Goal: Task Accomplishment & Management: Use online tool/utility

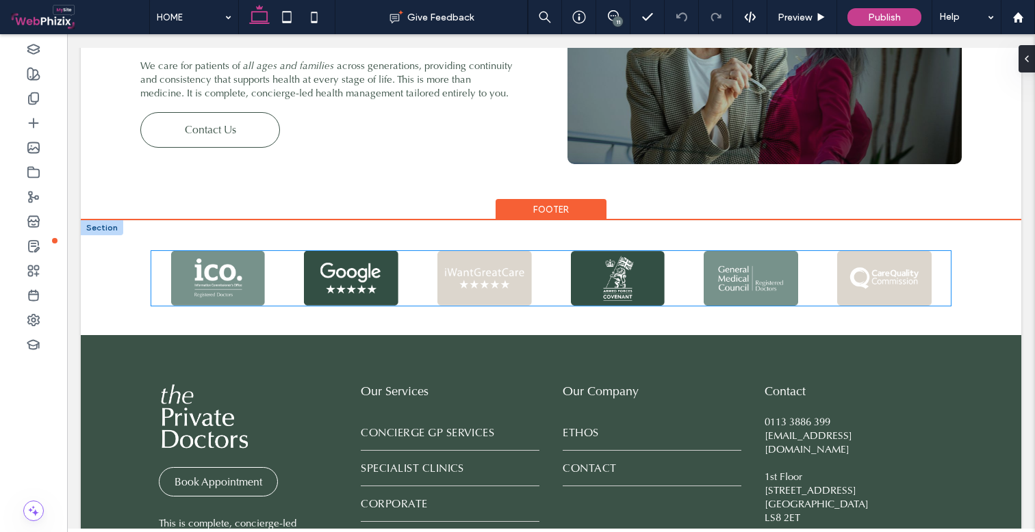
scroll to position [1907, 0]
click at [547, 270] on div at bounding box center [484, 275] width 125 height 21
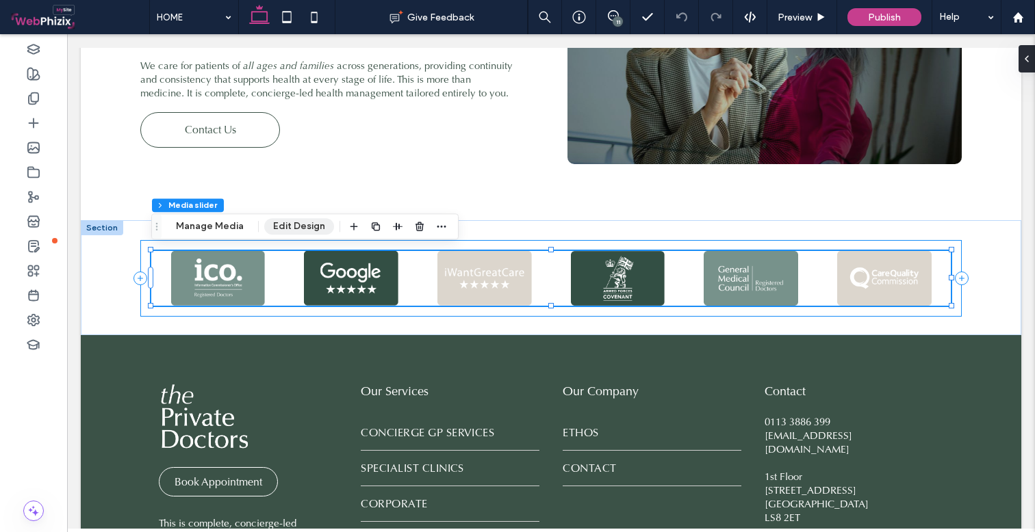
click at [307, 224] on button "Edit Design" at bounding box center [299, 226] width 70 height 16
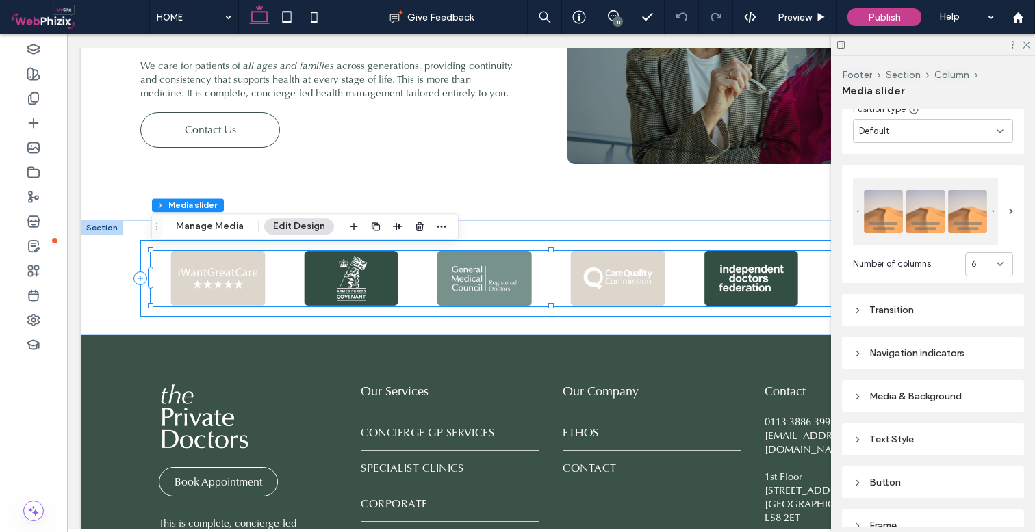
scroll to position [528, 0]
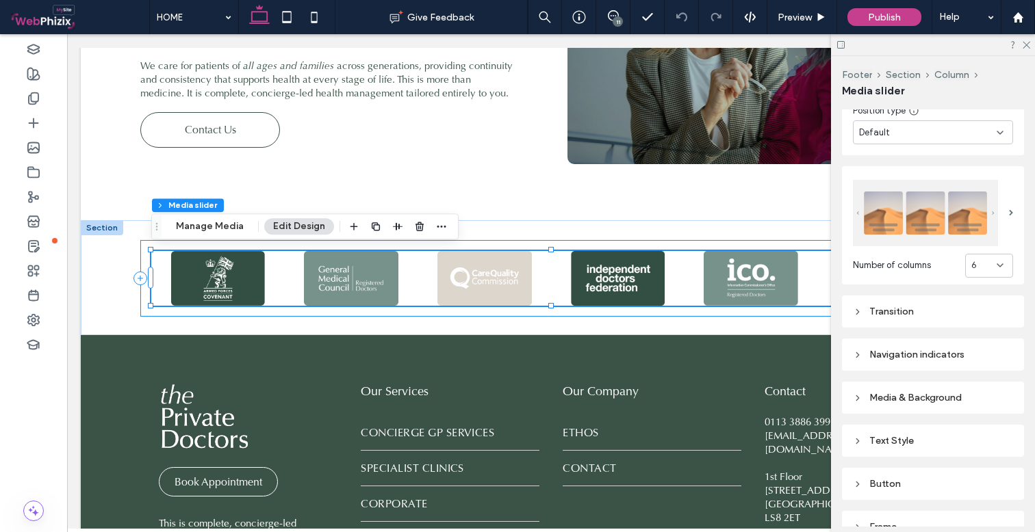
click at [953, 320] on div "Transition" at bounding box center [933, 312] width 182 height 32
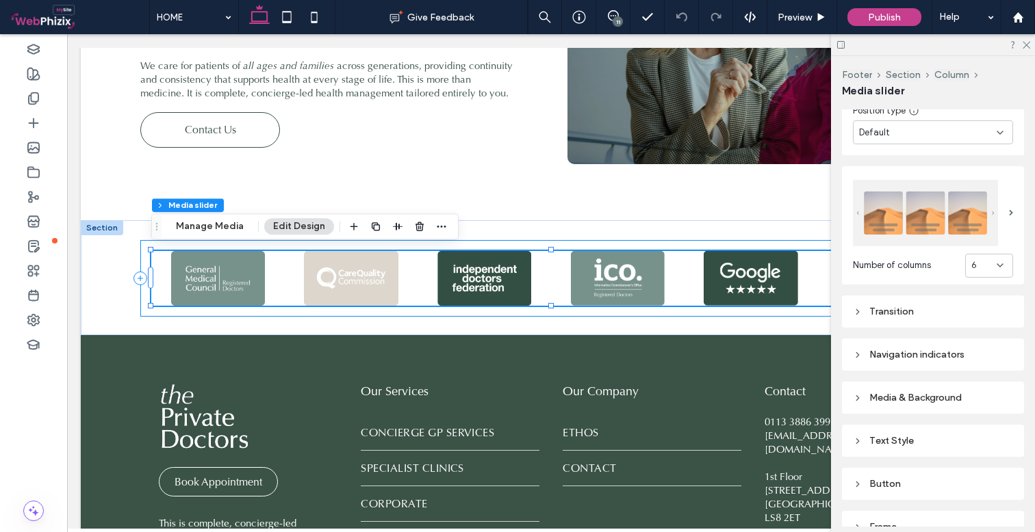
click at [949, 307] on div "Transition" at bounding box center [933, 312] width 160 height 12
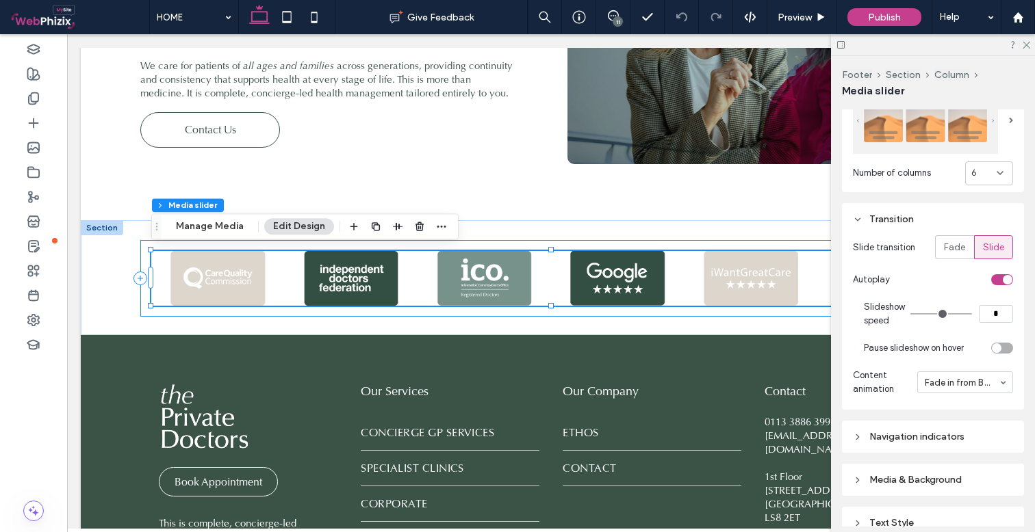
scroll to position [622, 0]
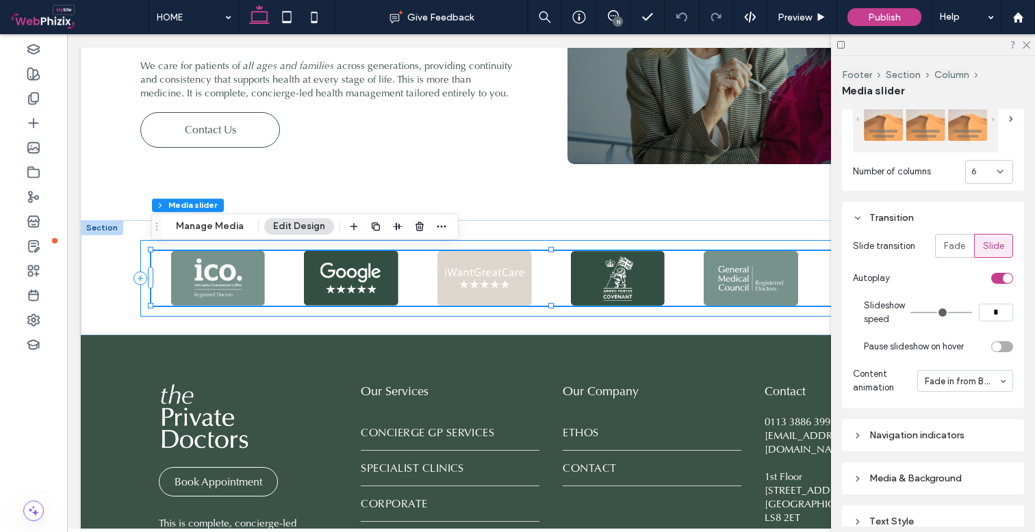
drag, startPoint x: 997, startPoint y: 308, endPoint x: 959, endPoint y: 309, distance: 38.3
click at [959, 309] on div "*" at bounding box center [961, 313] width 103 height 18
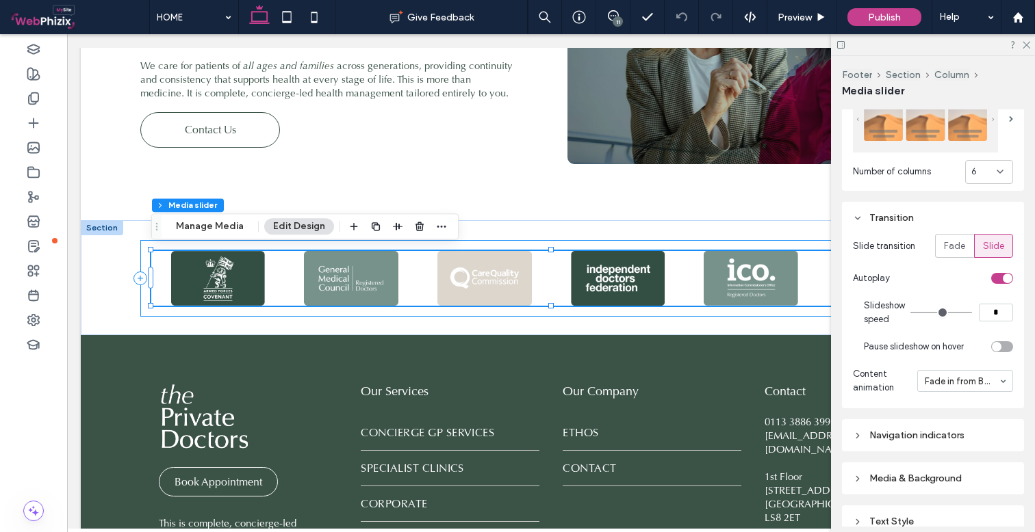
type input "*"
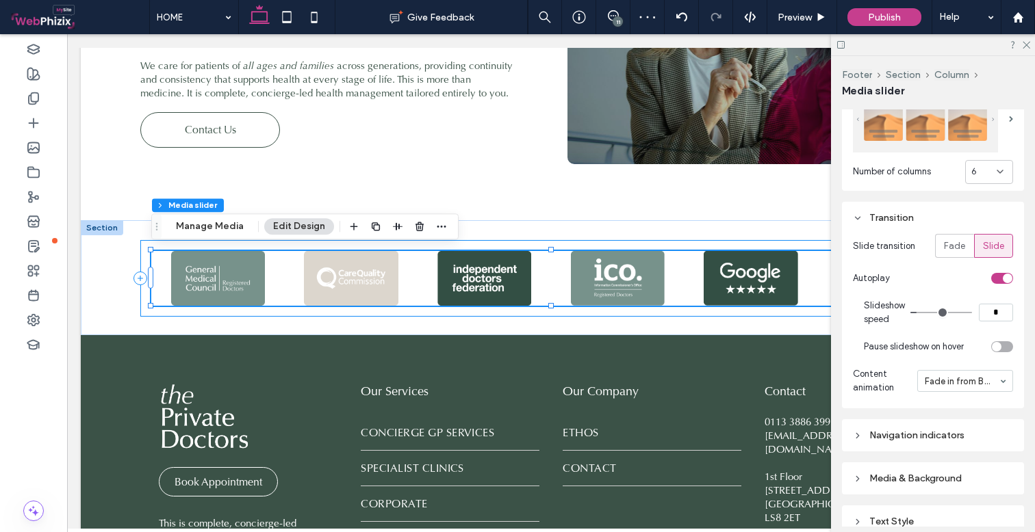
scroll to position [0, 0]
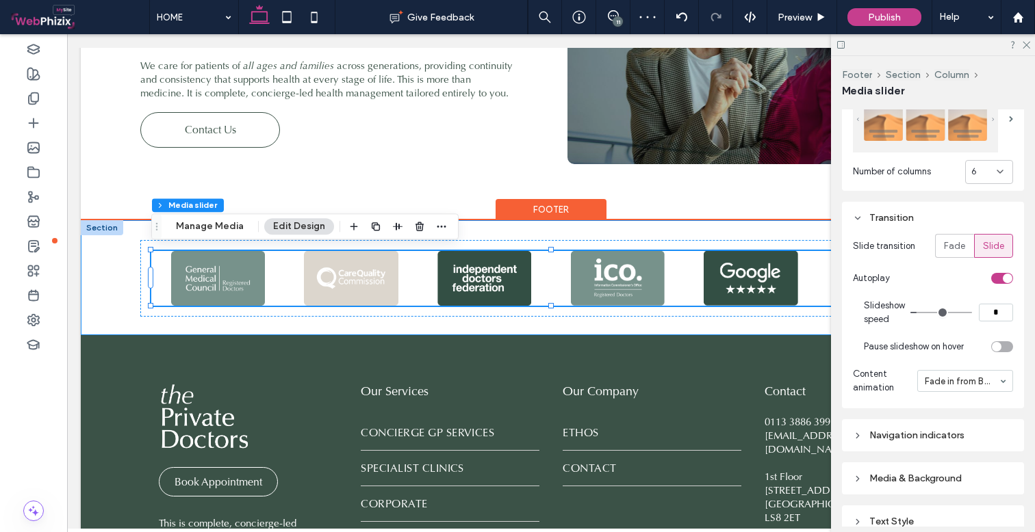
click at [770, 324] on div "a a a a" at bounding box center [550, 278] width 821 height 114
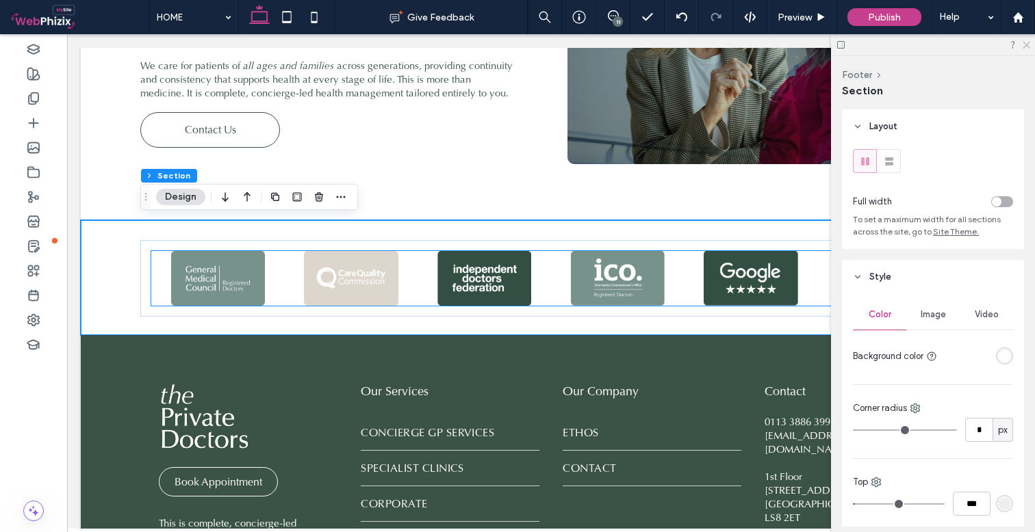
click at [1026, 42] on icon at bounding box center [1025, 44] width 9 height 9
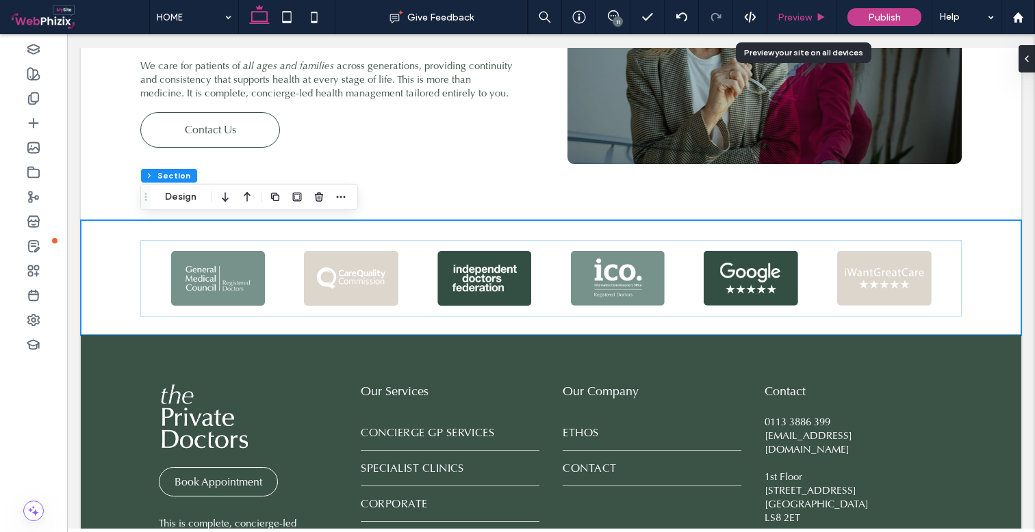
click at [798, 12] on span "Preview" at bounding box center [794, 18] width 34 height 12
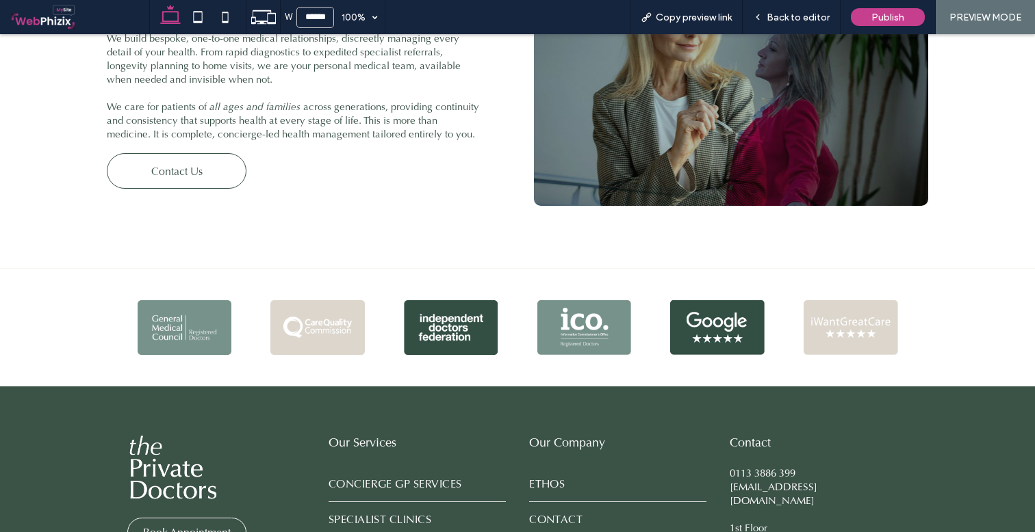
click at [706, 242] on div "Beyond the Private GP We build bespoke, one-to-one medical relationships, discr…" at bounding box center [517, 100] width 821 height 333
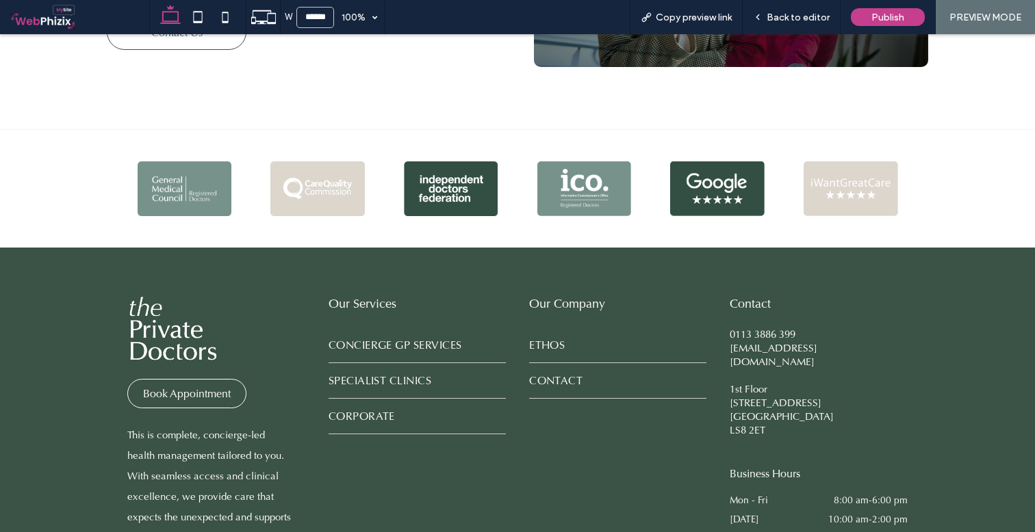
scroll to position [2047, 0]
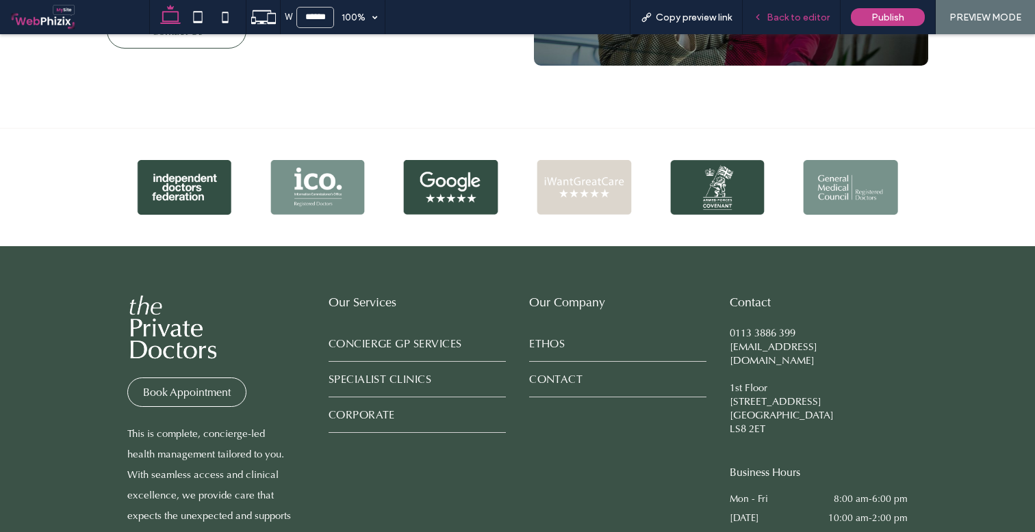
click at [812, 20] on span "Back to editor" at bounding box center [797, 18] width 63 height 12
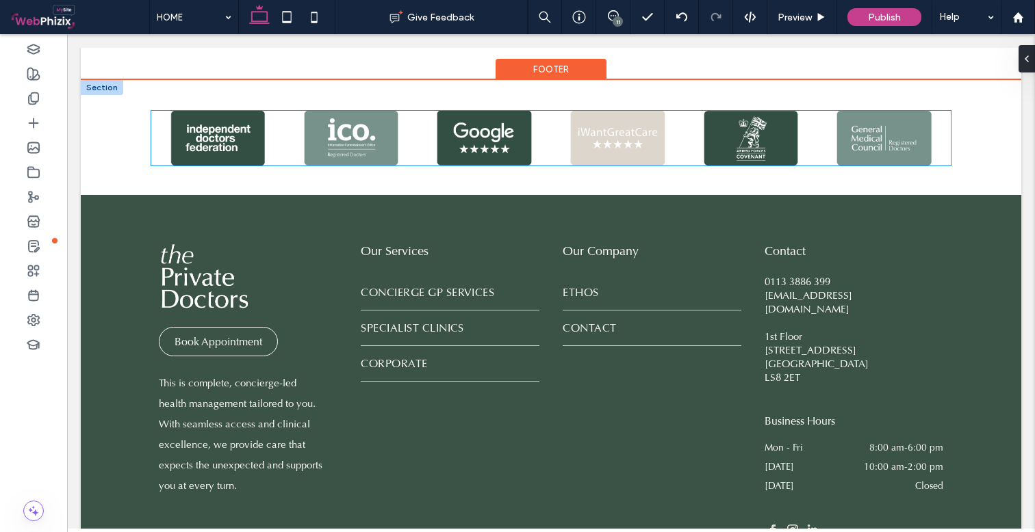
click at [725, 139] on div at bounding box center [750, 135] width 125 height 21
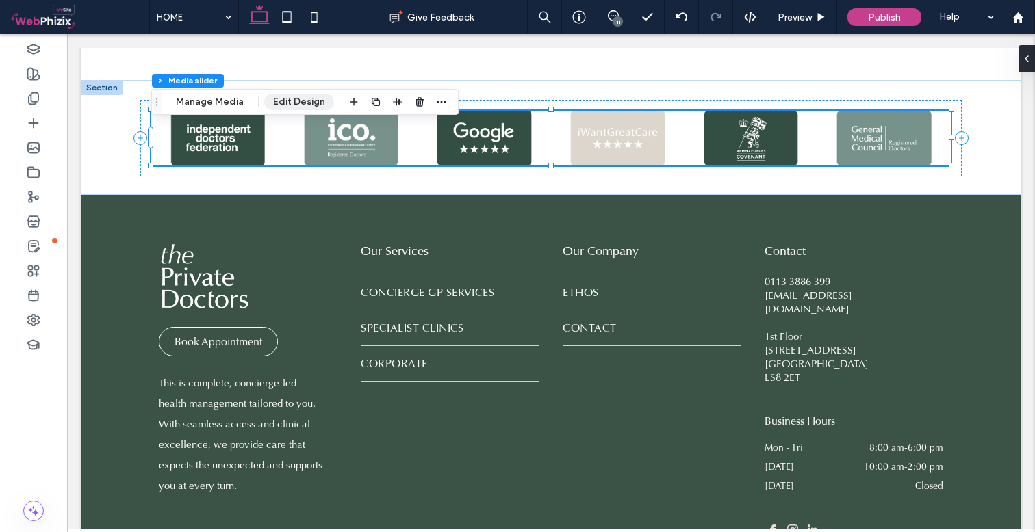
click at [317, 106] on button "Edit Design" at bounding box center [299, 102] width 70 height 16
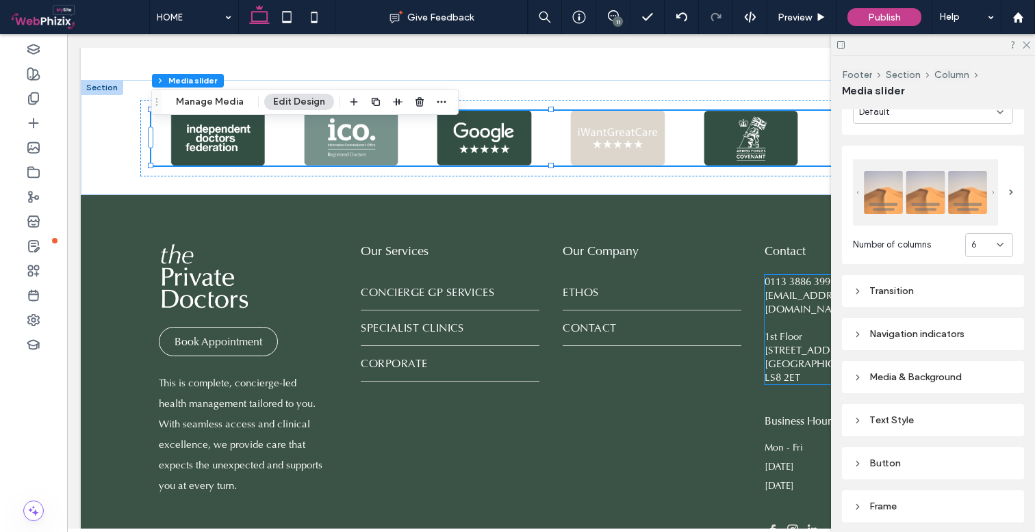
scroll to position [566, 0]
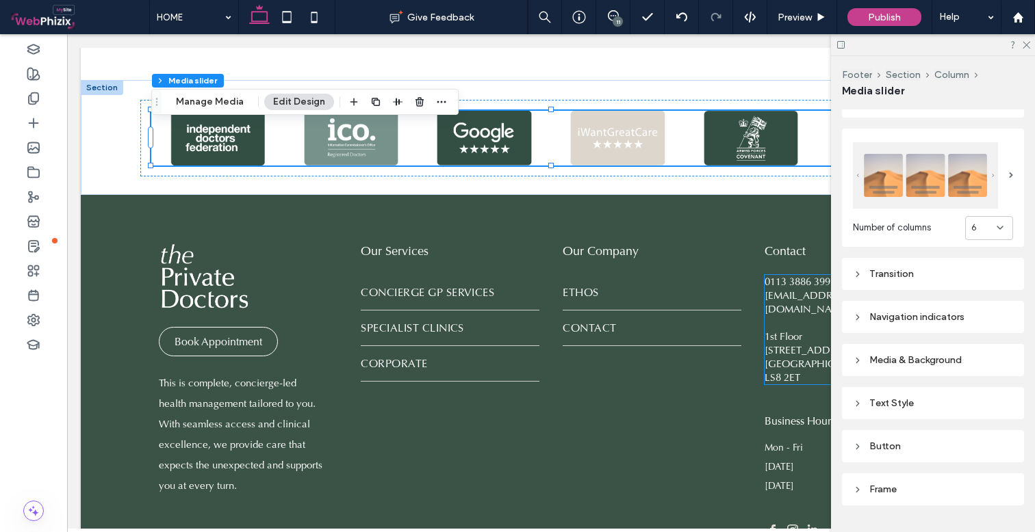
click at [936, 274] on div "Transition" at bounding box center [933, 274] width 160 height 12
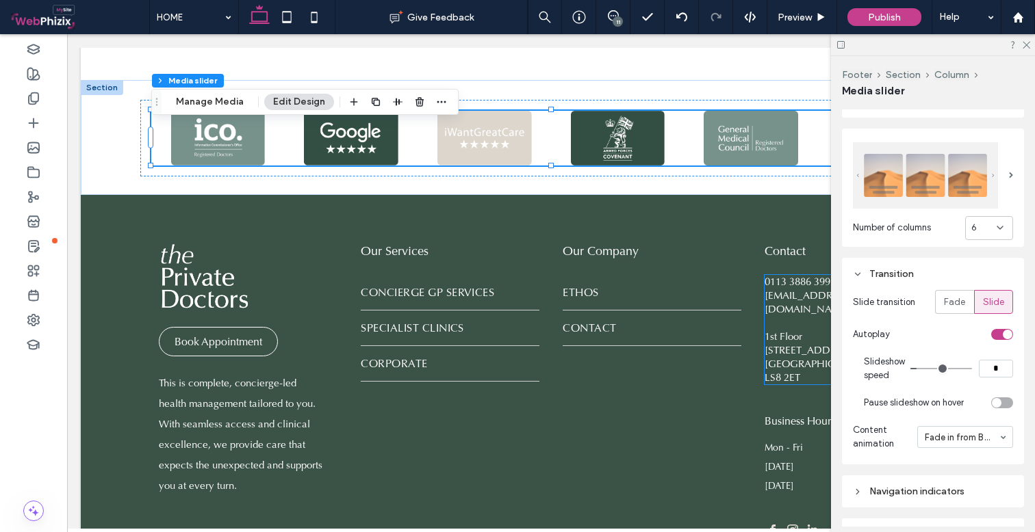
click at [985, 363] on input "*" at bounding box center [996, 369] width 34 height 18
type input "*"
click at [953, 350] on section "Slideshow speed *" at bounding box center [938, 368] width 149 height 41
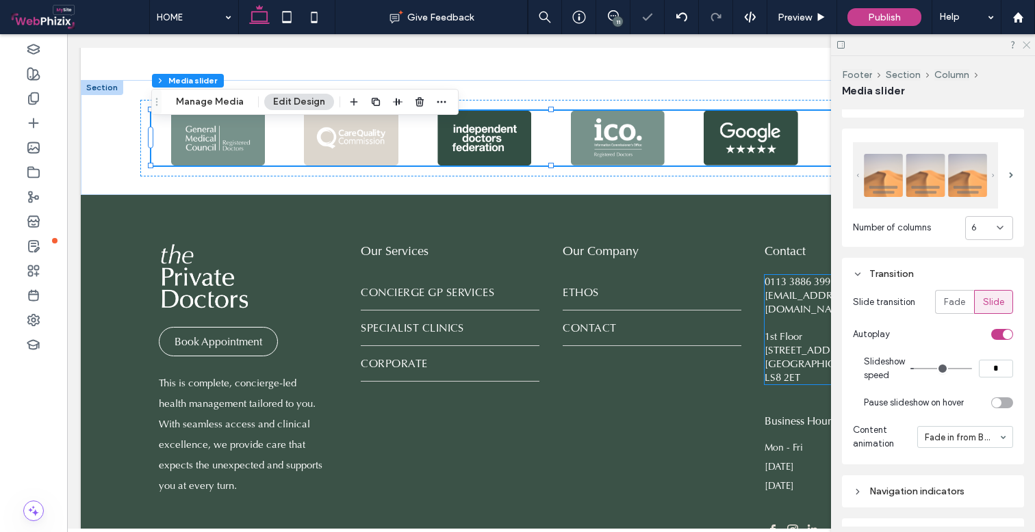
click at [1024, 44] on icon at bounding box center [1025, 44] width 9 height 9
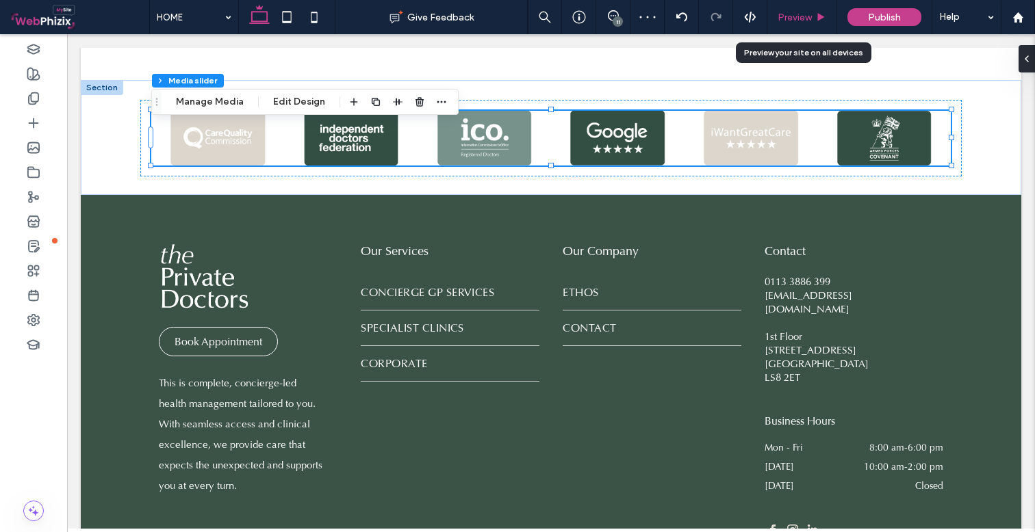
click at [783, 12] on span "Preview" at bounding box center [794, 18] width 34 height 12
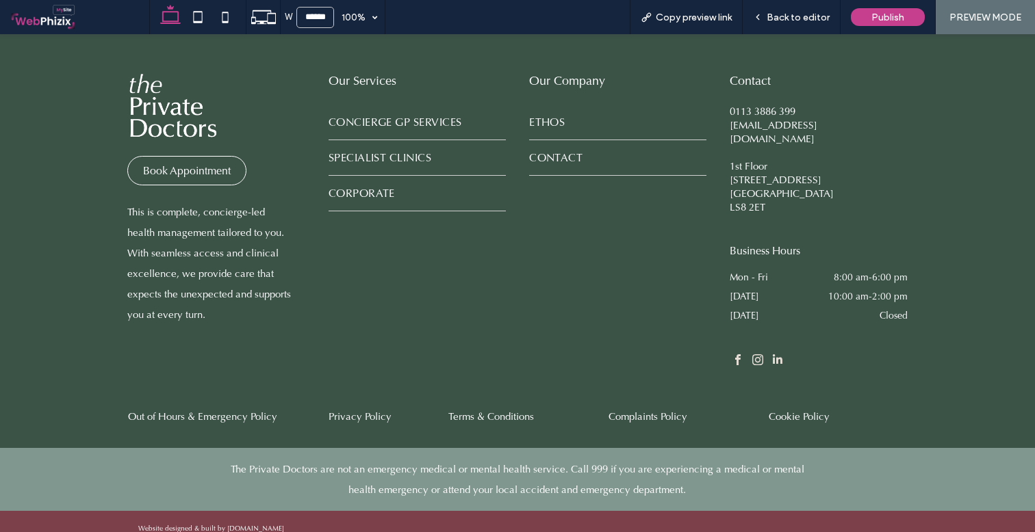
scroll to position [2268, 0]
click at [779, 26] on div "Back to editor" at bounding box center [792, 17] width 98 height 34
click at [788, 20] on span "Back to editor" at bounding box center [797, 18] width 63 height 12
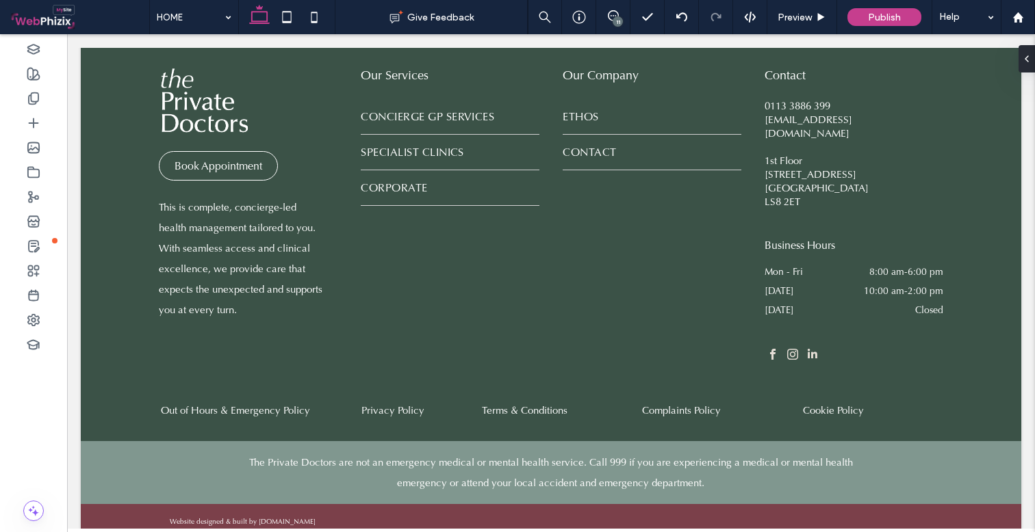
scroll to position [2221, 0]
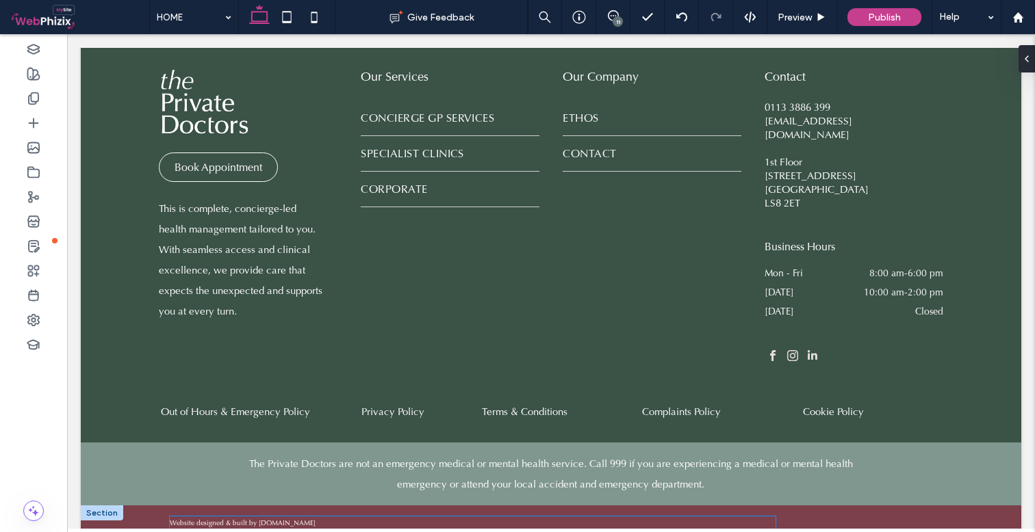
click at [246, 519] on span "ebsite designed & built by [DOMAIN_NAME]" at bounding box center [246, 523] width 139 height 9
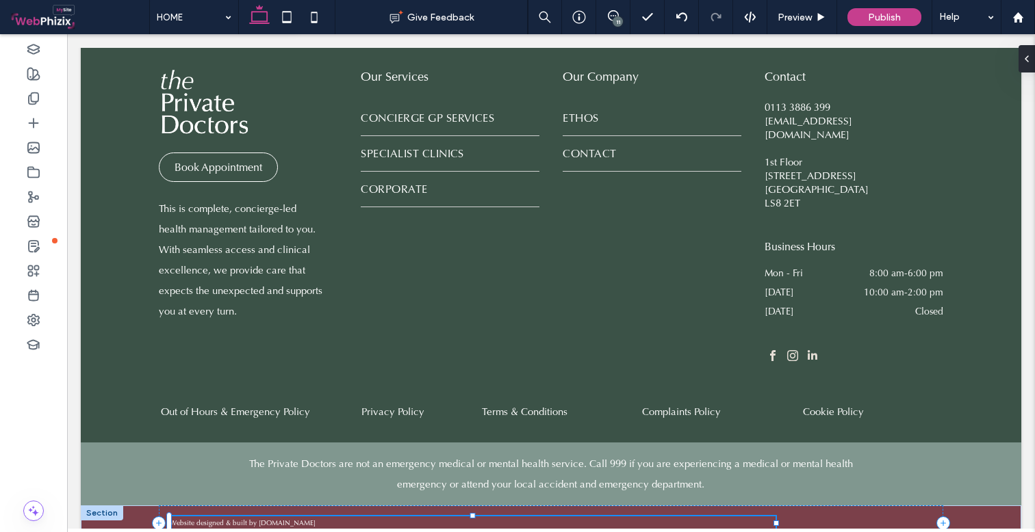
scroll to position [2216, 0]
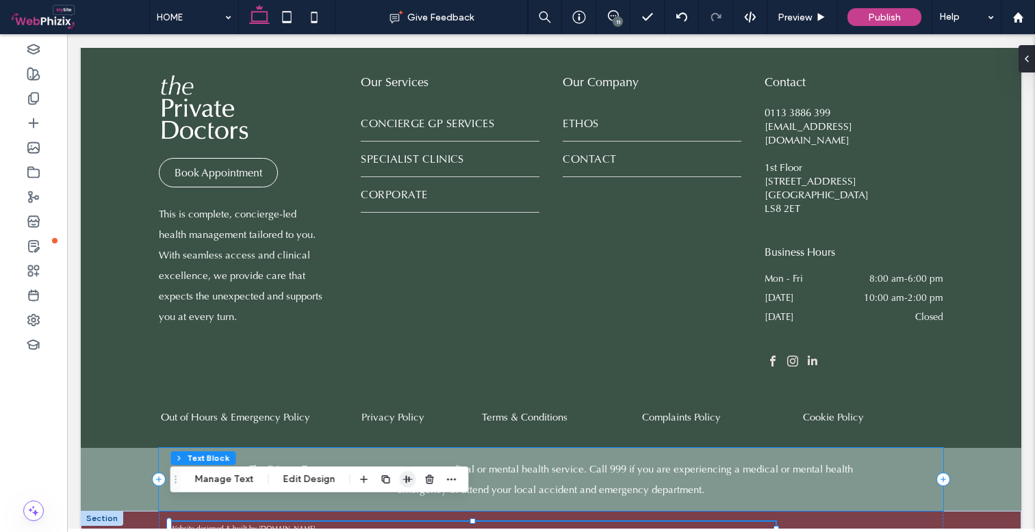
click at [405, 476] on icon "button" at bounding box center [407, 479] width 11 height 11
click at [656, 522] on p "W ebsite designed & built by www.webphizix.co.uk" at bounding box center [473, 529] width 606 height 14
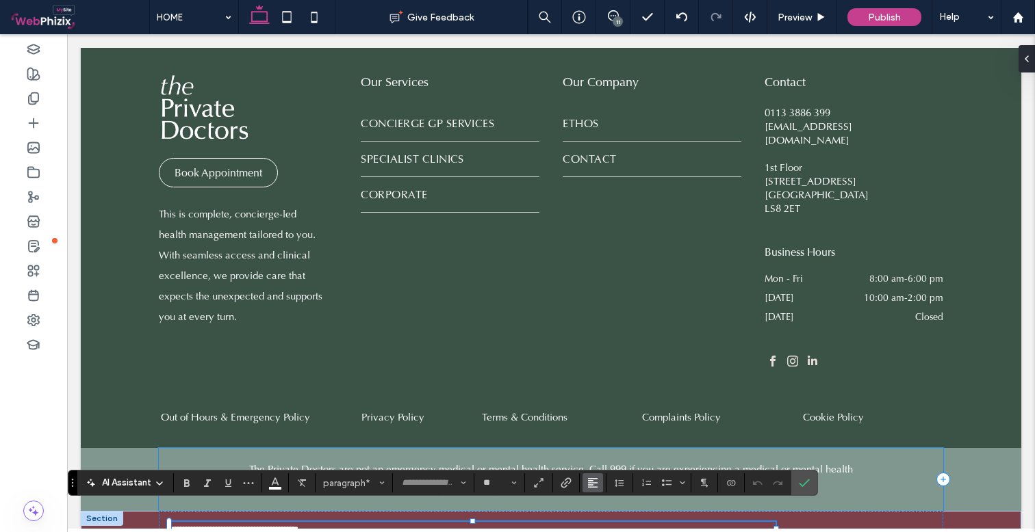
click at [596, 487] on use "Alignment" at bounding box center [593, 483] width 10 height 10
click at [613, 437] on div "ui.textEditor.alignment.right" at bounding box center [606, 441] width 18 height 11
click at [805, 482] on icon "Confirm" at bounding box center [804, 483] width 11 height 11
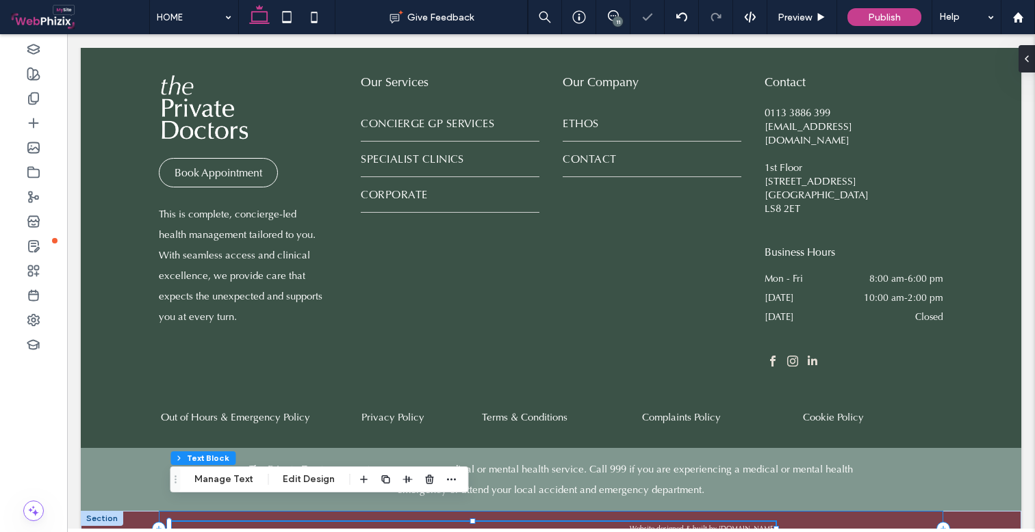
click at [895, 515] on div "W ebsite designed & built by www.webphizix.co.uk" at bounding box center [551, 529] width 784 height 36
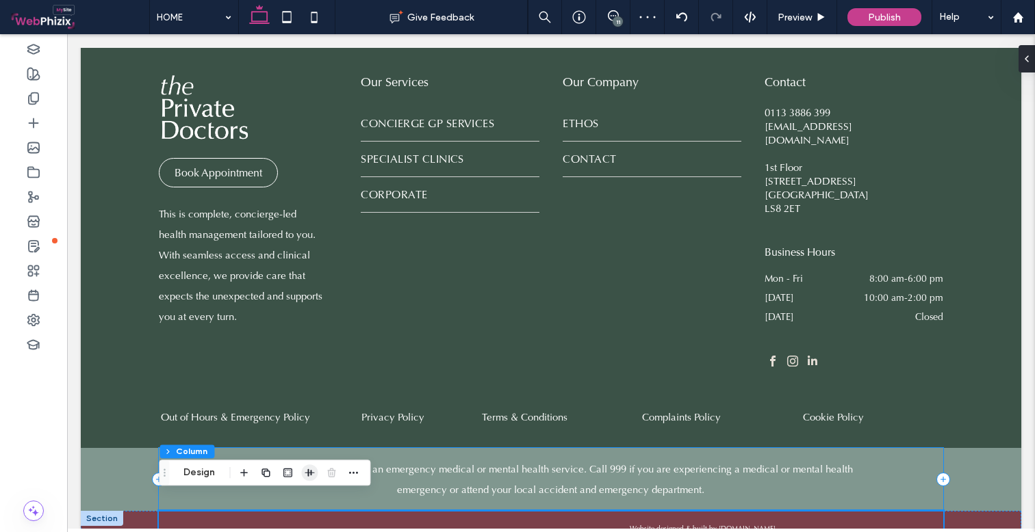
click at [309, 473] on use "button" at bounding box center [310, 473] width 10 height 8
click at [190, 465] on button "Design" at bounding box center [199, 473] width 49 height 16
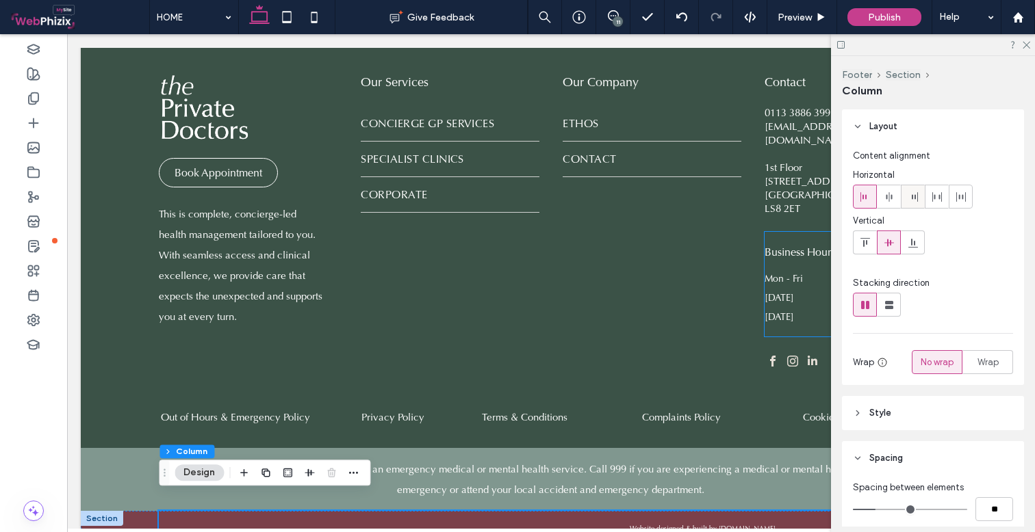
click at [912, 194] on icon at bounding box center [912, 197] width 11 height 11
click at [1027, 44] on icon at bounding box center [1025, 44] width 9 height 9
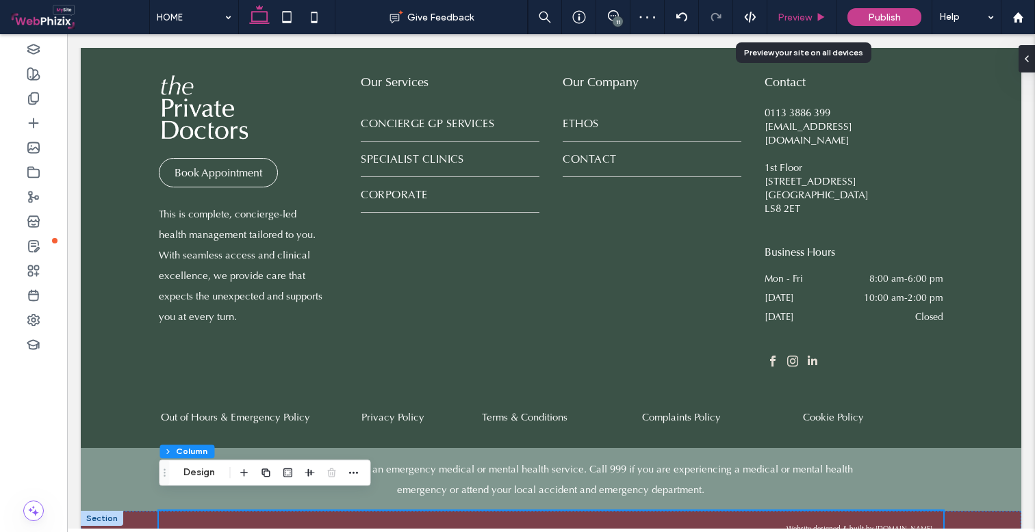
click at [815, 21] on div "Preview" at bounding box center [801, 18] width 69 height 12
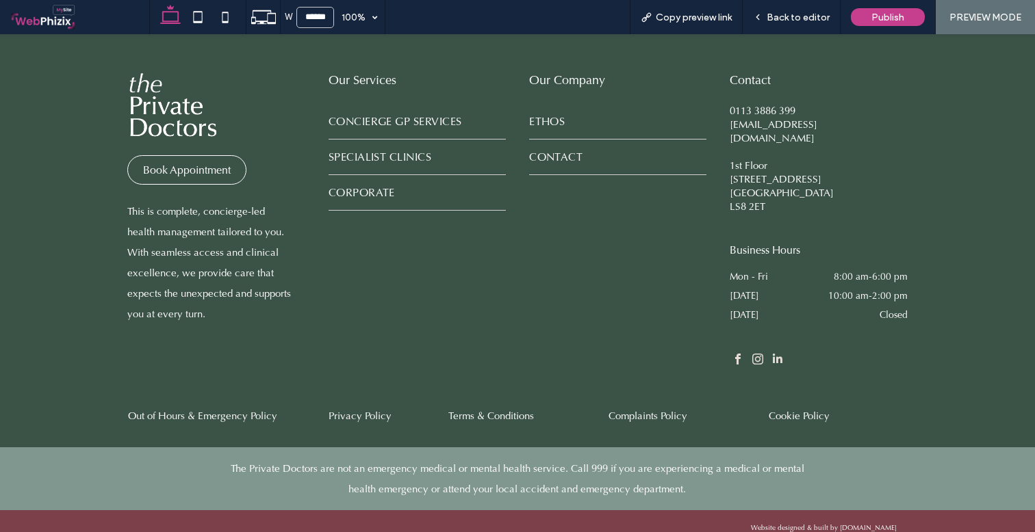
scroll to position [2268, 0]
click at [814, 18] on span "Back to editor" at bounding box center [797, 18] width 63 height 12
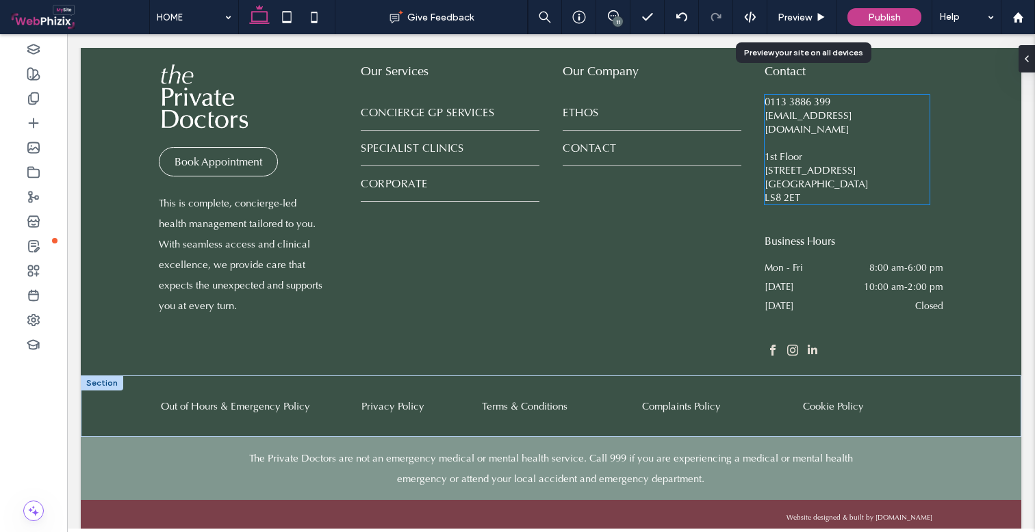
scroll to position [2221, 0]
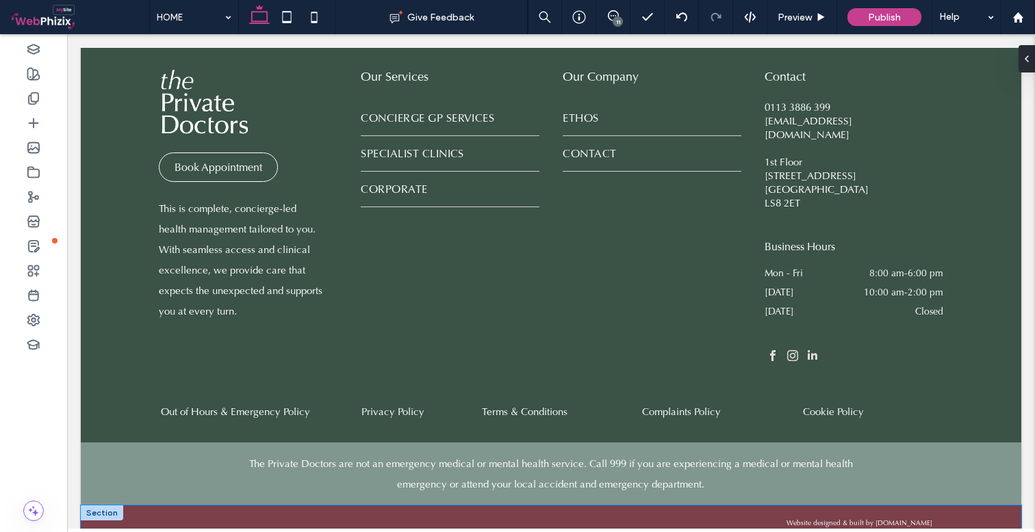
click at [1010, 506] on div "W ebsite designed & built by www.webphizix.co.uk" at bounding box center [551, 524] width 940 height 36
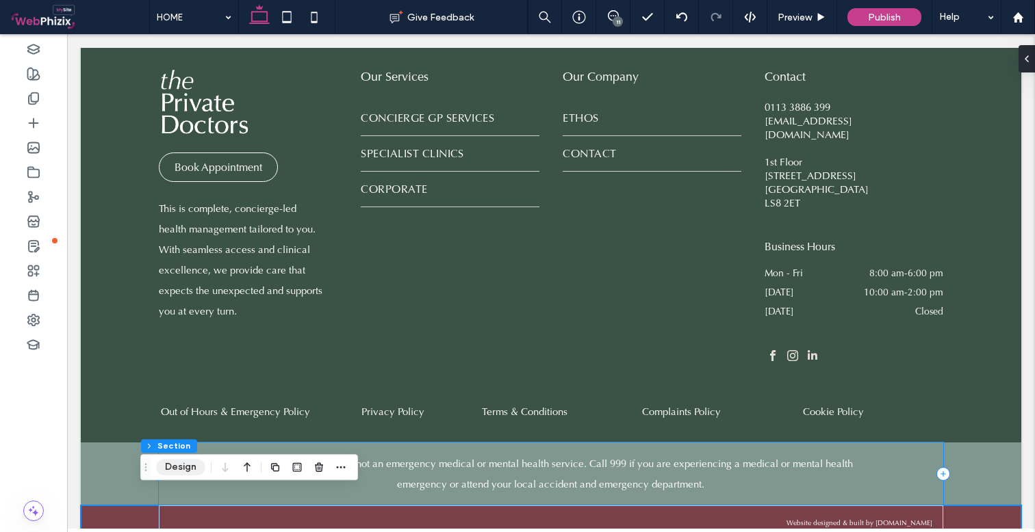
click at [170, 472] on button "Design" at bounding box center [180, 467] width 49 height 16
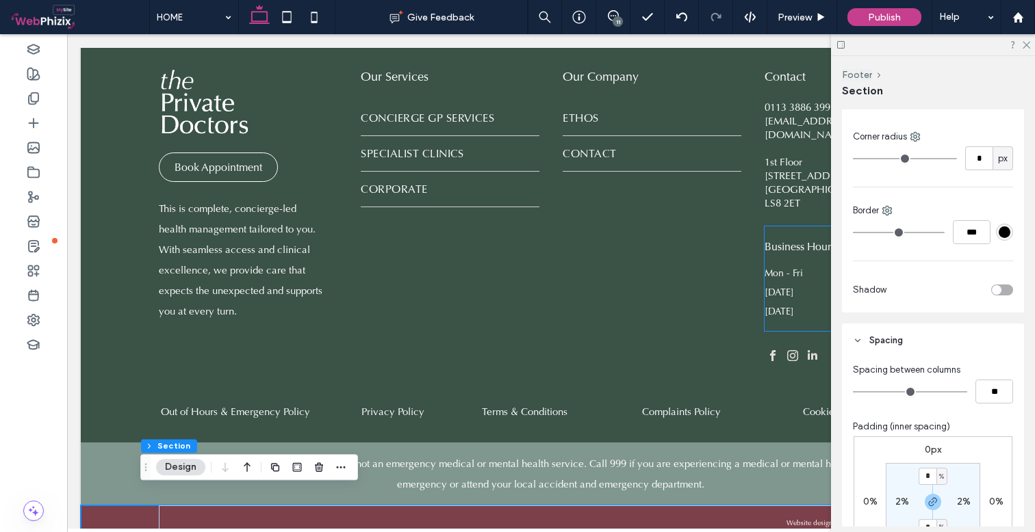
scroll to position [494, 0]
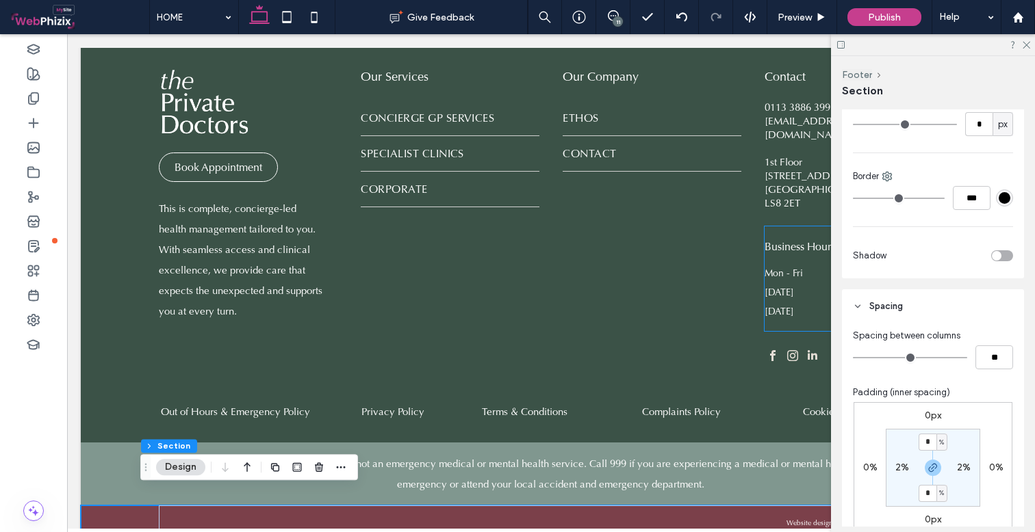
click at [959, 462] on label "2%" at bounding box center [964, 468] width 14 height 12
type input "*"
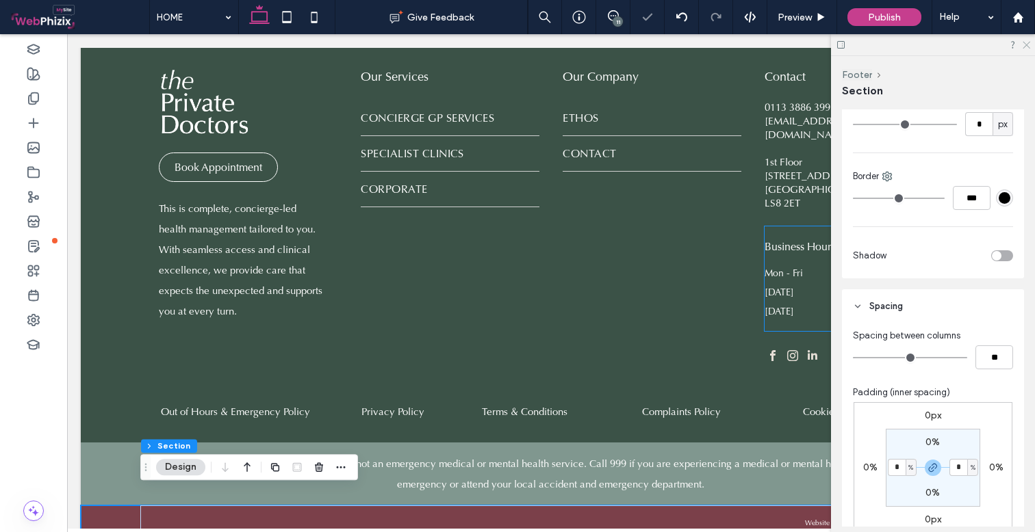
click at [1027, 42] on icon at bounding box center [1025, 44] width 9 height 9
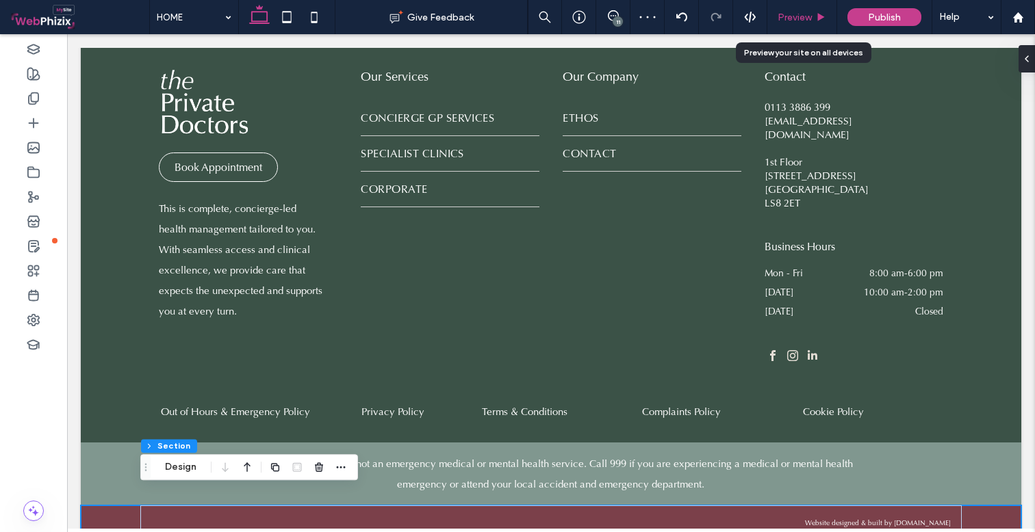
click at [803, 12] on span "Preview" at bounding box center [794, 18] width 34 height 12
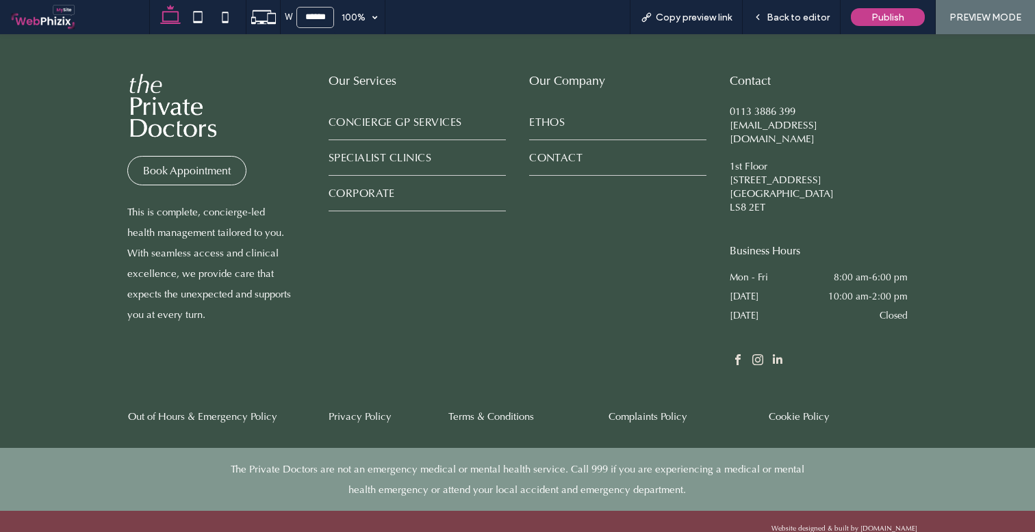
scroll to position [2268, 0]
click at [799, 2] on div "Back to editor" at bounding box center [792, 17] width 98 height 34
click at [777, 16] on span "Back to editor" at bounding box center [797, 18] width 63 height 12
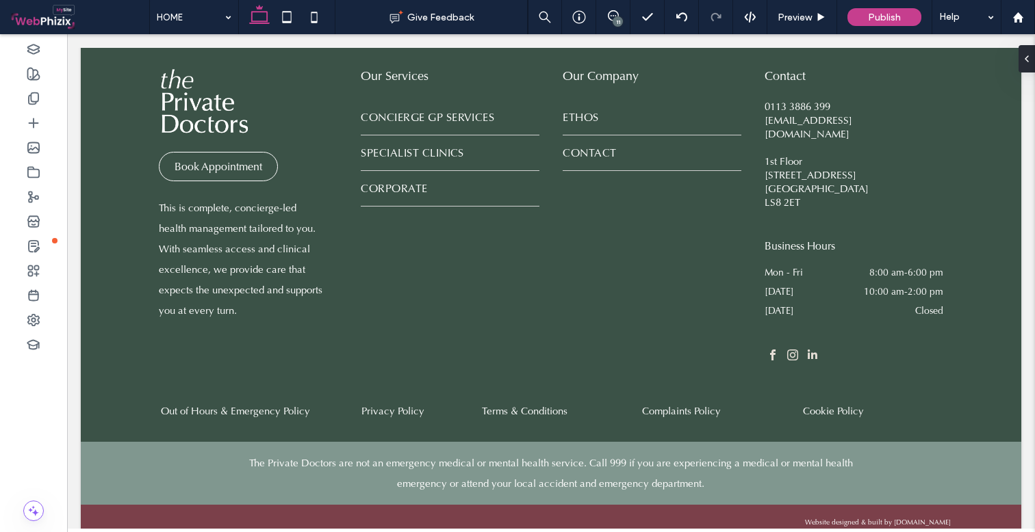
scroll to position [2221, 0]
click at [392, 158] on span "SPECIALIST CLINICS" at bounding box center [412, 153] width 103 height 14
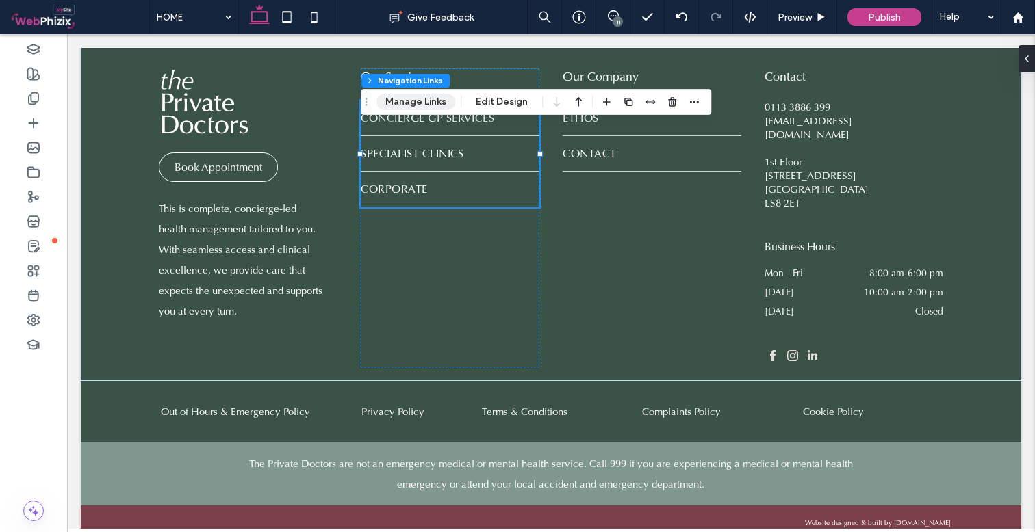
click at [437, 101] on button "Manage Links" at bounding box center [415, 102] width 79 height 16
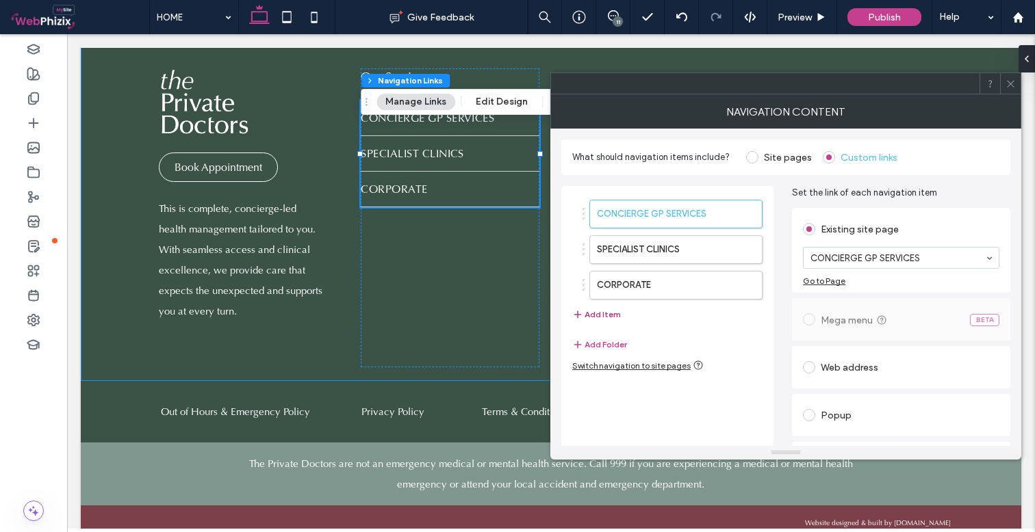
click at [606, 312] on button "Add Item" at bounding box center [596, 315] width 49 height 16
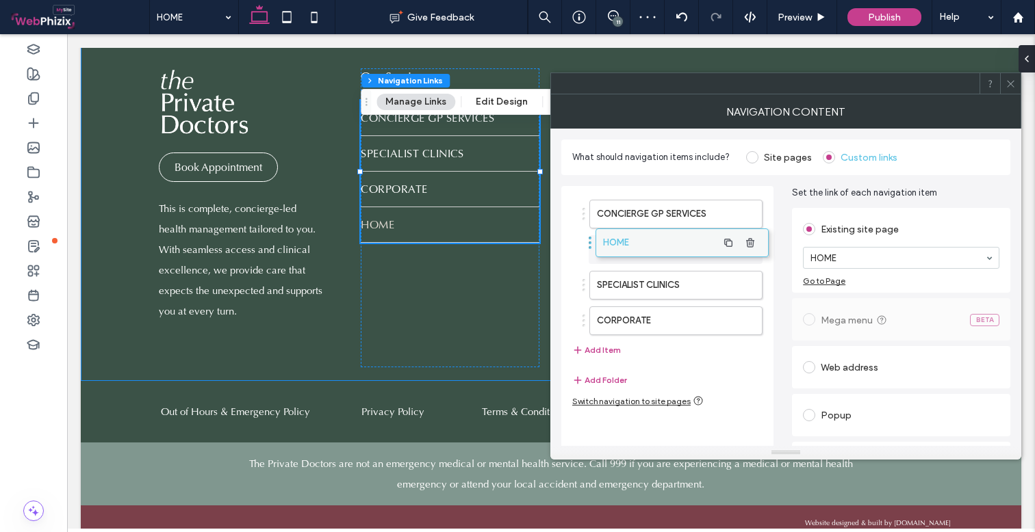
drag, startPoint x: 642, startPoint y: 318, endPoint x: 648, endPoint y: 240, distance: 78.3
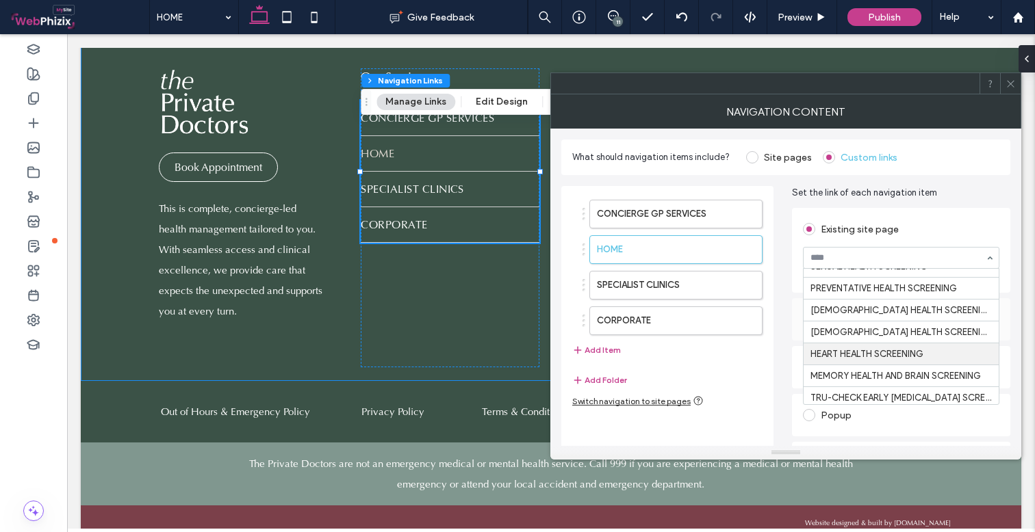
scroll to position [116, 0]
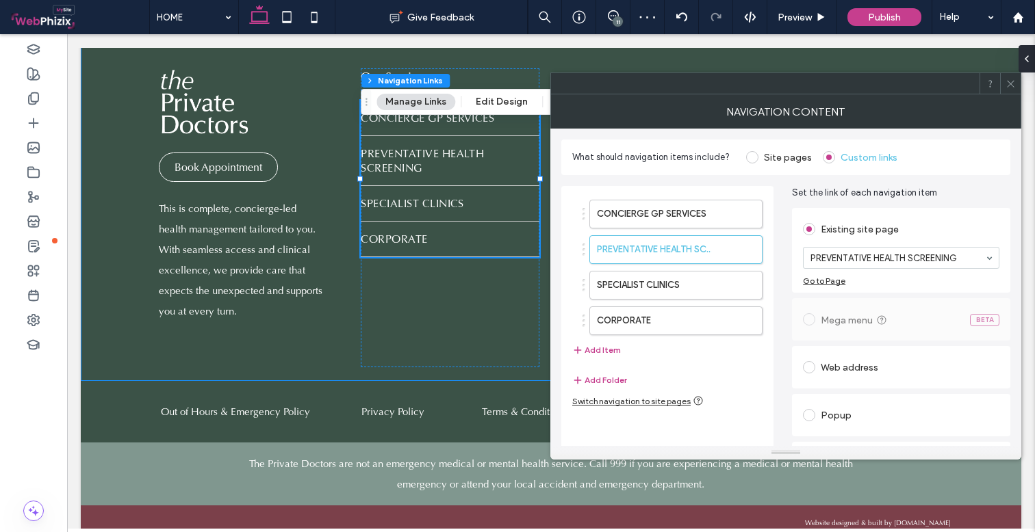
click at [1009, 89] on span at bounding box center [1010, 83] width 10 height 21
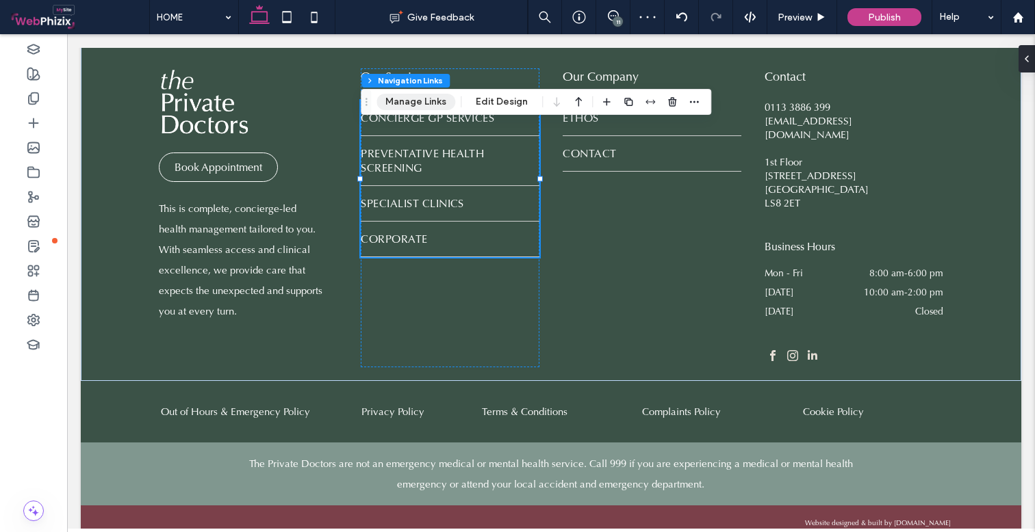
click at [429, 101] on button "Manage Links" at bounding box center [415, 102] width 79 height 16
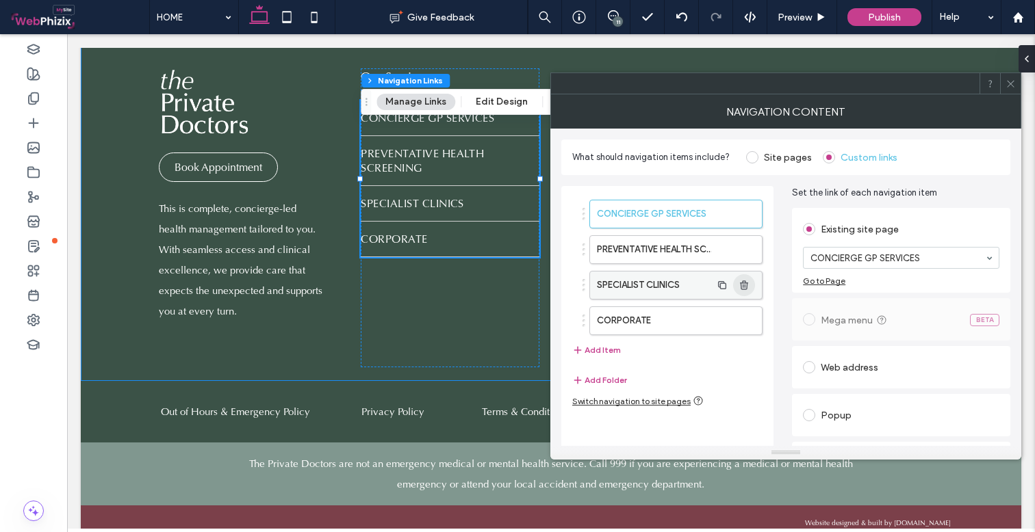
click at [743, 287] on icon "button" at bounding box center [743, 285] width 11 height 11
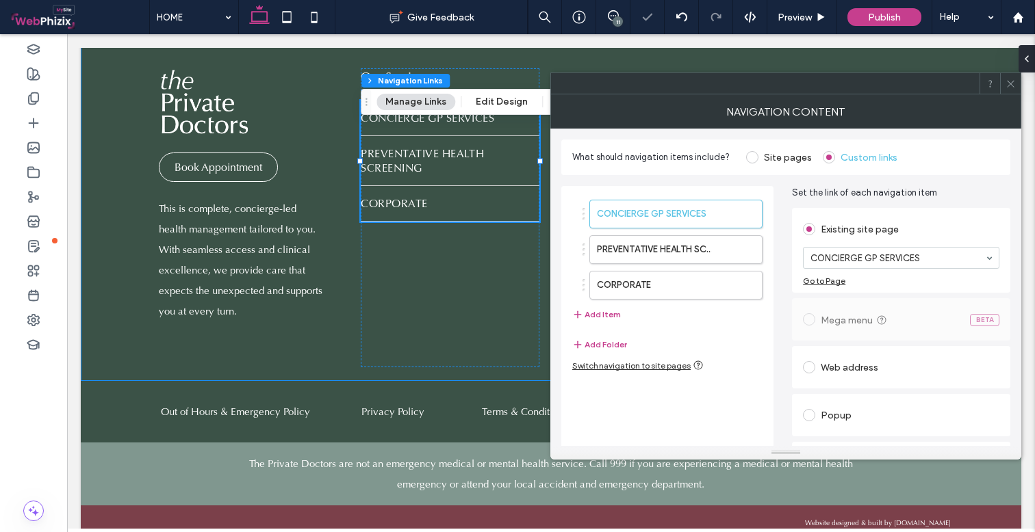
click at [1013, 86] on use at bounding box center [1010, 83] width 7 height 7
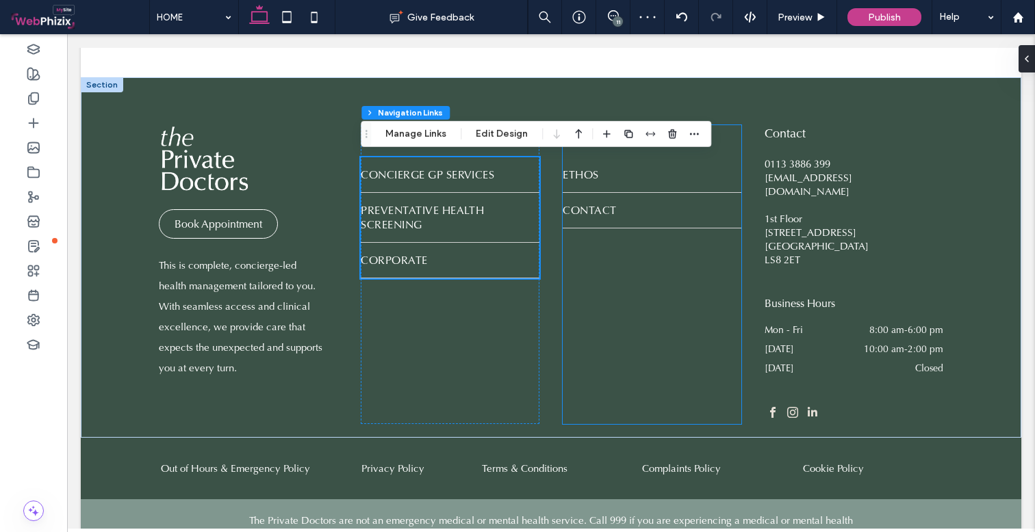
scroll to position [2164, 0]
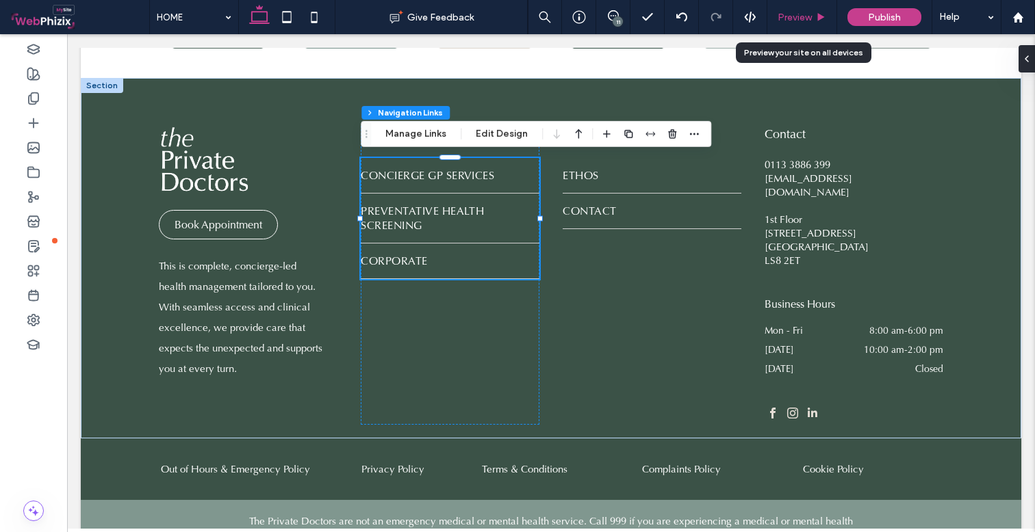
click at [796, 23] on span "Preview" at bounding box center [794, 18] width 34 height 12
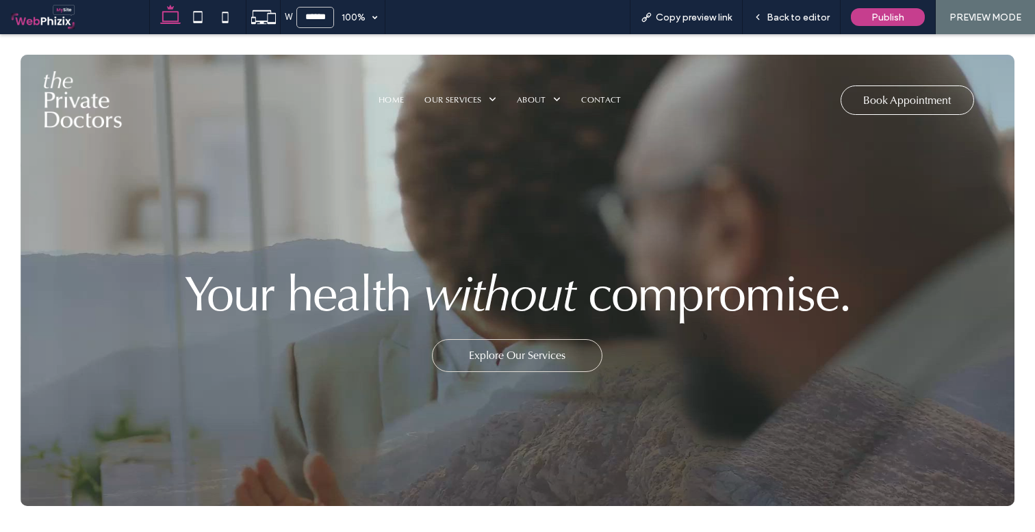
click at [935, 105] on span "Book Appointment" at bounding box center [907, 100] width 88 height 28
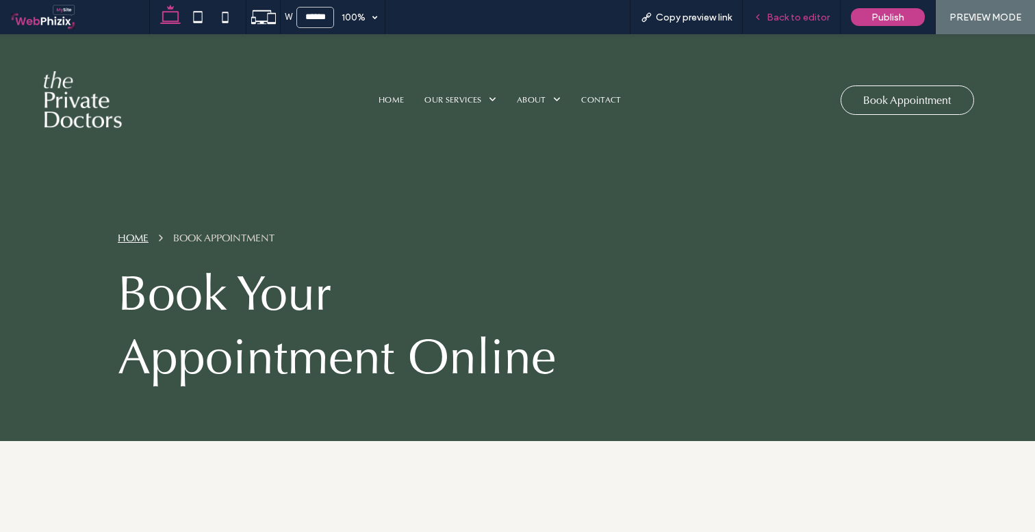
click at [801, 17] on span "Back to editor" at bounding box center [797, 18] width 63 height 12
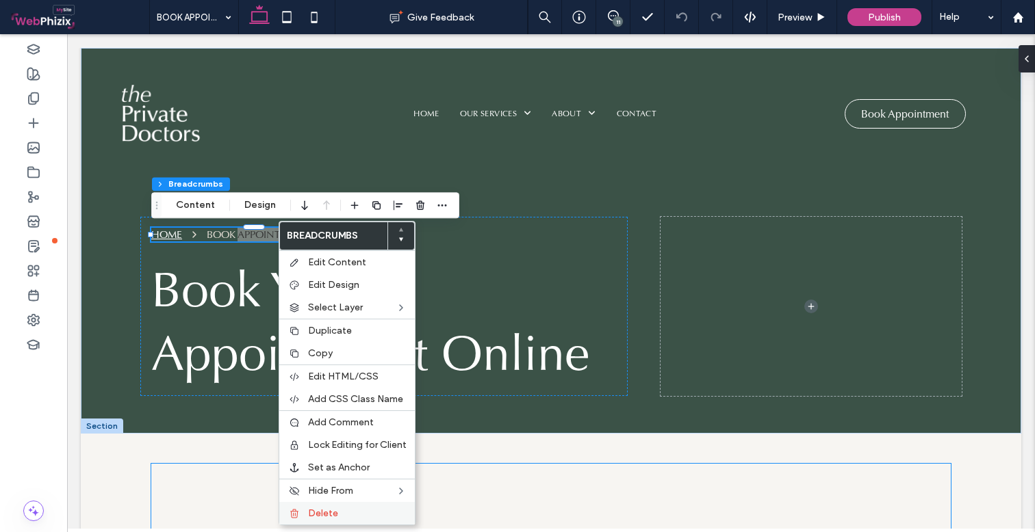
click at [335, 516] on span "Delete" at bounding box center [323, 514] width 30 height 12
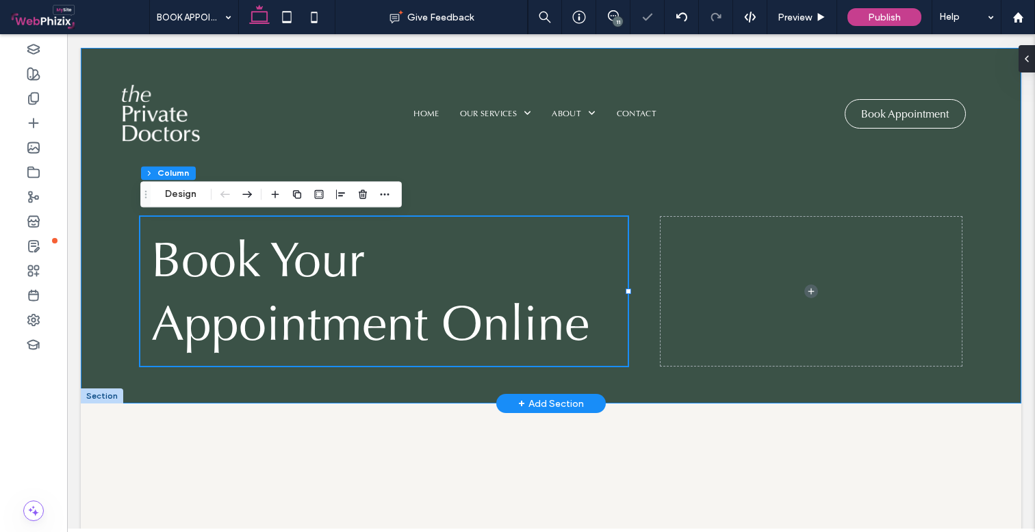
click at [495, 183] on div "Book Your Appointment Online" at bounding box center [550, 226] width 821 height 356
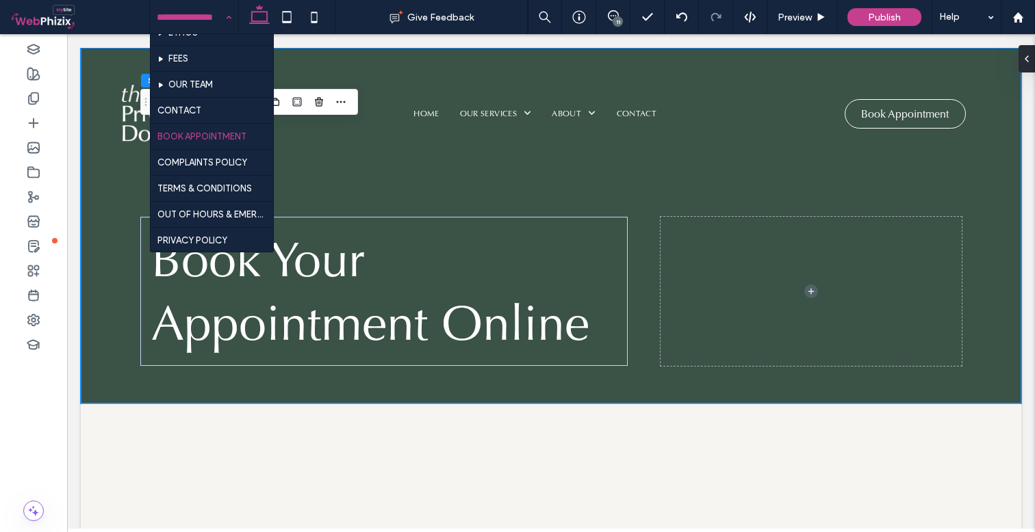
scroll to position [696, 0]
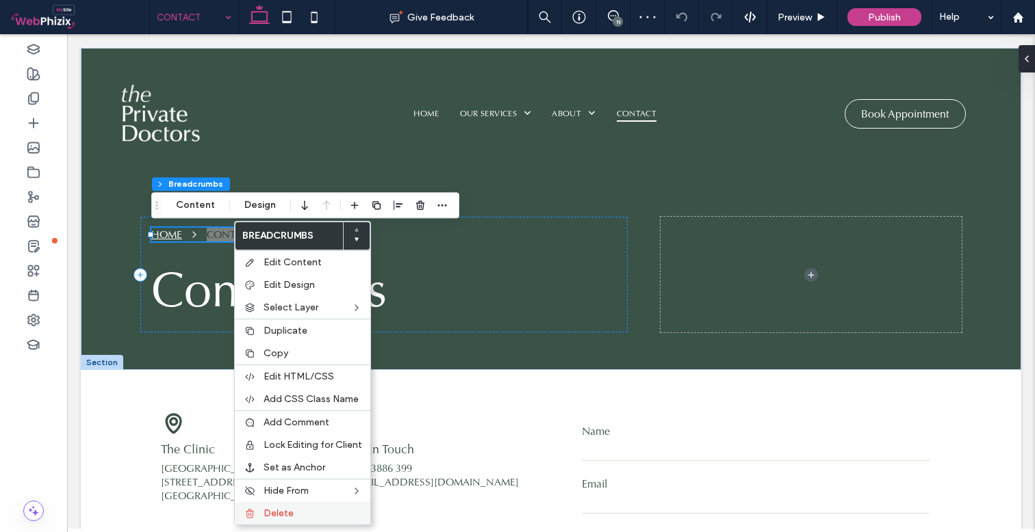
click at [276, 508] on span "Delete" at bounding box center [278, 514] width 30 height 12
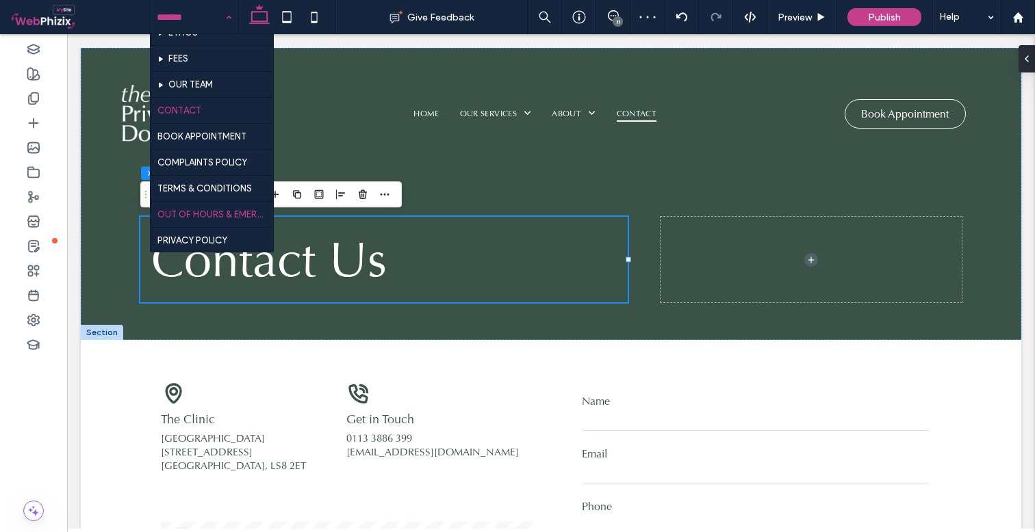
scroll to position [696, 0]
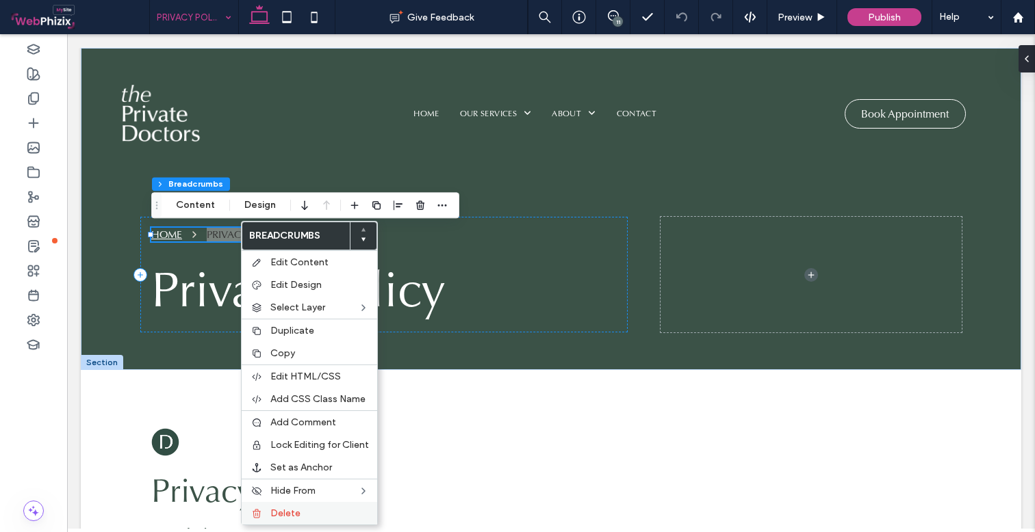
click at [292, 507] on div "Delete" at bounding box center [310, 513] width 136 height 23
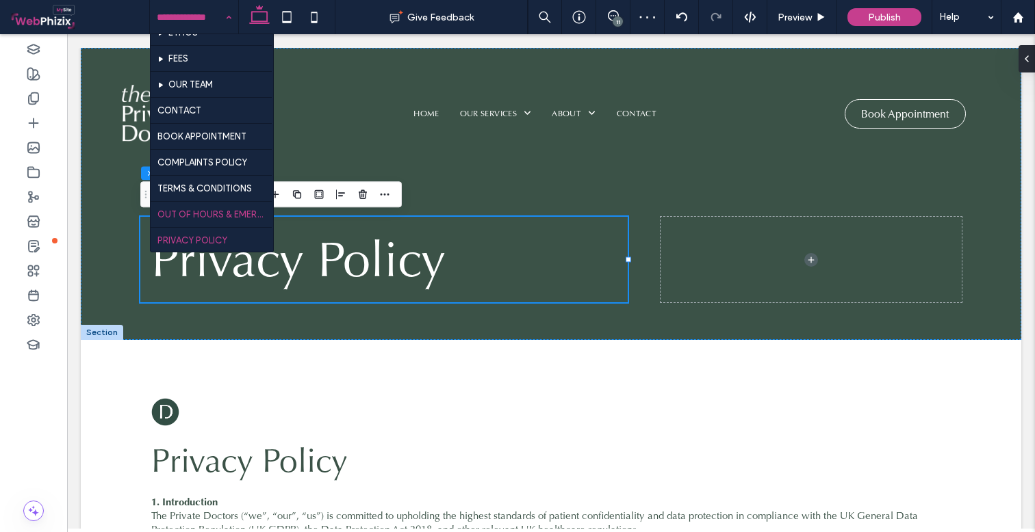
scroll to position [696, 0]
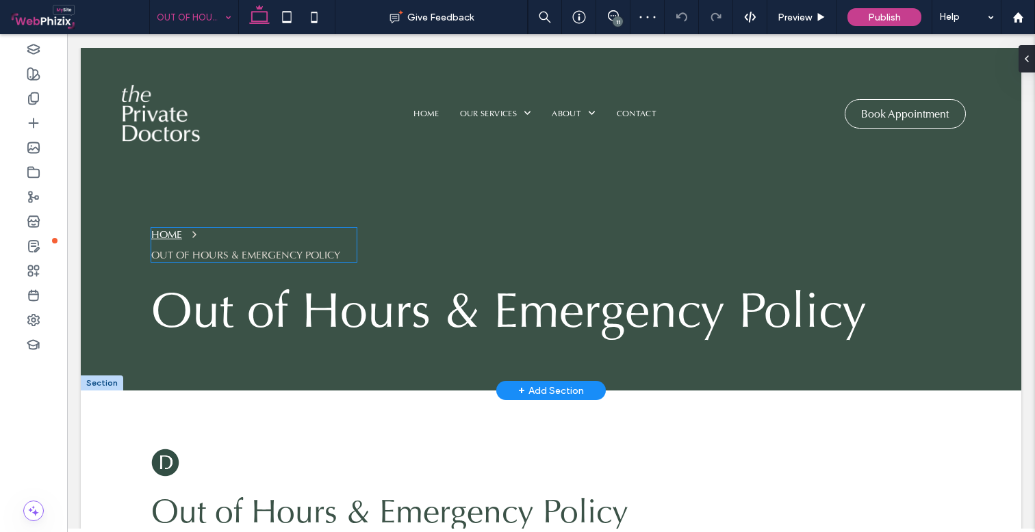
click at [219, 253] on div "OUT OF HOURS & EMERGENCY POLICY" at bounding box center [245, 255] width 189 height 14
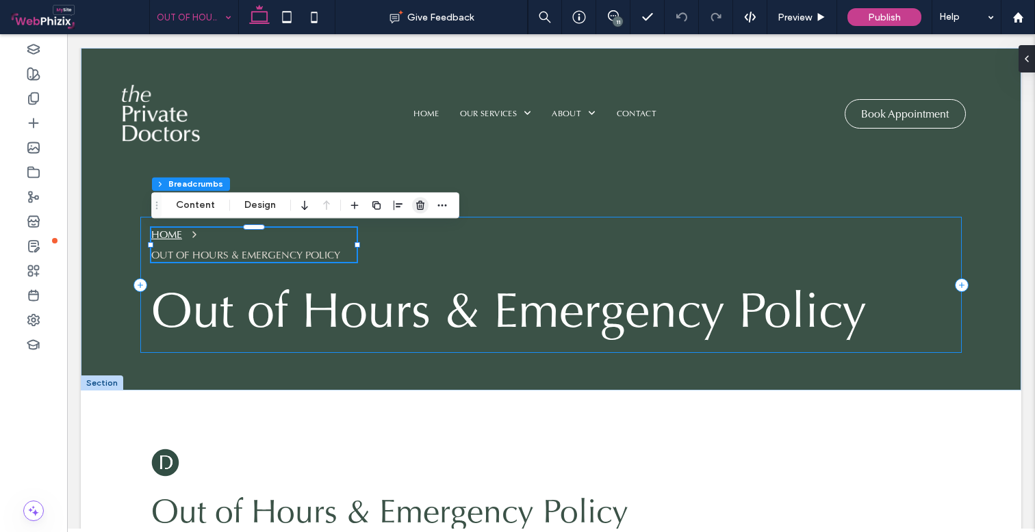
click at [417, 202] on use "button" at bounding box center [420, 205] width 8 height 9
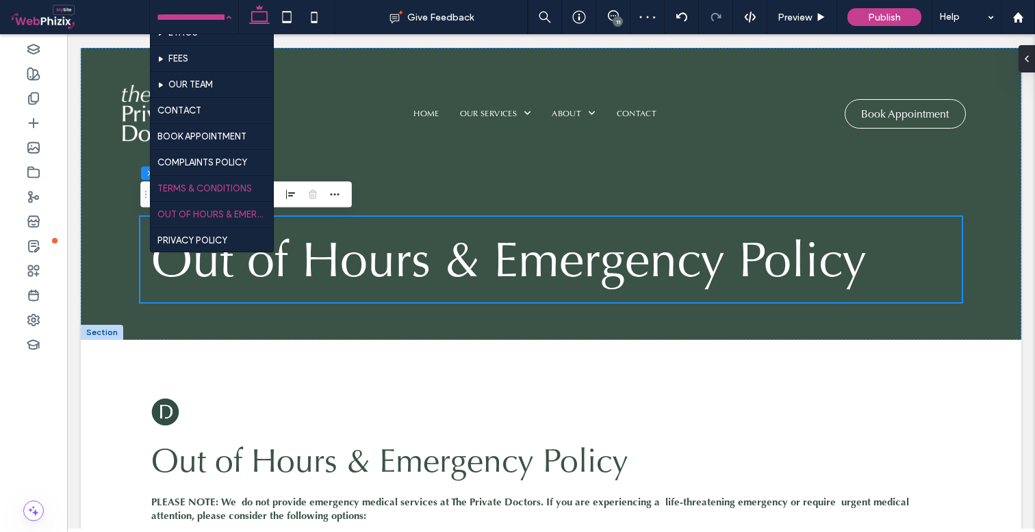
scroll to position [696, 0]
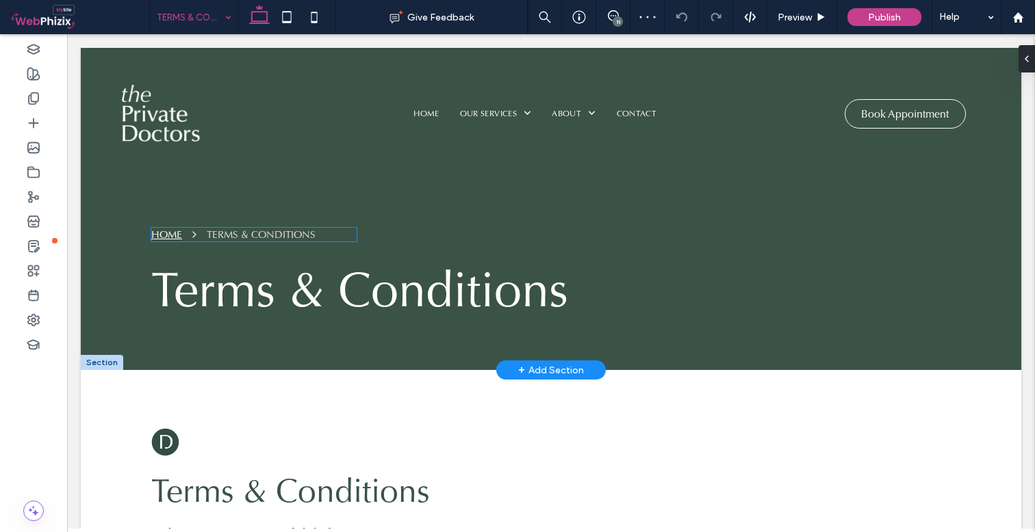
click at [230, 233] on div "TERMS & CONDITIONS" at bounding box center [261, 235] width 109 height 14
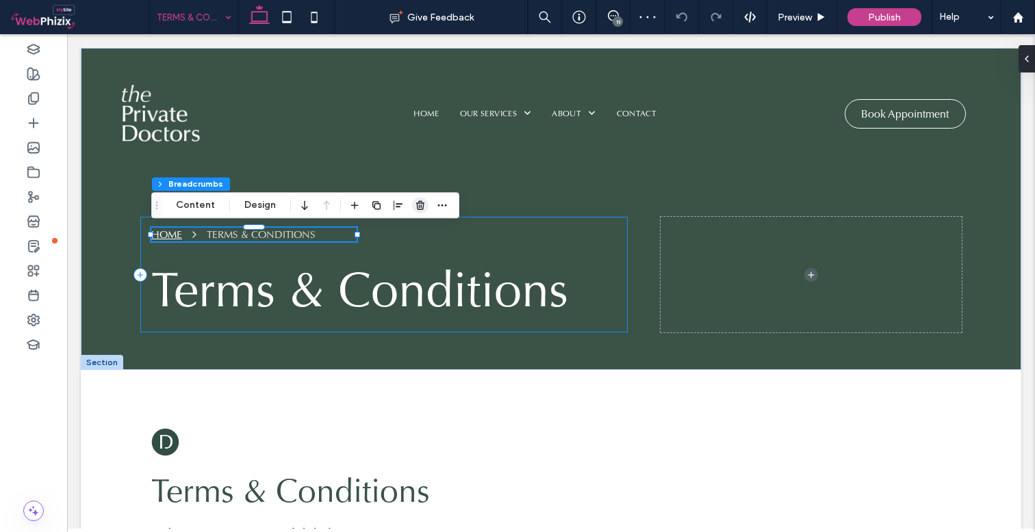
click at [420, 202] on use "button" at bounding box center [420, 205] width 8 height 9
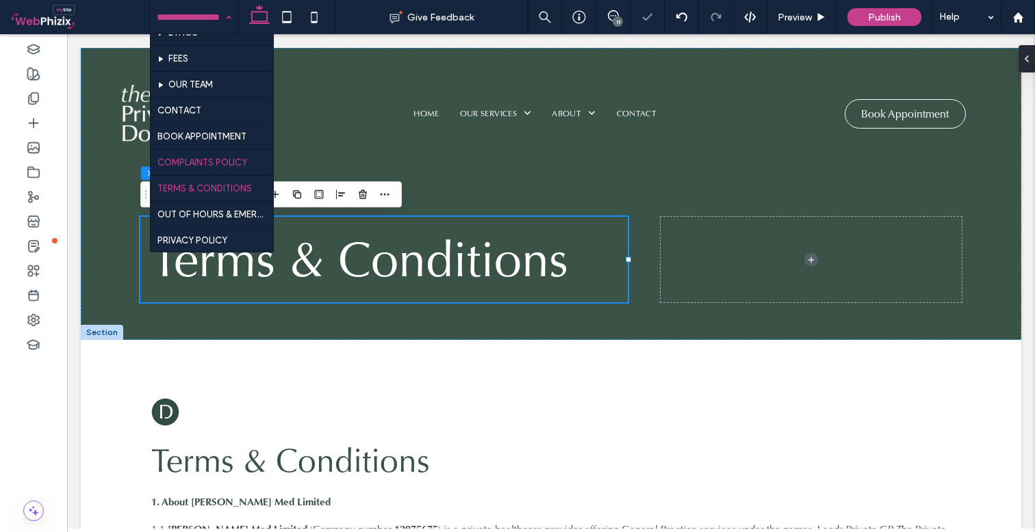
scroll to position [696, 0]
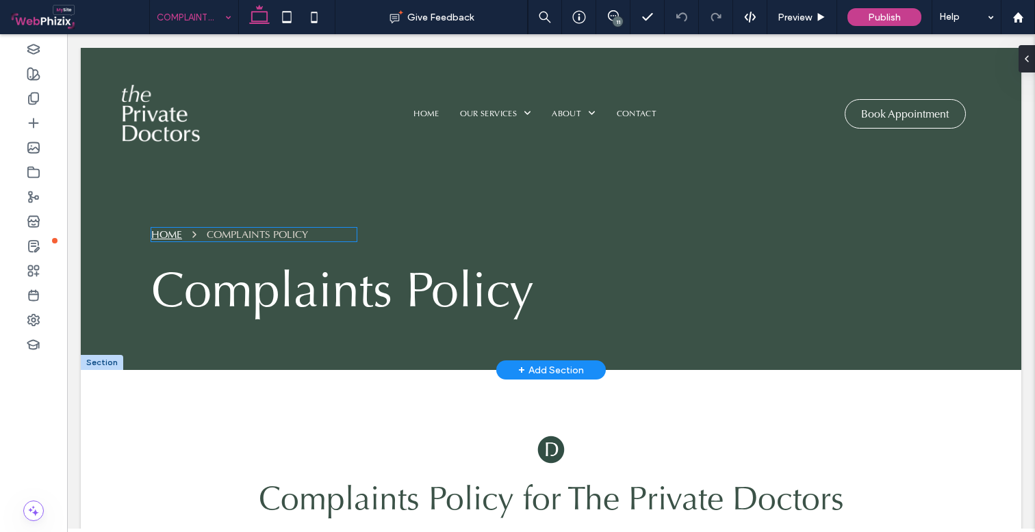
click at [237, 235] on div "COMPLAINTS POLICY" at bounding box center [257, 235] width 101 height 14
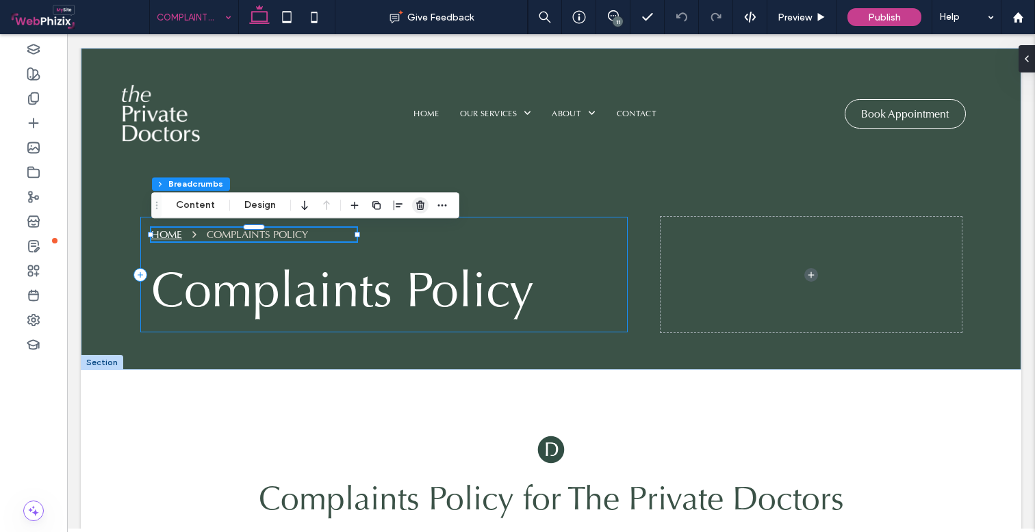
click at [418, 202] on use "button" at bounding box center [420, 205] width 8 height 9
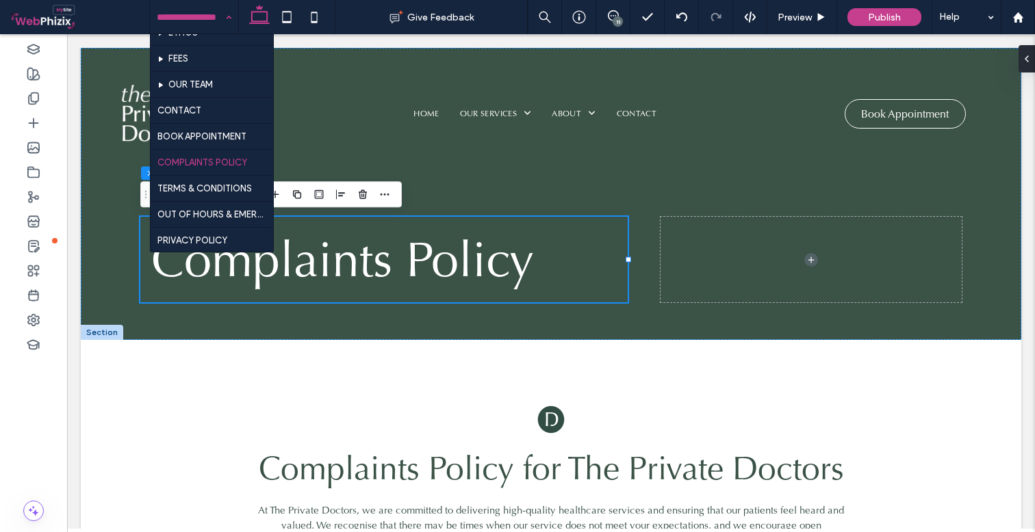
scroll to position [696, 0]
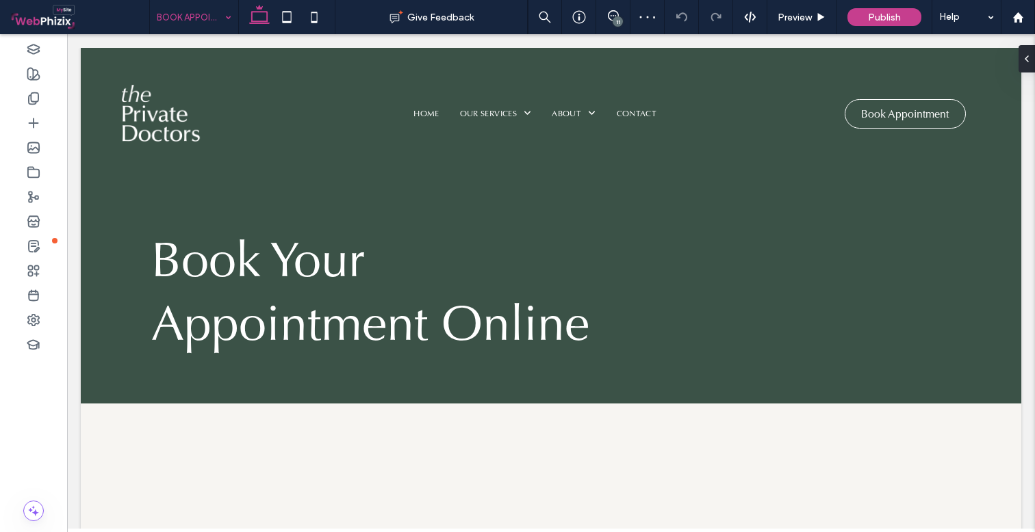
click at [191, 13] on input at bounding box center [191, 17] width 68 height 34
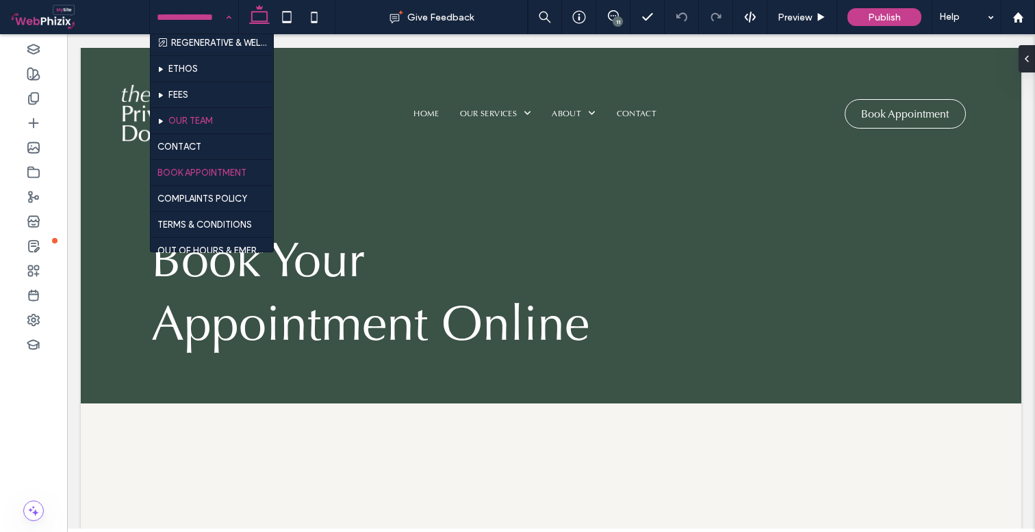
scroll to position [658, 0]
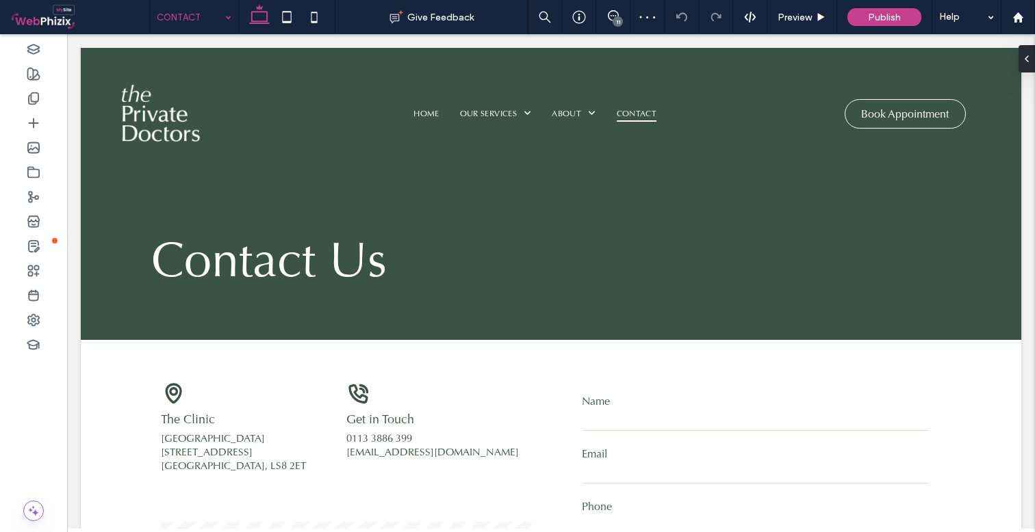
click at [210, 17] on input at bounding box center [191, 17] width 68 height 34
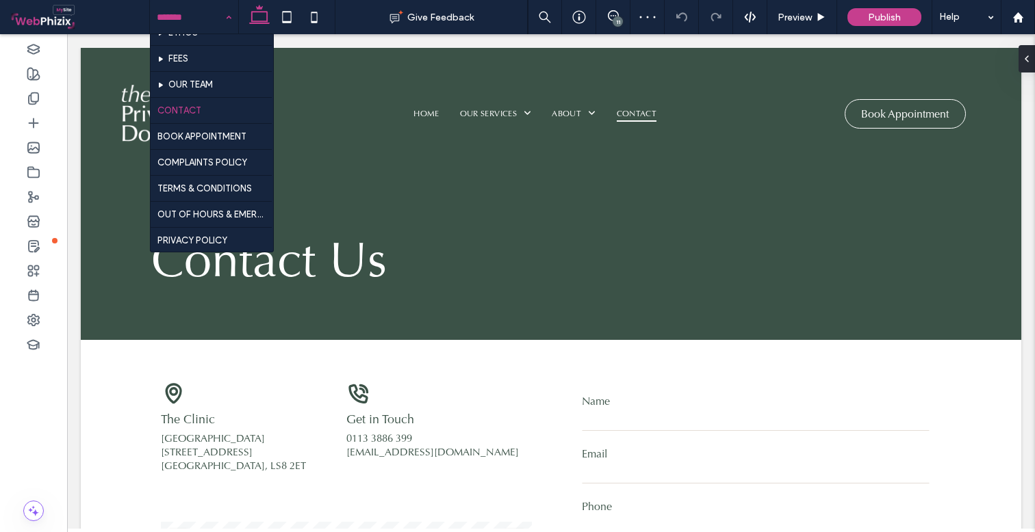
scroll to position [696, 0]
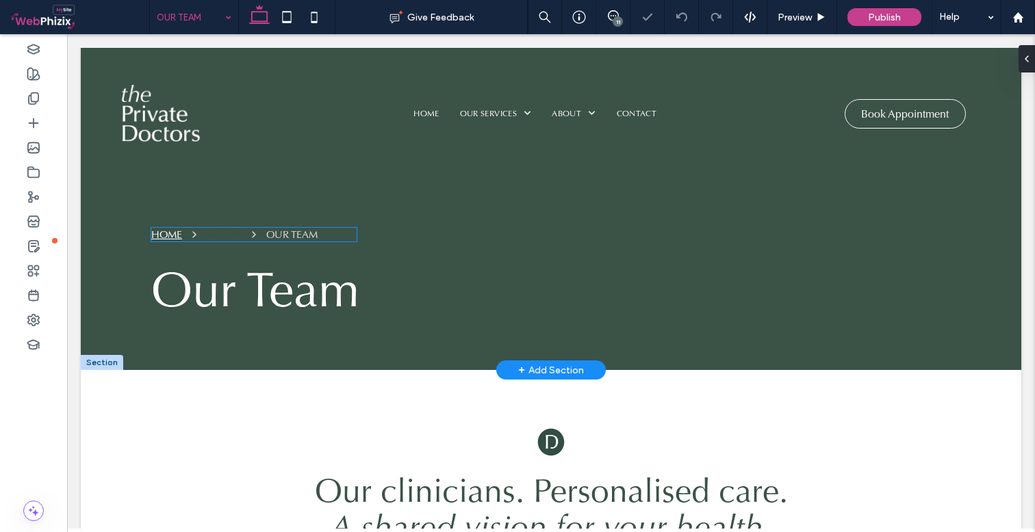
click at [254, 234] on icon "Breadcrumbs" at bounding box center [253, 234] width 11 height 11
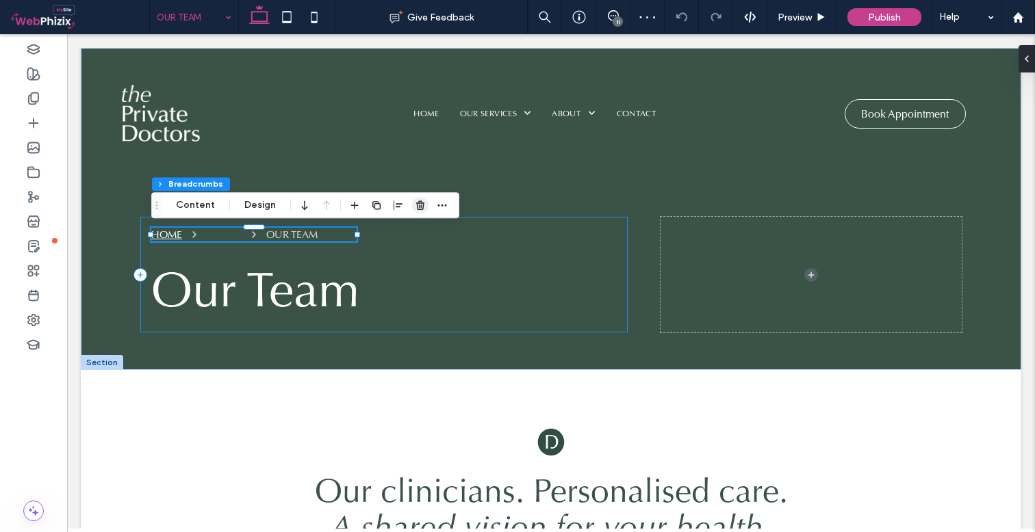
click at [417, 202] on use "button" at bounding box center [420, 205] width 8 height 9
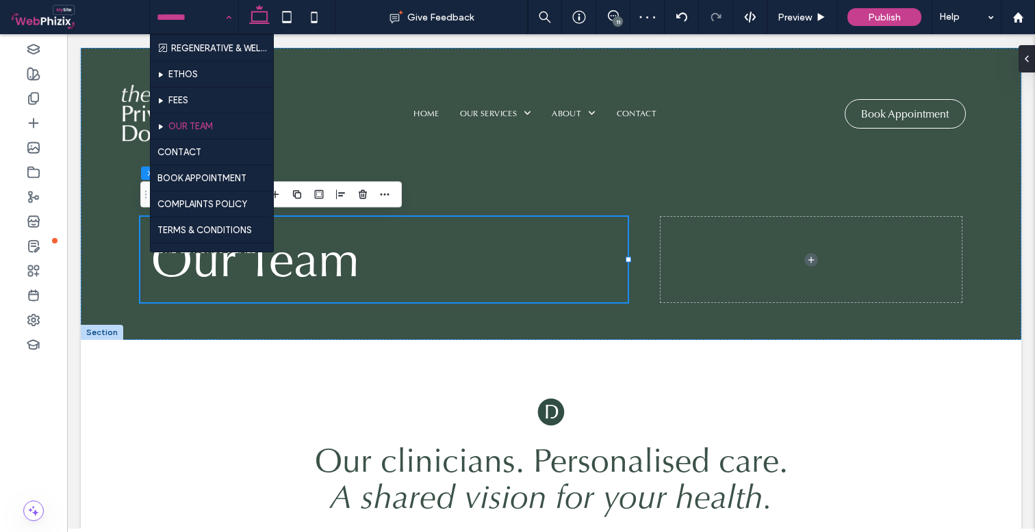
scroll to position [649, 0]
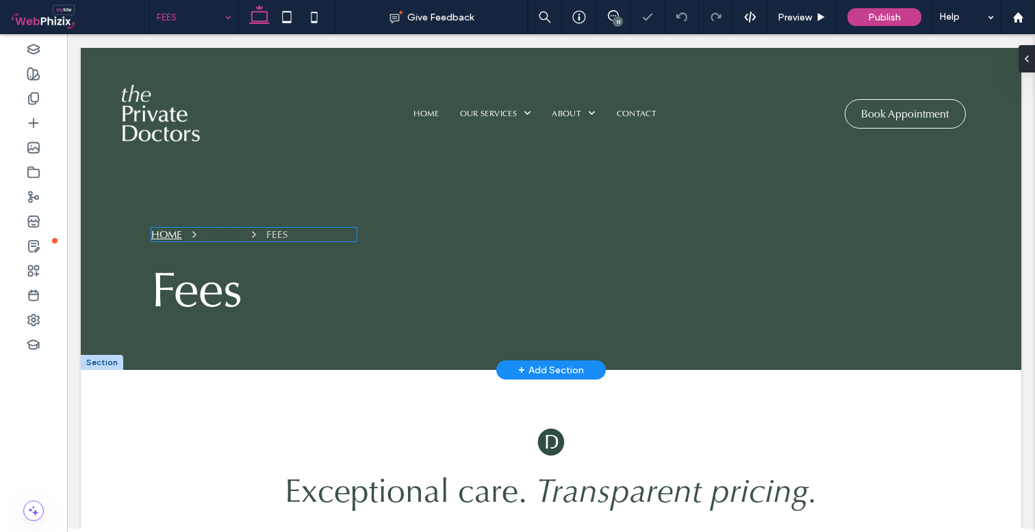
click at [227, 240] on div "ABOUT" at bounding box center [224, 235] width 35 height 14
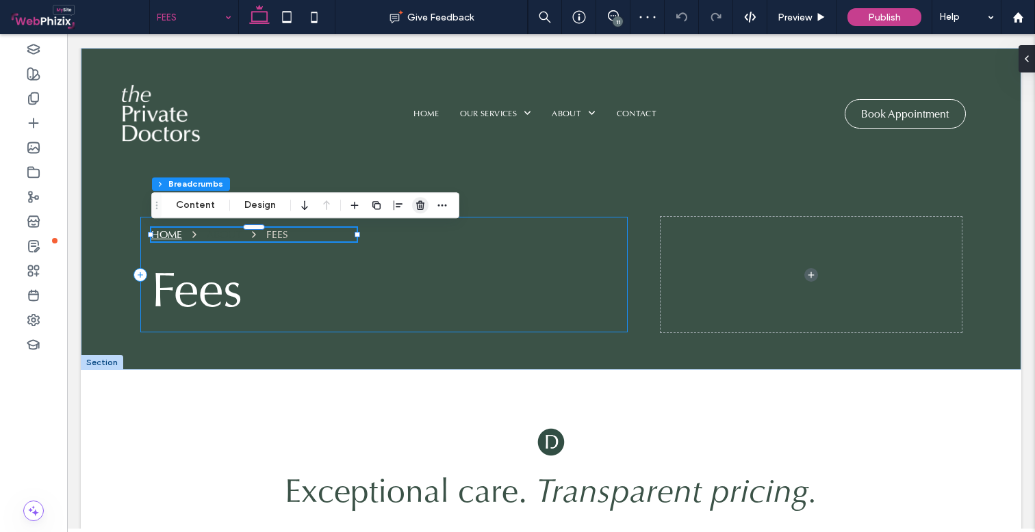
click at [416, 205] on use "button" at bounding box center [420, 205] width 8 height 9
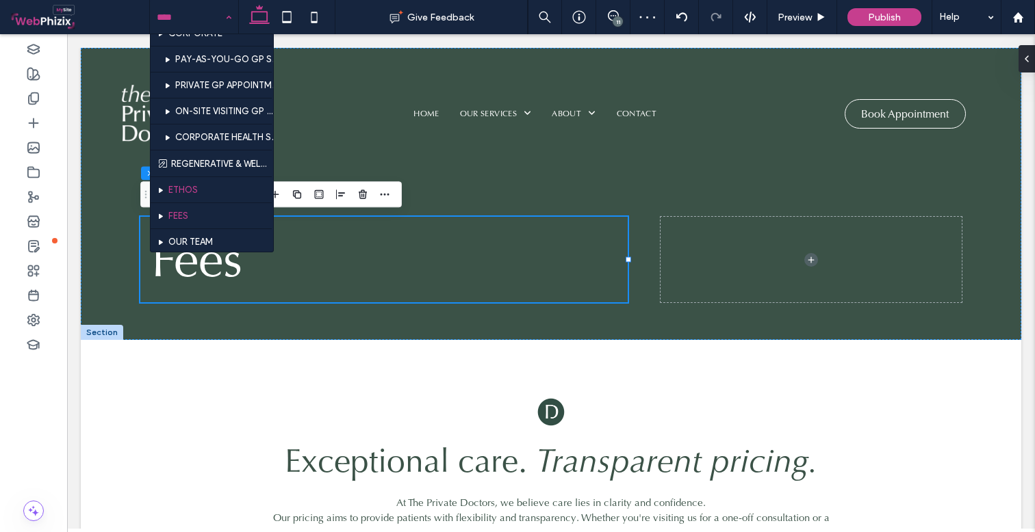
scroll to position [534, 0]
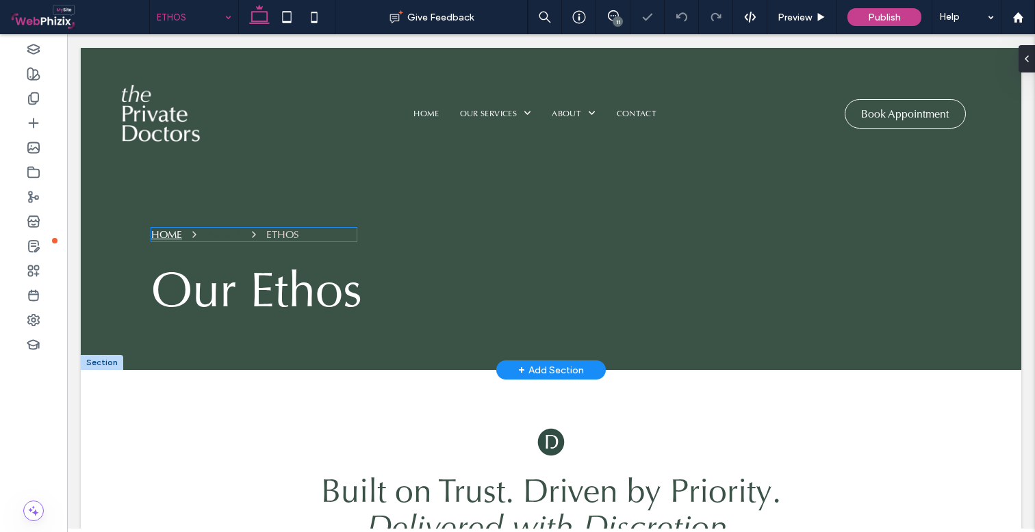
click at [268, 234] on div "ETHOS" at bounding box center [282, 235] width 33 height 14
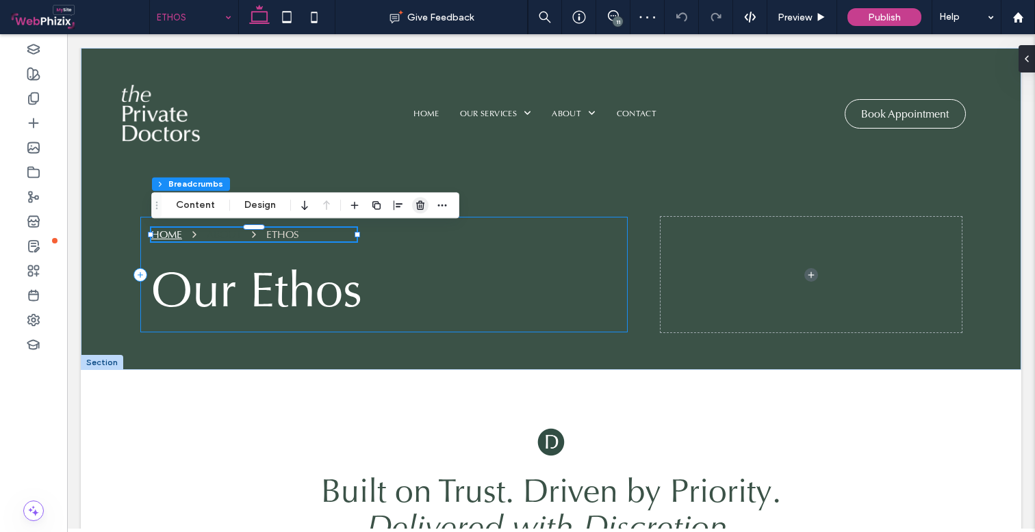
click at [422, 203] on use "button" at bounding box center [420, 205] width 8 height 9
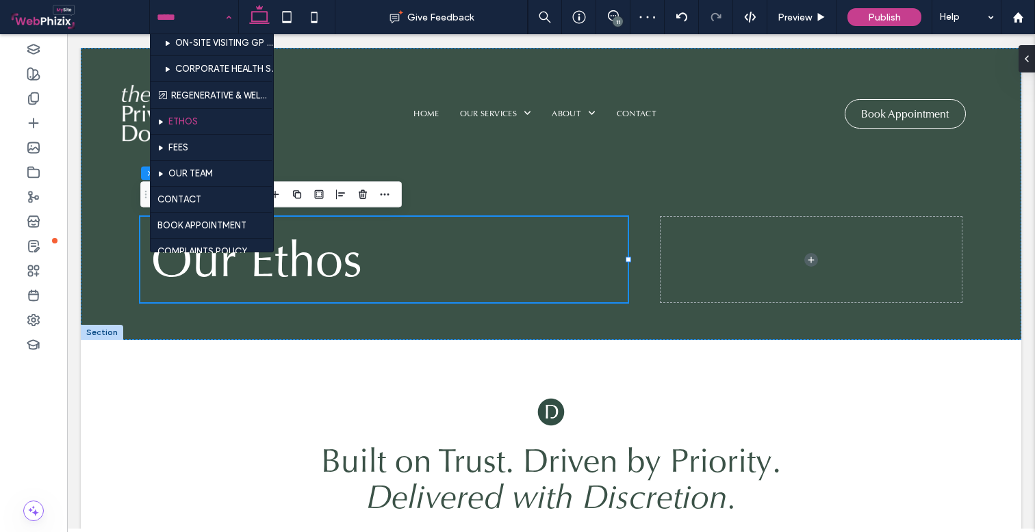
scroll to position [593, 0]
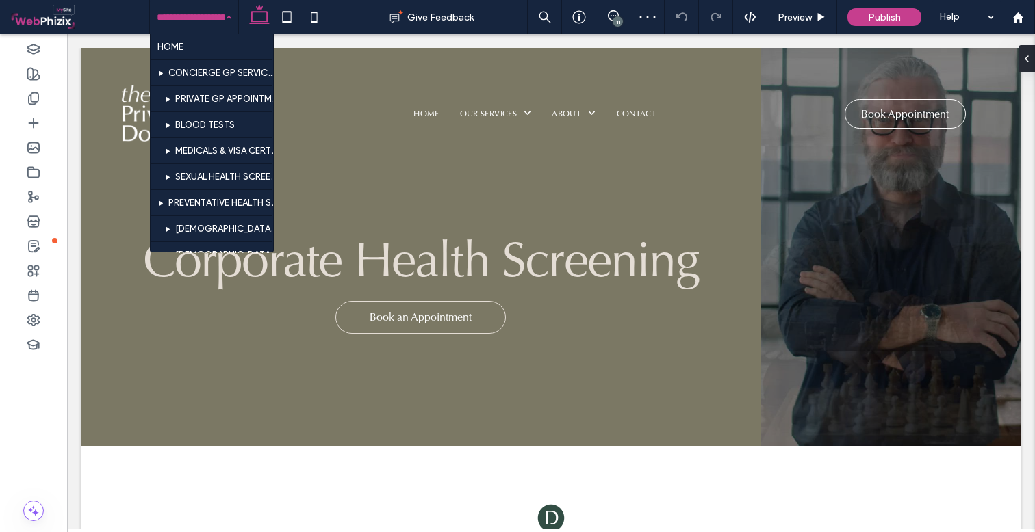
click at [201, 20] on input at bounding box center [191, 17] width 68 height 34
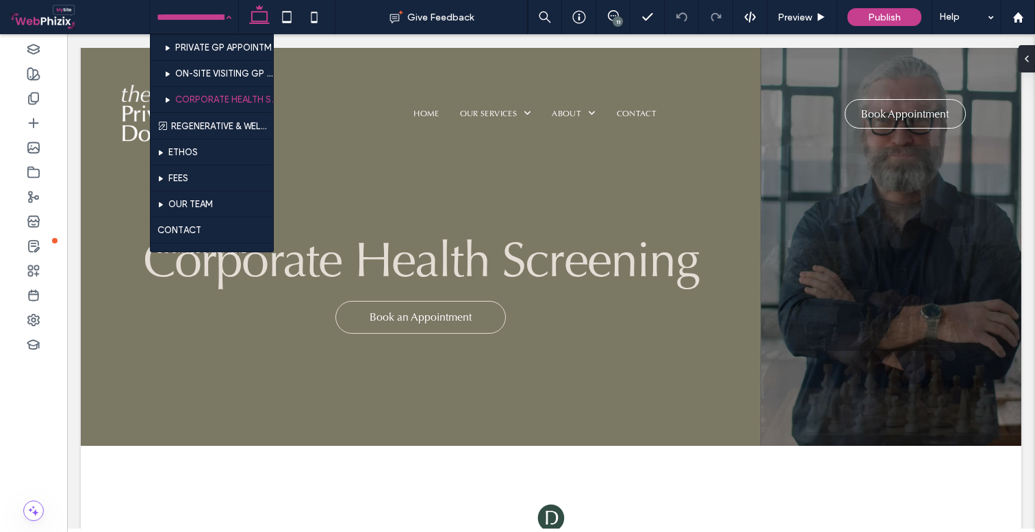
scroll to position [544, 0]
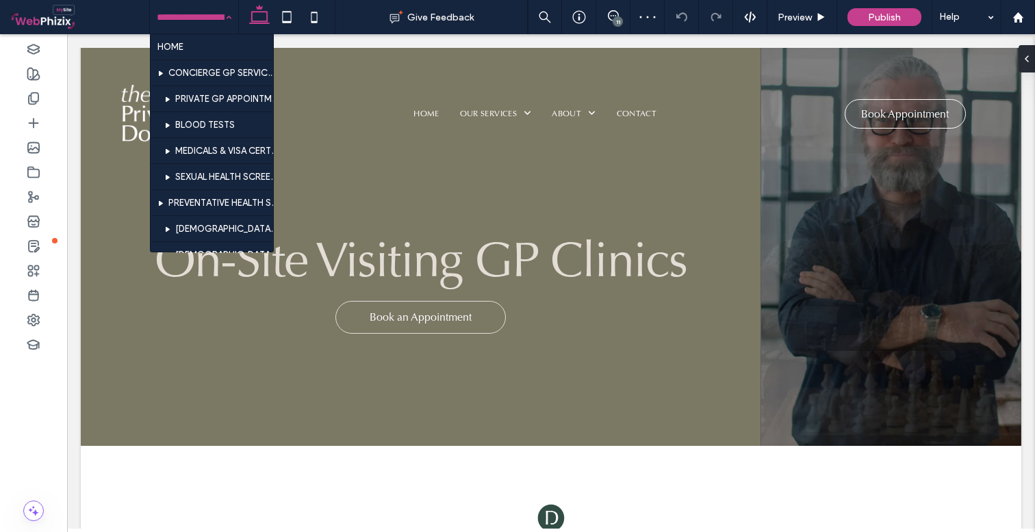
click at [207, 17] on input at bounding box center [191, 17] width 68 height 34
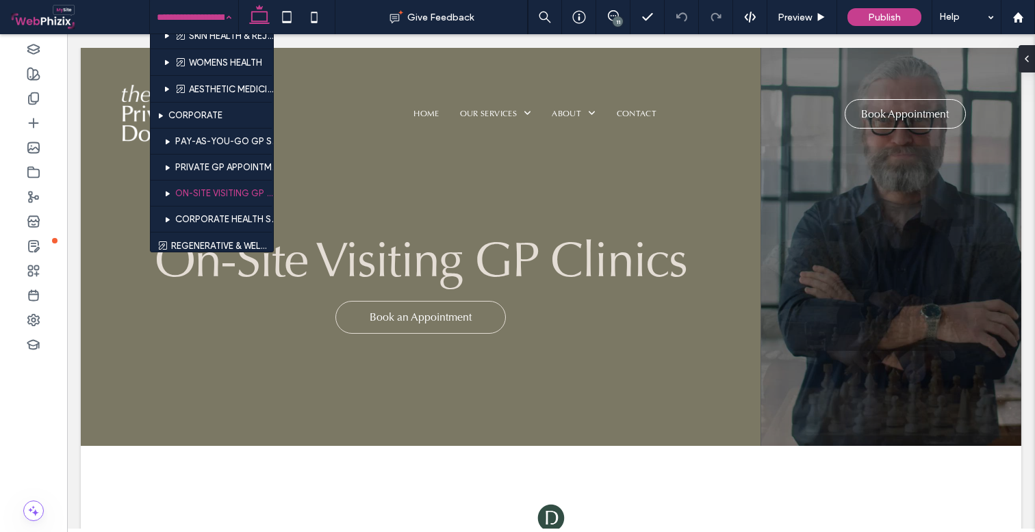
scroll to position [454, 0]
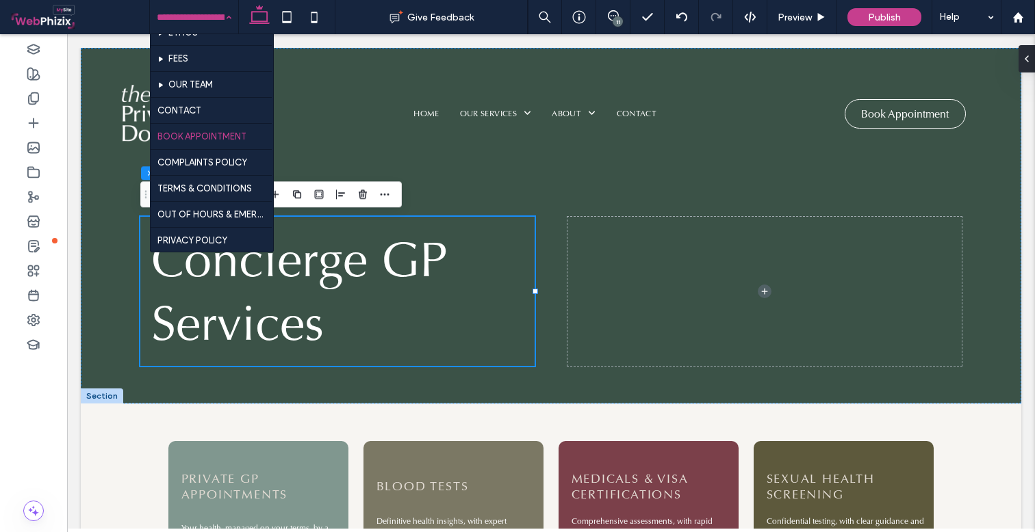
scroll to position [696, 0]
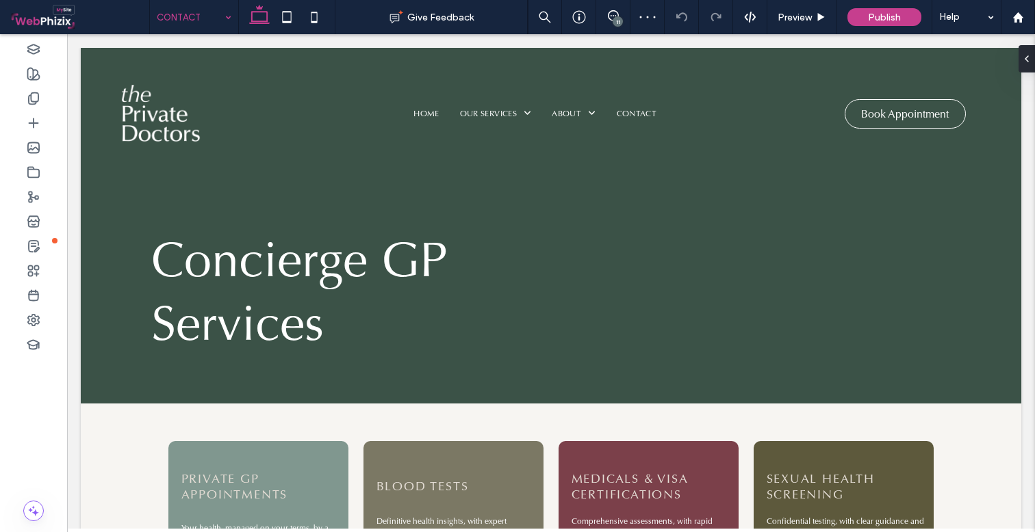
click at [212, 27] on input at bounding box center [191, 17] width 68 height 34
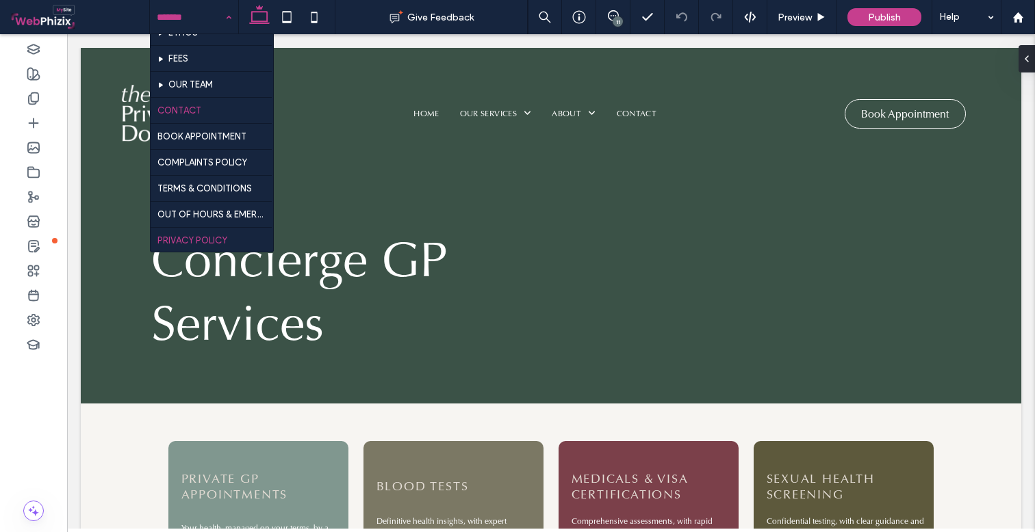
scroll to position [696, 0]
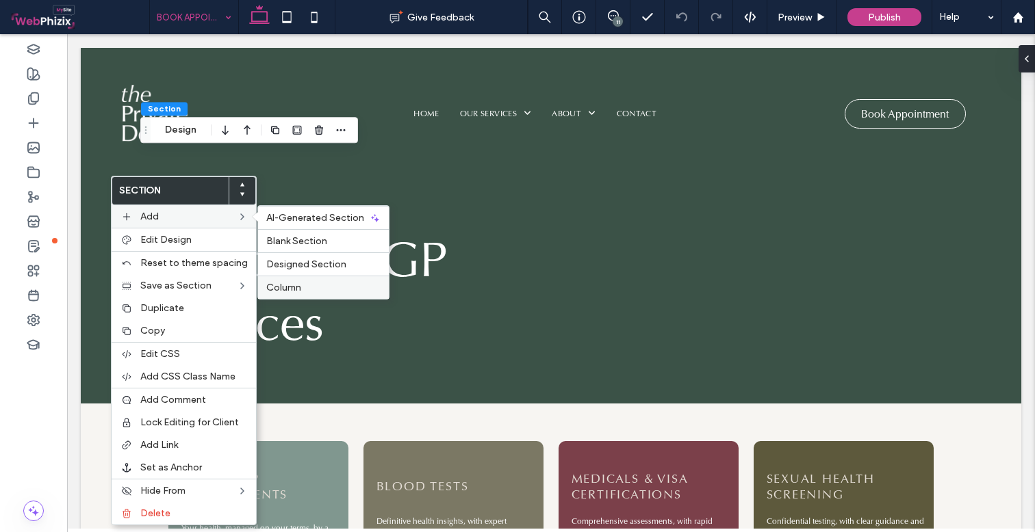
click at [307, 283] on label "Column" at bounding box center [323, 288] width 114 height 12
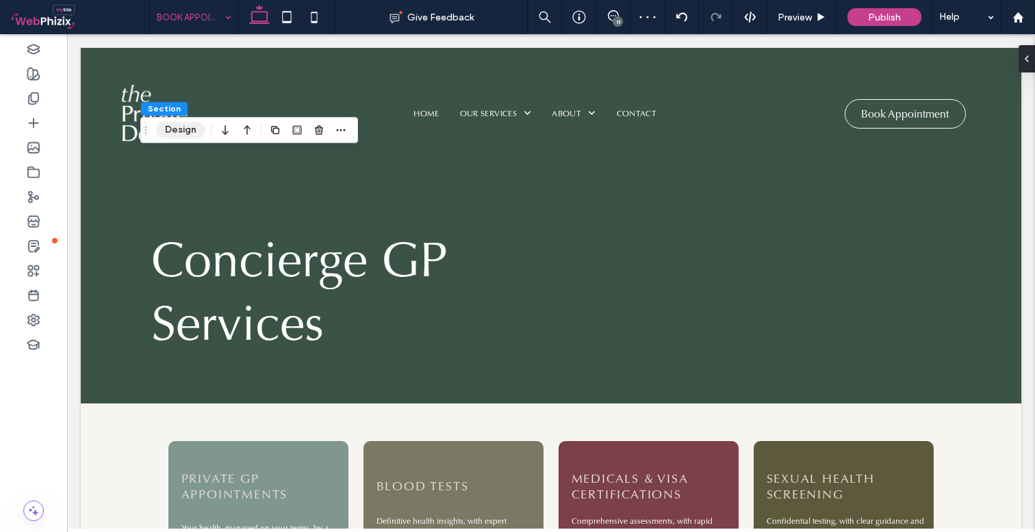
click at [177, 135] on button "Design" at bounding box center [180, 130] width 49 height 16
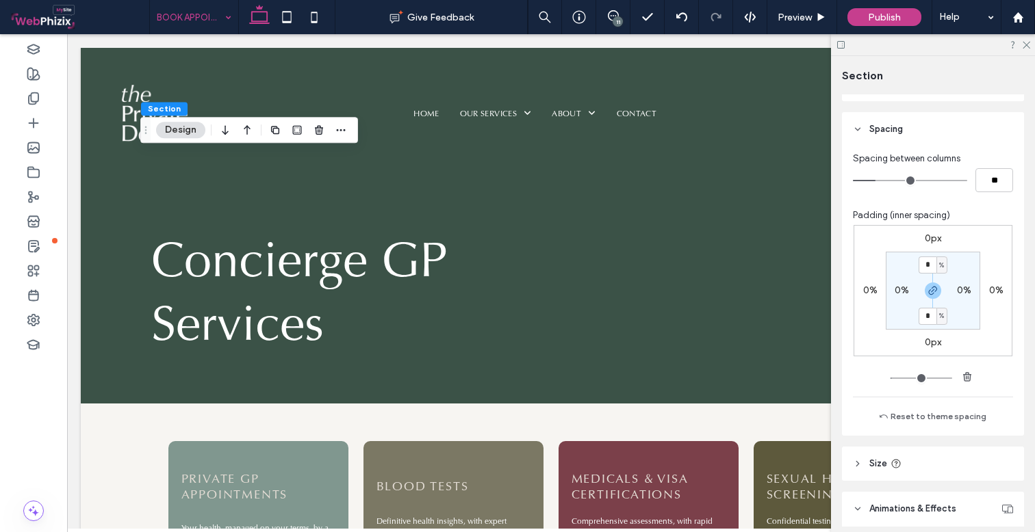
scroll to position [645, 0]
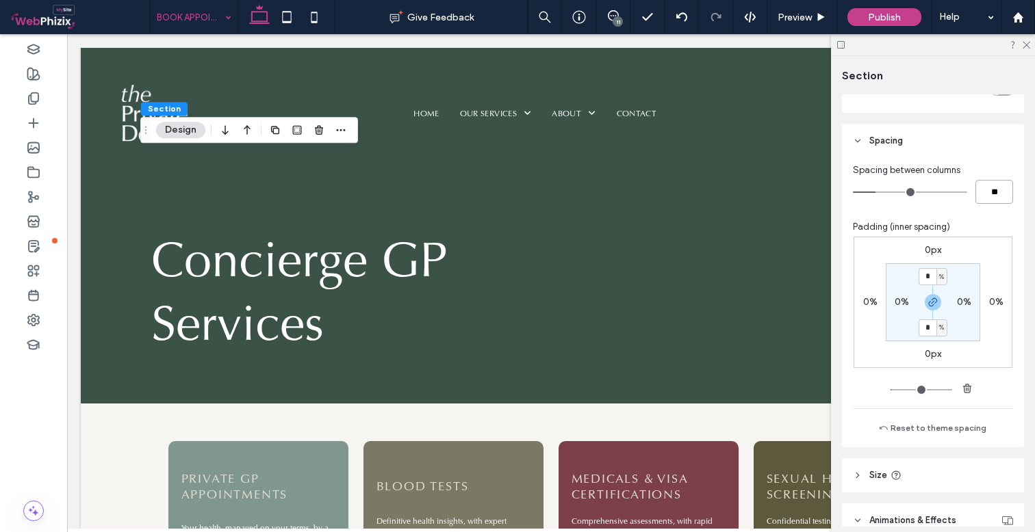
click at [985, 192] on input "**" at bounding box center [994, 192] width 38 height 24
type input "*"
type input "**"
click at [1026, 45] on use at bounding box center [1026, 46] width 8 height 8
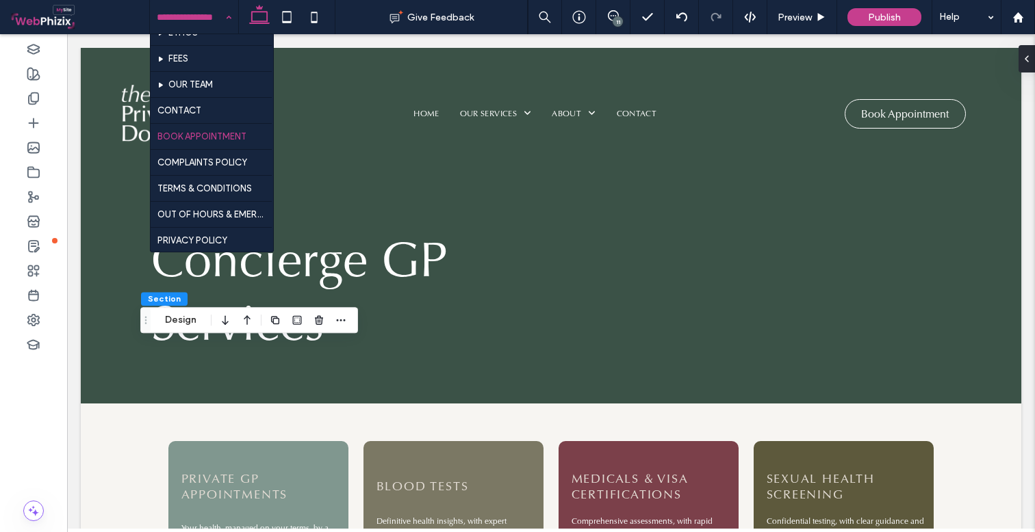
scroll to position [696, 0]
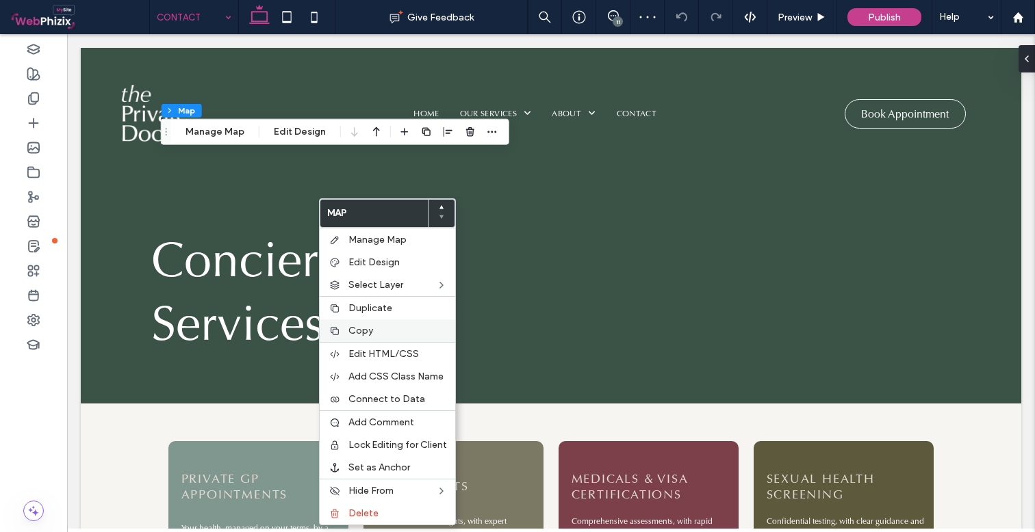
click at [366, 327] on span "Copy" at bounding box center [360, 331] width 25 height 12
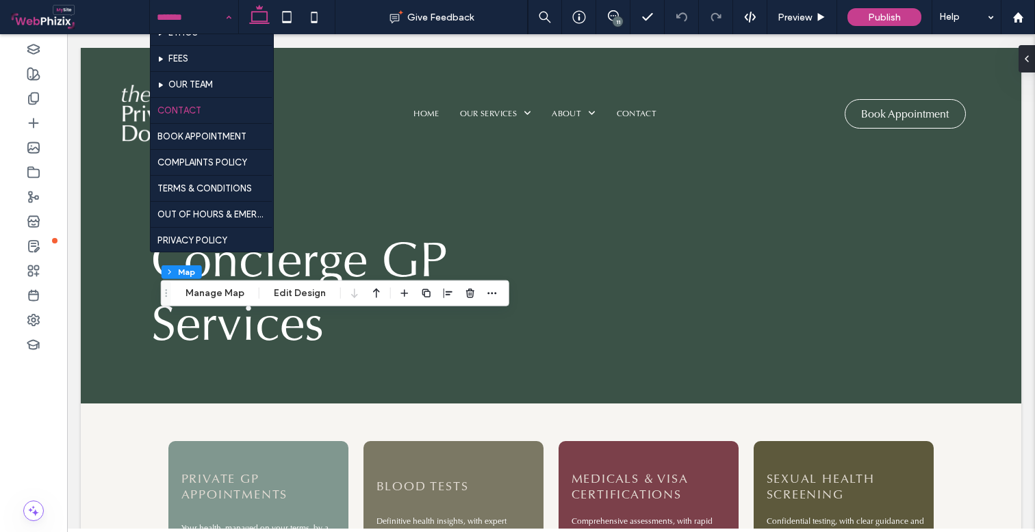
scroll to position [696, 0]
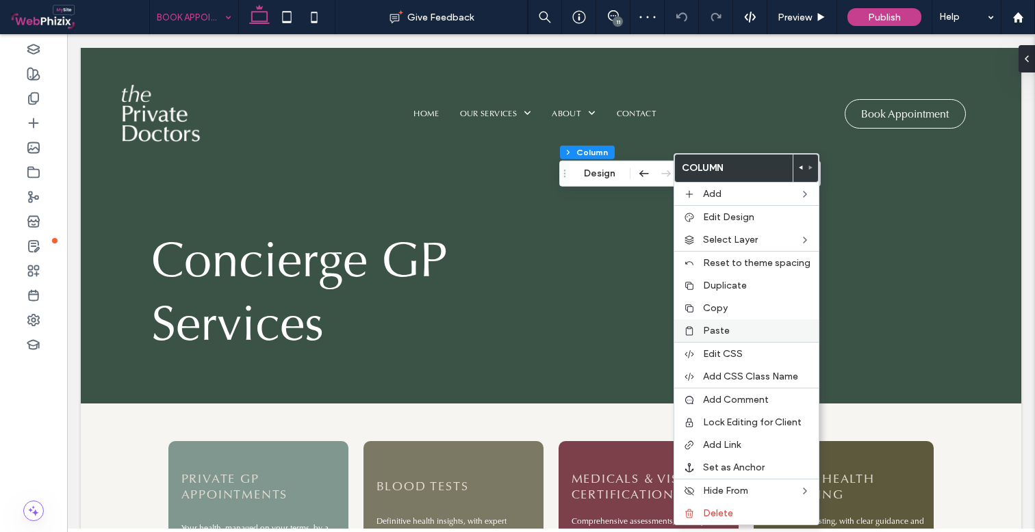
click at [732, 322] on div "Paste" at bounding box center [746, 331] width 144 height 23
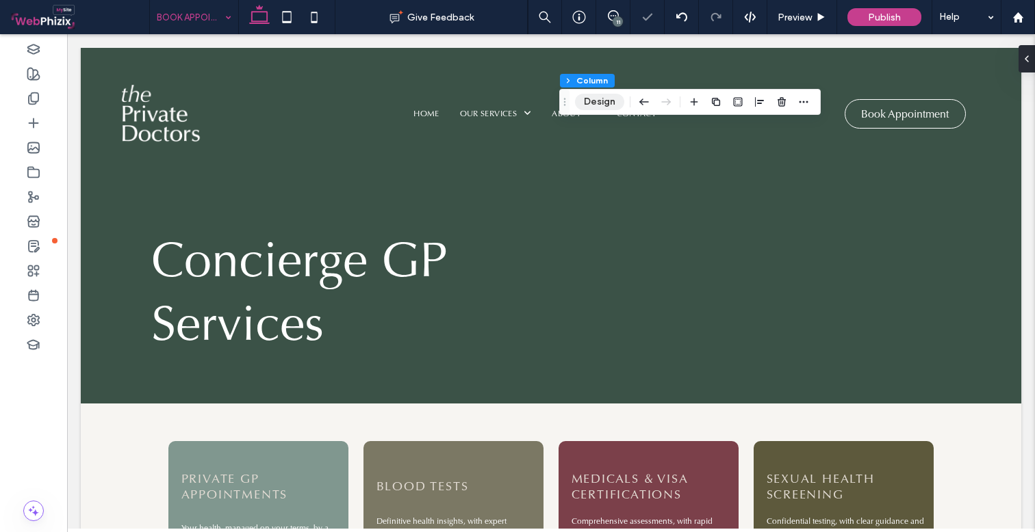
click at [591, 103] on button "Design" at bounding box center [599, 102] width 49 height 16
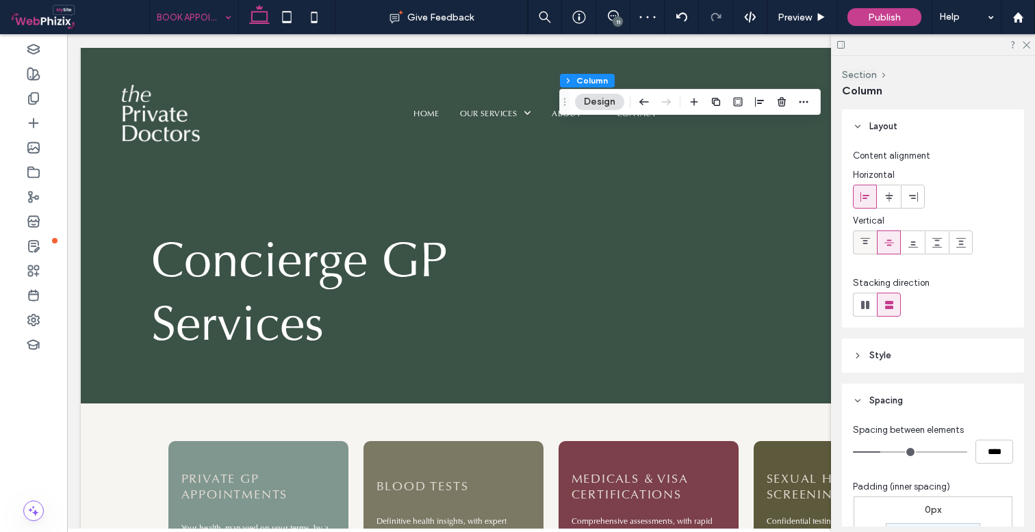
click at [866, 243] on use at bounding box center [865, 241] width 10 height 6
click at [1027, 44] on use at bounding box center [1026, 46] width 8 height 8
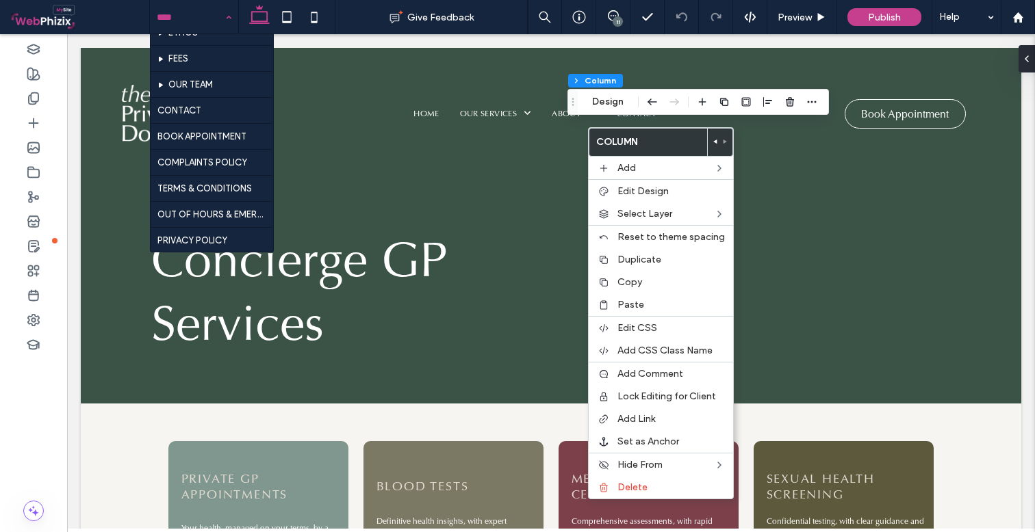
scroll to position [696, 0]
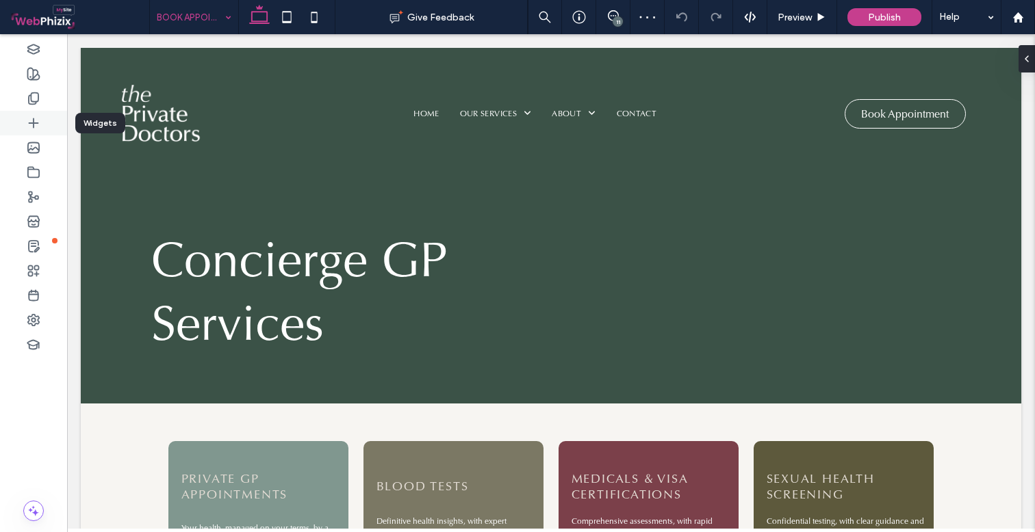
click at [34, 127] on use at bounding box center [33, 122] width 9 height 9
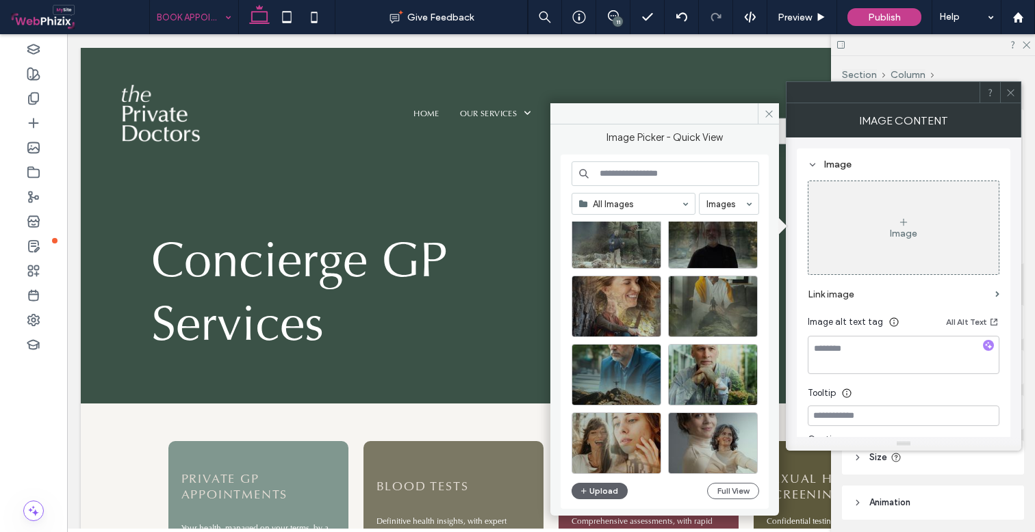
scroll to position [994, 0]
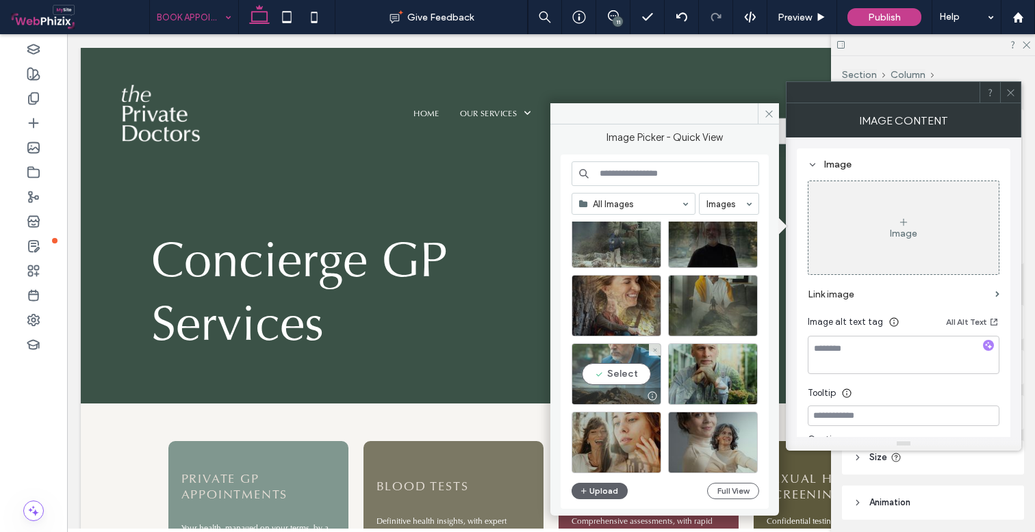
click at [617, 366] on div "Select" at bounding box center [616, 375] width 90 height 62
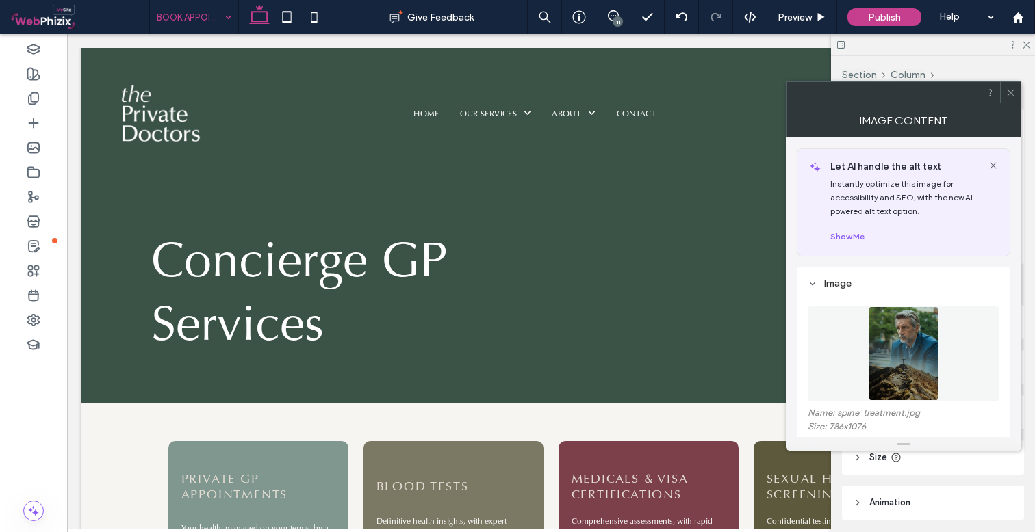
type input "***"
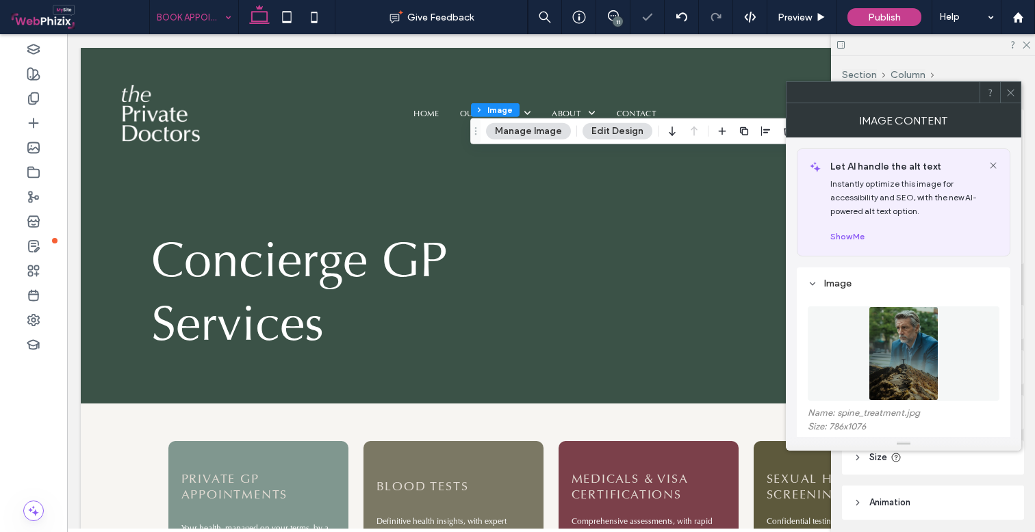
click at [1010, 91] on icon at bounding box center [1010, 93] width 10 height 10
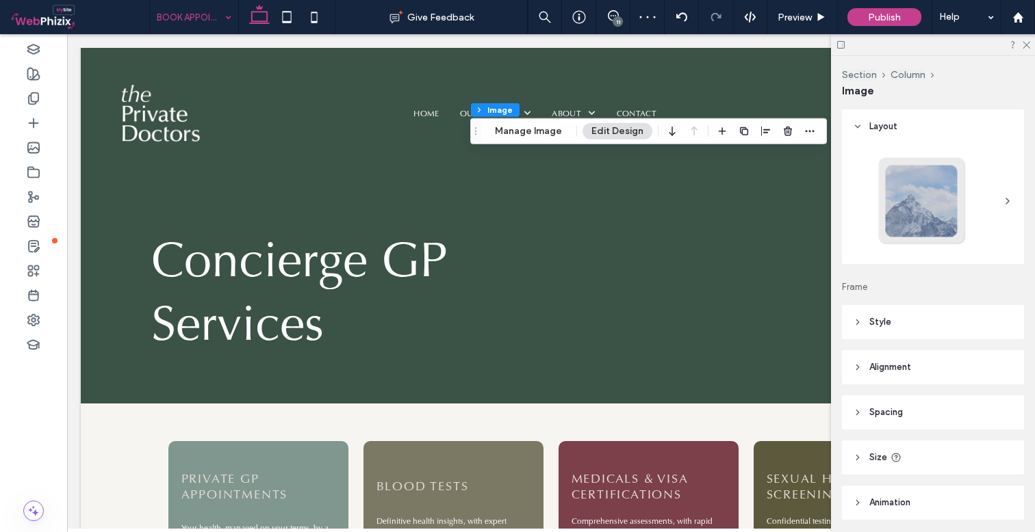
click at [916, 313] on header "Style" at bounding box center [933, 322] width 182 height 34
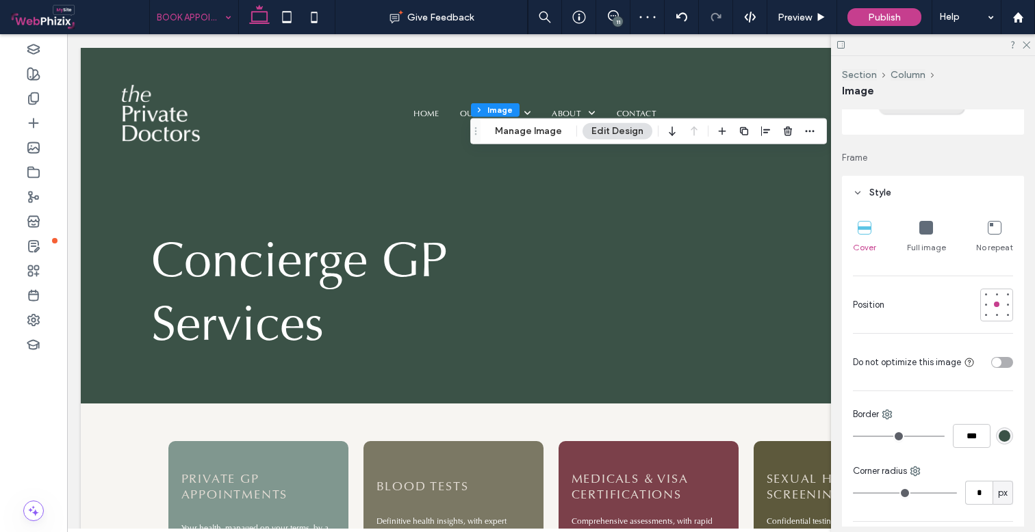
scroll to position [133, 0]
click at [994, 289] on div at bounding box center [996, 290] width 5 height 5
click at [992, 300] on div at bounding box center [997, 301] width 10 height 10
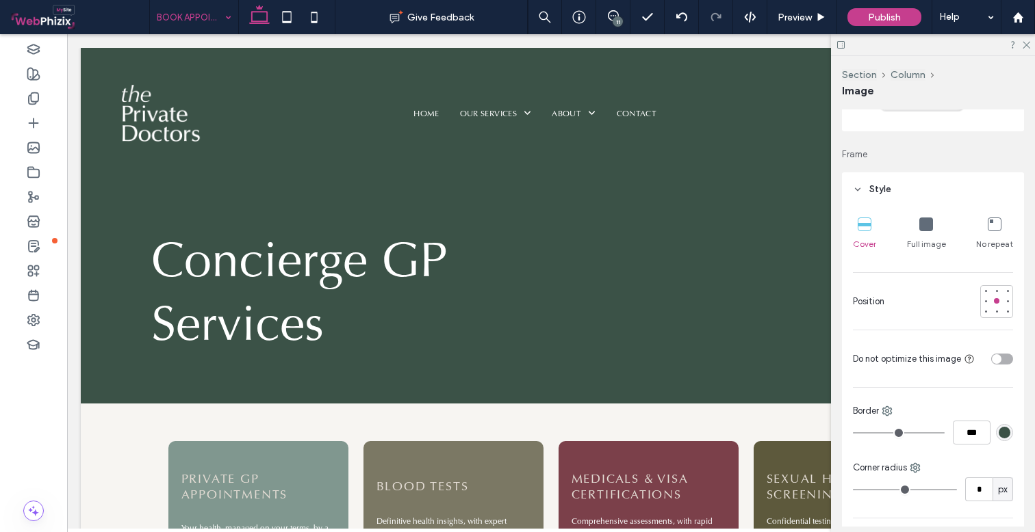
type input "***"
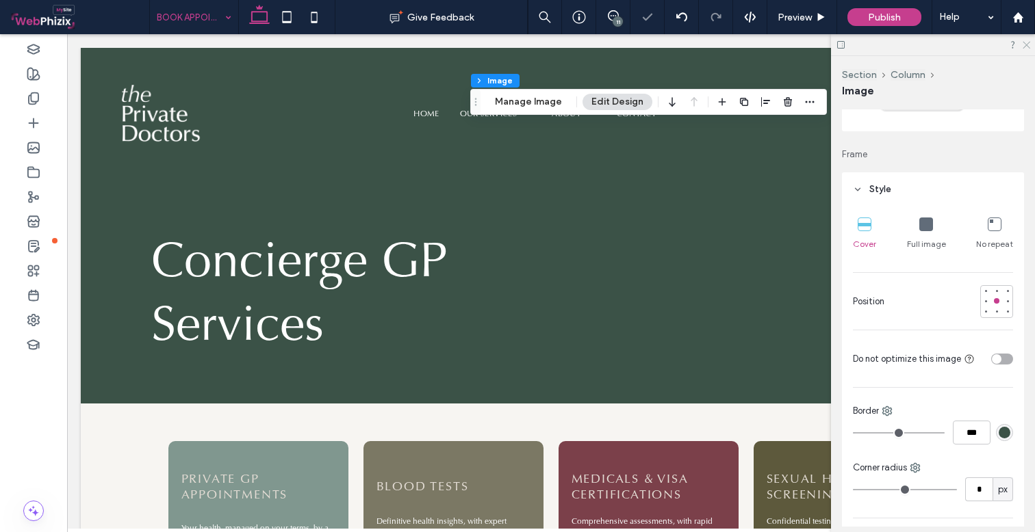
click at [1026, 43] on icon at bounding box center [1025, 44] width 9 height 9
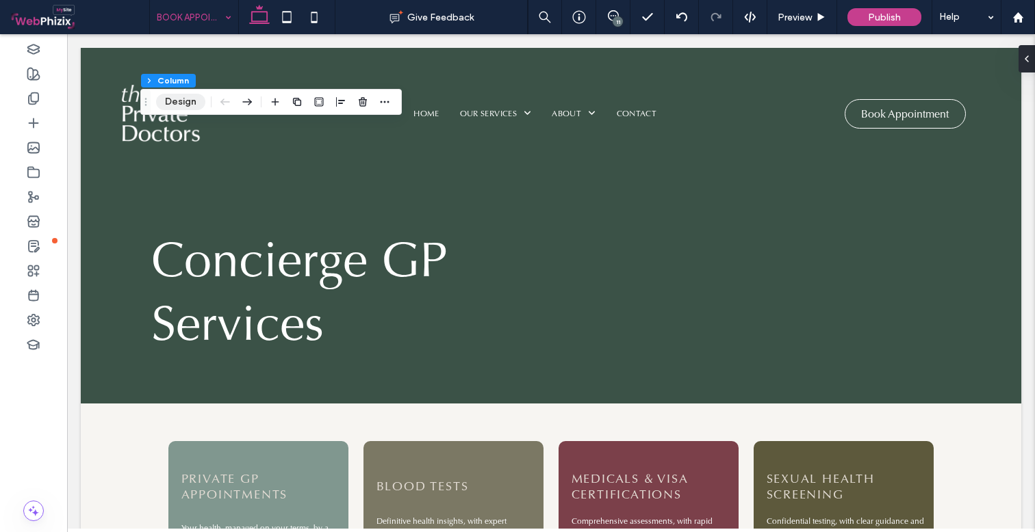
click at [173, 103] on button "Design" at bounding box center [180, 102] width 49 height 16
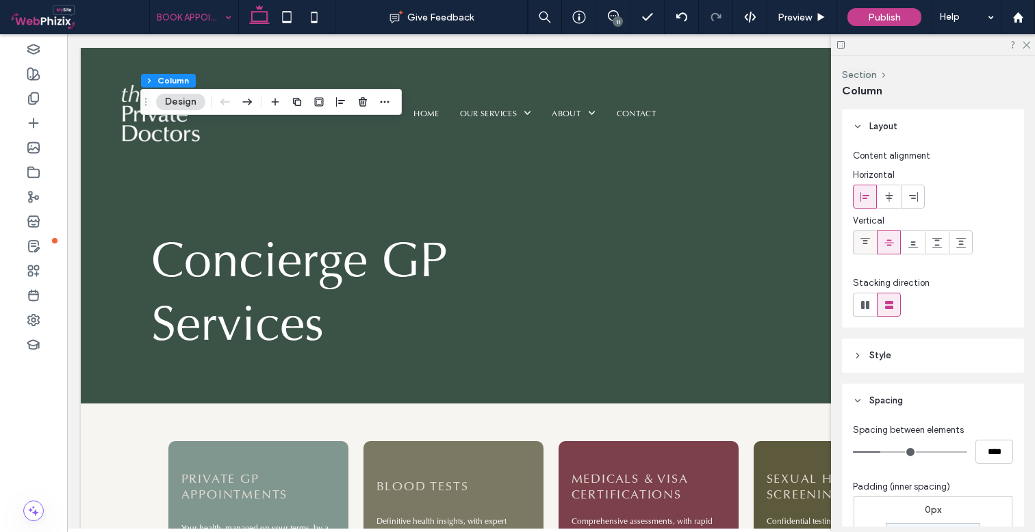
click at [858, 240] on div at bounding box center [864, 242] width 23 height 23
click at [809, 26] on div "Preview" at bounding box center [802, 17] width 70 height 34
click at [796, 17] on span "Preview" at bounding box center [794, 18] width 34 height 12
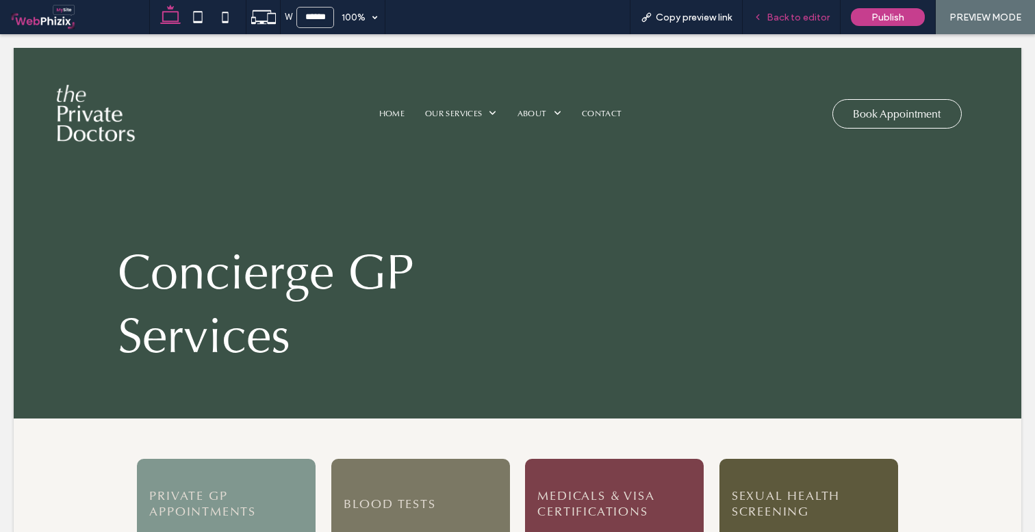
click at [790, 8] on div "Back to editor" at bounding box center [792, 17] width 98 height 34
click at [761, 22] on div "Back to editor" at bounding box center [791, 18] width 97 height 12
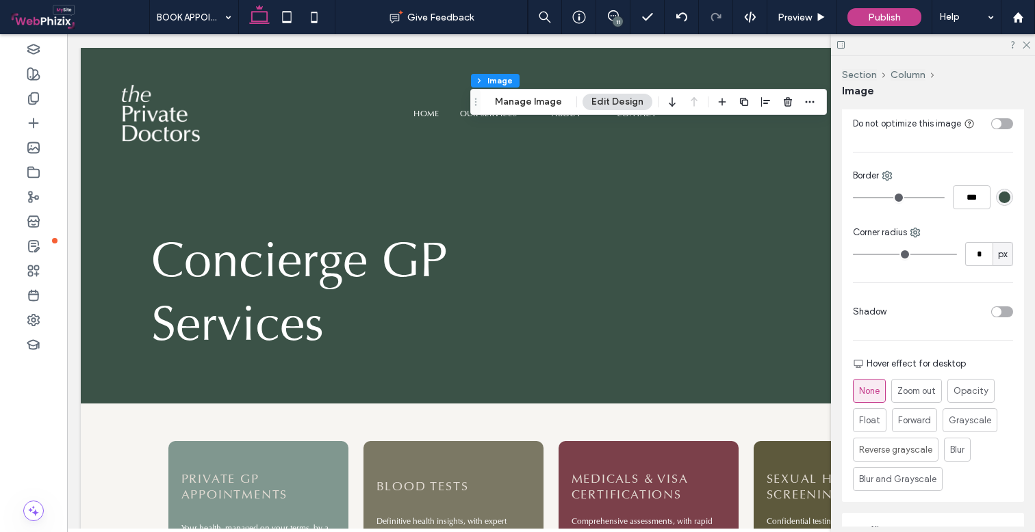
scroll to position [365, 0]
click at [972, 263] on input "*" at bounding box center [978, 257] width 27 height 24
type input "**"
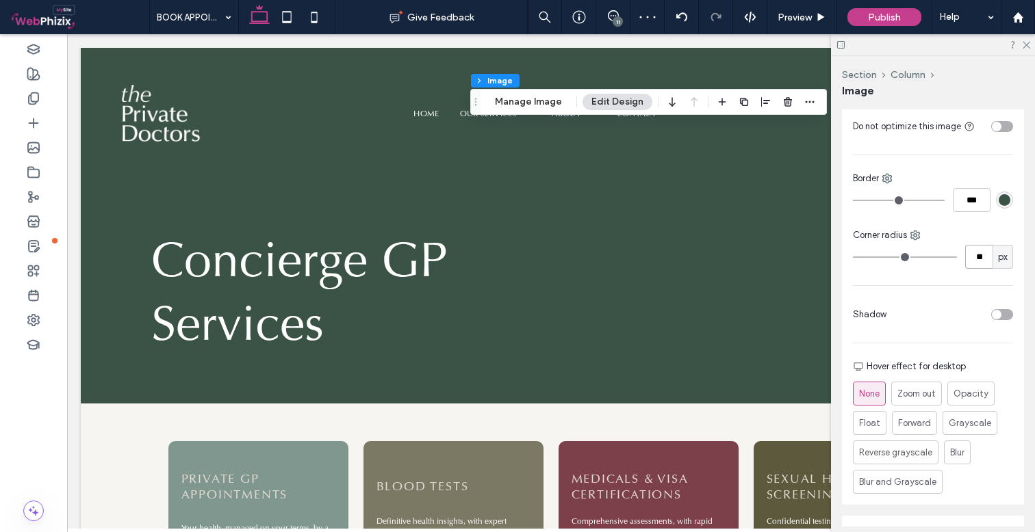
type input "**"
click at [1029, 47] on icon at bounding box center [1025, 44] width 9 height 9
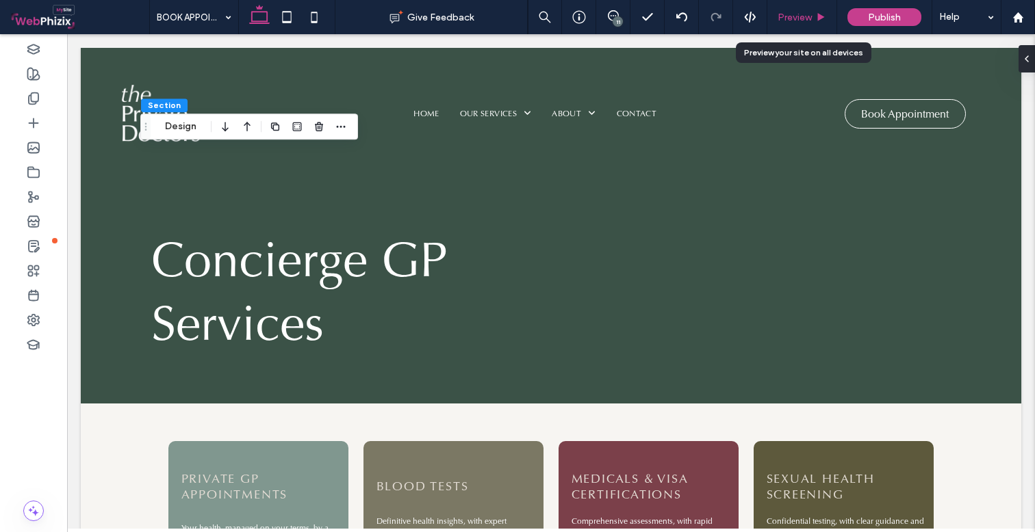
click at [799, 17] on span "Preview" at bounding box center [794, 18] width 34 height 12
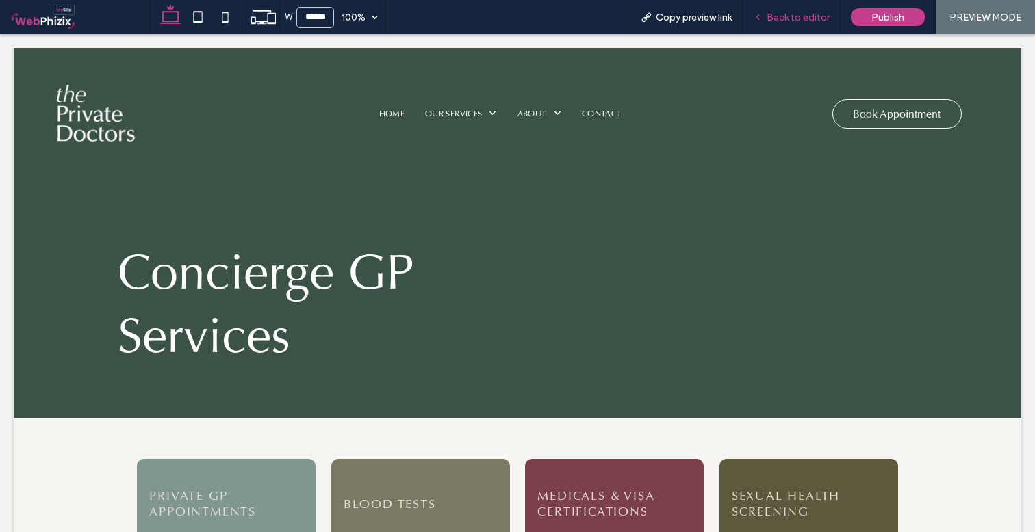
click at [776, 15] on span "Back to editor" at bounding box center [797, 18] width 63 height 12
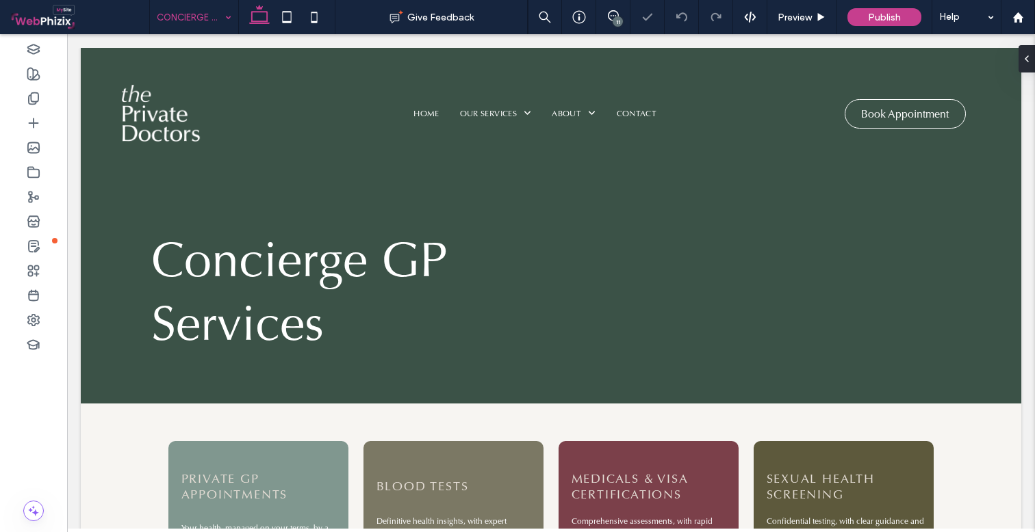
click at [218, 24] on input at bounding box center [191, 17] width 68 height 34
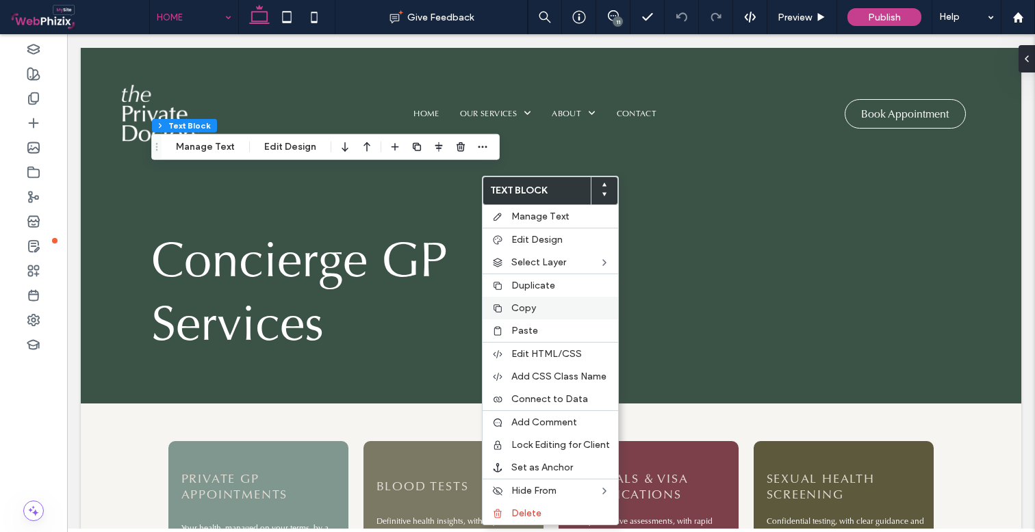
click at [538, 303] on label "Copy" at bounding box center [560, 308] width 99 height 12
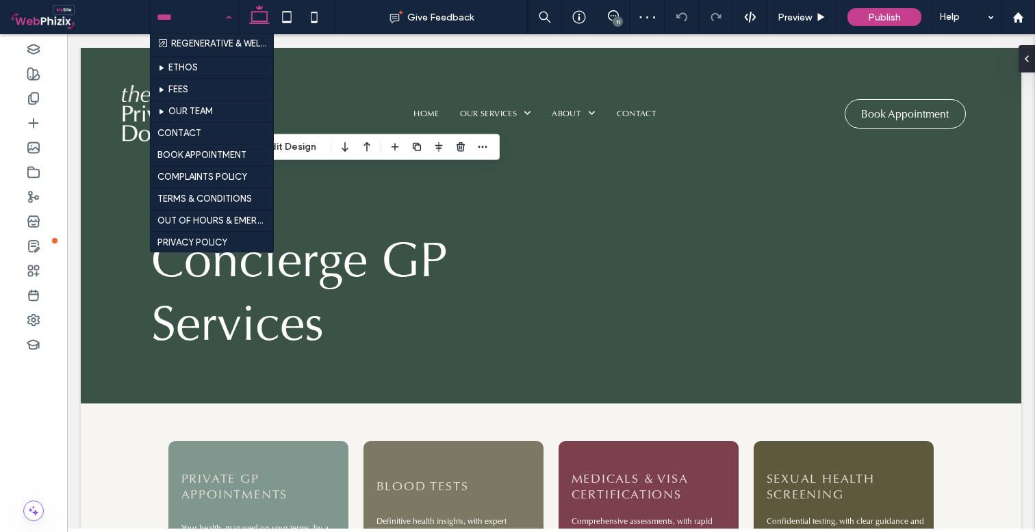
scroll to position [784, 0]
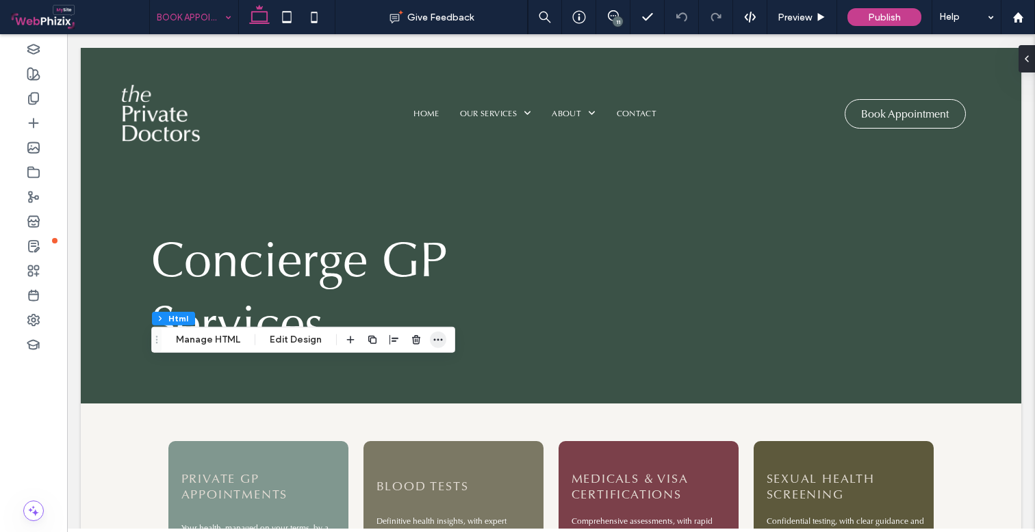
click at [437, 341] on icon "button" at bounding box center [438, 340] width 11 height 11
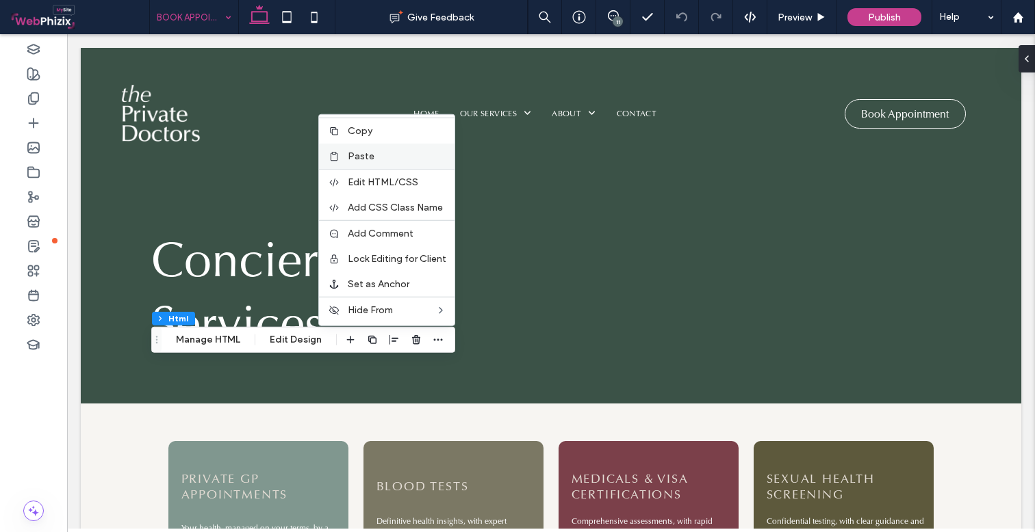
click at [365, 162] on span "Paste" at bounding box center [361, 157] width 27 height 12
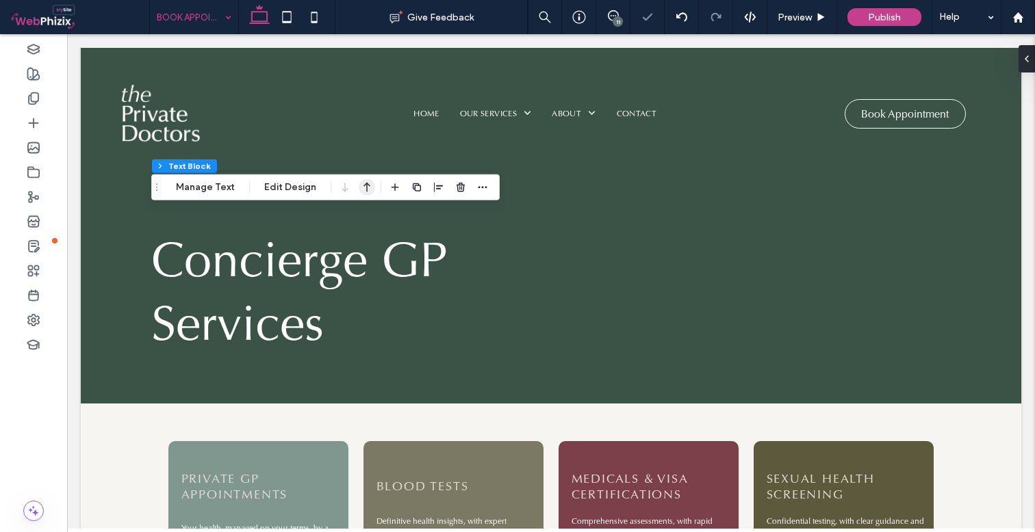
click at [363, 185] on use "button" at bounding box center [366, 188] width 7 height 10
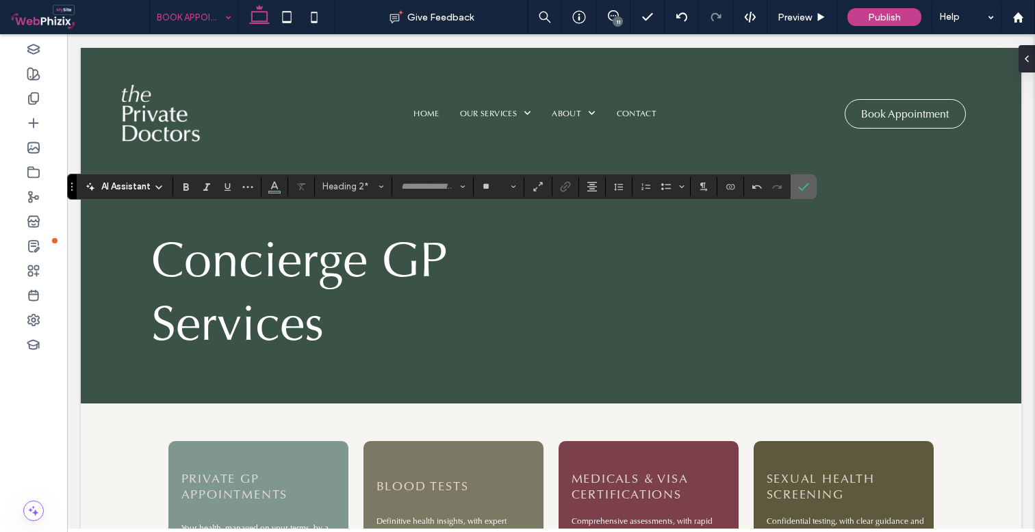
click at [803, 188] on icon "Confirm" at bounding box center [803, 186] width 11 height 11
click at [595, 189] on icon "Alignment" at bounding box center [591, 186] width 11 height 11
click at [595, 209] on label "ui.textEditor.alignment.left" at bounding box center [606, 209] width 48 height 20
click at [797, 188] on label "Confirm" at bounding box center [803, 187] width 21 height 25
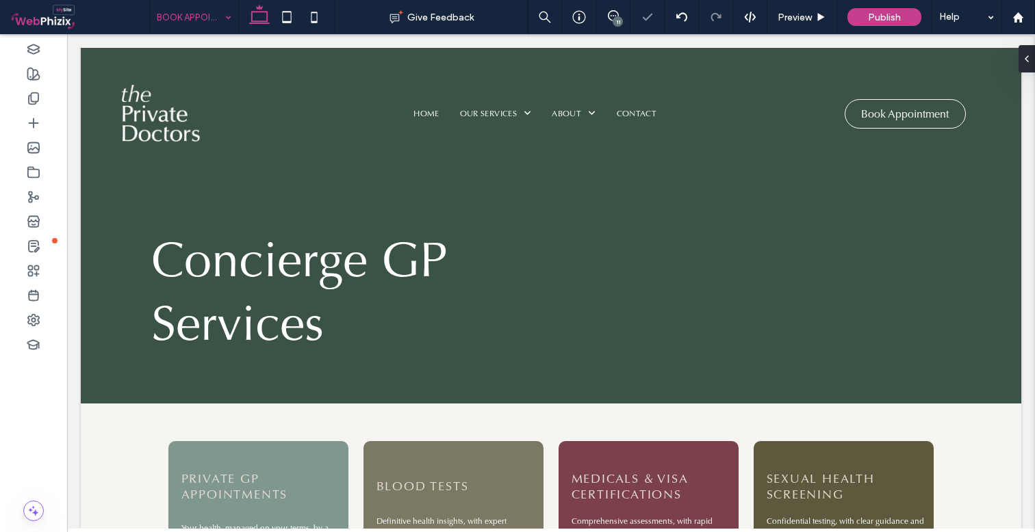
type input "***"
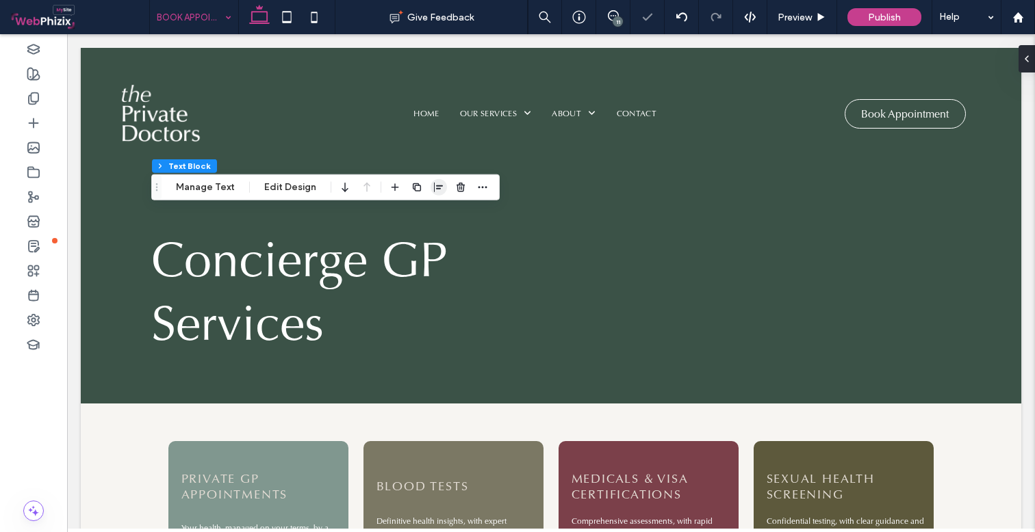
click at [435, 187] on icon "button" at bounding box center [438, 187] width 11 height 11
click at [426, 214] on icon "center" at bounding box center [425, 214] width 11 height 11
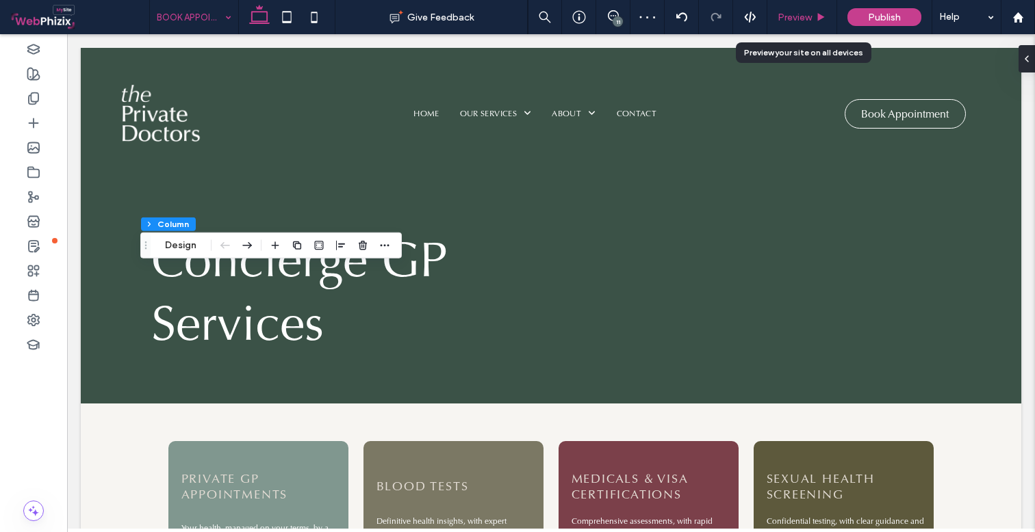
click at [797, 12] on span "Preview" at bounding box center [794, 18] width 34 height 12
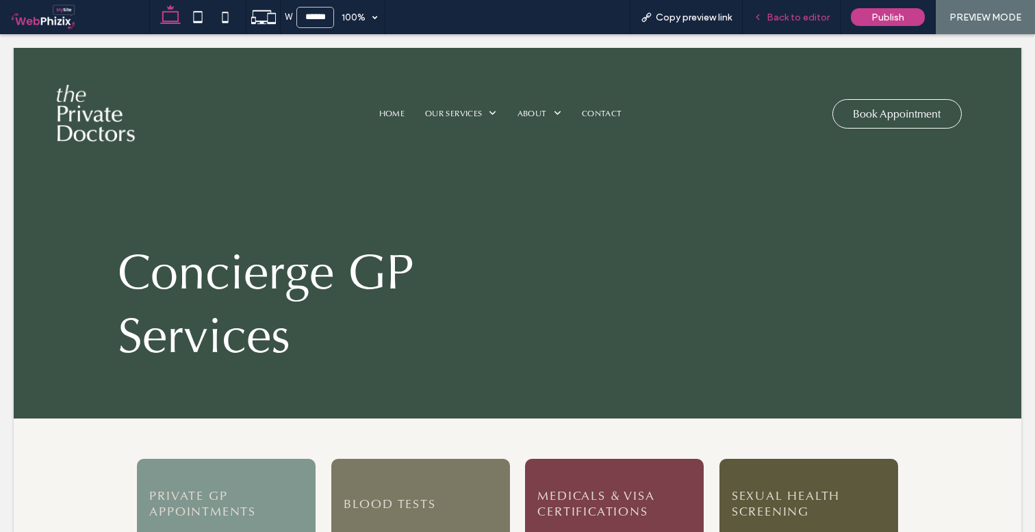
click at [819, 23] on div "Back to editor" at bounding box center [792, 17] width 98 height 34
click at [776, 25] on div "Back to editor" at bounding box center [792, 17] width 98 height 34
click at [771, 17] on span "Back to editor" at bounding box center [797, 18] width 63 height 12
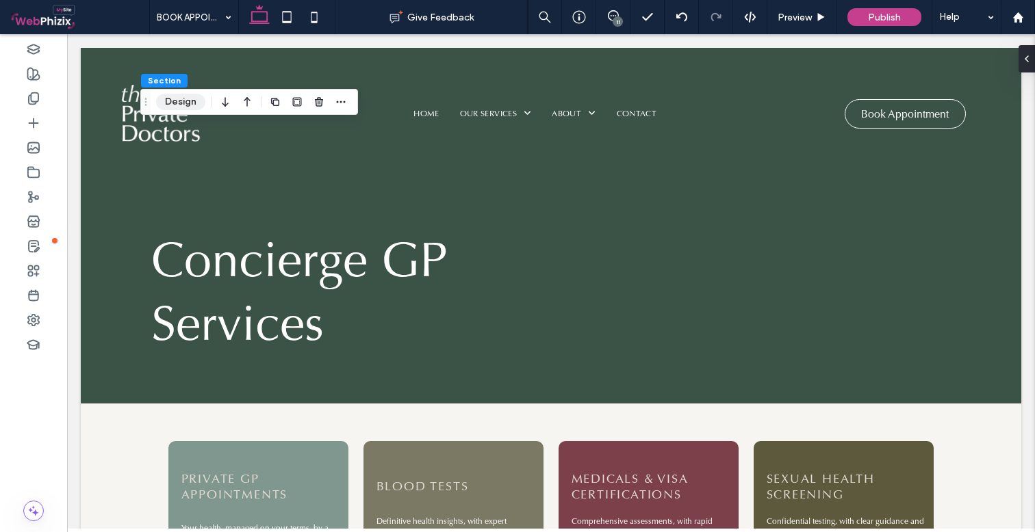
click at [184, 96] on button "Design" at bounding box center [180, 102] width 49 height 16
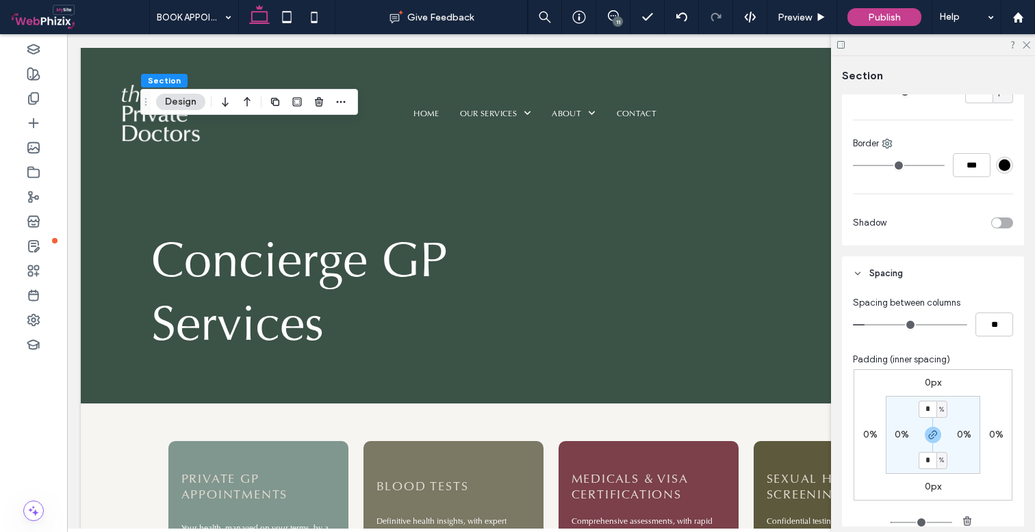
scroll to position [526, 0]
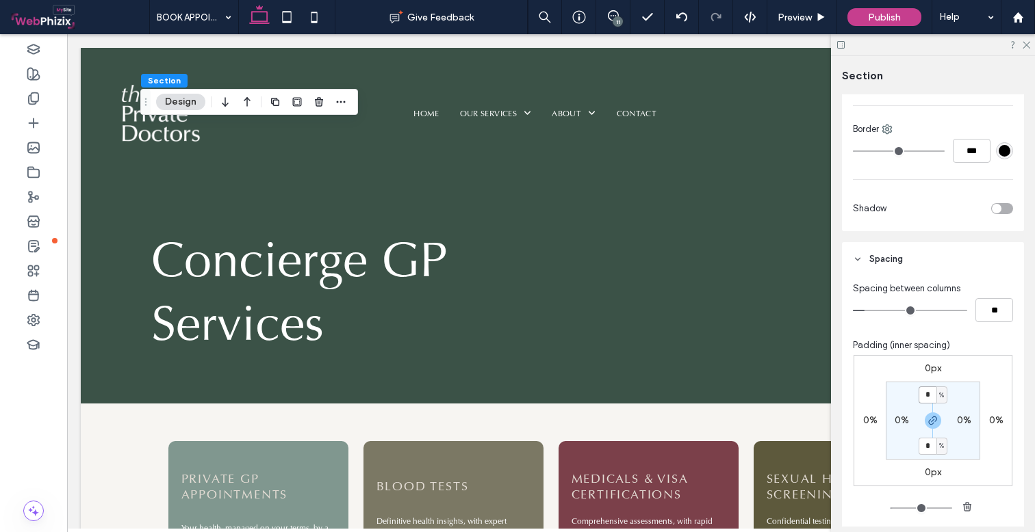
click at [929, 398] on input "*" at bounding box center [927, 395] width 18 height 17
click at [929, 424] on icon "button" at bounding box center [932, 420] width 11 height 11
click at [928, 395] on input "*" at bounding box center [927, 395] width 18 height 17
type input "*"
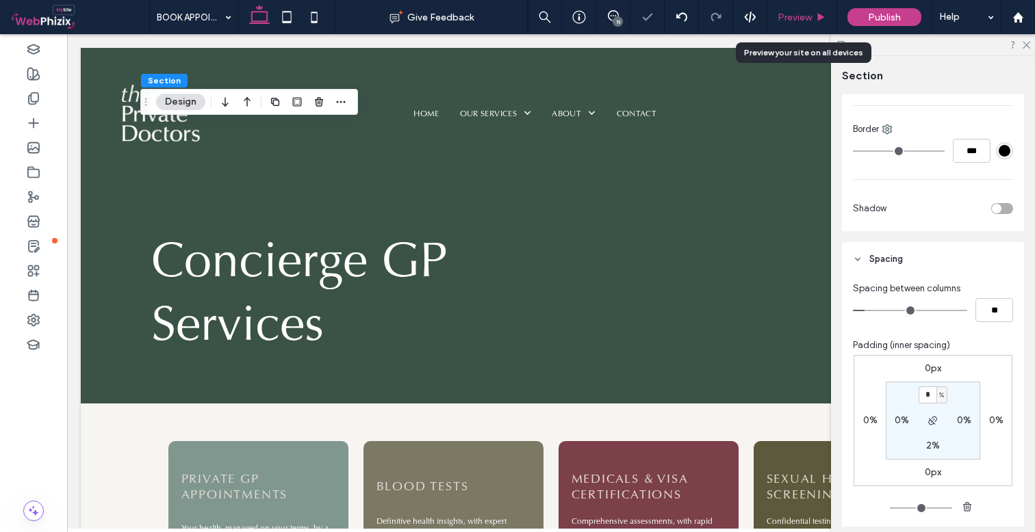
click at [788, 18] on span "Preview" at bounding box center [794, 18] width 34 height 12
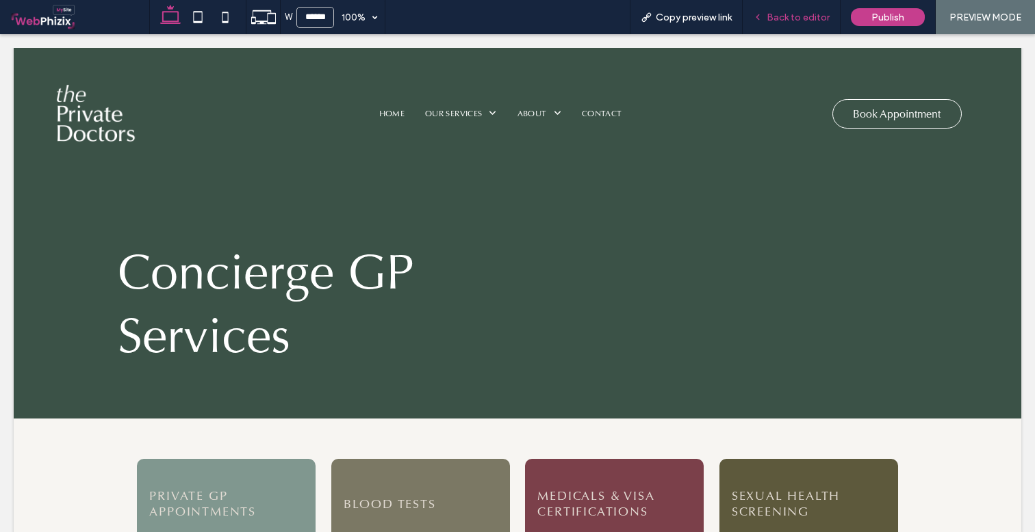
click at [775, 18] on span "Back to editor" at bounding box center [797, 18] width 63 height 12
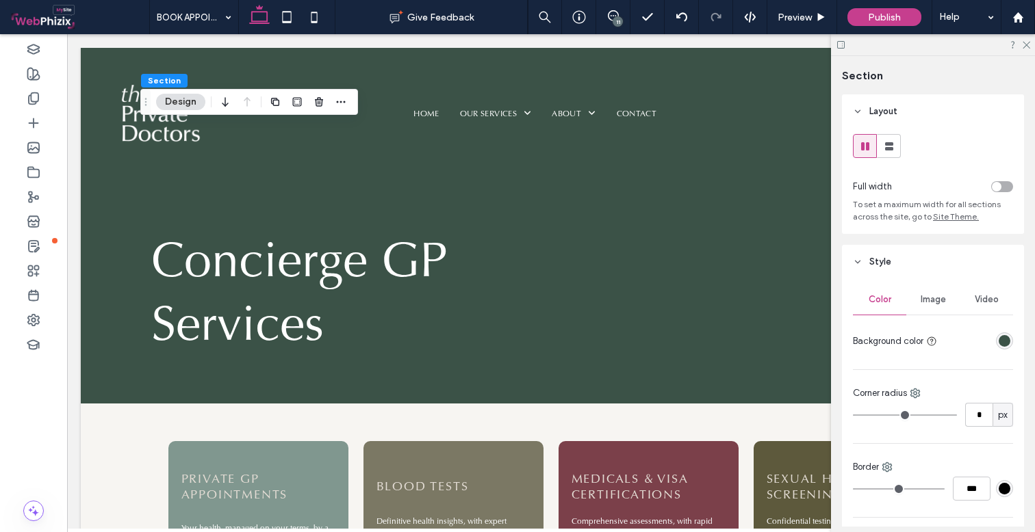
click at [933, 302] on span "Image" at bounding box center [932, 299] width 25 height 11
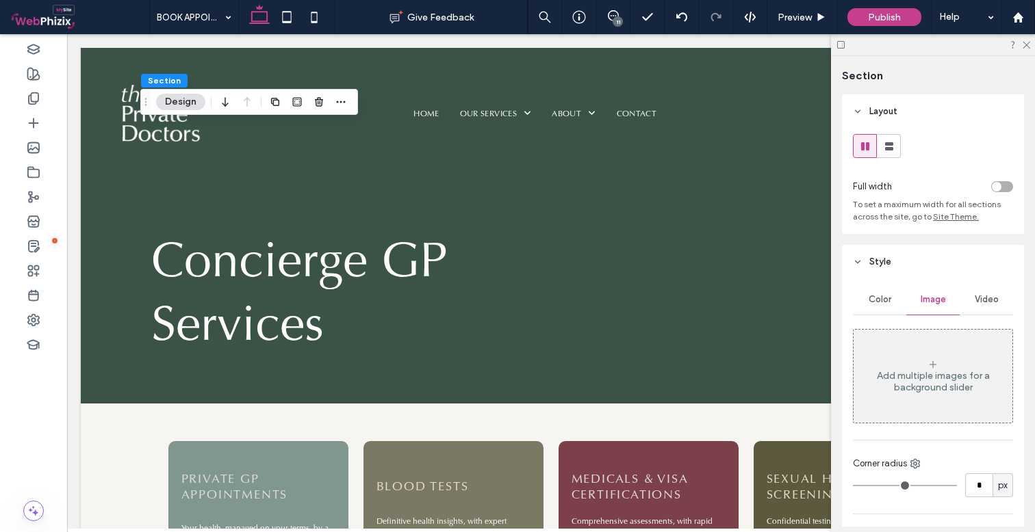
click at [941, 373] on div "Add multiple images for a background slider" at bounding box center [932, 381] width 159 height 23
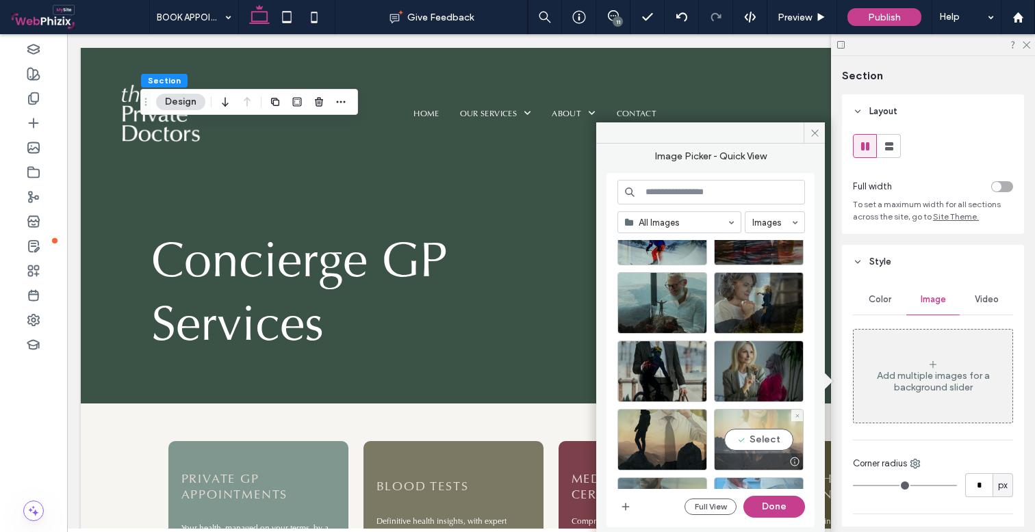
scroll to position [1833, 0]
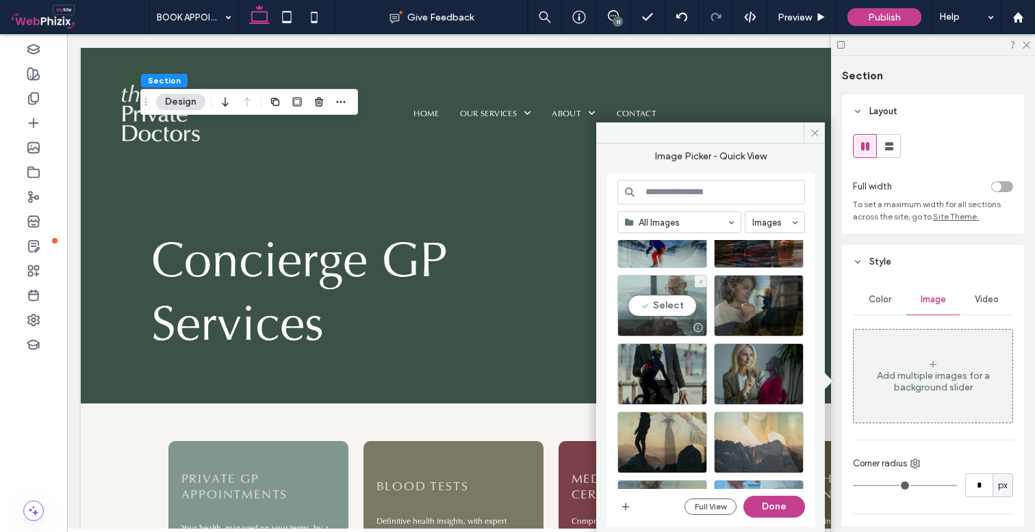
click at [674, 311] on div "Select" at bounding box center [662, 306] width 90 height 62
click at [777, 511] on button "Done" at bounding box center [774, 507] width 62 height 22
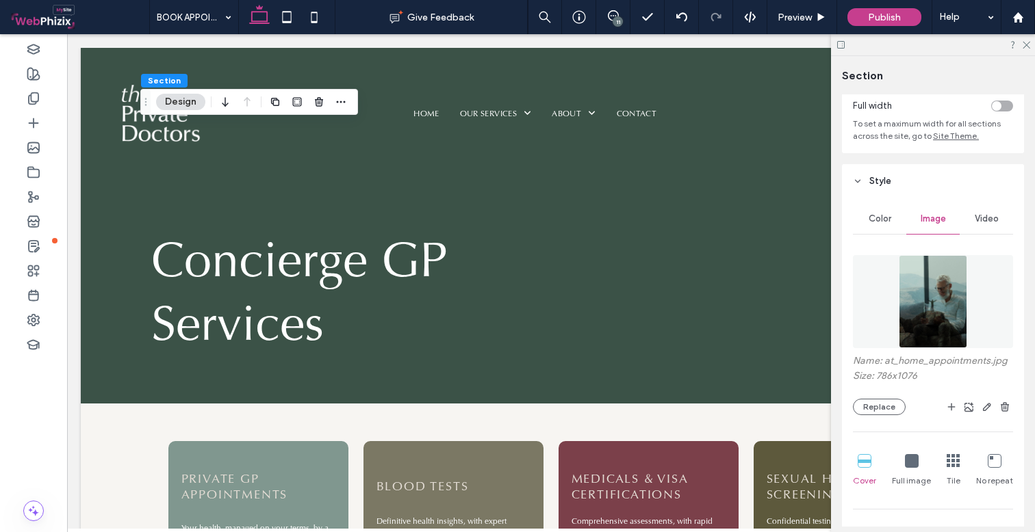
scroll to position [105, 0]
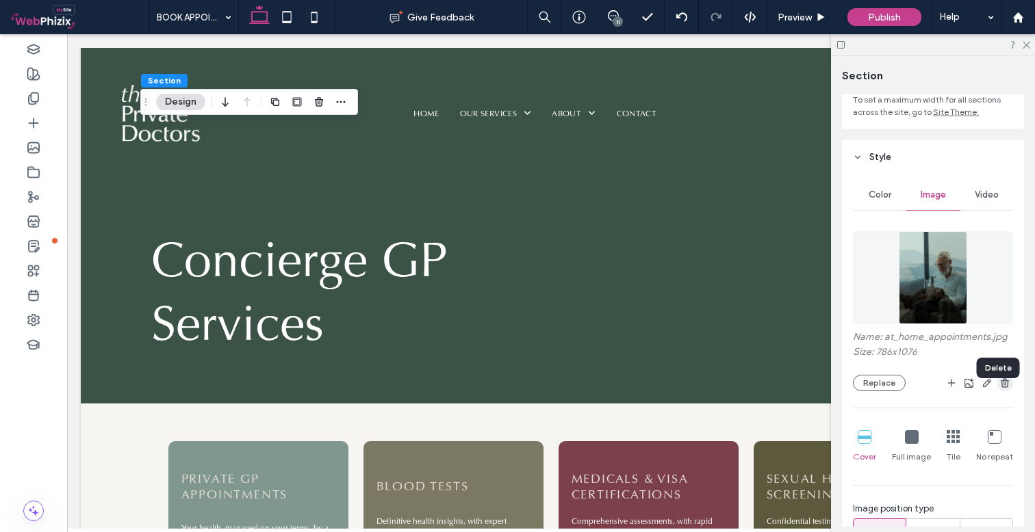
click at [1001, 387] on use "button" at bounding box center [1005, 382] width 8 height 9
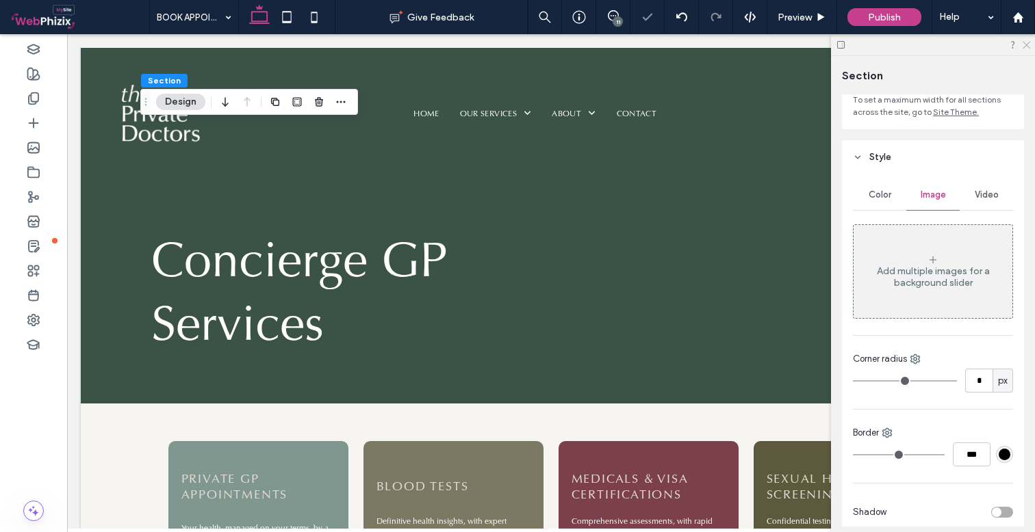
click at [1026, 47] on icon at bounding box center [1025, 44] width 9 height 9
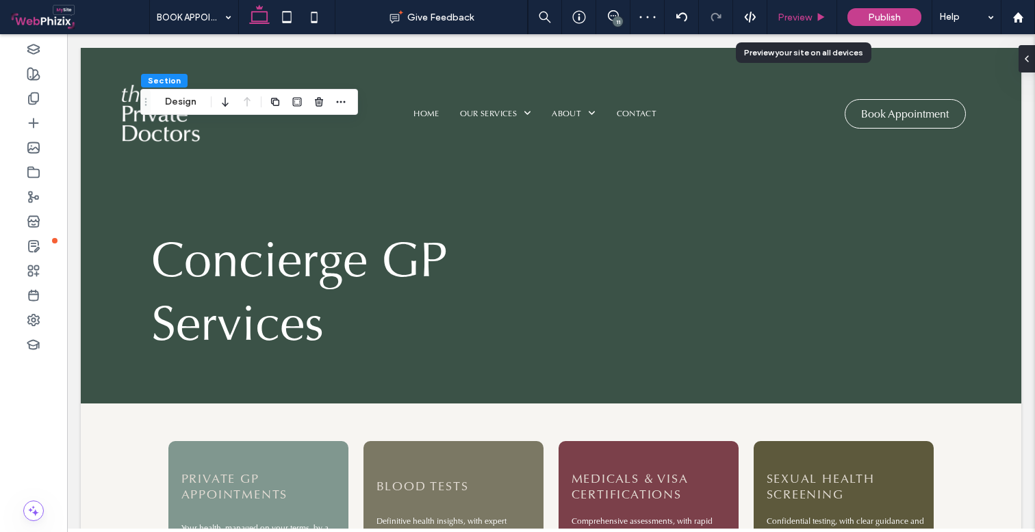
click at [812, 14] on span "Preview" at bounding box center [794, 18] width 34 height 12
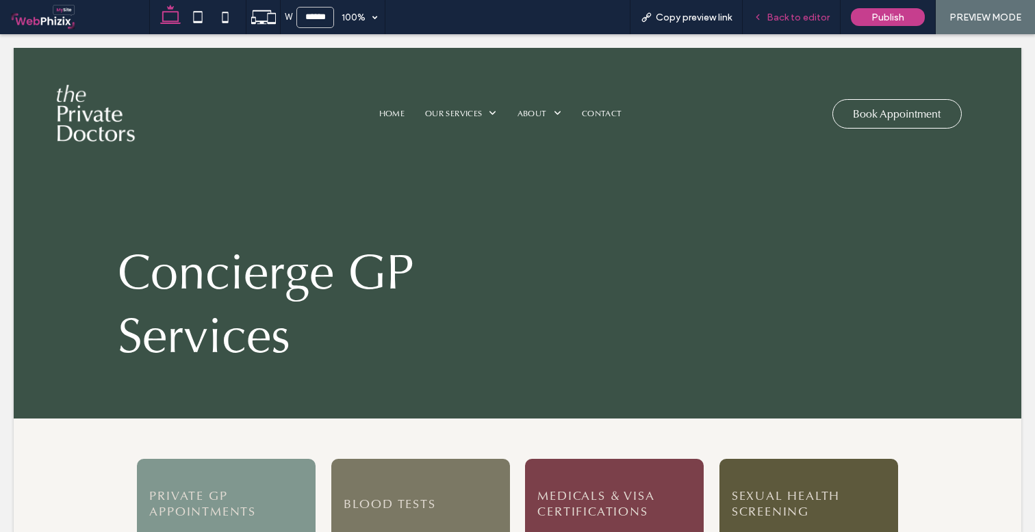
click at [783, 10] on div "Back to editor" at bounding box center [792, 17] width 98 height 34
click at [783, 12] on span "Back to editor" at bounding box center [797, 18] width 63 height 12
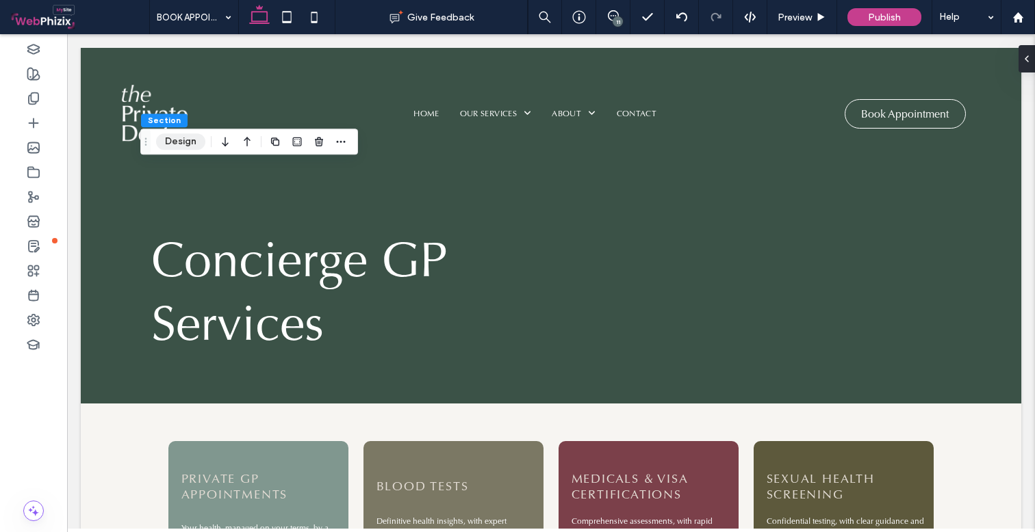
click at [185, 142] on button "Design" at bounding box center [180, 141] width 49 height 16
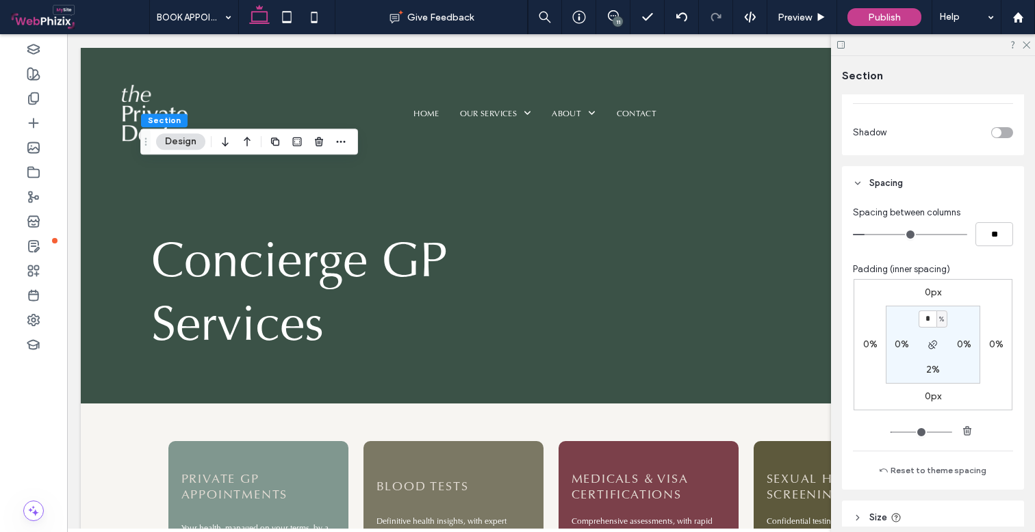
scroll to position [603, 0]
click at [992, 343] on label "0%" at bounding box center [996, 344] width 14 height 12
type input "*"
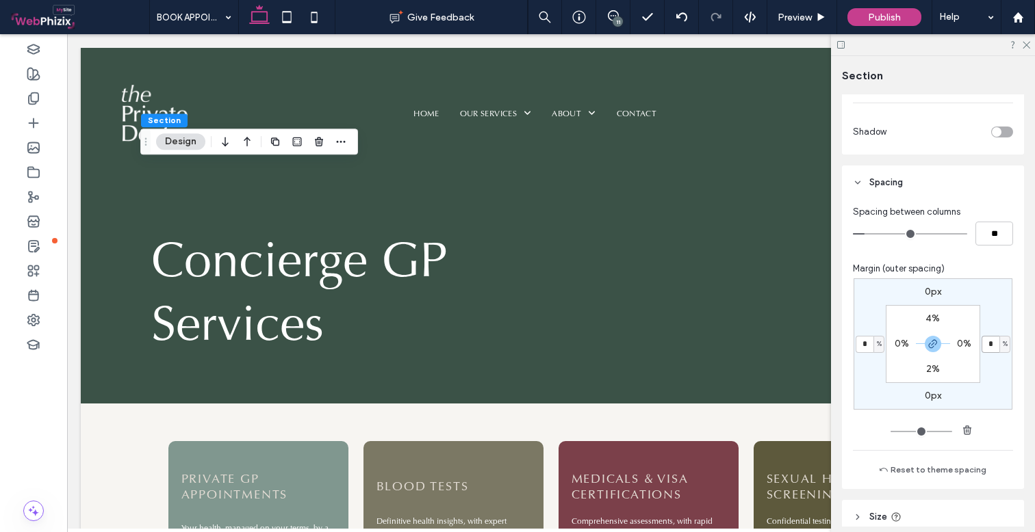
click at [992, 343] on input "*" at bounding box center [990, 344] width 18 height 17
type input "*"
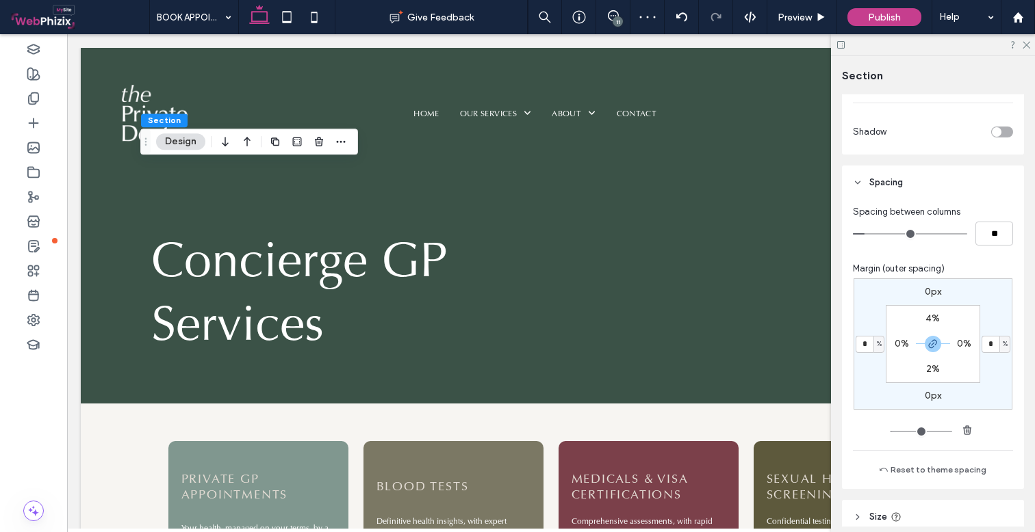
click at [927, 293] on label "0px" at bounding box center [933, 292] width 16 height 12
type input "*"
click at [929, 289] on input "*" at bounding box center [927, 292] width 18 height 17
type input "***"
type input "*"
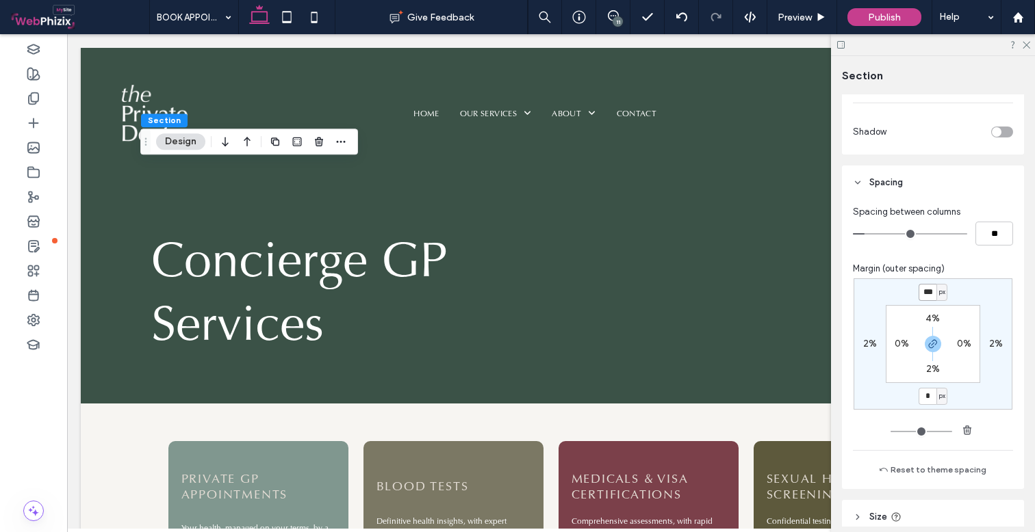
type input "***"
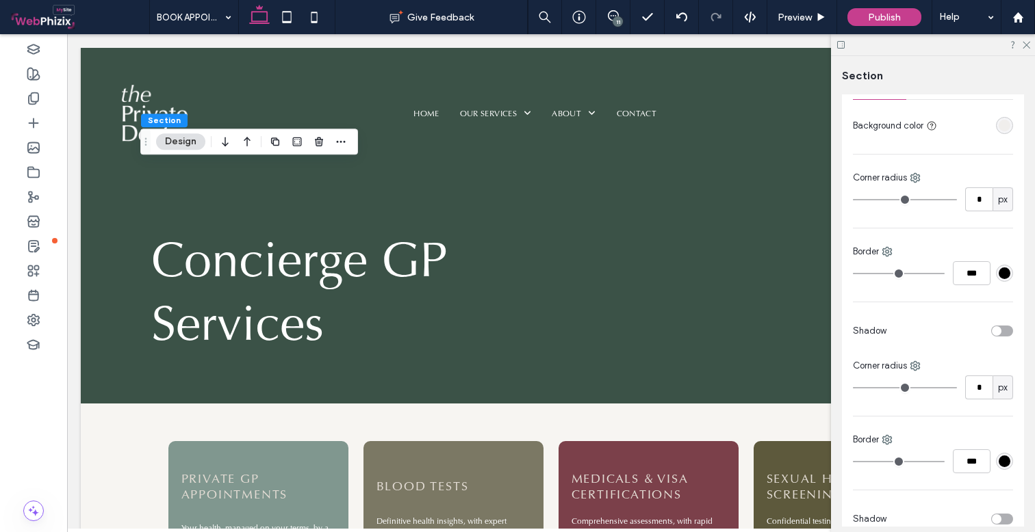
scroll to position [84, 0]
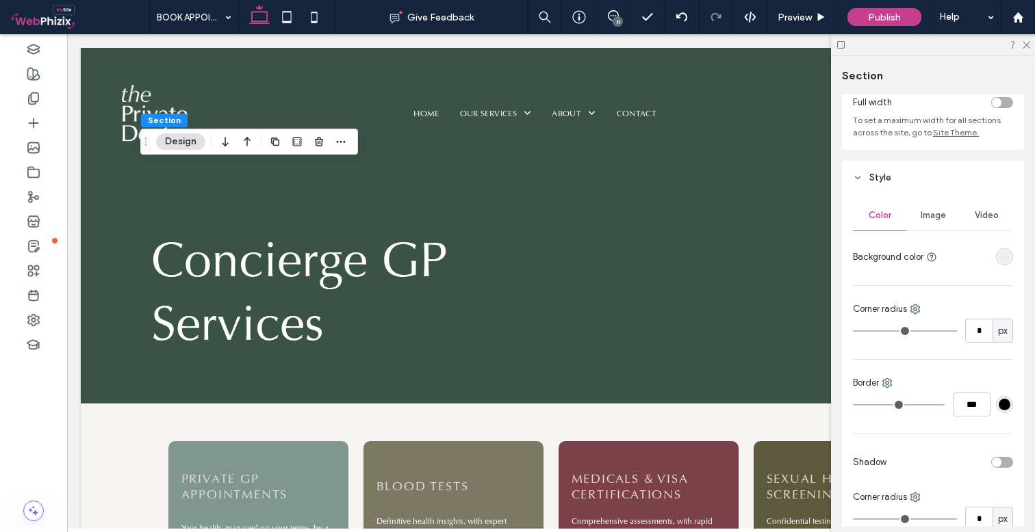
click at [998, 256] on div "rgba(228,221,213,0.30)" at bounding box center [1004, 257] width 12 height 12
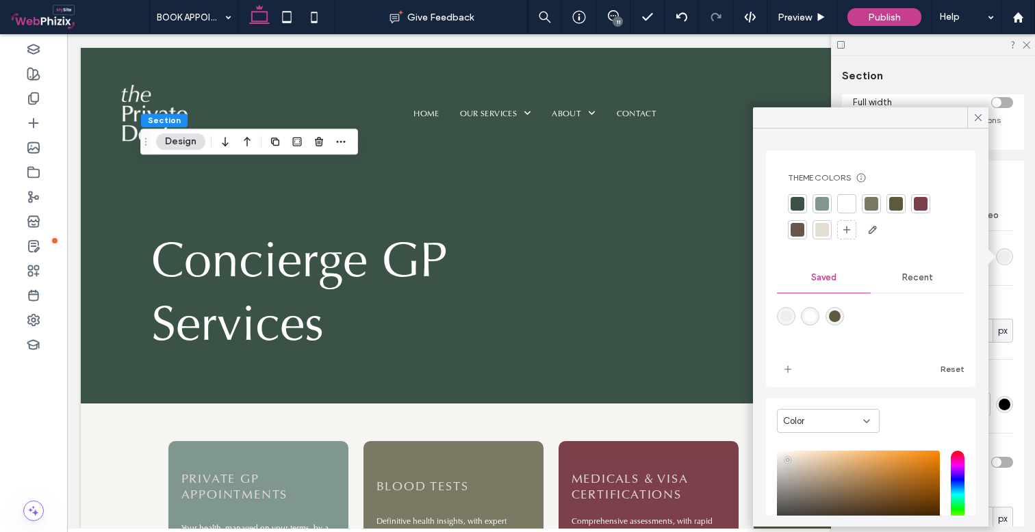
click at [825, 231] on div at bounding box center [822, 230] width 14 height 14
type input "*"
click at [977, 115] on icon at bounding box center [978, 118] width 12 height 12
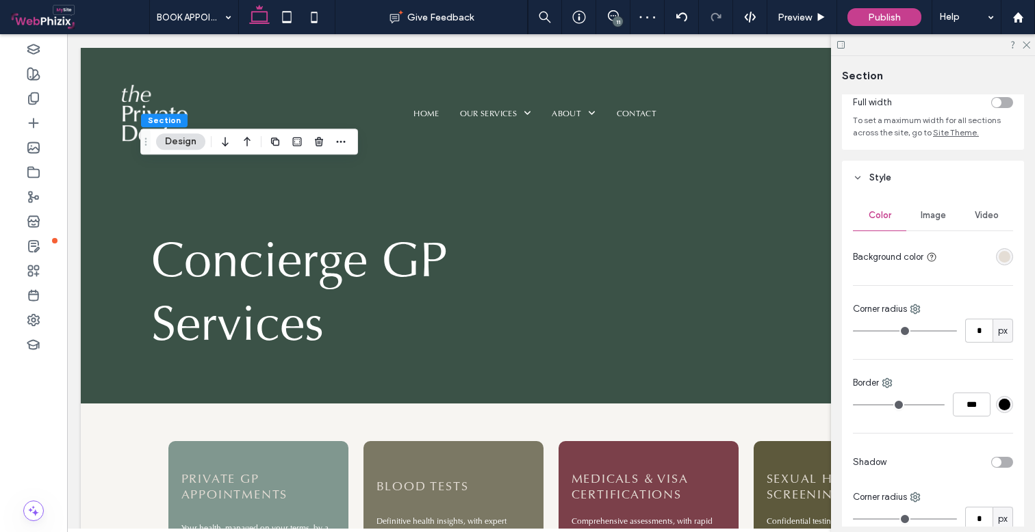
scroll to position [118, 0]
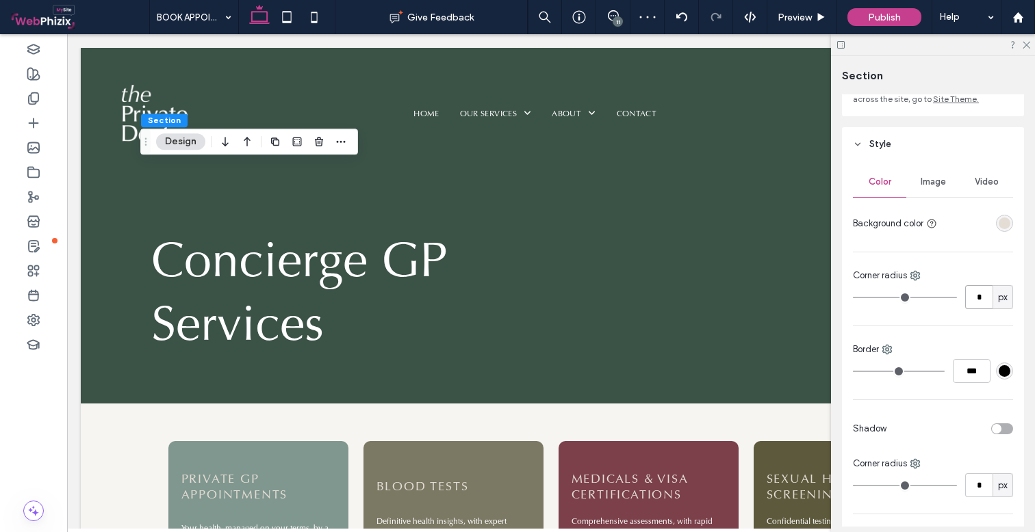
click at [977, 302] on input "*" at bounding box center [978, 297] width 27 height 24
type input "**"
type input "*"
type input "**"
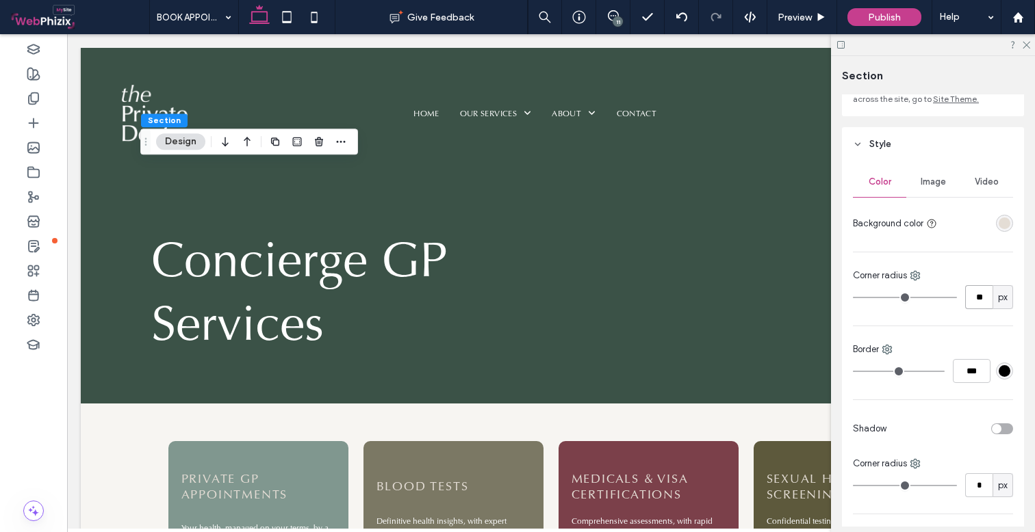
type input "**"
type input "*"
click at [821, 18] on use at bounding box center [821, 17] width 7 height 8
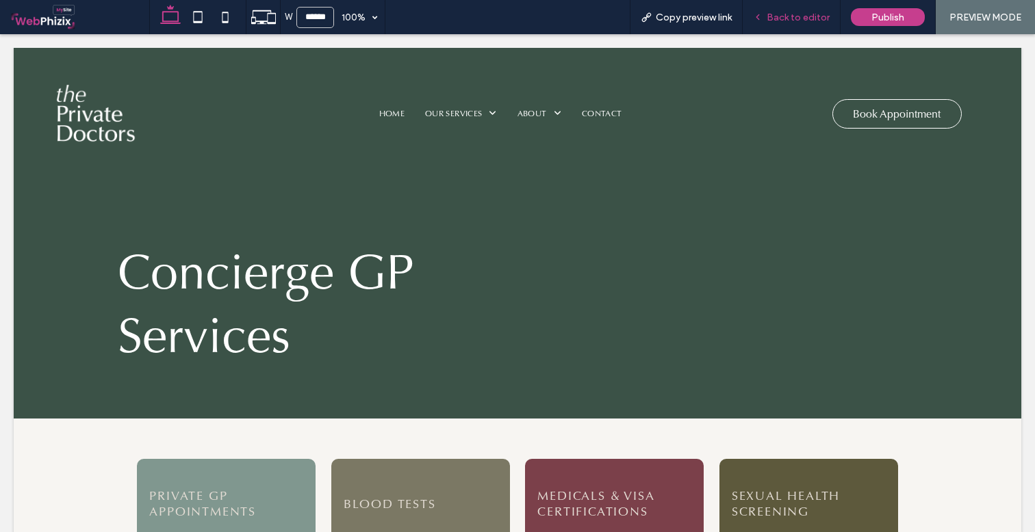
click at [794, 20] on span "Back to editor" at bounding box center [797, 18] width 63 height 12
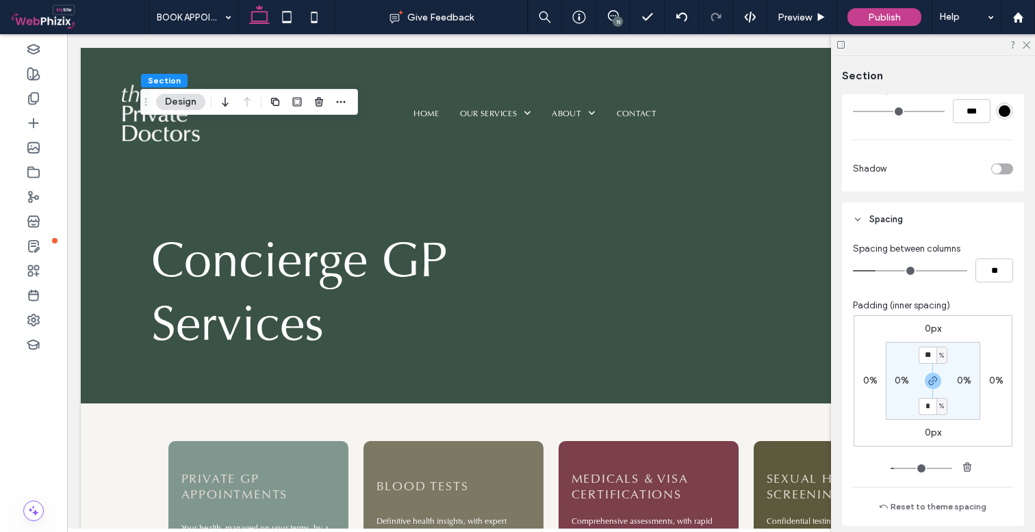
scroll to position [583, 0]
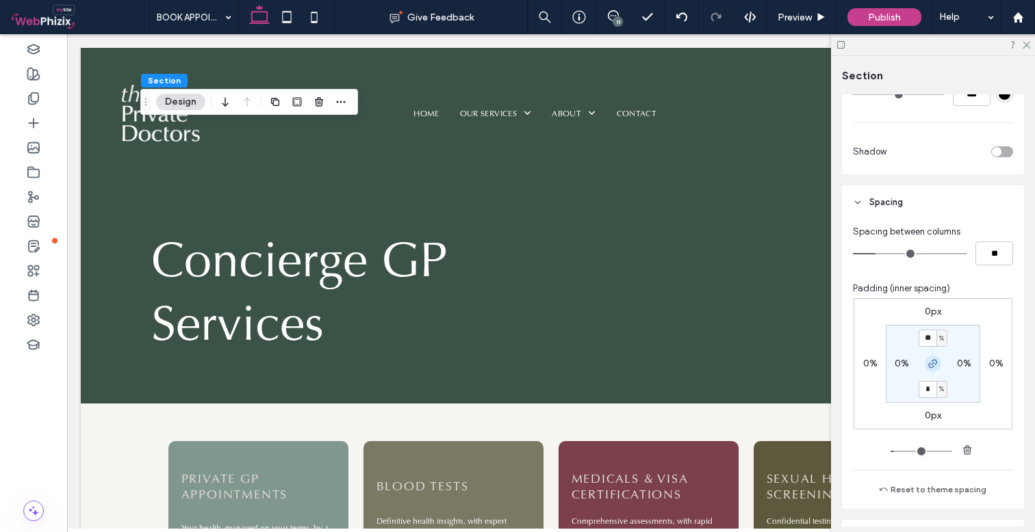
click at [929, 363] on icon "button" at bounding box center [932, 364] width 11 height 11
click at [929, 389] on label "4%" at bounding box center [932, 389] width 14 height 12
type input "*"
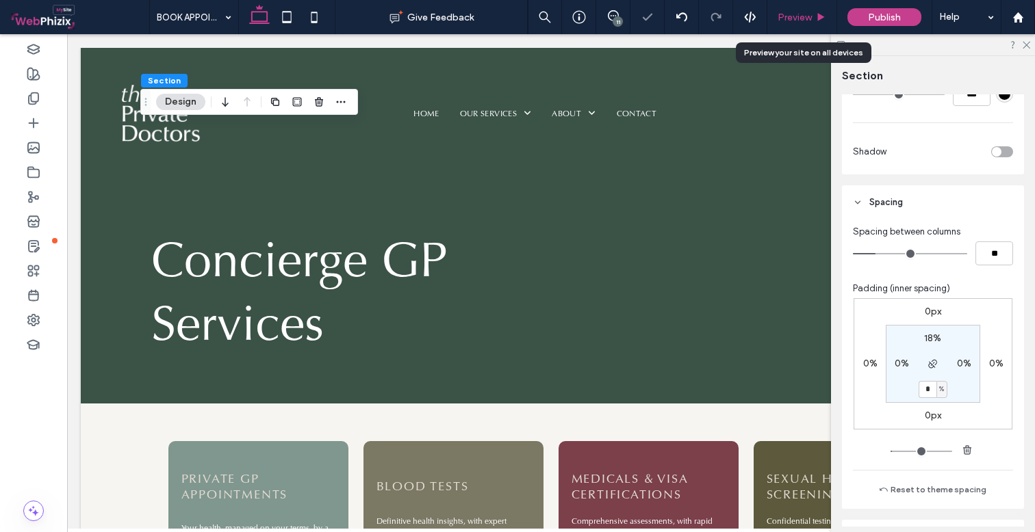
click at [812, 18] on span "Preview" at bounding box center [794, 18] width 34 height 12
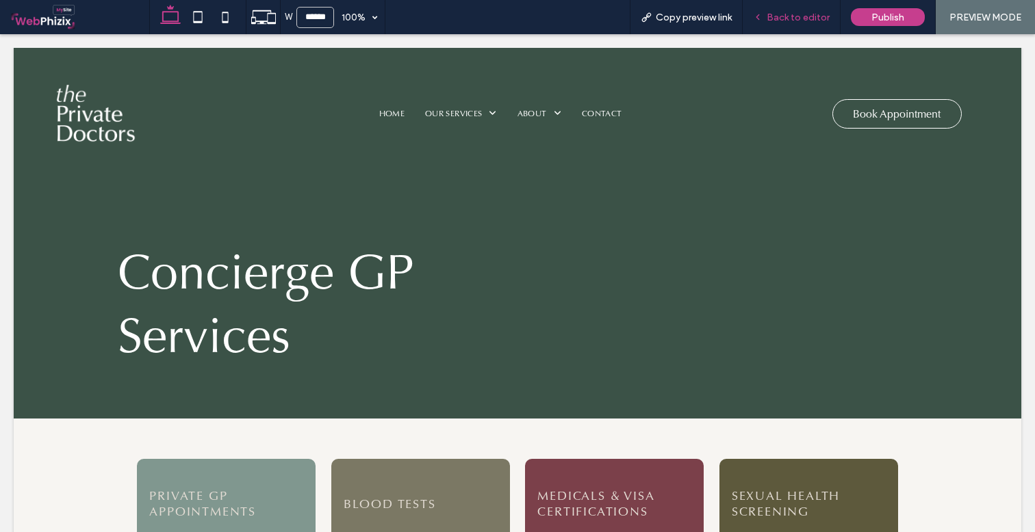
click at [783, 12] on span "Back to editor" at bounding box center [797, 18] width 63 height 12
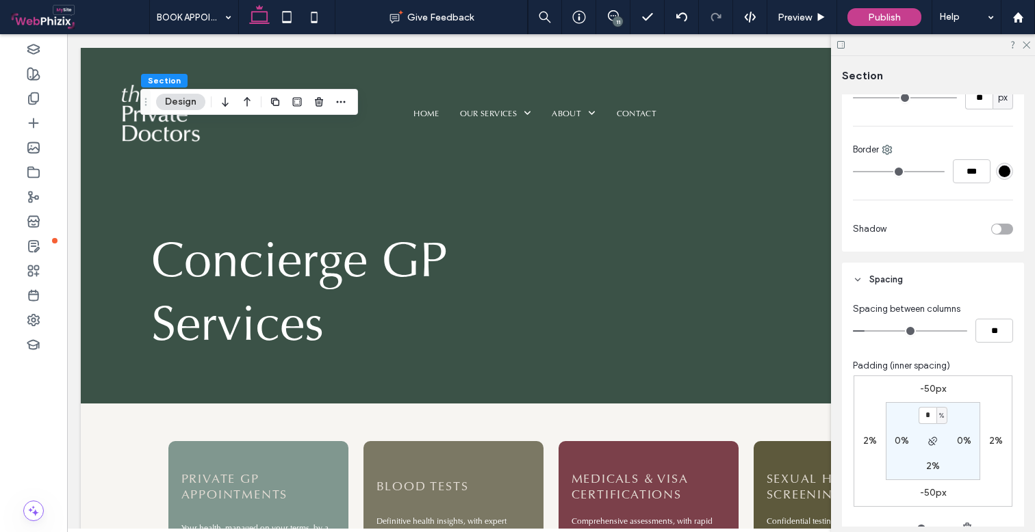
scroll to position [619, 0]
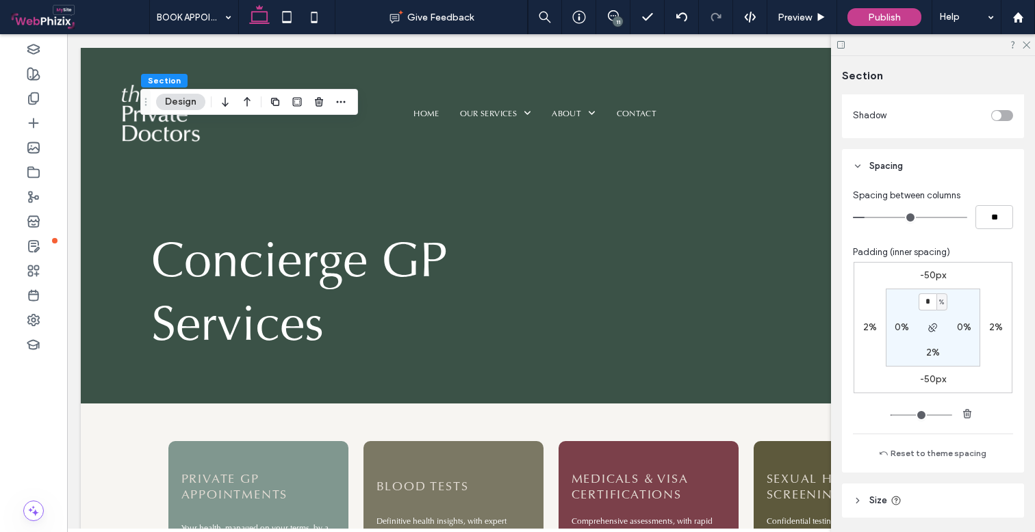
click at [929, 350] on label "2%" at bounding box center [933, 353] width 14 height 12
type input "*"
click at [936, 376] on label "-50px" at bounding box center [933, 380] width 26 height 12
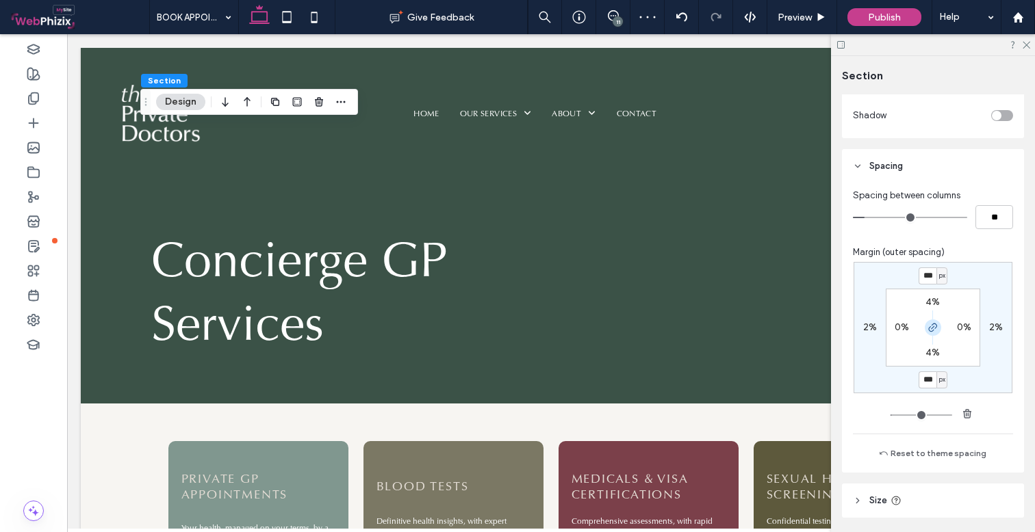
click at [930, 331] on icon "button" at bounding box center [932, 327] width 11 height 11
type input "*"
click at [925, 383] on input "***" at bounding box center [927, 380] width 18 height 17
type input "*"
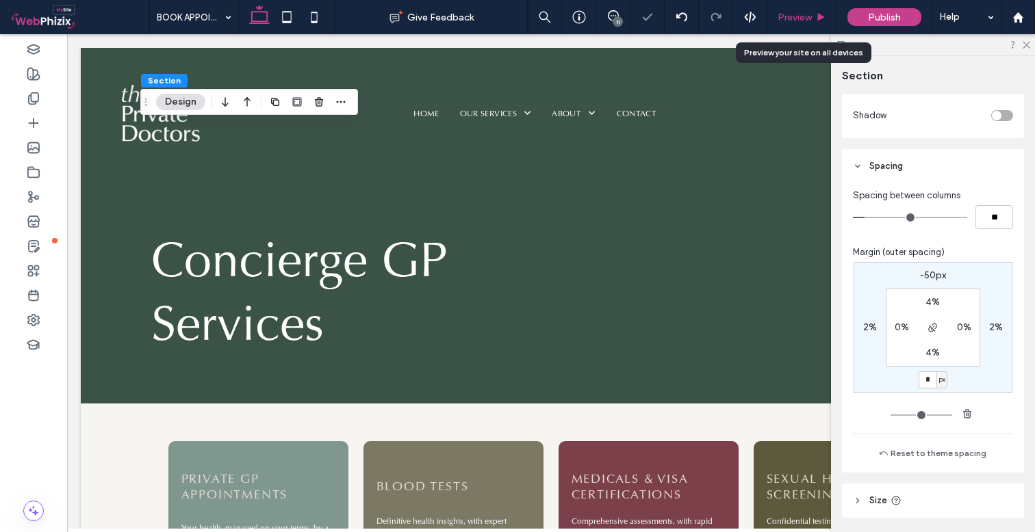
click at [810, 25] on div "Preview" at bounding box center [802, 17] width 70 height 34
click at [798, 14] on span "Preview" at bounding box center [794, 18] width 34 height 12
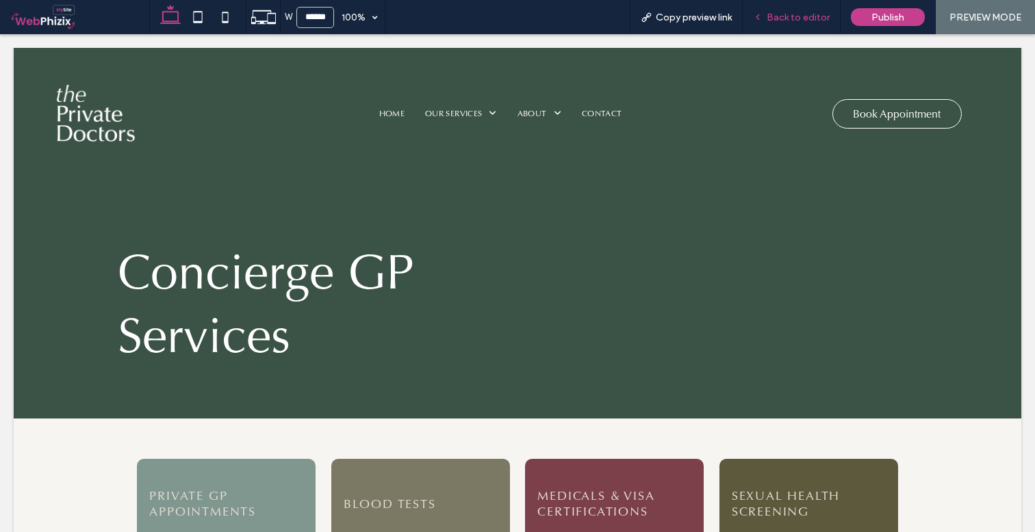
click at [795, 21] on span "Back to editor" at bounding box center [797, 18] width 63 height 12
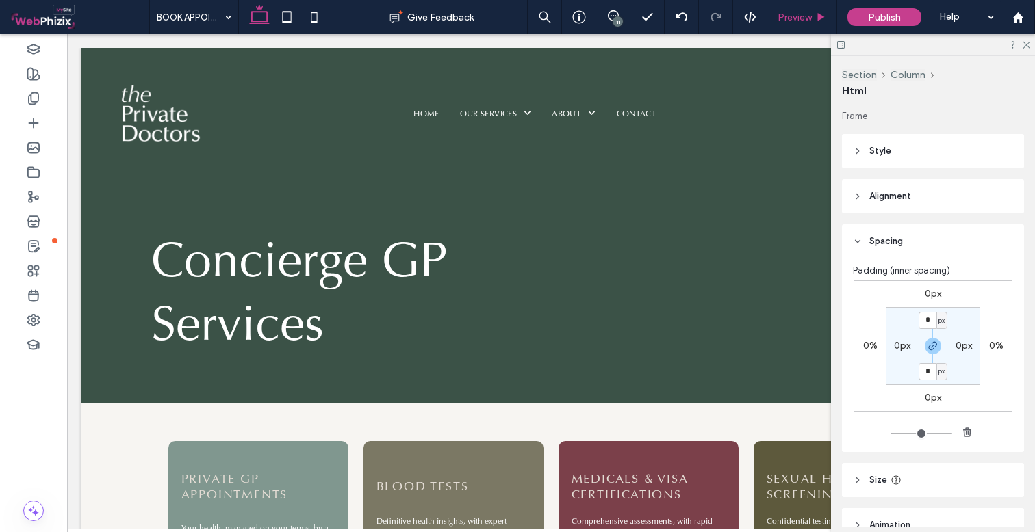
type input "***"
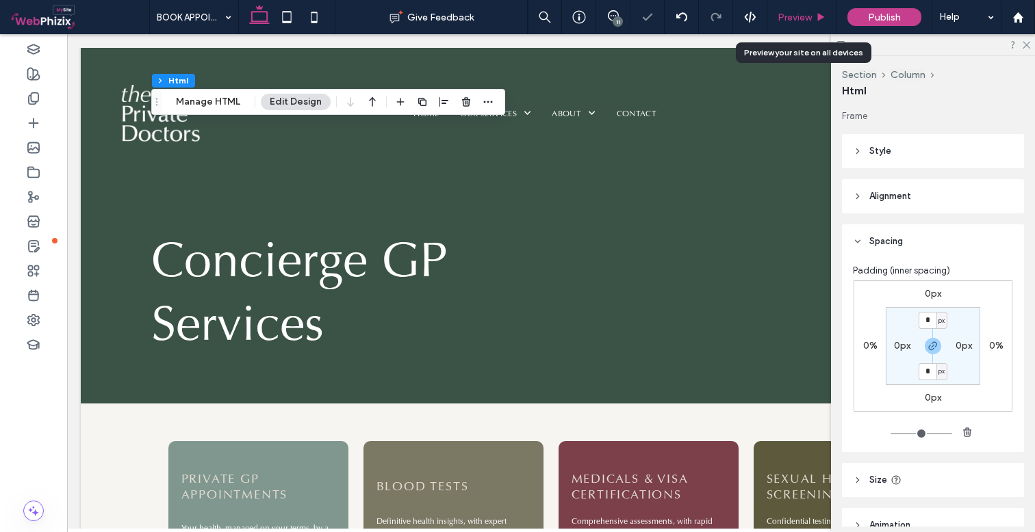
click at [804, 14] on span "Preview" at bounding box center [794, 18] width 34 height 12
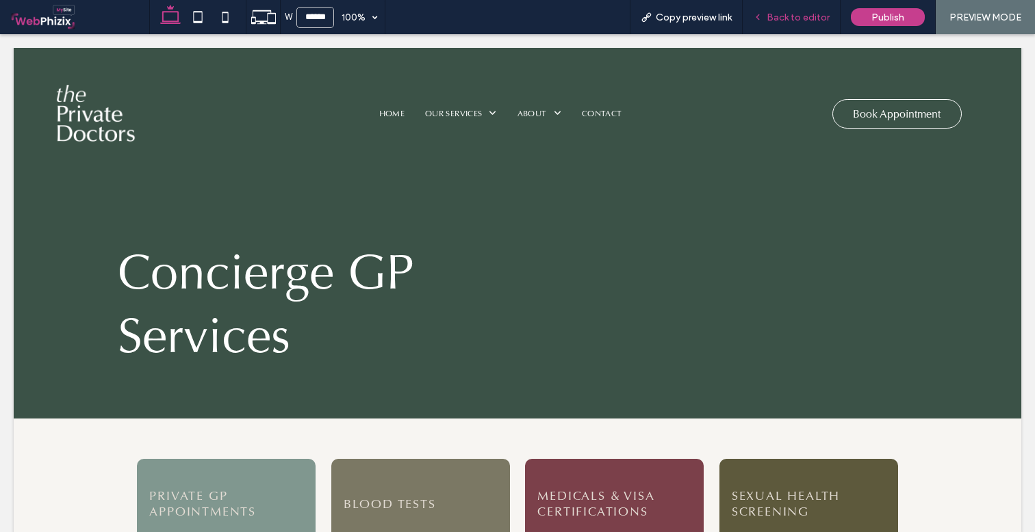
click at [790, 12] on span "Back to editor" at bounding box center [797, 18] width 63 height 12
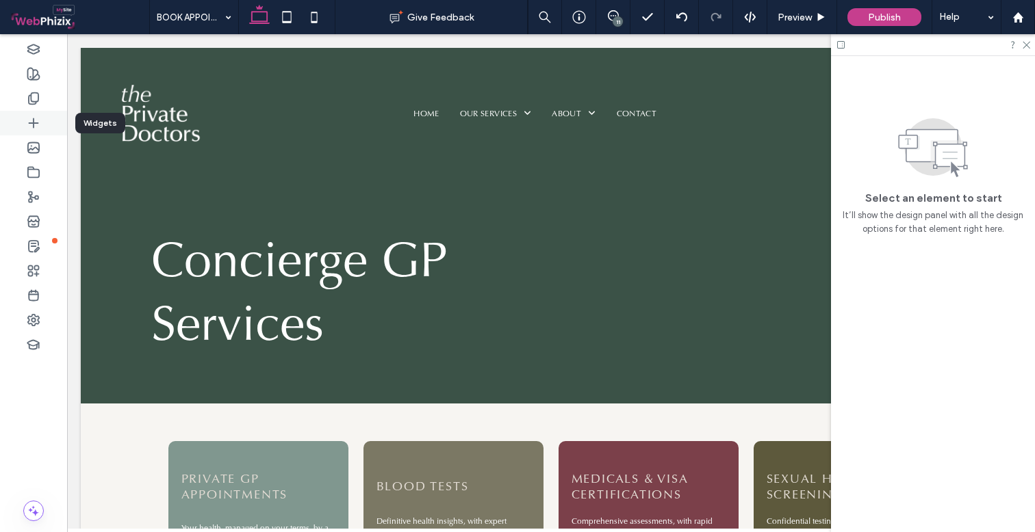
click at [26, 118] on div at bounding box center [33, 123] width 67 height 25
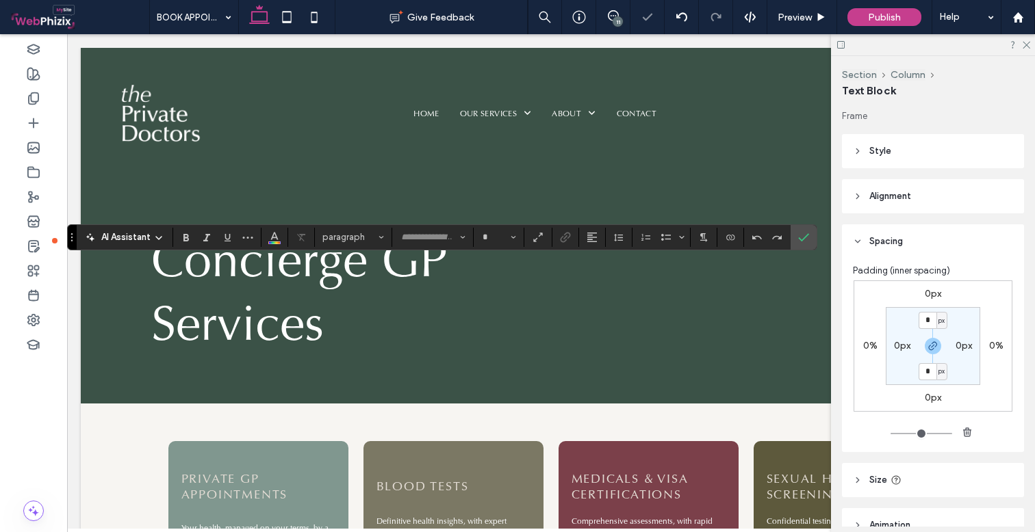
type input "**"
click at [801, 235] on icon "Confirm" at bounding box center [803, 237] width 11 height 11
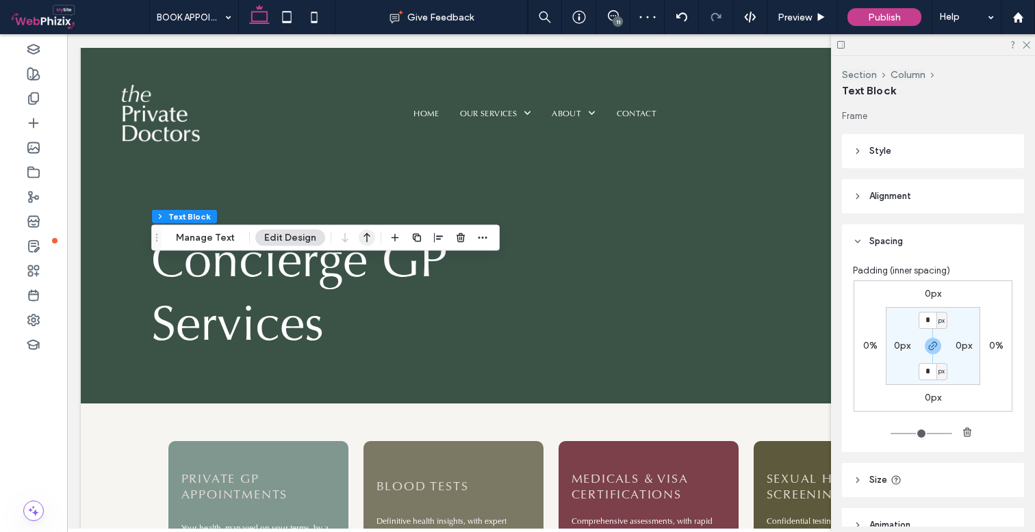
click at [364, 238] on use "button" at bounding box center [366, 238] width 7 height 10
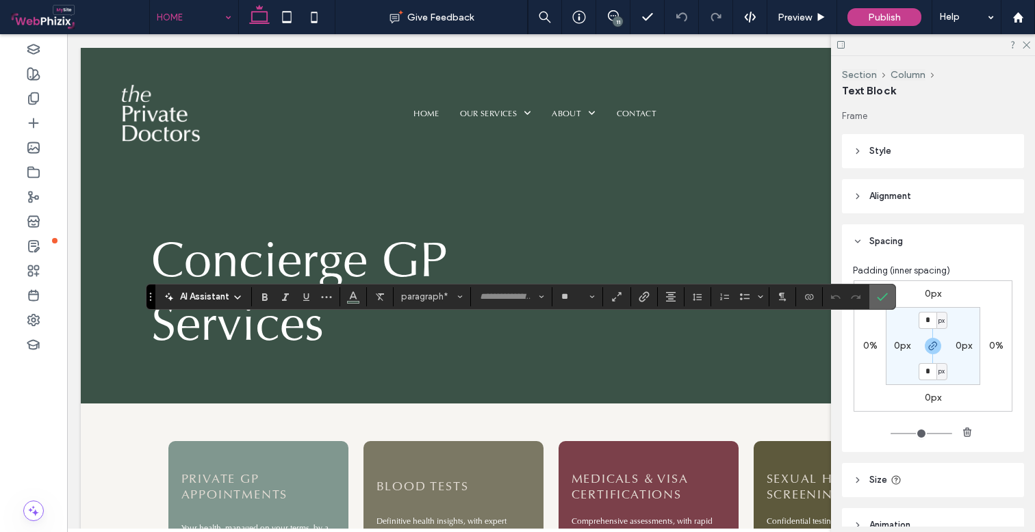
click at [888, 300] on label "Confirm" at bounding box center [882, 297] width 21 height 25
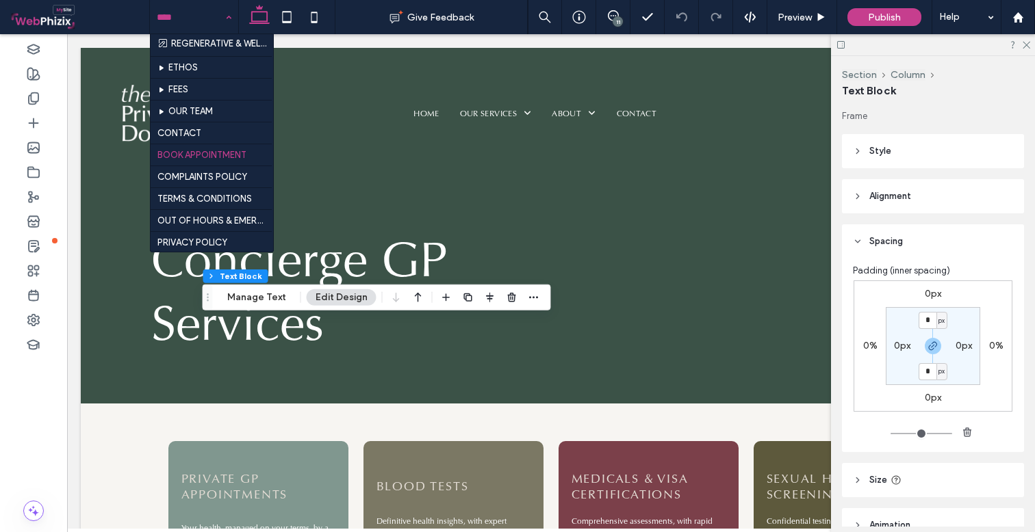
scroll to position [784, 0]
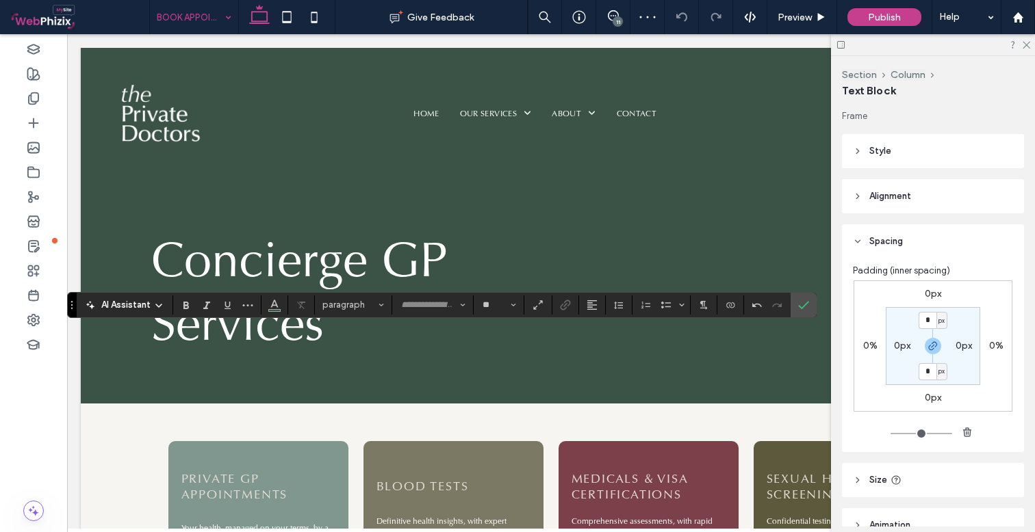
type input "**"
click at [589, 304] on icon "Alignment" at bounding box center [591, 305] width 11 height 11
click at [597, 346] on icon "ui.textEditor.alignment.center" at bounding box center [602, 346] width 11 height 11
click at [808, 311] on span "Confirm" at bounding box center [803, 305] width 11 height 23
type input "**"
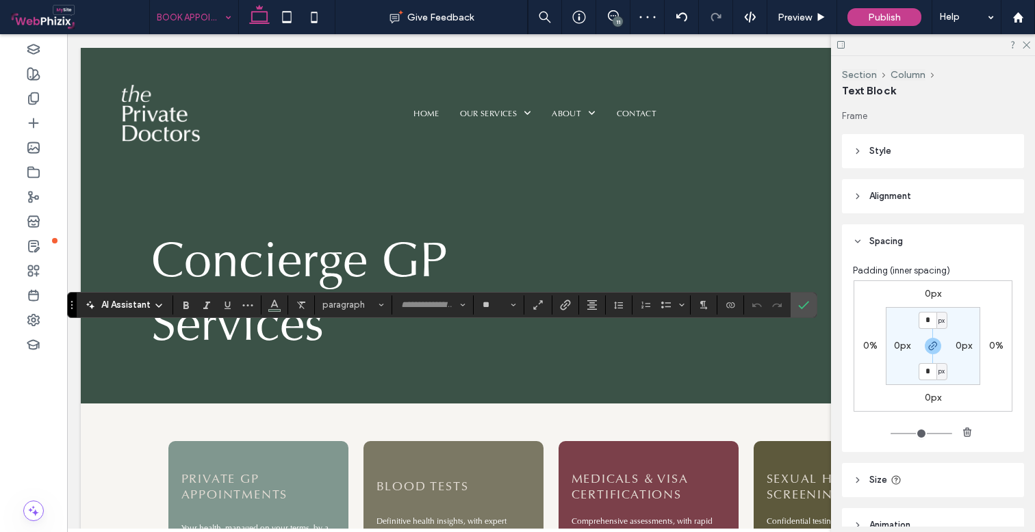
type input "****"
click at [808, 302] on use "Confirm" at bounding box center [804, 305] width 11 height 8
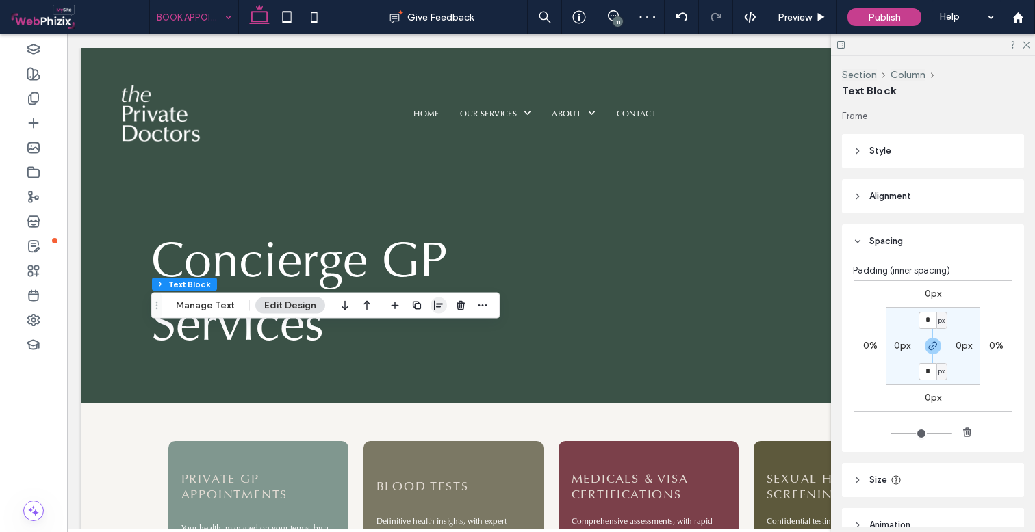
click at [436, 309] on icon "button" at bounding box center [438, 305] width 11 height 11
click at [420, 335] on icon "center" at bounding box center [425, 332] width 11 height 11
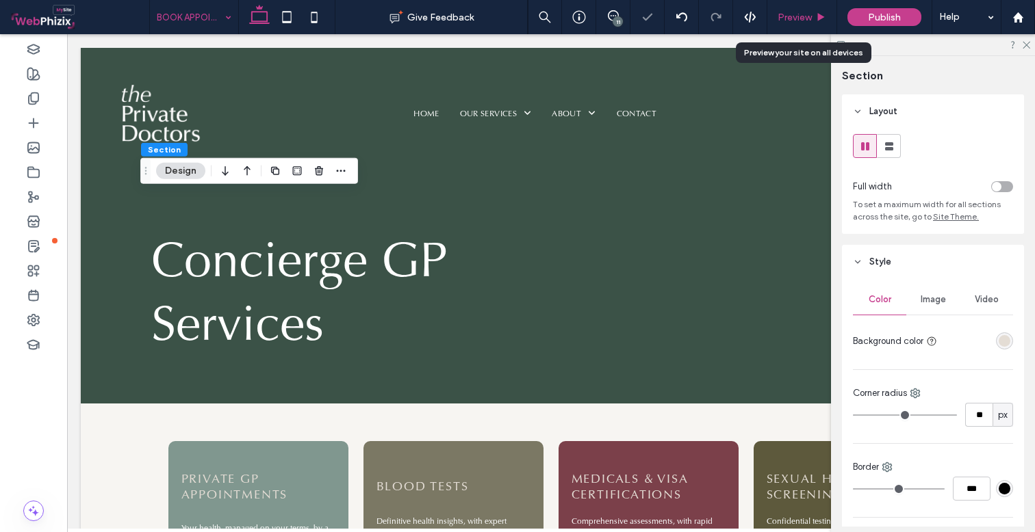
click at [792, 12] on span "Preview" at bounding box center [794, 18] width 34 height 12
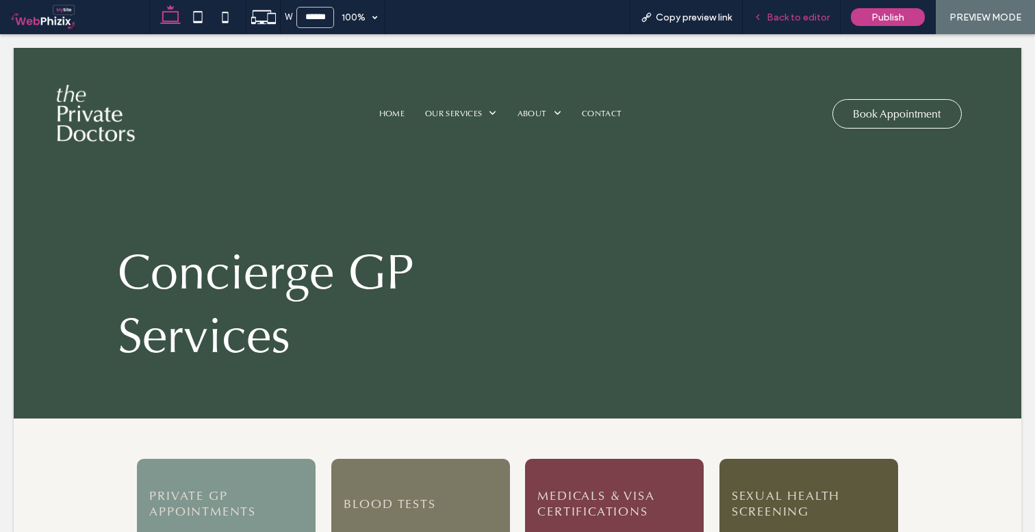
click at [784, 24] on div "Back to editor" at bounding box center [792, 17] width 98 height 34
click at [771, 16] on span "Back to editor" at bounding box center [797, 18] width 63 height 12
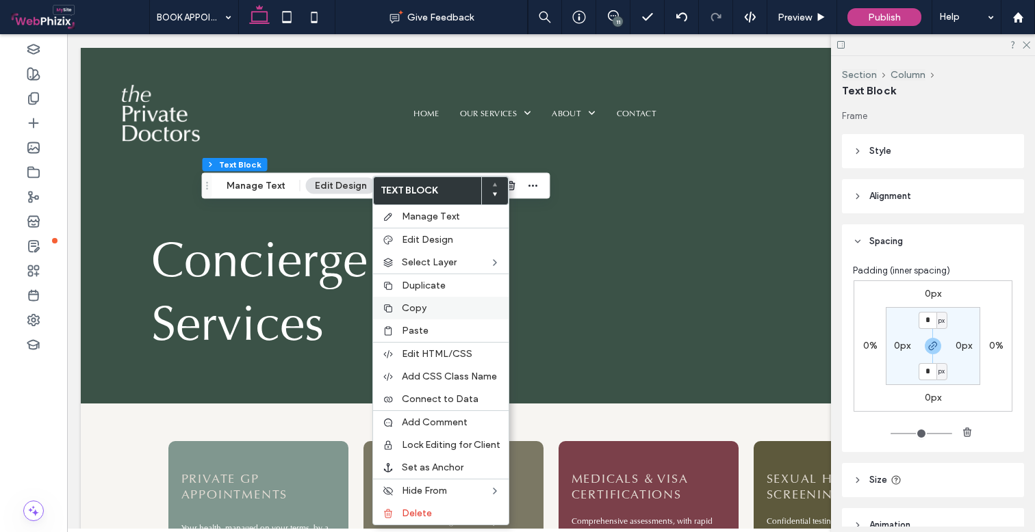
click at [424, 309] on span "Copy" at bounding box center [414, 308] width 25 height 12
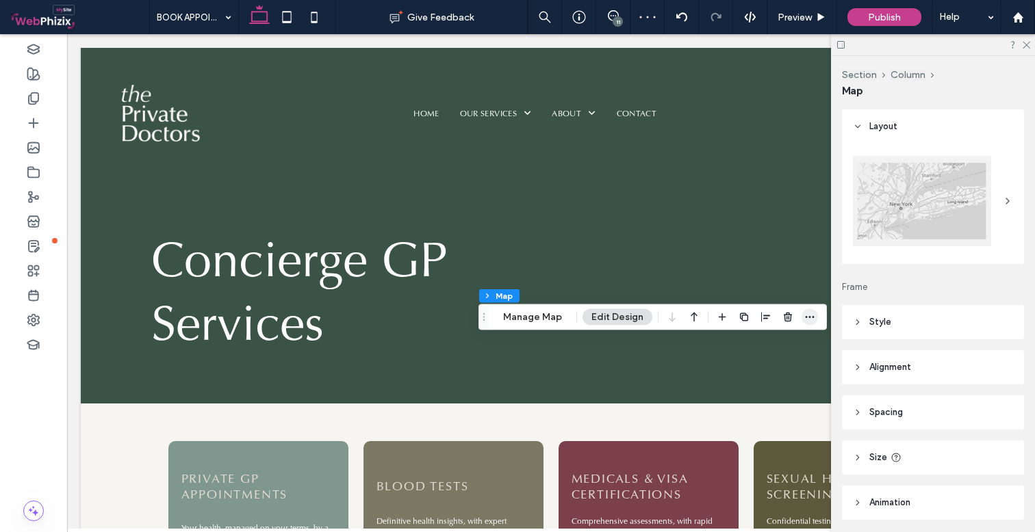
click at [805, 319] on icon "button" at bounding box center [809, 317] width 11 height 11
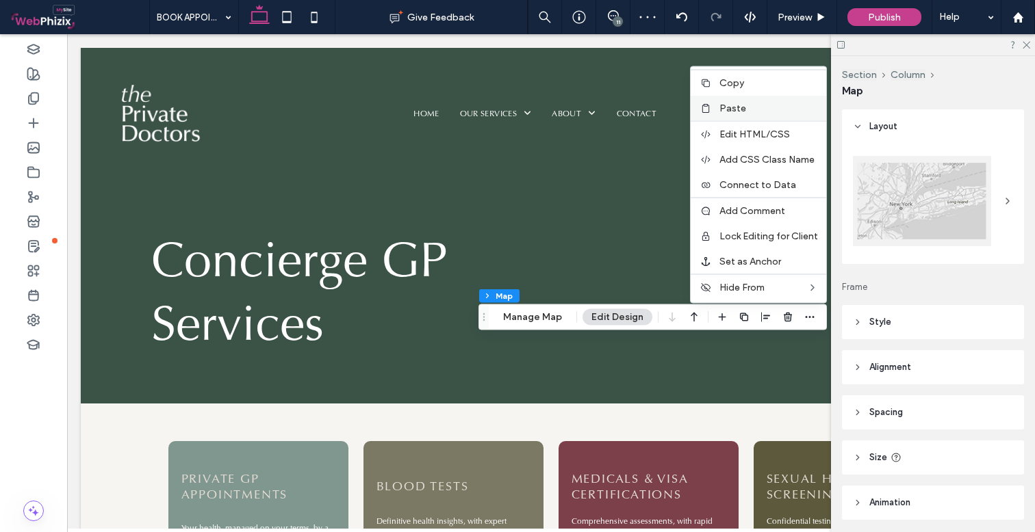
click at [736, 114] on span "Paste" at bounding box center [732, 109] width 27 height 12
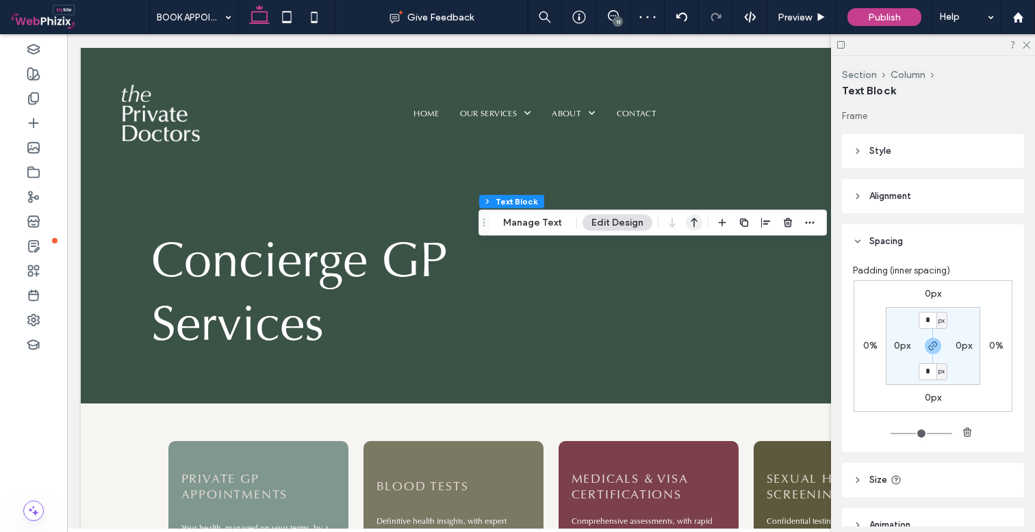
click at [686, 222] on icon "button" at bounding box center [694, 223] width 16 height 25
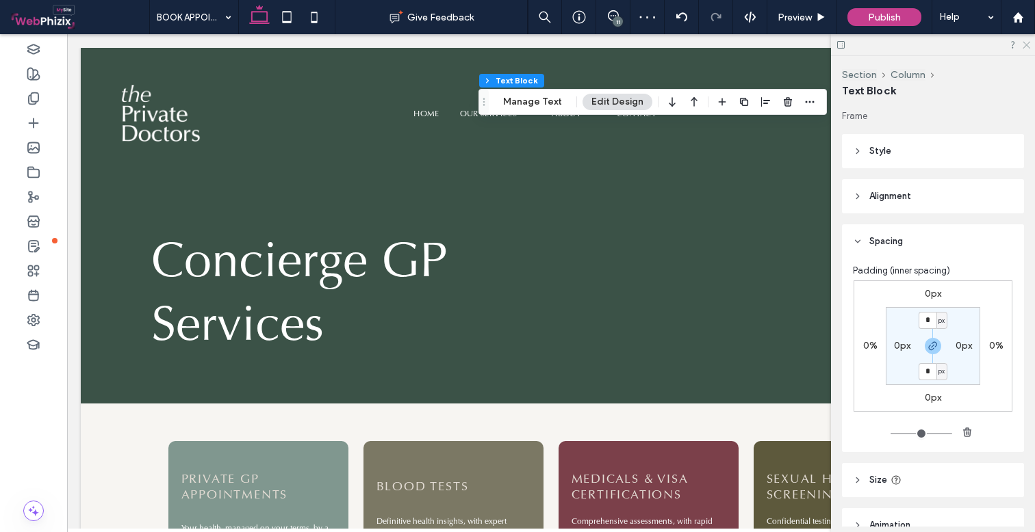
click at [1026, 44] on use at bounding box center [1026, 46] width 8 height 8
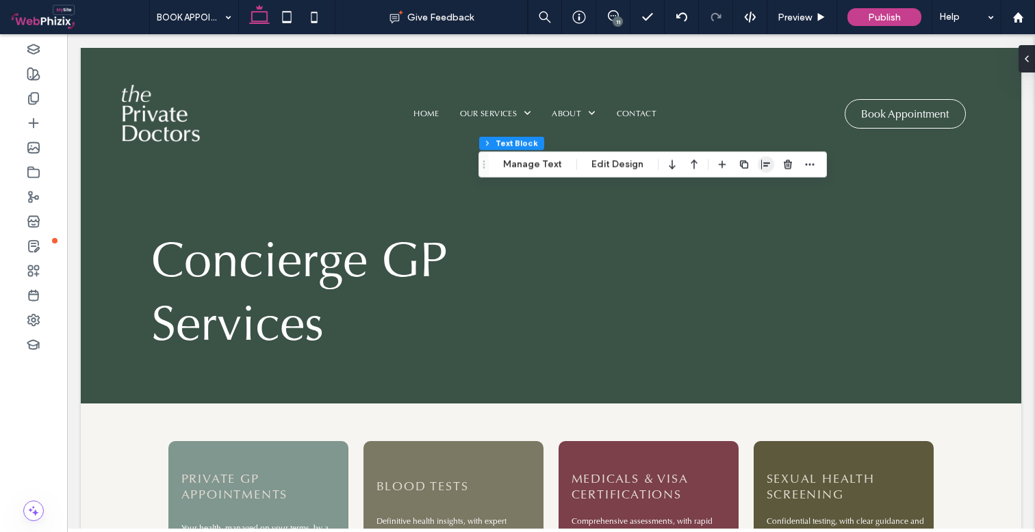
click at [761, 166] on use "button" at bounding box center [765, 164] width 9 height 10
click at [725, 193] on use "flex-start" at bounding box center [729, 191] width 9 height 10
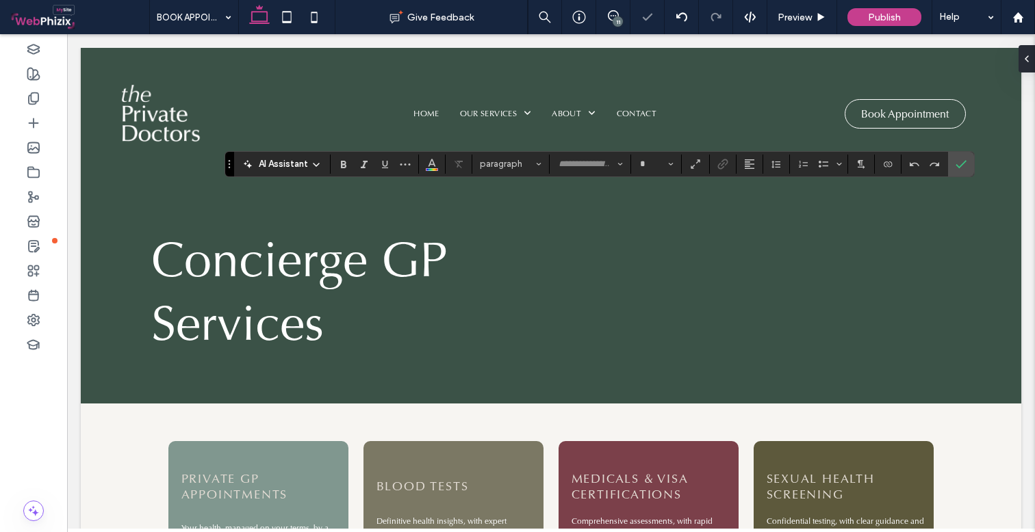
type input "**"
click at [962, 160] on icon "Confirm" at bounding box center [960, 164] width 11 height 11
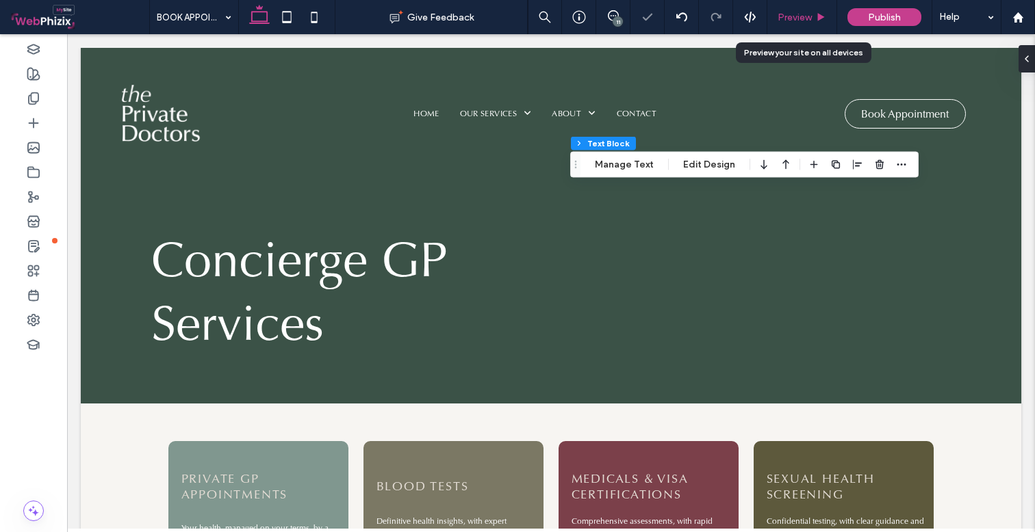
click at [805, 20] on span "Preview" at bounding box center [794, 18] width 34 height 12
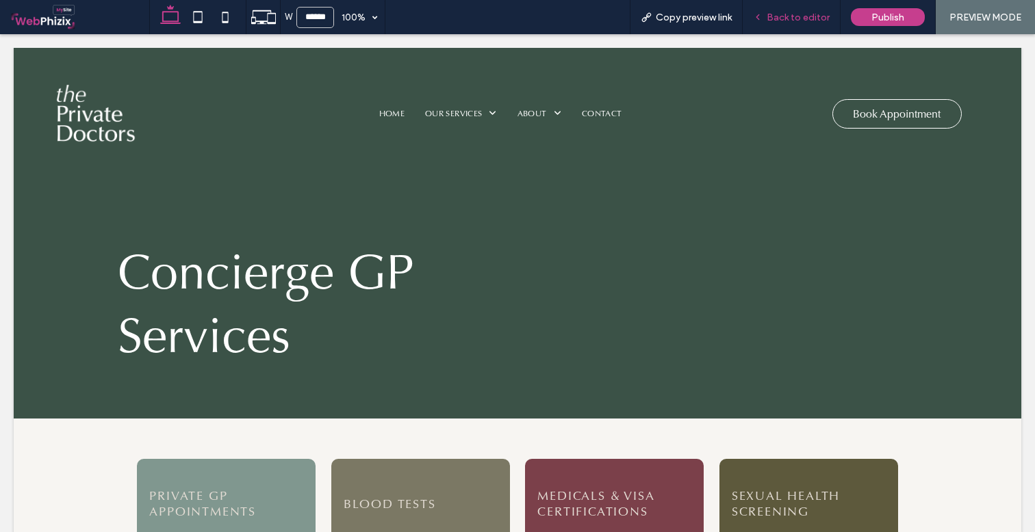
click at [784, 12] on span "Back to editor" at bounding box center [797, 18] width 63 height 12
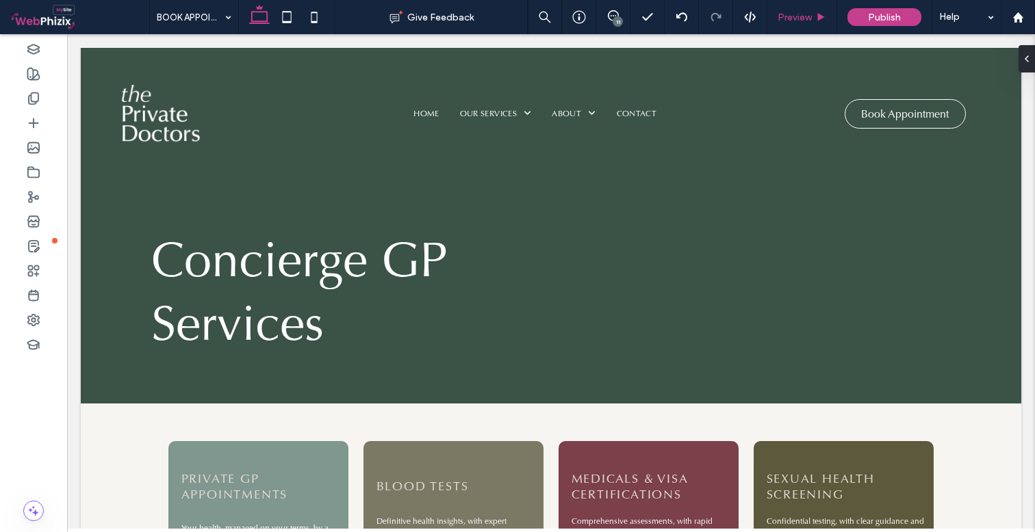
type input "***"
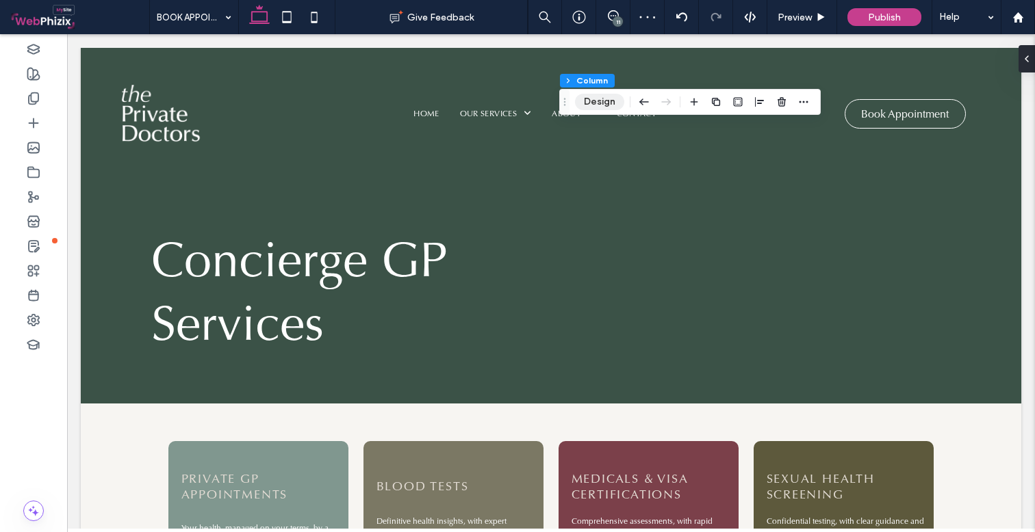
click at [607, 107] on button "Design" at bounding box center [599, 102] width 49 height 16
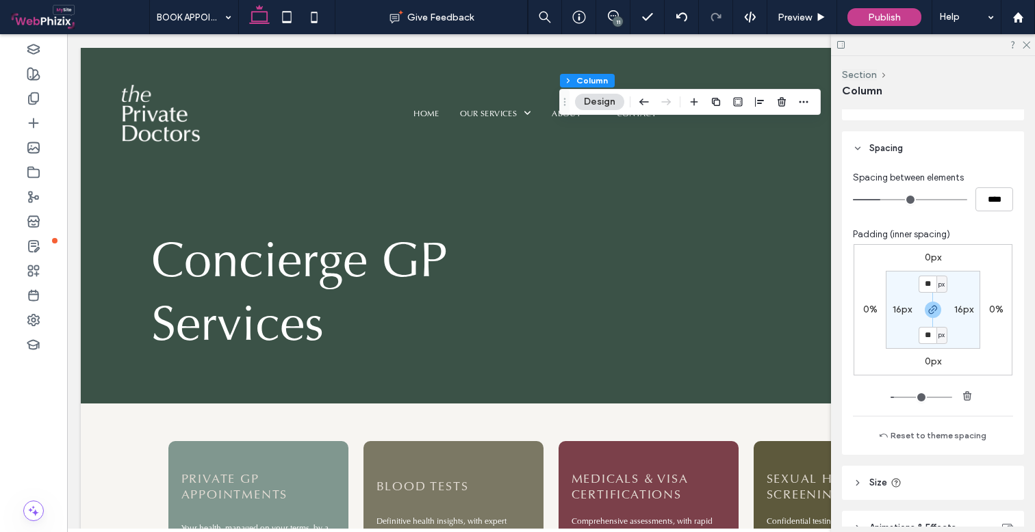
scroll to position [249, 0]
click at [1028, 47] on use at bounding box center [1026, 46] width 8 height 8
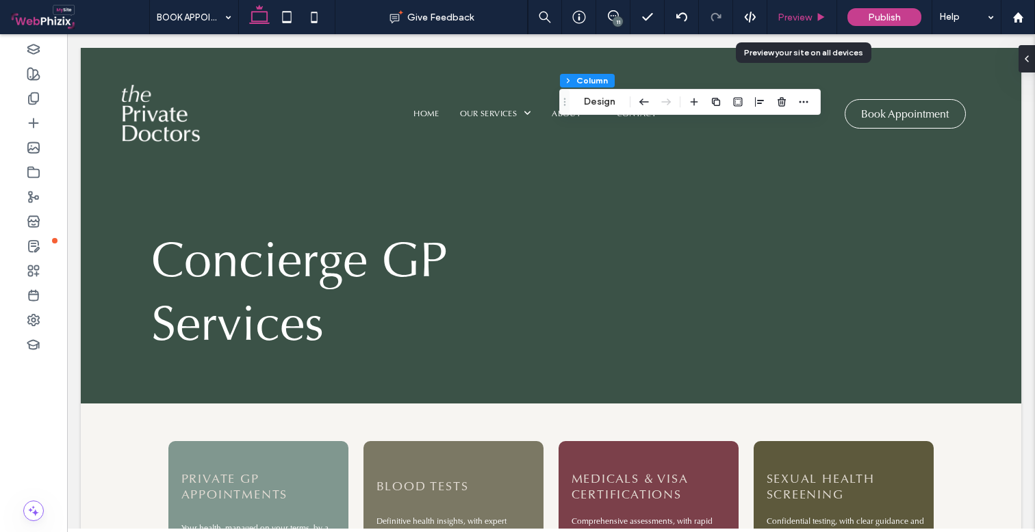
click at [809, 27] on div "Preview" at bounding box center [802, 17] width 70 height 34
click at [802, 23] on span "Preview" at bounding box center [794, 18] width 34 height 12
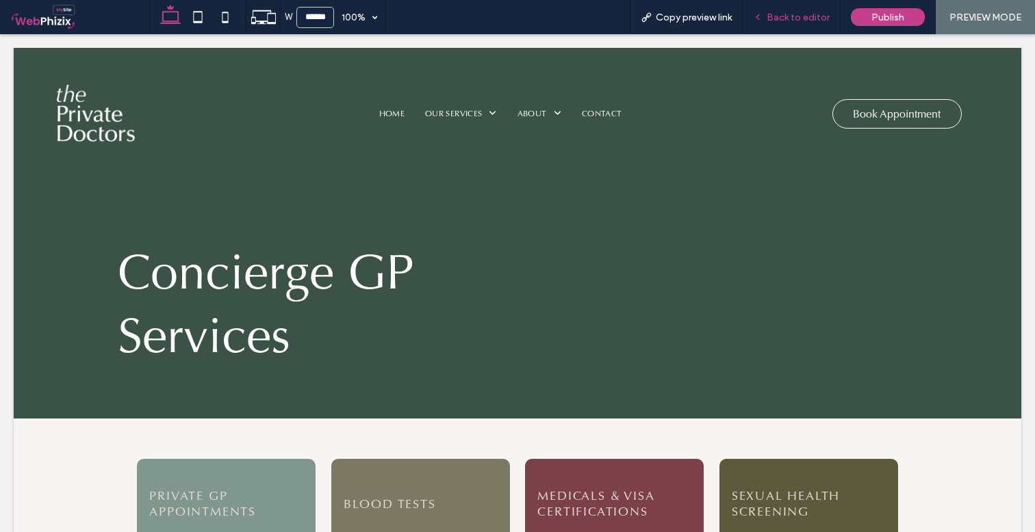
click at [779, 24] on div "Back to editor" at bounding box center [792, 17] width 98 height 34
click at [784, 3] on div "Back to editor" at bounding box center [792, 17] width 98 height 34
click at [781, 21] on span "Back to editor" at bounding box center [797, 18] width 63 height 12
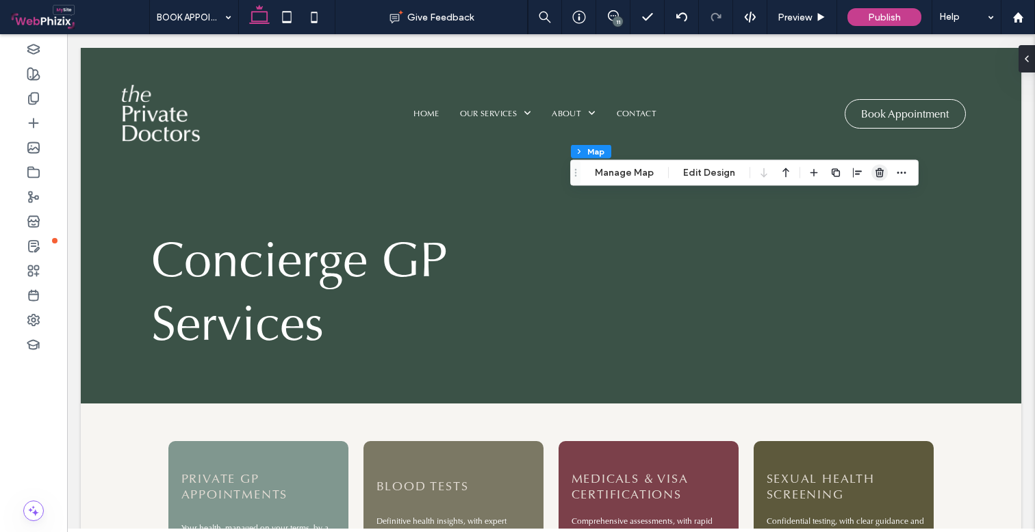
click at [875, 172] on use "button" at bounding box center [879, 172] width 8 height 9
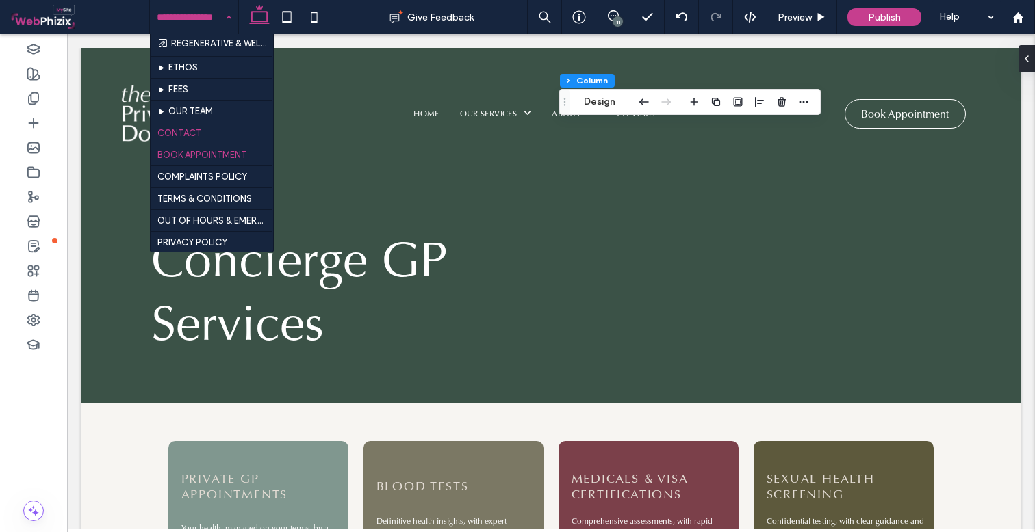
scroll to position [784, 0]
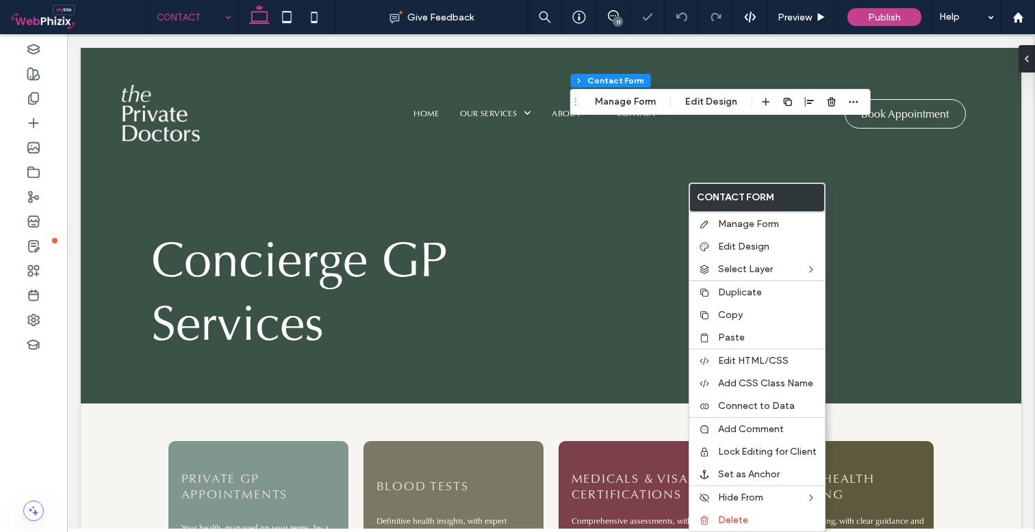
type input "*"
type input "***"
type input "*"
type input "***"
click at [735, 321] on div "Copy" at bounding box center [757, 315] width 136 height 23
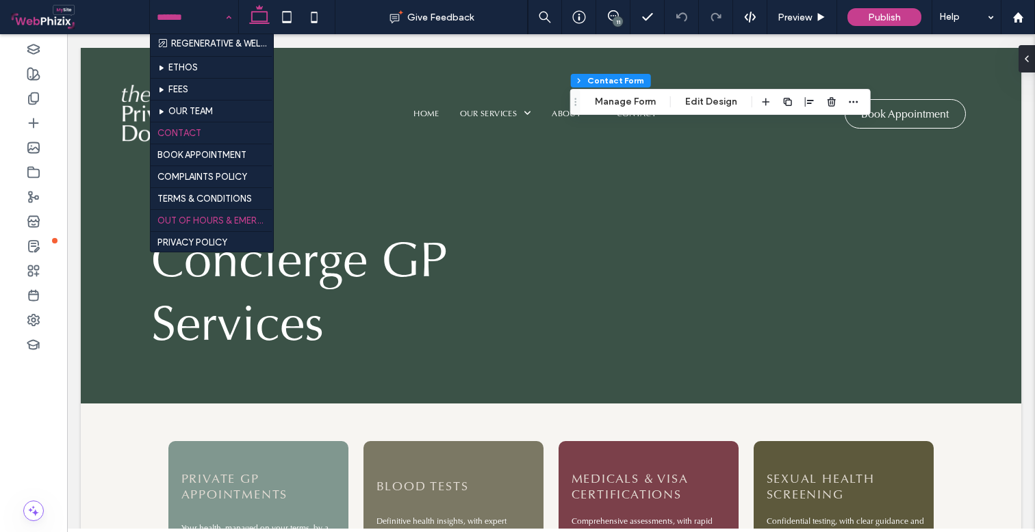
scroll to position [784, 0]
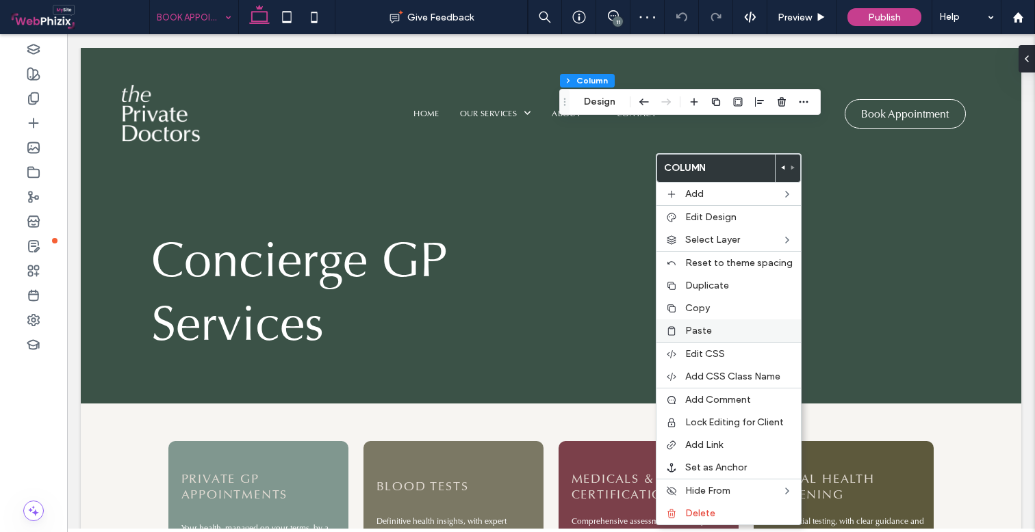
click at [697, 326] on span "Paste" at bounding box center [698, 331] width 27 height 12
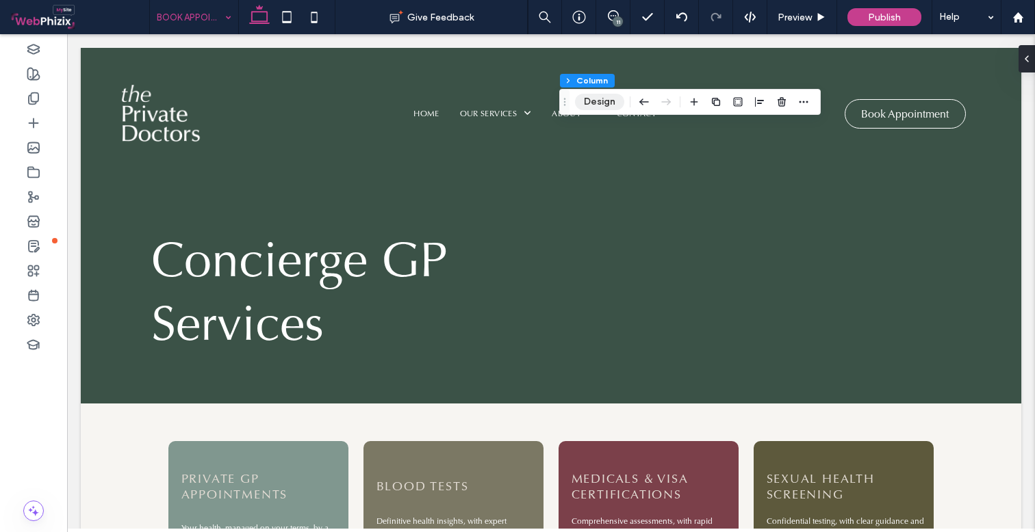
click at [608, 99] on button "Design" at bounding box center [599, 102] width 49 height 16
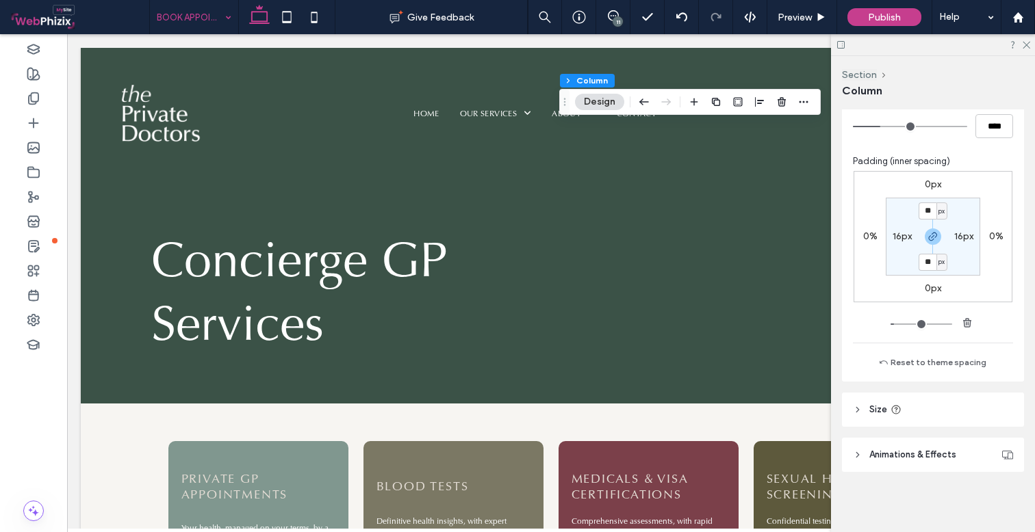
scroll to position [326, 0]
click at [912, 456] on span "Animations & Effects" at bounding box center [912, 455] width 87 height 14
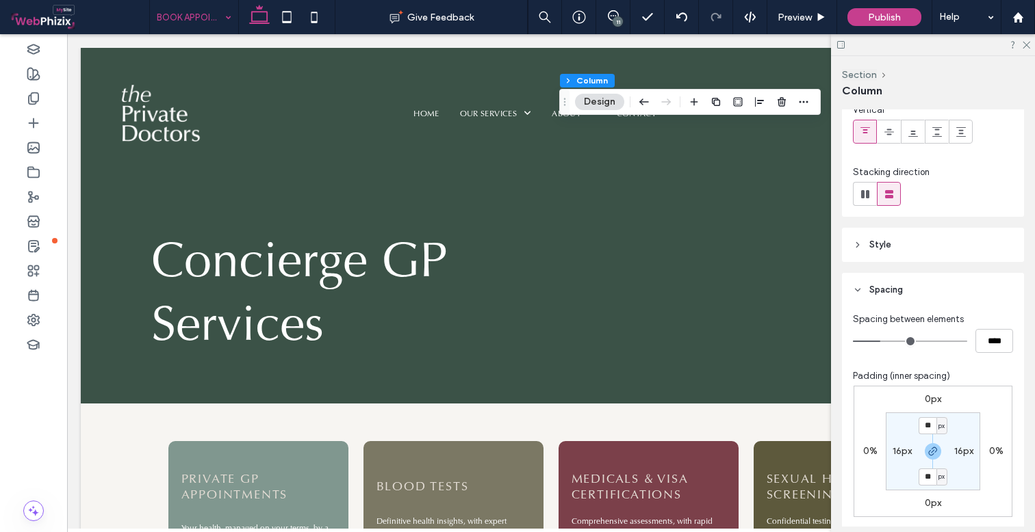
scroll to position [109, 0]
click at [901, 250] on header "Style" at bounding box center [933, 247] width 182 height 34
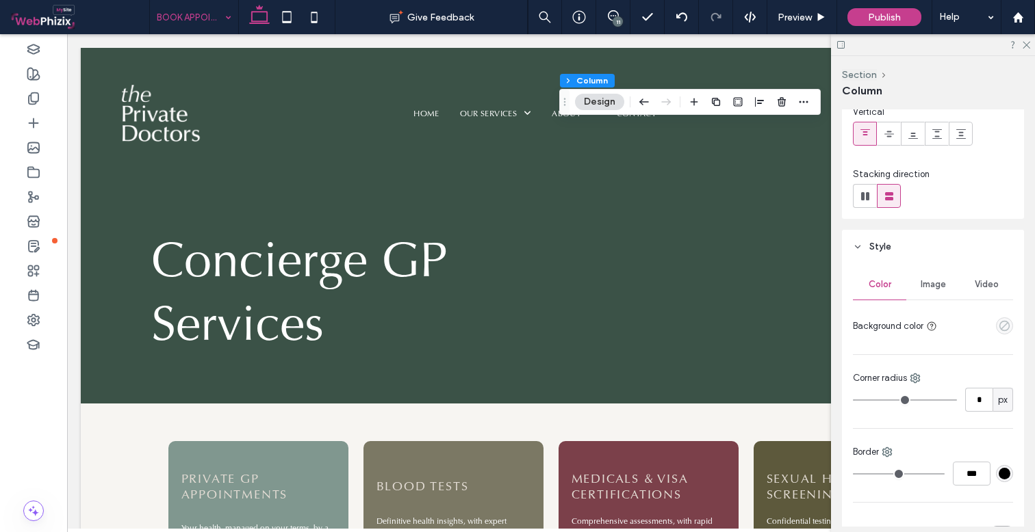
click at [1002, 324] on icon "empty color" at bounding box center [1004, 326] width 12 height 12
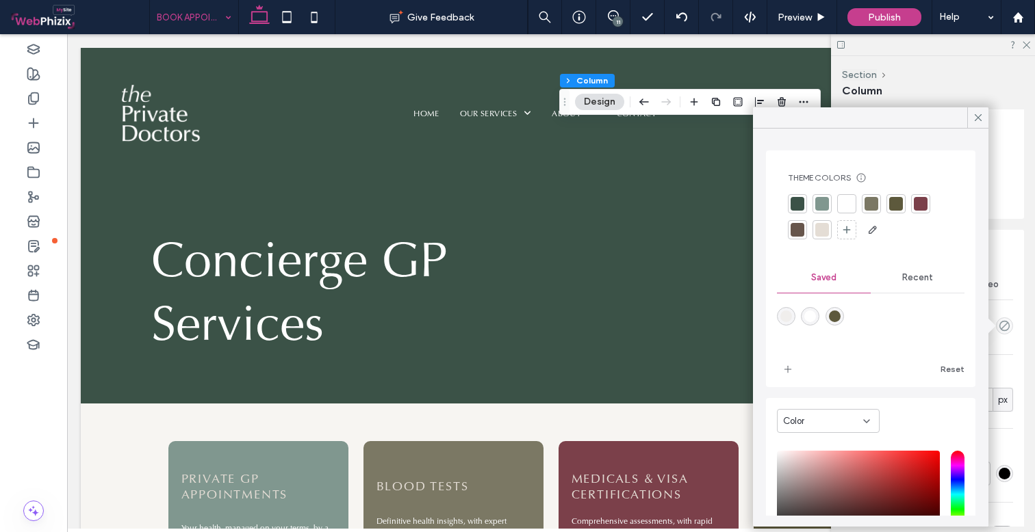
click at [822, 201] on div at bounding box center [822, 204] width 14 height 14
click at [977, 115] on icon at bounding box center [978, 118] width 12 height 12
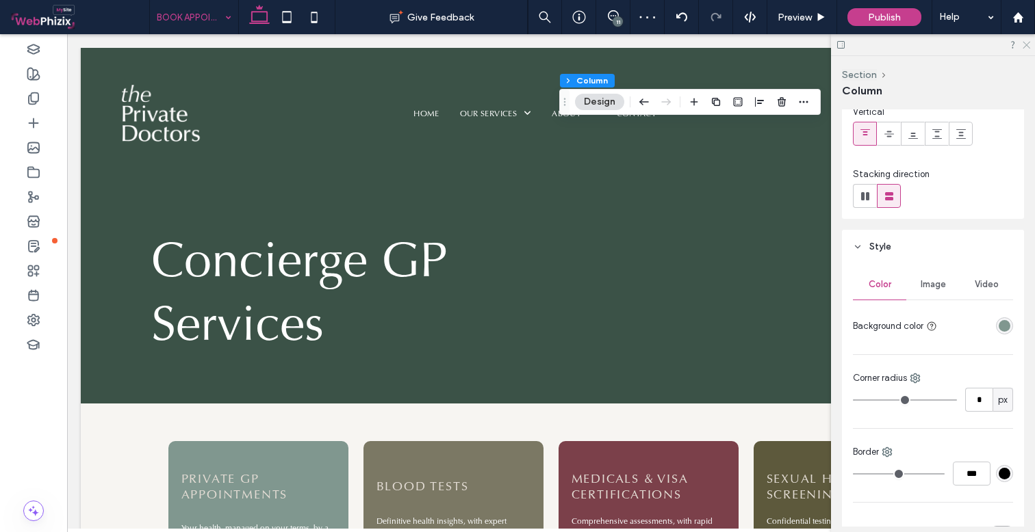
click at [1027, 45] on icon at bounding box center [1025, 44] width 9 height 9
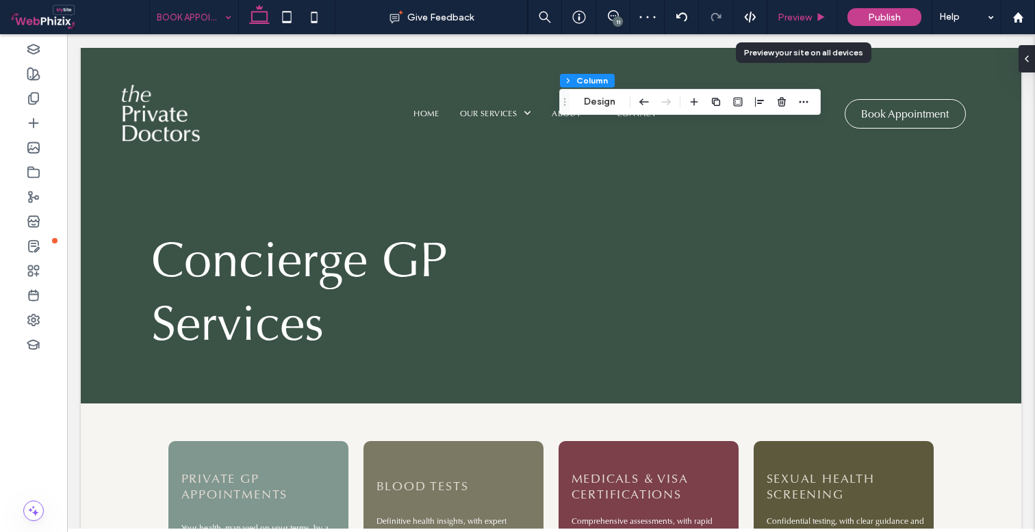
click at [802, 19] on span "Preview" at bounding box center [794, 18] width 34 height 12
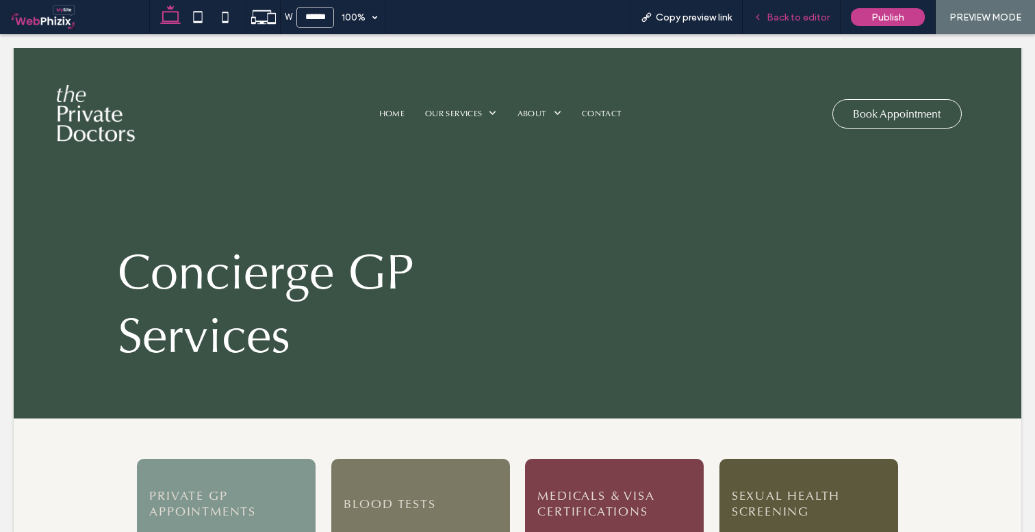
click at [809, 12] on span "Back to editor" at bounding box center [797, 18] width 63 height 12
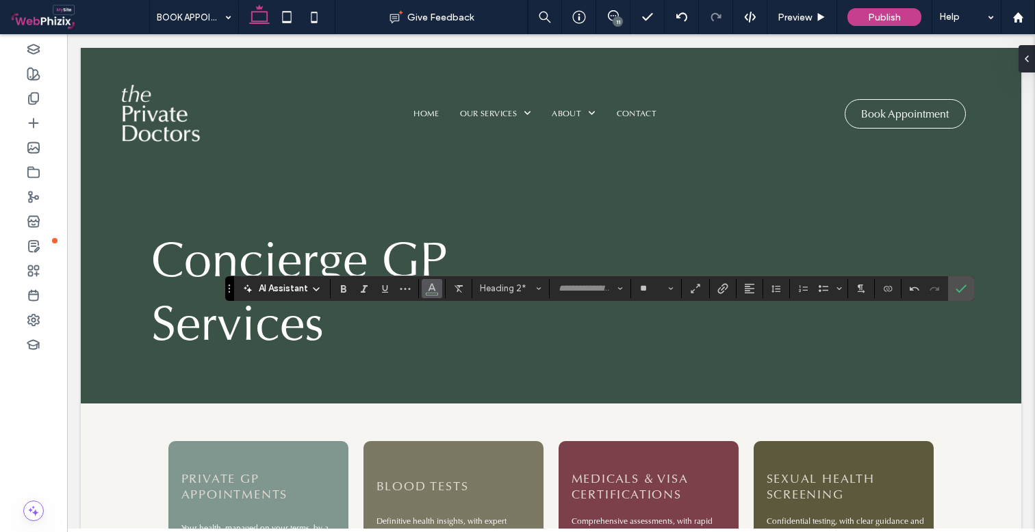
click at [433, 292] on icon "Color" at bounding box center [431, 287] width 11 height 11
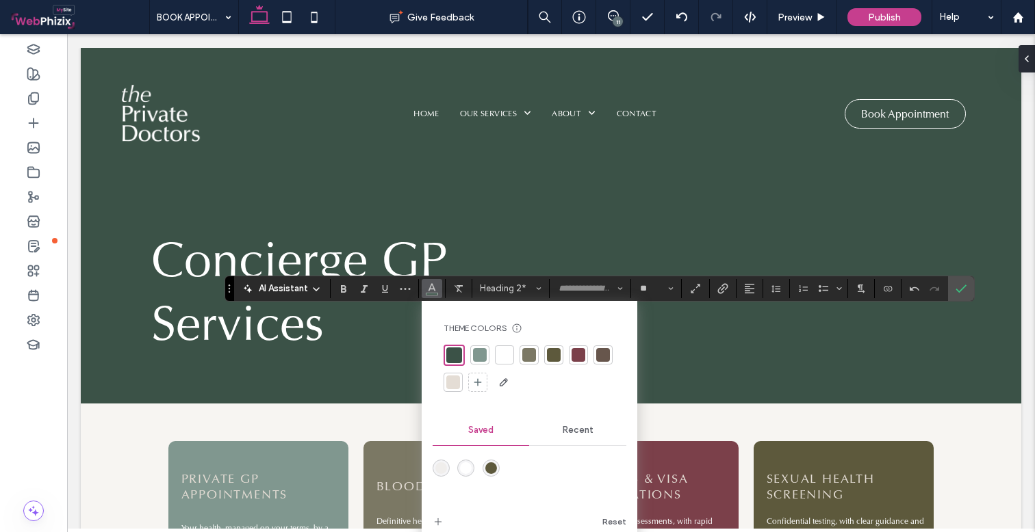
click at [455, 381] on div at bounding box center [453, 383] width 14 height 14
click at [968, 284] on label "Confirm" at bounding box center [961, 288] width 21 height 25
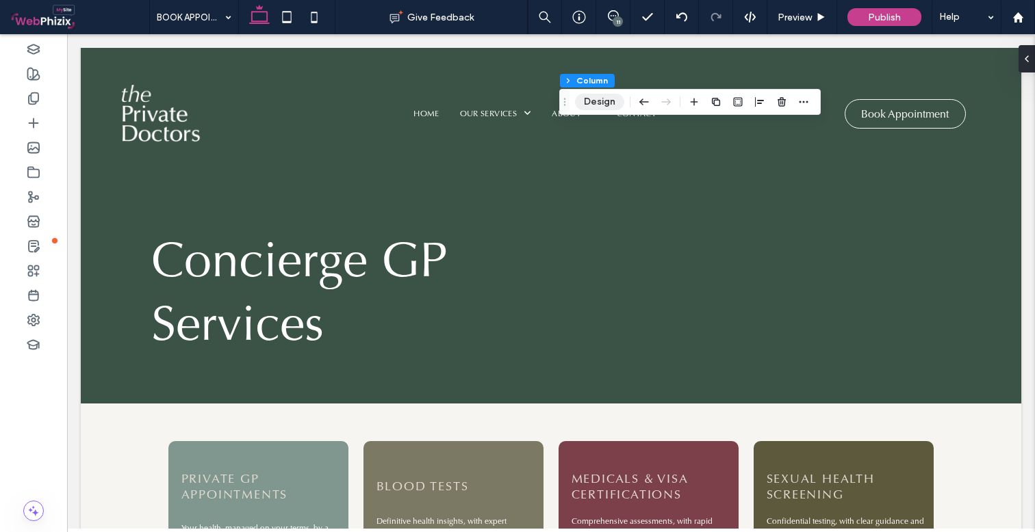
click at [597, 102] on button "Design" at bounding box center [599, 102] width 49 height 16
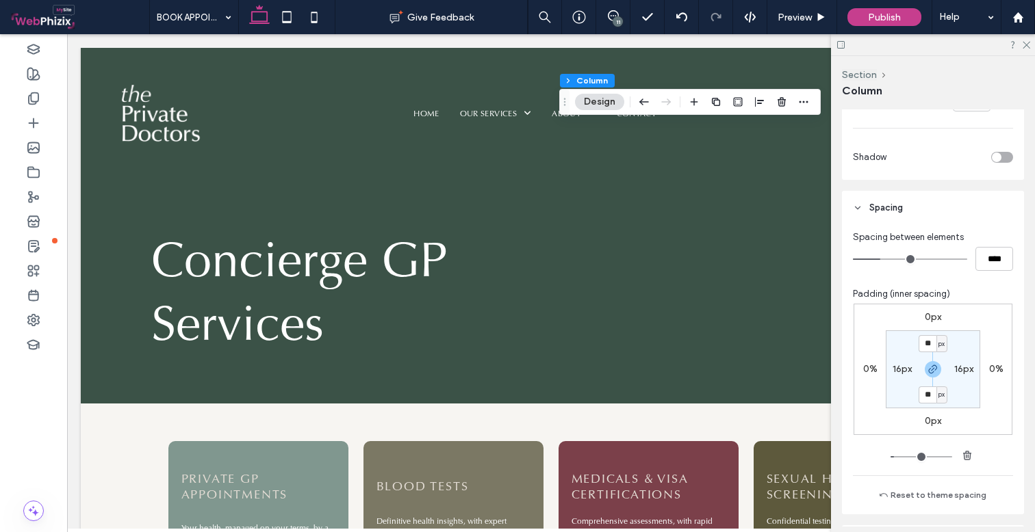
scroll to position [513, 0]
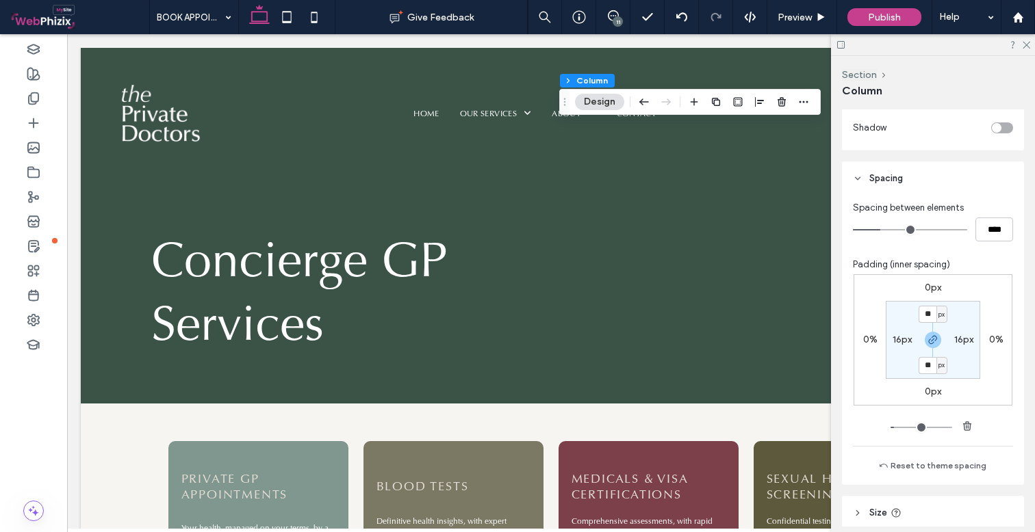
click at [903, 338] on label "16px" at bounding box center [901, 340] width 19 height 12
click at [907, 338] on span "px" at bounding box center [910, 340] width 6 height 14
click at [902, 387] on span "%" at bounding box center [902, 385] width 8 height 14
type input "*"
type input "***"
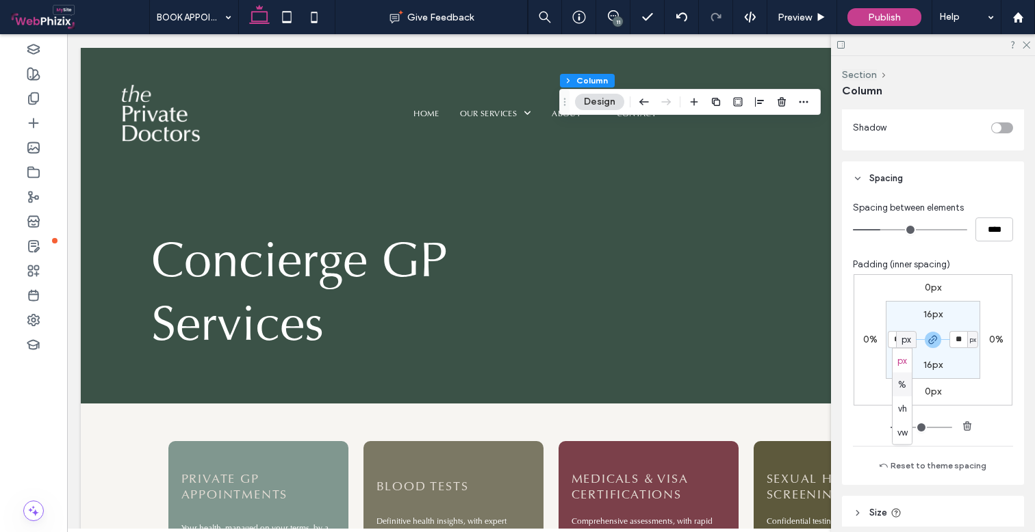
type input "***"
type input "*"
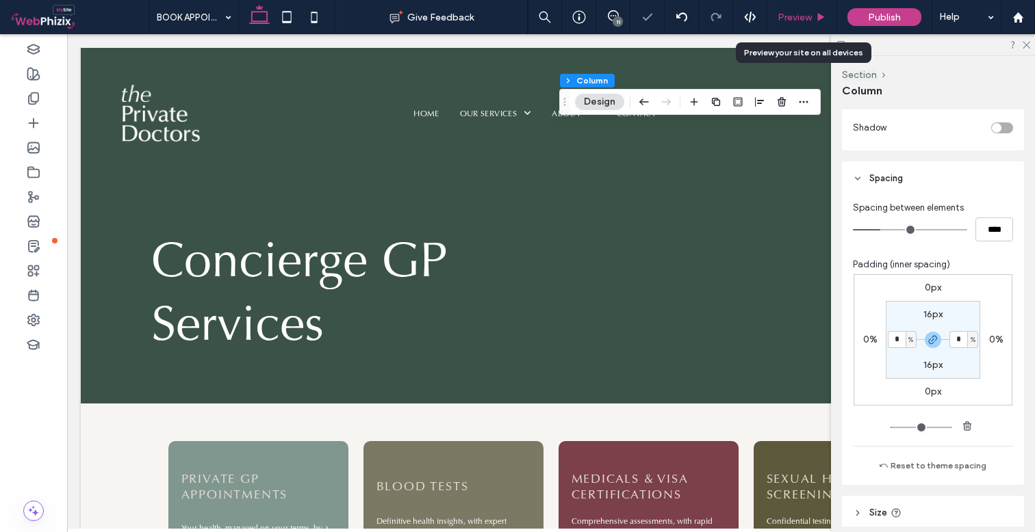
click at [814, 14] on div "Preview" at bounding box center [801, 18] width 69 height 12
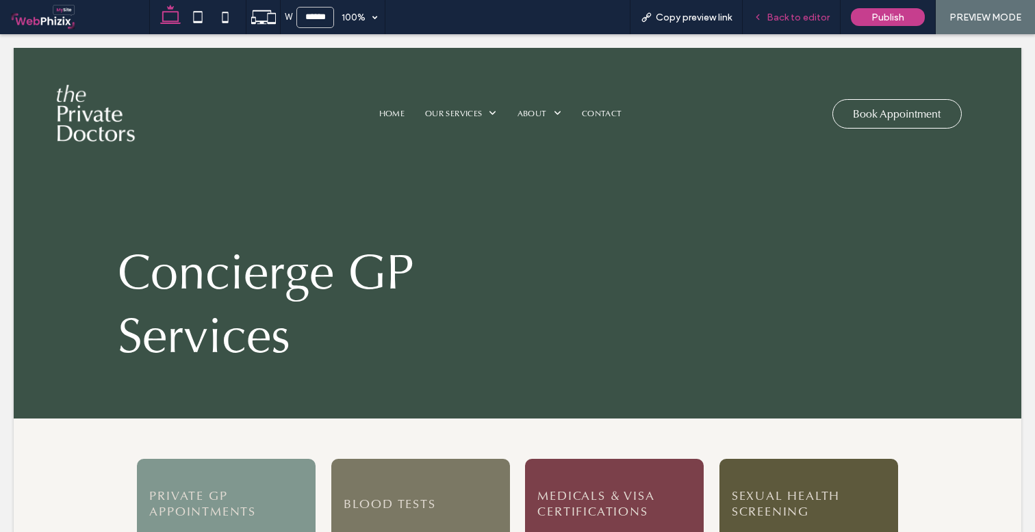
click at [803, 21] on span "Back to editor" at bounding box center [797, 18] width 63 height 12
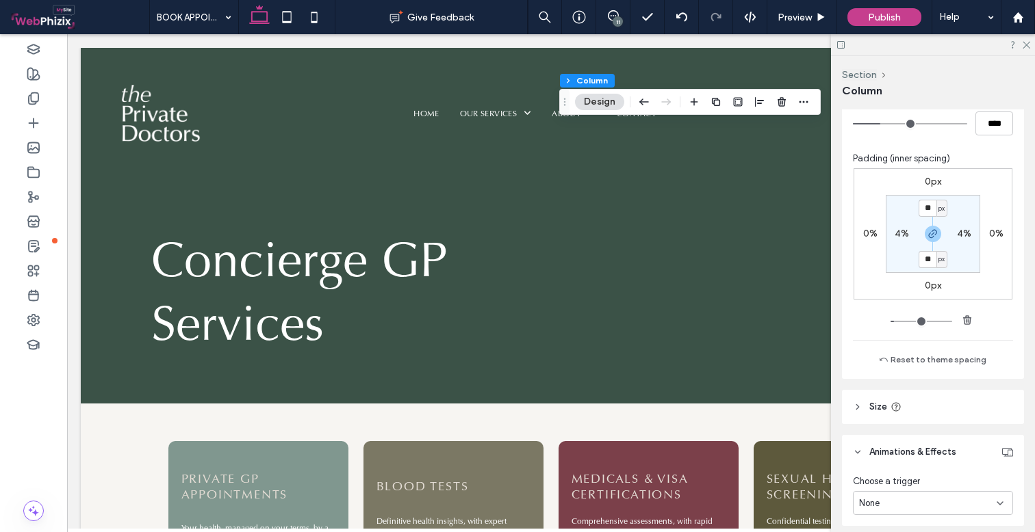
scroll to position [616, 0]
click at [938, 215] on span "px" at bounding box center [941, 212] width 6 height 14
click at [934, 252] on span "%" at bounding box center [933, 256] width 8 height 14
type input "***"
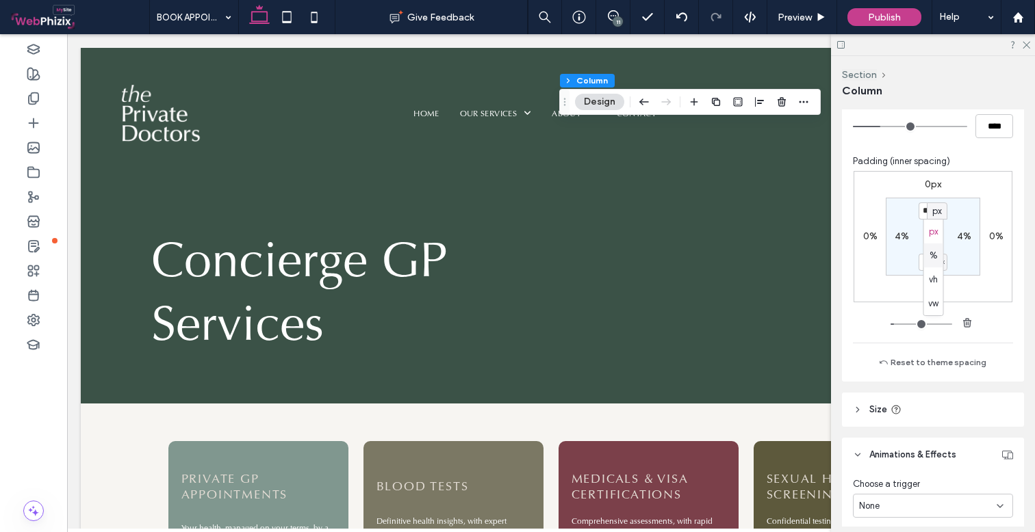
type input "*"
click at [930, 216] on input "***" at bounding box center [927, 211] width 18 height 17
type input "*"
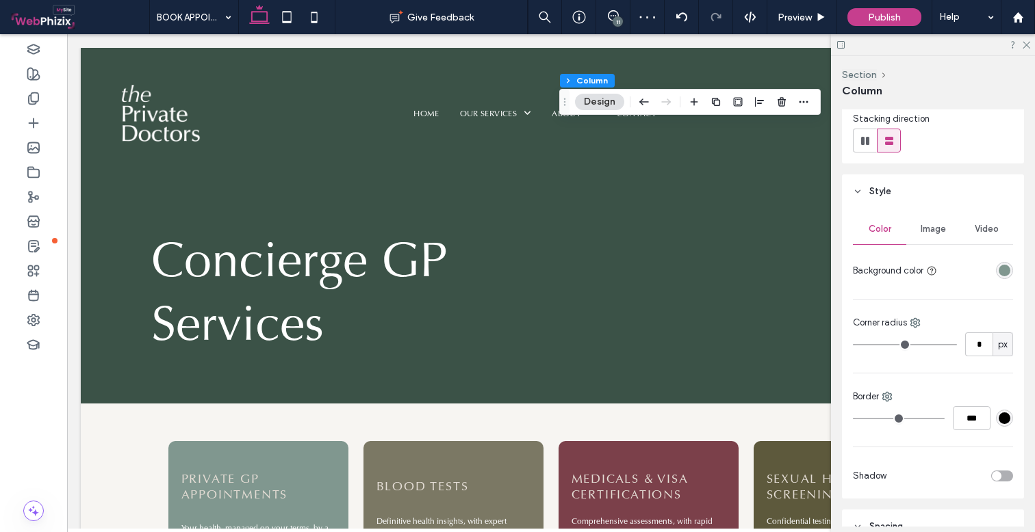
scroll to position [165, 0]
type input "**"
click at [812, 29] on div "Preview" at bounding box center [802, 17] width 70 height 34
click at [798, 18] on span "Preview" at bounding box center [794, 18] width 34 height 12
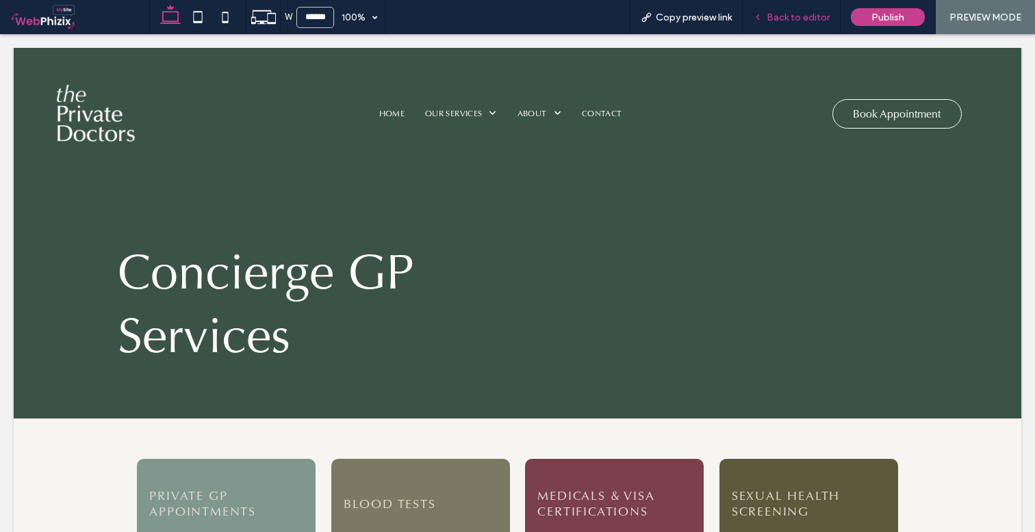
click at [791, 16] on span "Back to editor" at bounding box center [797, 18] width 63 height 12
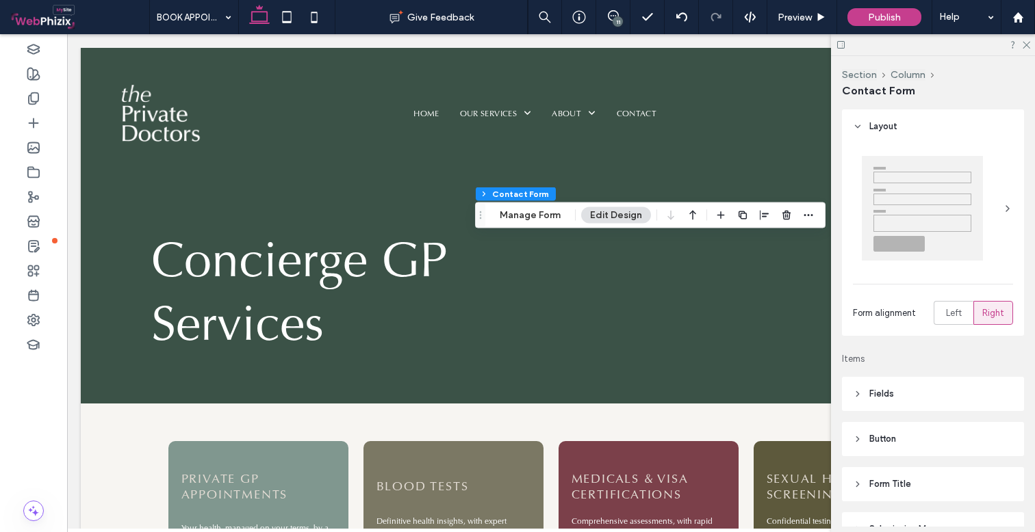
type input "*"
type input "***"
type input "*"
type input "***"
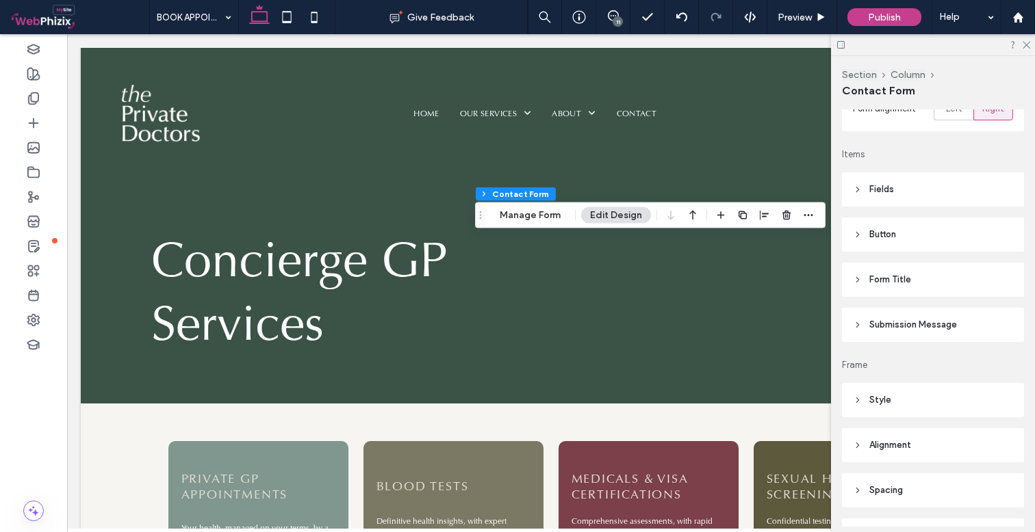
scroll to position [228, 0]
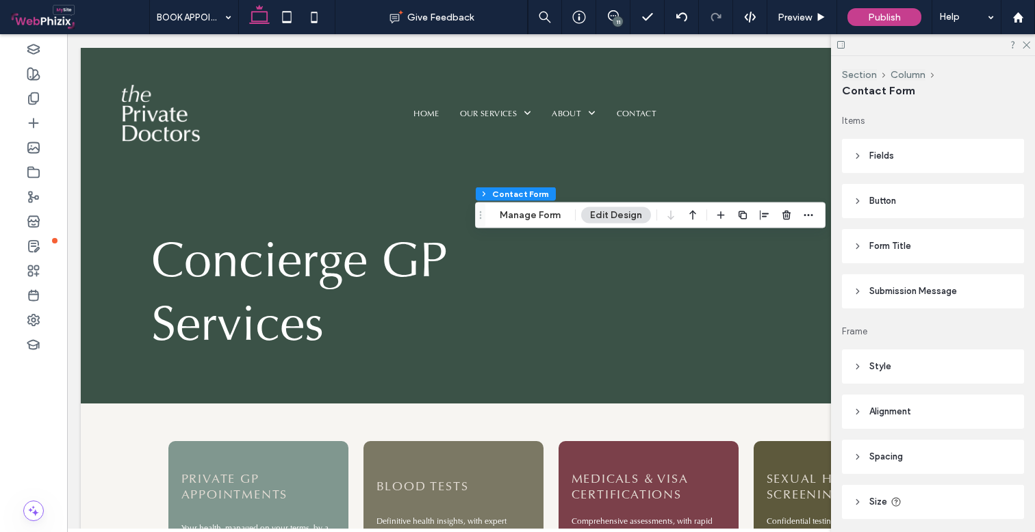
click at [914, 454] on header "Spacing" at bounding box center [933, 457] width 182 height 34
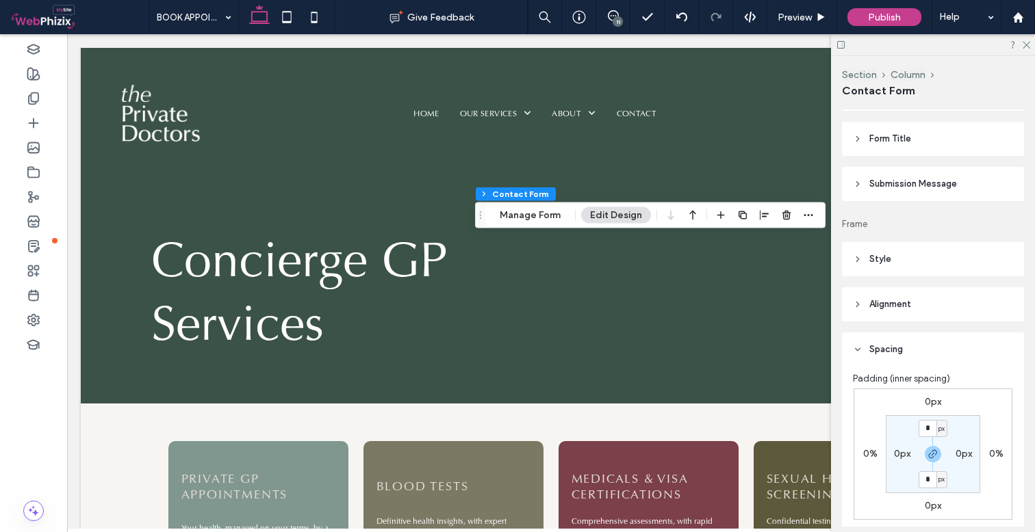
scroll to position [337, 0]
click at [933, 396] on label "0px" at bounding box center [933, 401] width 16 height 12
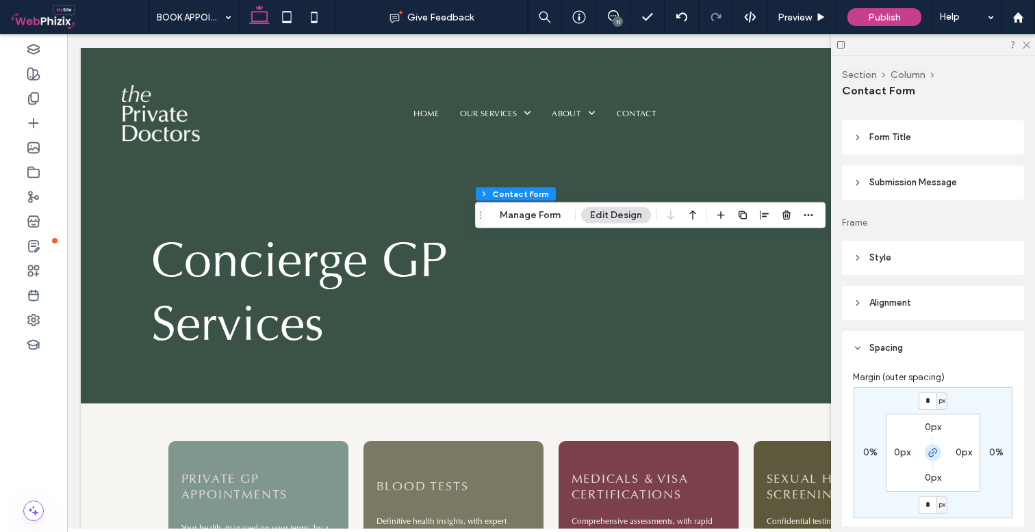
click at [929, 450] on use "button" at bounding box center [933, 453] width 8 height 8
click at [927, 402] on input "*" at bounding box center [927, 401] width 18 height 17
type input "***"
type input "*"
click at [806, 17] on span "Preview" at bounding box center [794, 18] width 34 height 12
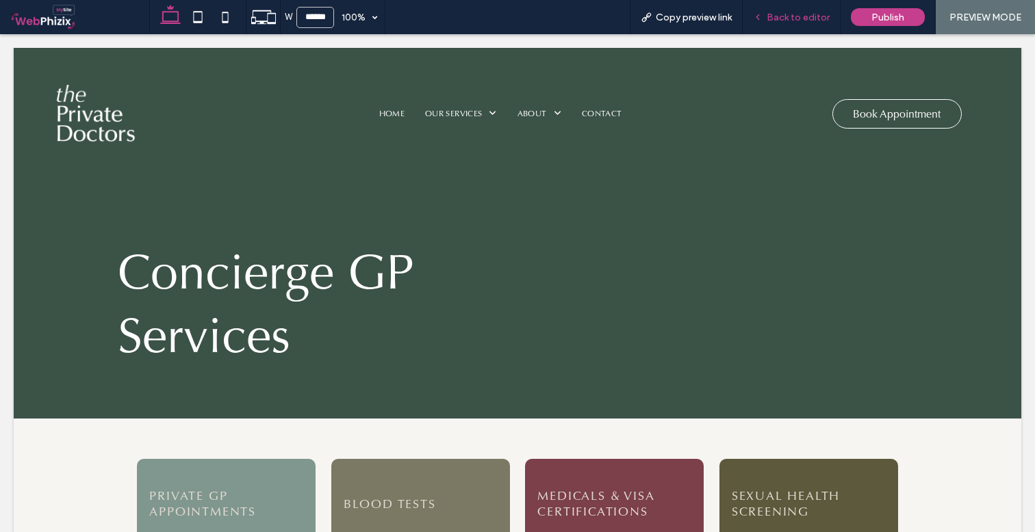
click at [798, 12] on span "Back to editor" at bounding box center [797, 18] width 63 height 12
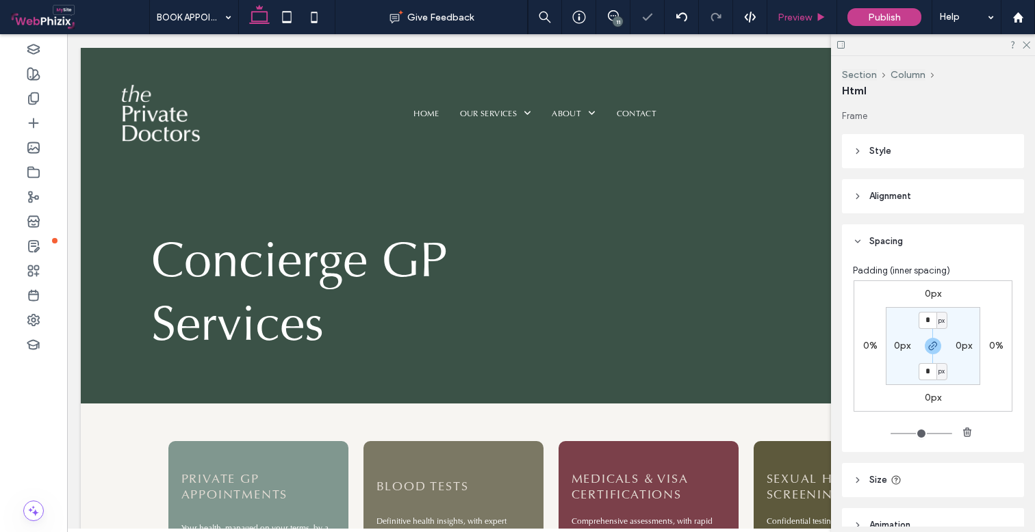
type input "***"
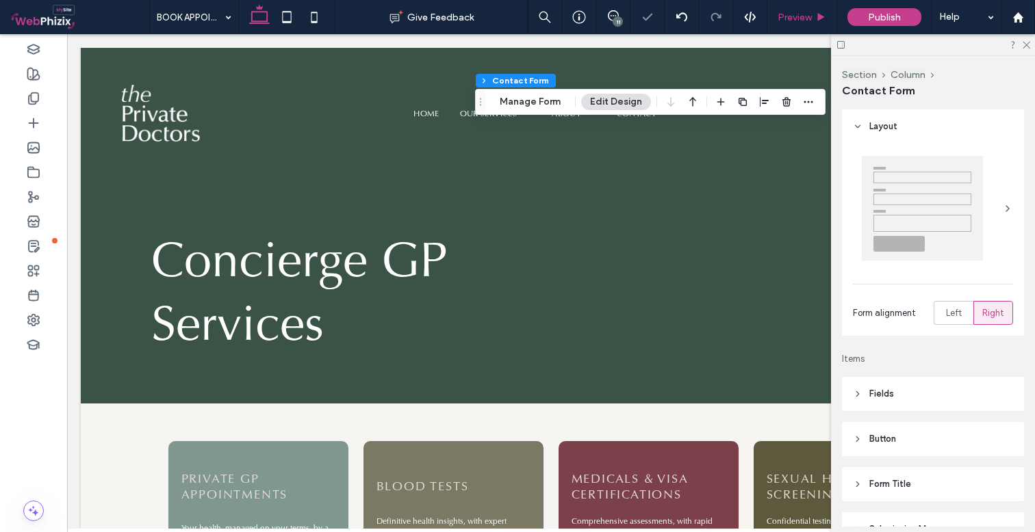
type input "*"
type input "***"
type input "*"
type input "***"
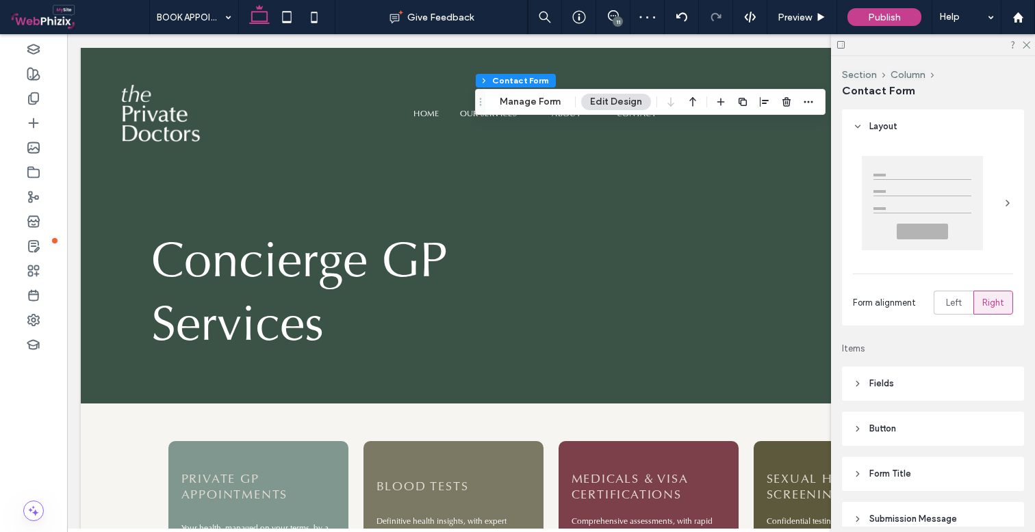
click at [632, 105] on button "Edit Design" at bounding box center [616, 102] width 70 height 16
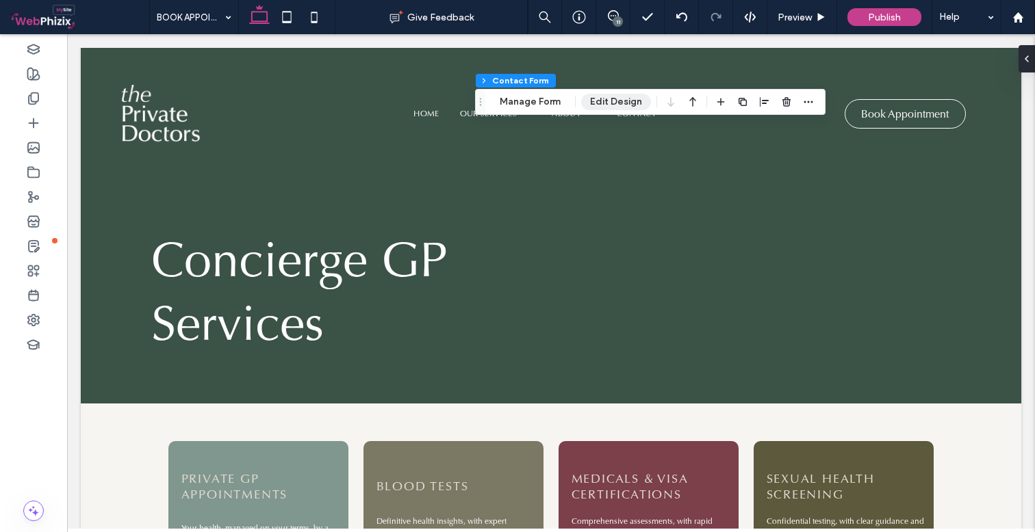
click at [602, 100] on button "Edit Design" at bounding box center [616, 102] width 70 height 16
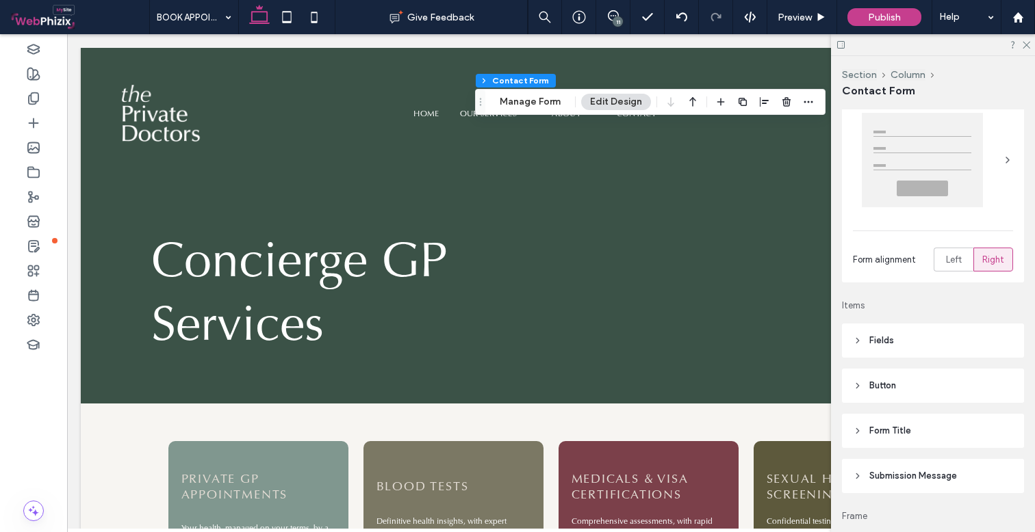
scroll to position [47, 0]
click at [888, 333] on span "Fields" at bounding box center [881, 337] width 25 height 14
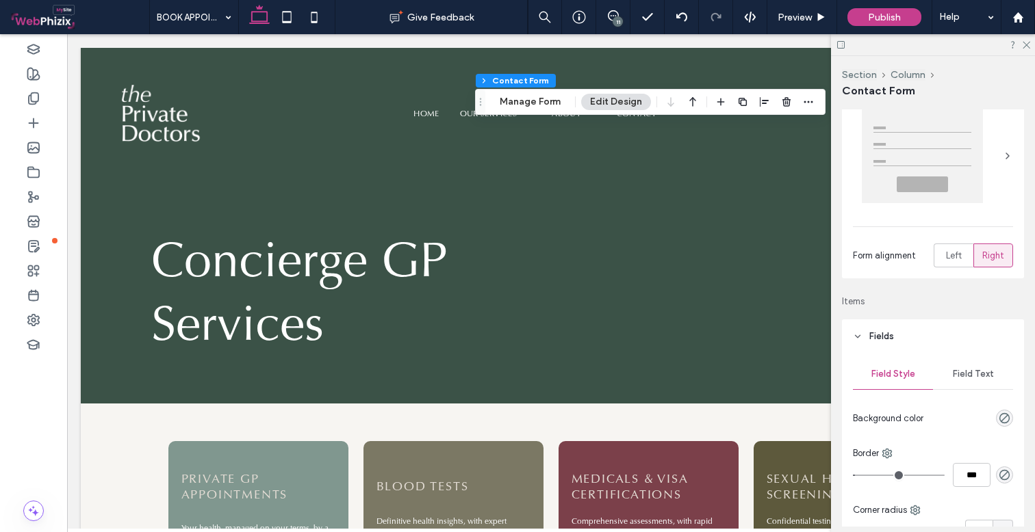
scroll to position [114, 0]
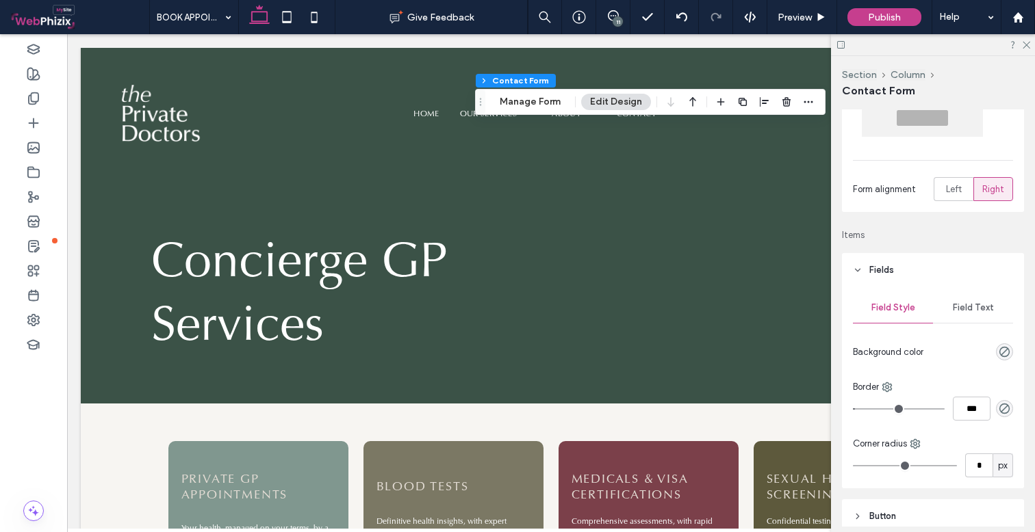
click at [980, 305] on span "Field Text" at bounding box center [973, 307] width 41 height 11
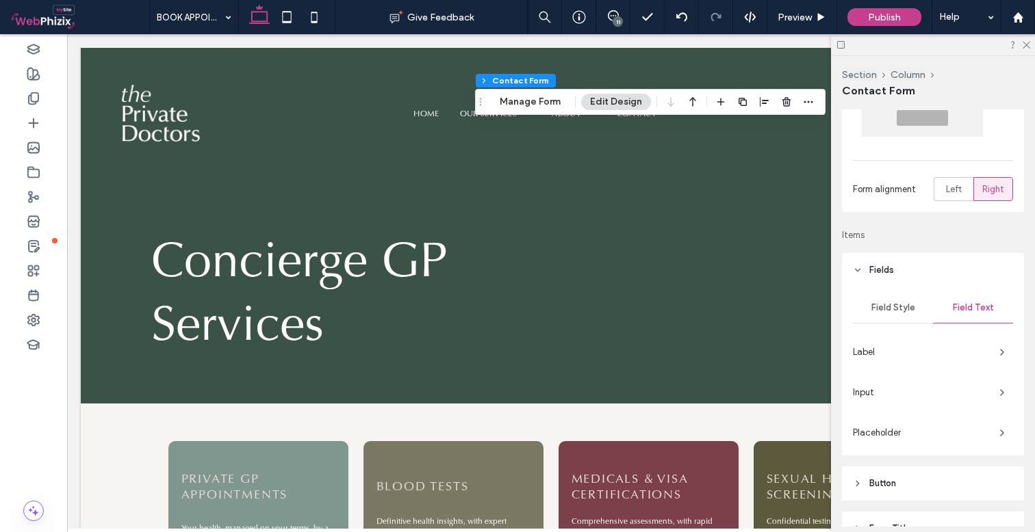
click at [890, 343] on div "Label" at bounding box center [933, 352] width 160 height 22
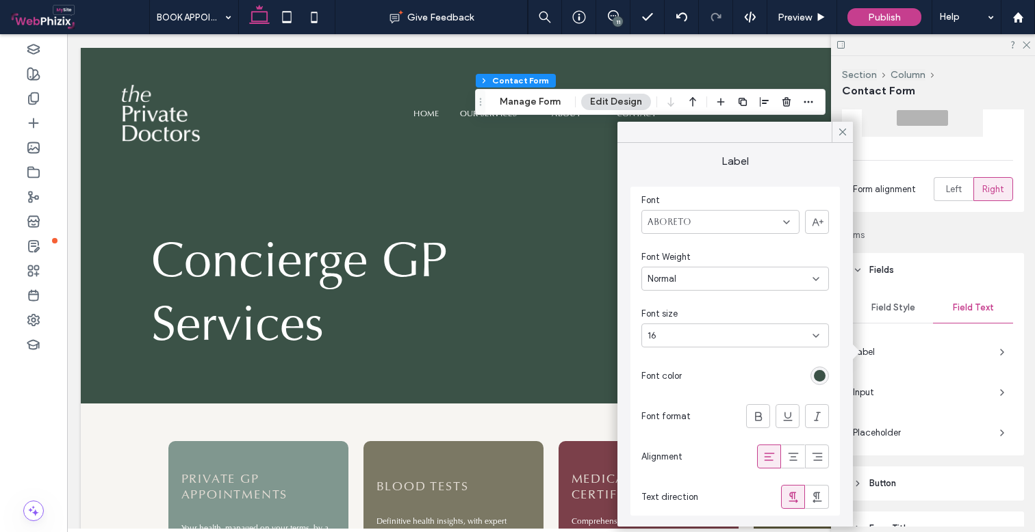
click at [816, 372] on div "rgb(59, 82, 71)" at bounding box center [820, 376] width 12 height 12
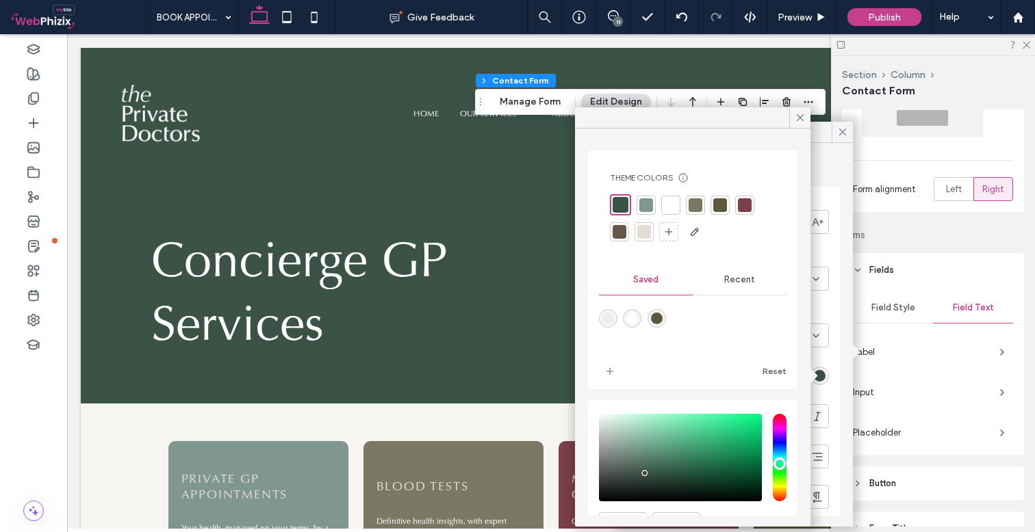
click at [645, 229] on div at bounding box center [644, 232] width 14 height 14
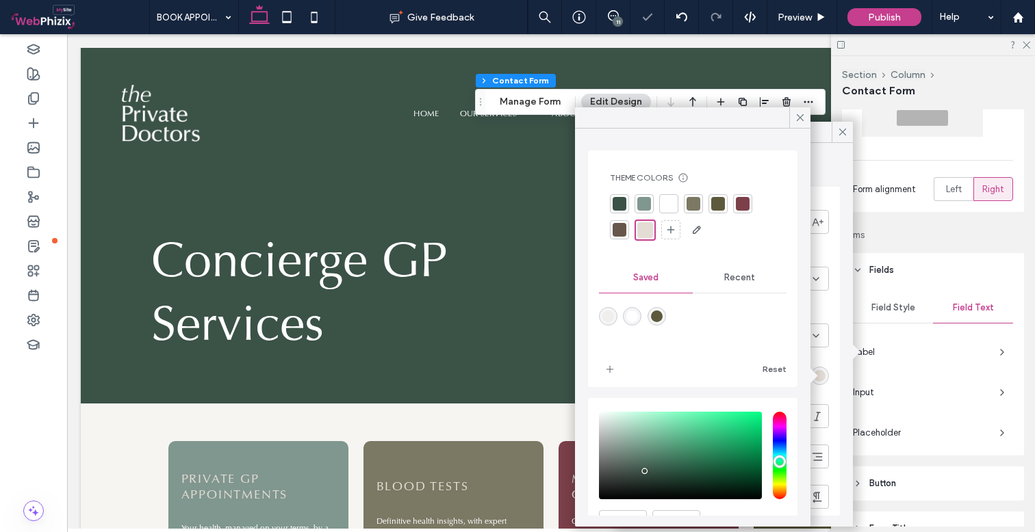
click at [950, 401] on div "Input" at bounding box center [933, 393] width 160 height 22
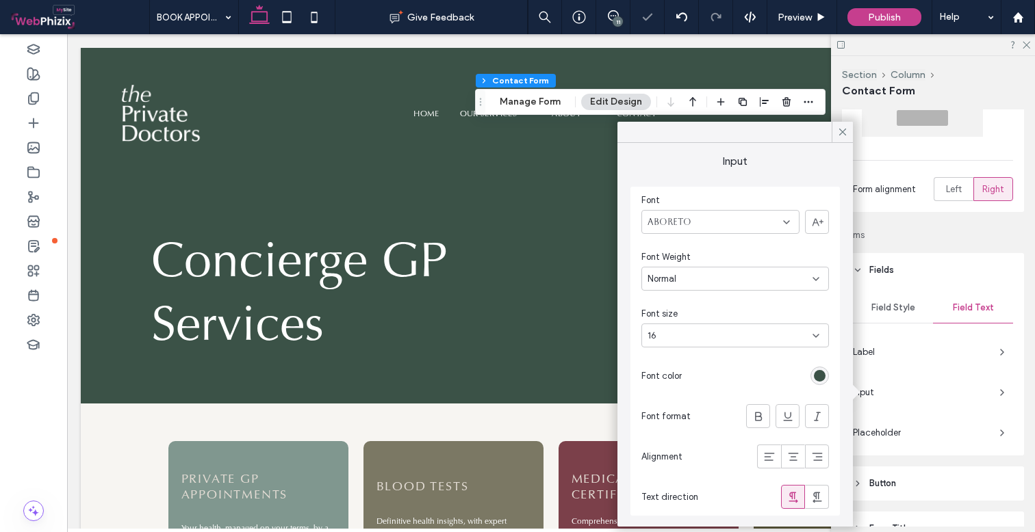
click at [817, 374] on div "rgb(59, 82, 71)" at bounding box center [820, 376] width 12 height 12
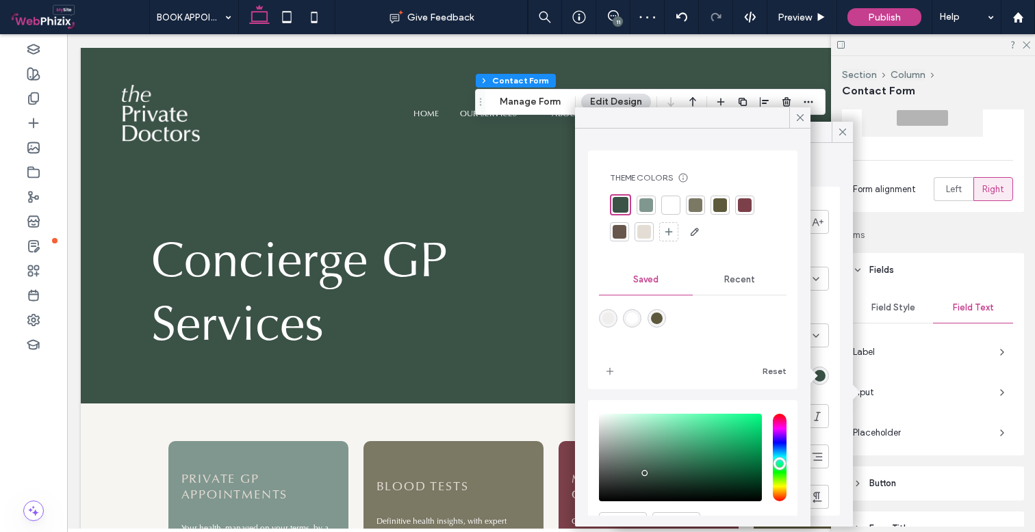
click at [639, 235] on div at bounding box center [644, 232] width 14 height 14
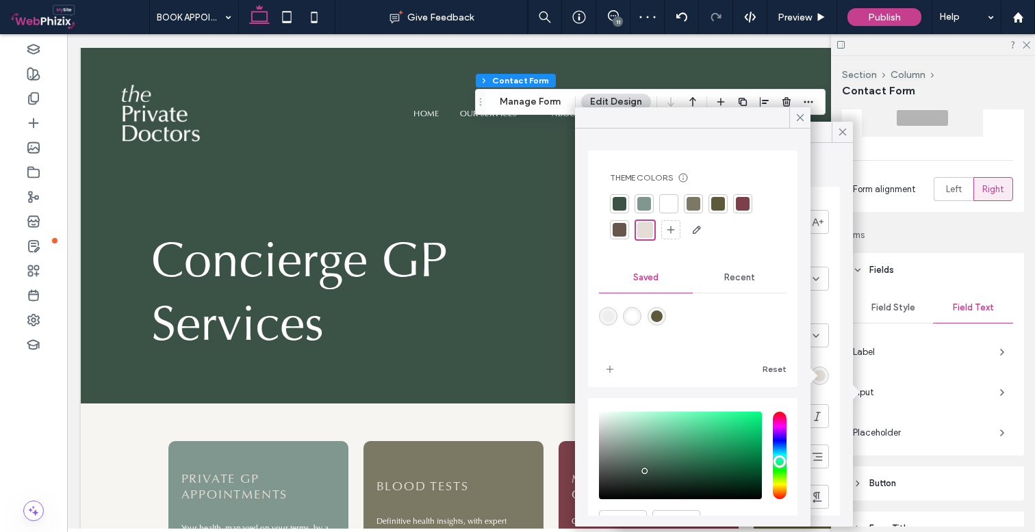
click at [902, 434] on span "Placeholder" at bounding box center [921, 433] width 136 height 14
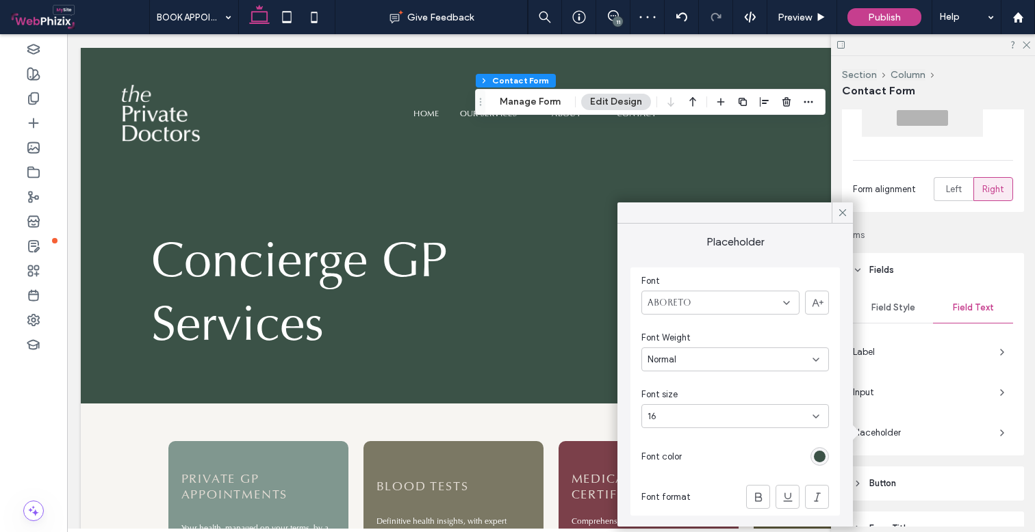
click at [817, 455] on div "rgb(59, 82, 71)" at bounding box center [820, 457] width 12 height 12
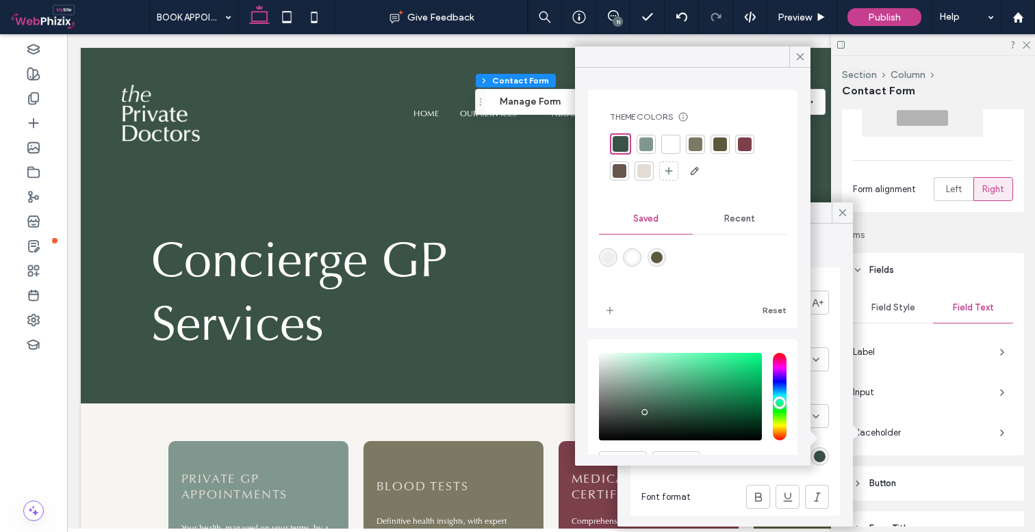
click at [646, 172] on div at bounding box center [644, 171] width 14 height 14
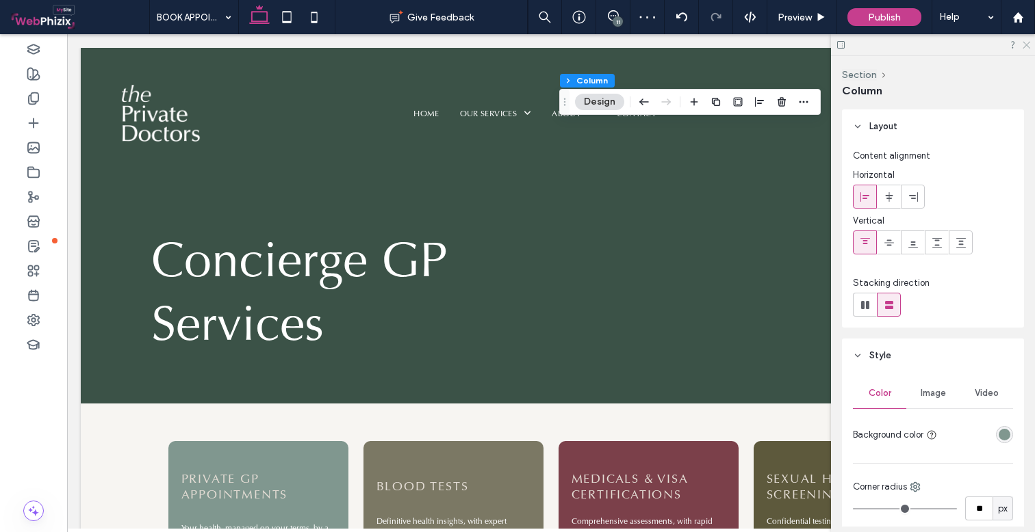
click at [1027, 40] on icon at bounding box center [1025, 44] width 9 height 9
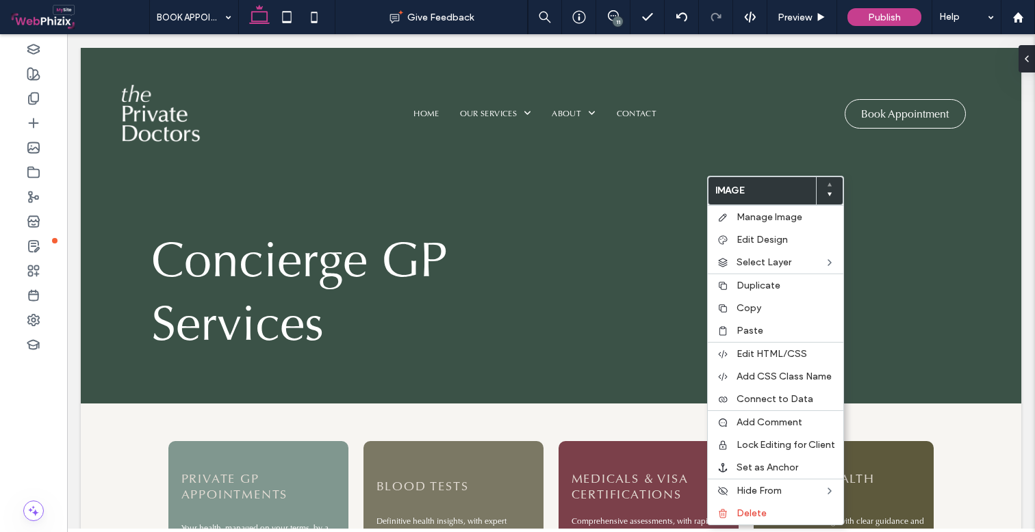
type input "**"
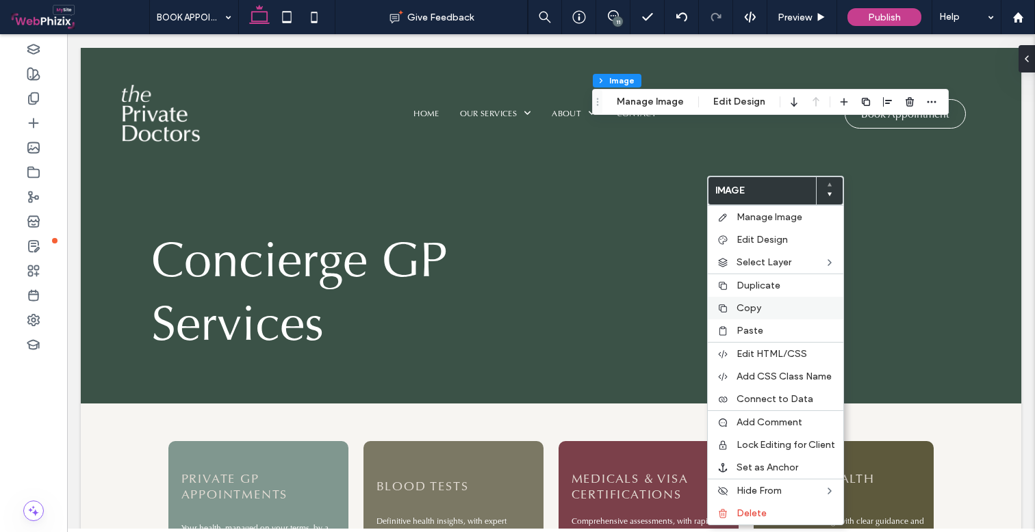
click at [761, 308] on label "Copy" at bounding box center [785, 308] width 99 height 12
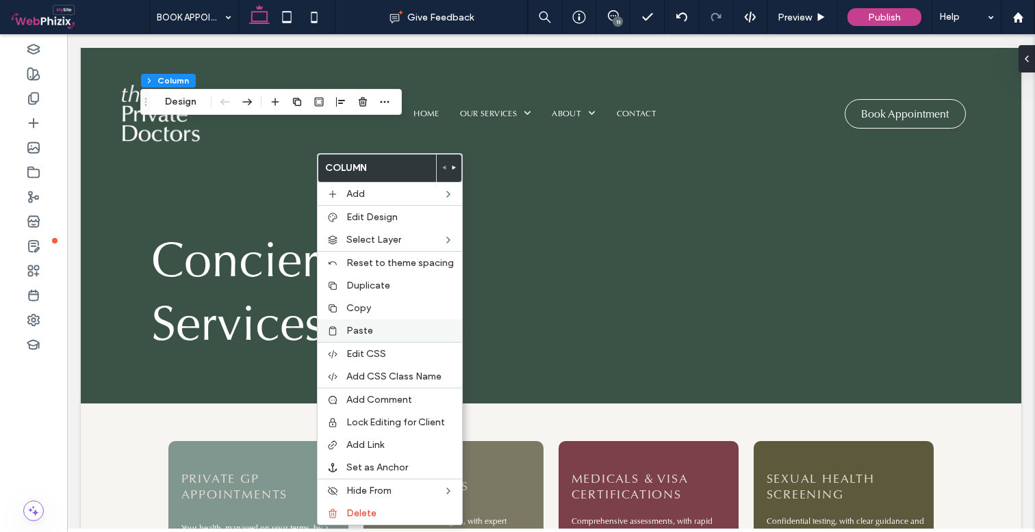
click at [361, 333] on span "Paste" at bounding box center [359, 331] width 27 height 12
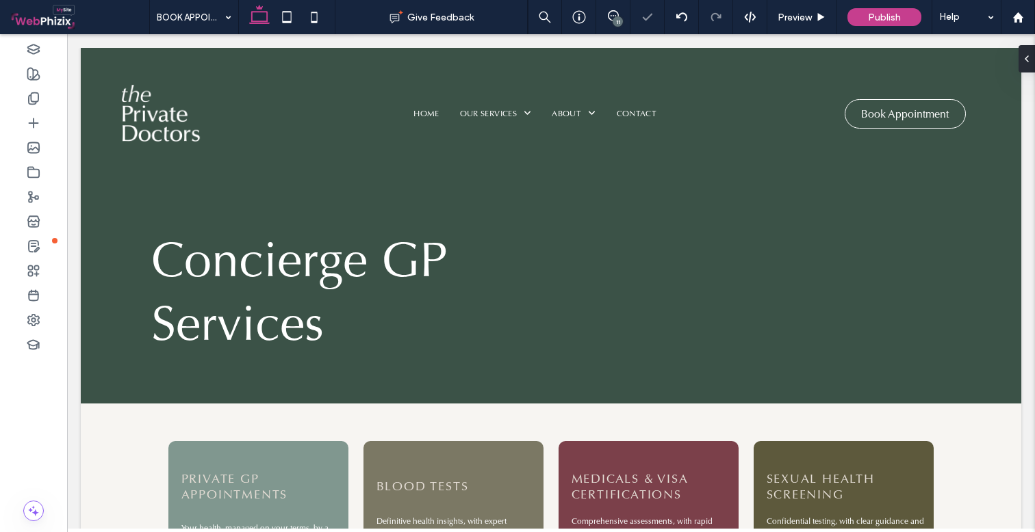
type input "**"
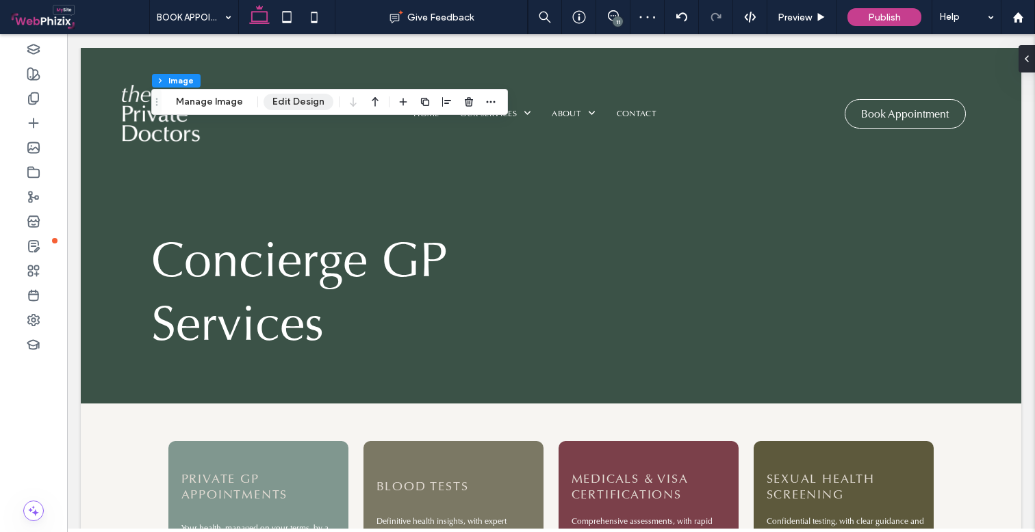
click at [275, 103] on button "Edit Design" at bounding box center [298, 102] width 70 height 16
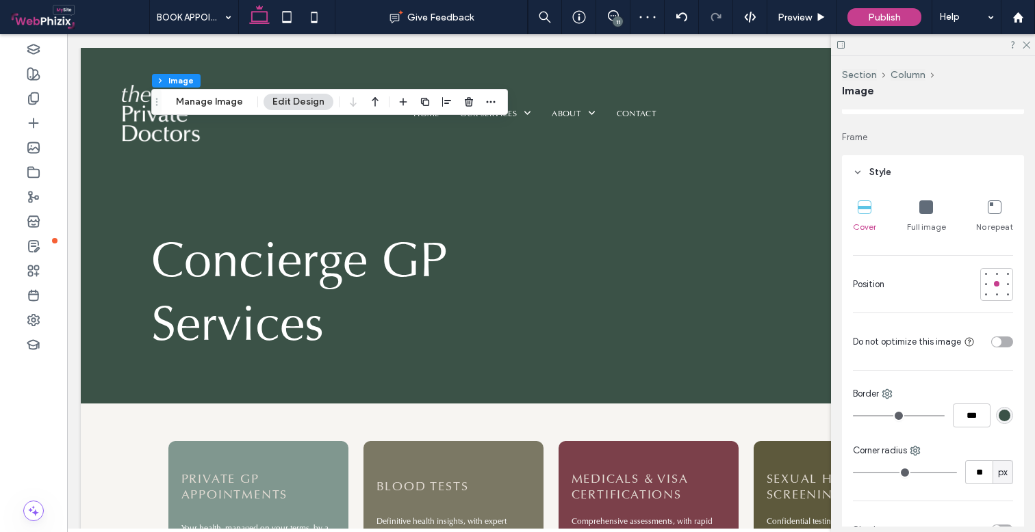
scroll to position [196, 0]
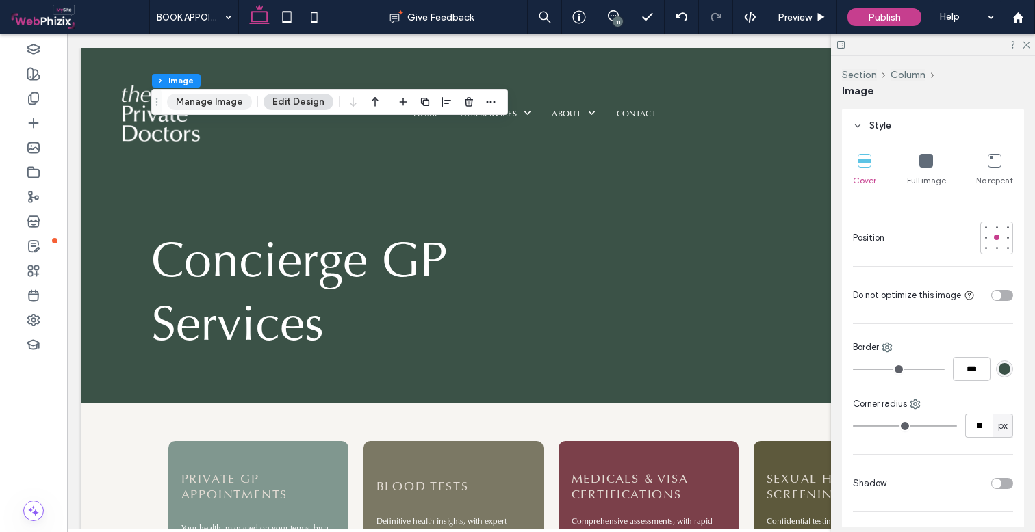
click at [225, 109] on button "Manage Image" at bounding box center [209, 102] width 85 height 16
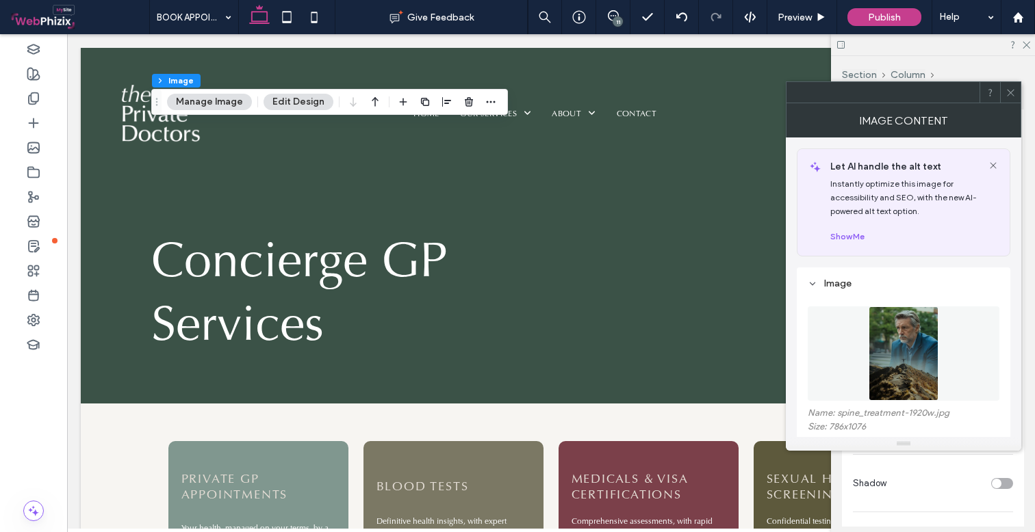
scroll to position [76, 0]
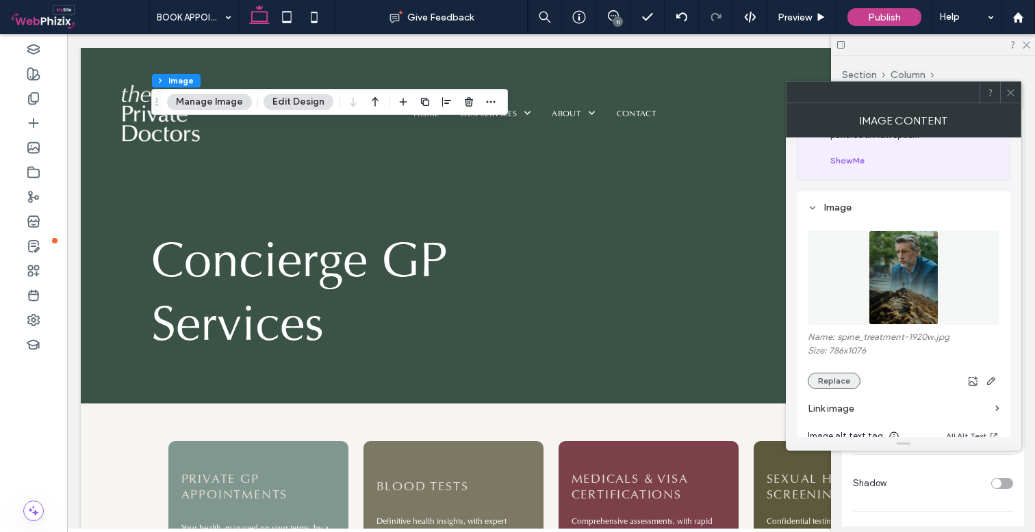
click at [855, 387] on button "Replace" at bounding box center [834, 381] width 53 height 16
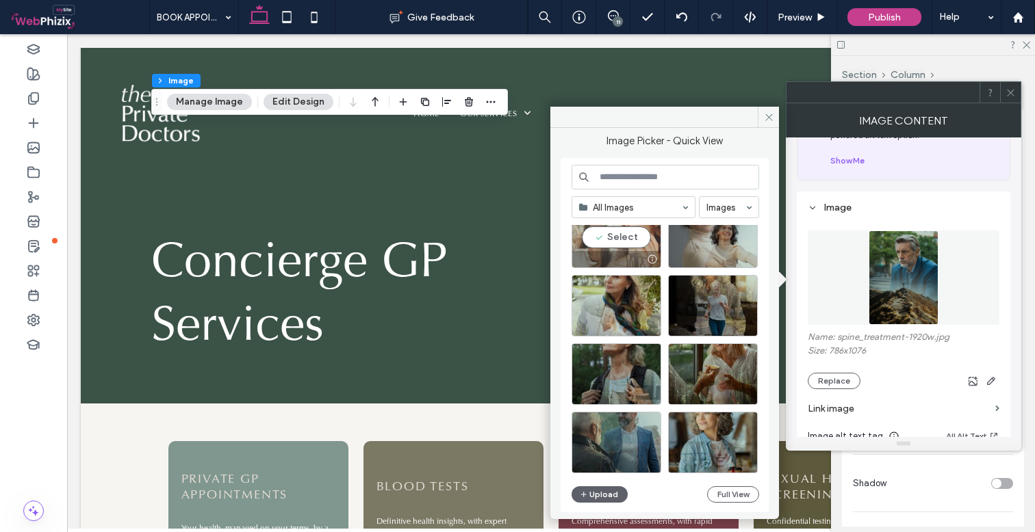
scroll to position [1231, 0]
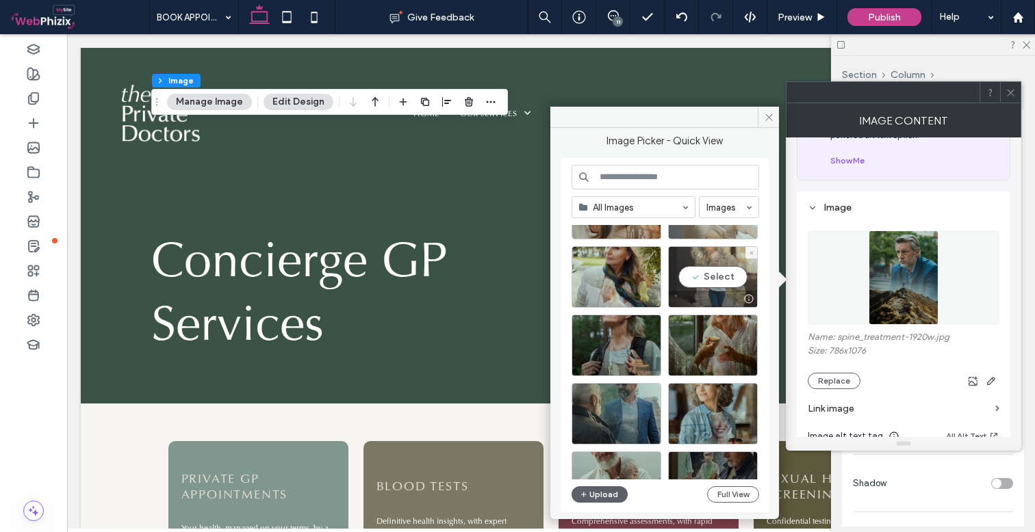
click at [711, 276] on div "Select" at bounding box center [713, 277] width 90 height 62
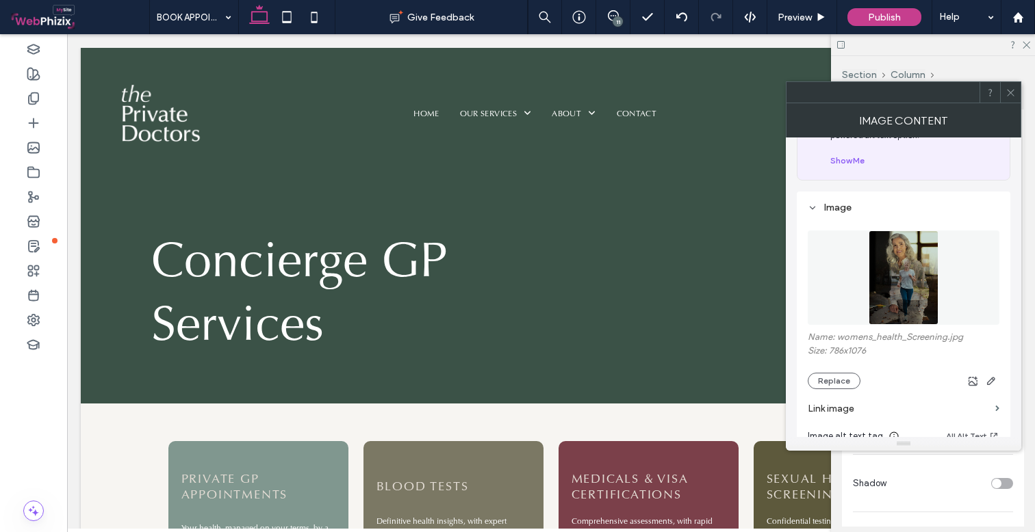
type input "***"
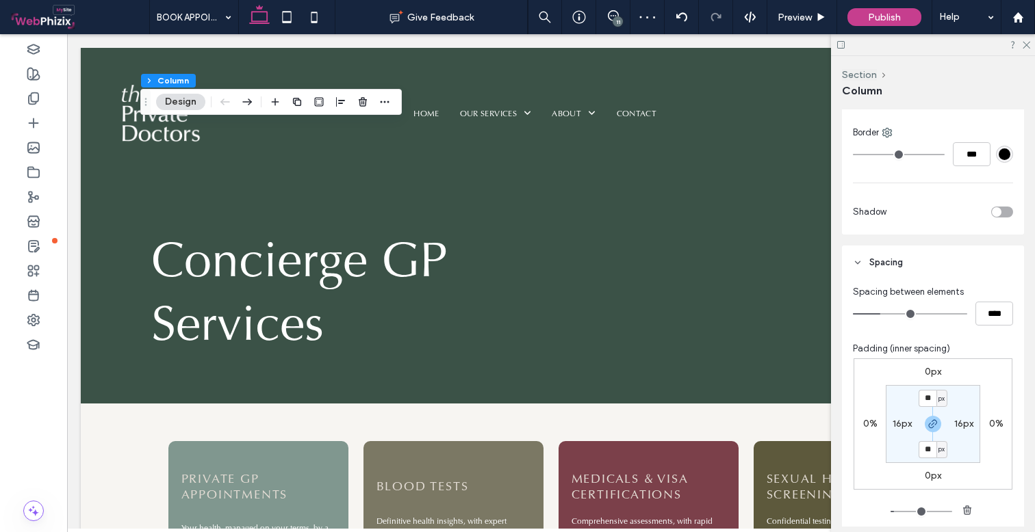
scroll to position [478, 0]
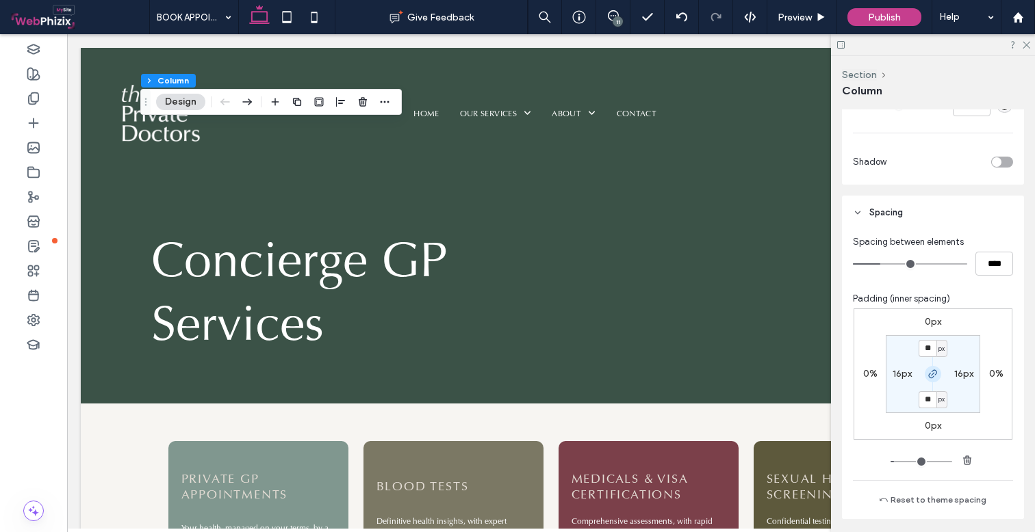
click at [929, 374] on use "button" at bounding box center [933, 374] width 8 height 8
click at [927, 401] on label "16px" at bounding box center [932, 400] width 19 height 12
type input "*"
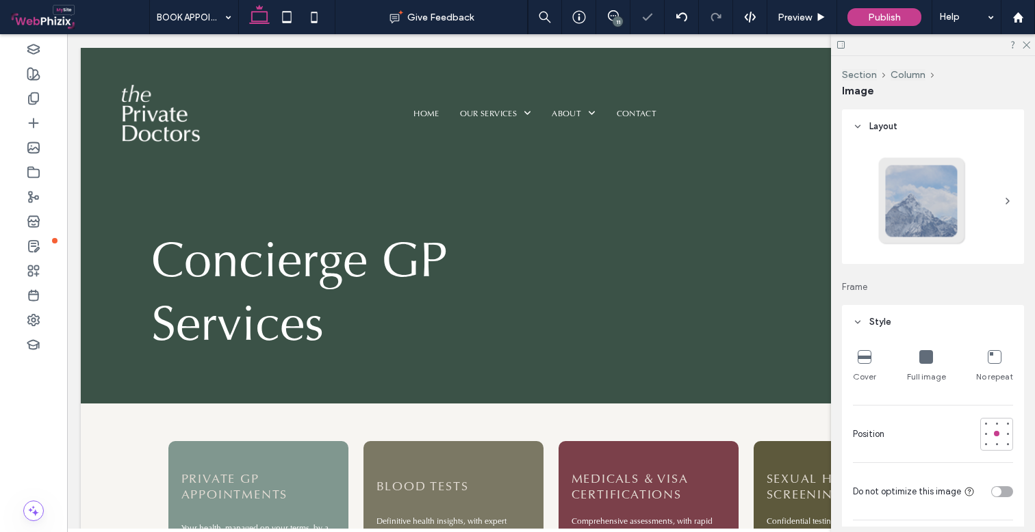
type input "**"
type input "***"
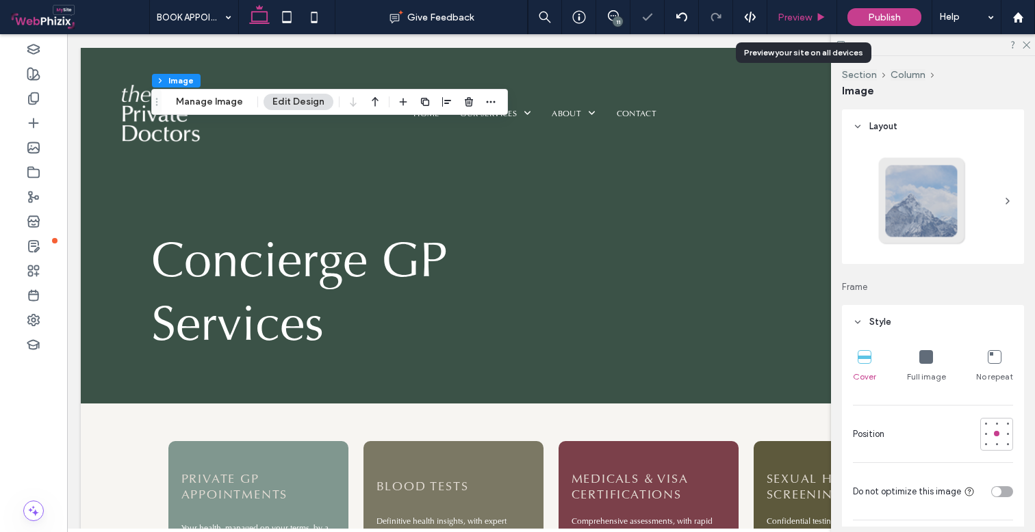
click at [804, 12] on span "Preview" at bounding box center [794, 18] width 34 height 12
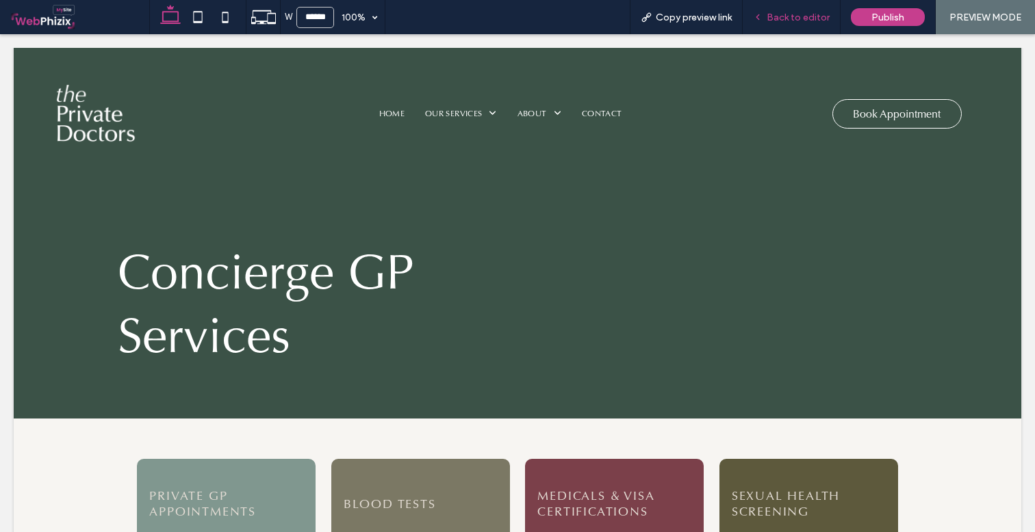
click at [782, 12] on span "Back to editor" at bounding box center [797, 18] width 63 height 12
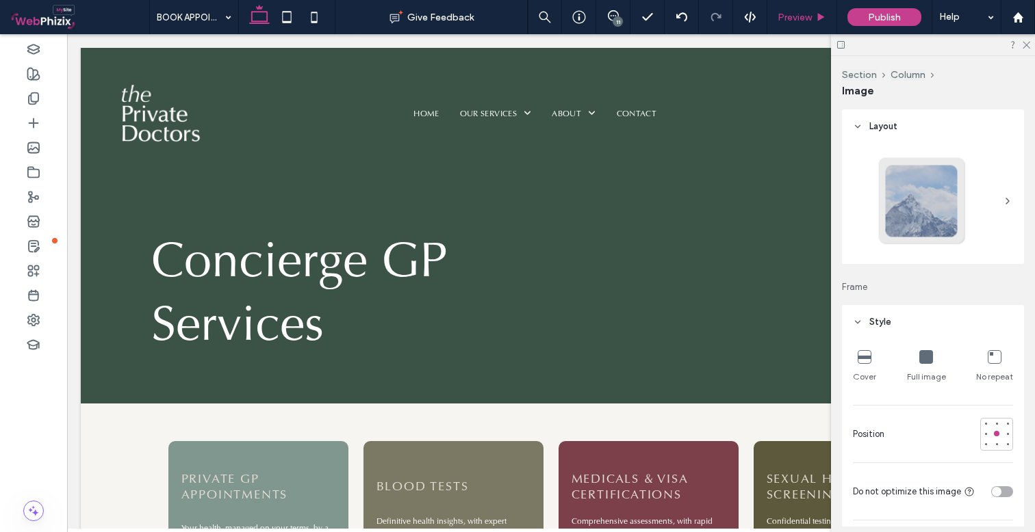
type input "**"
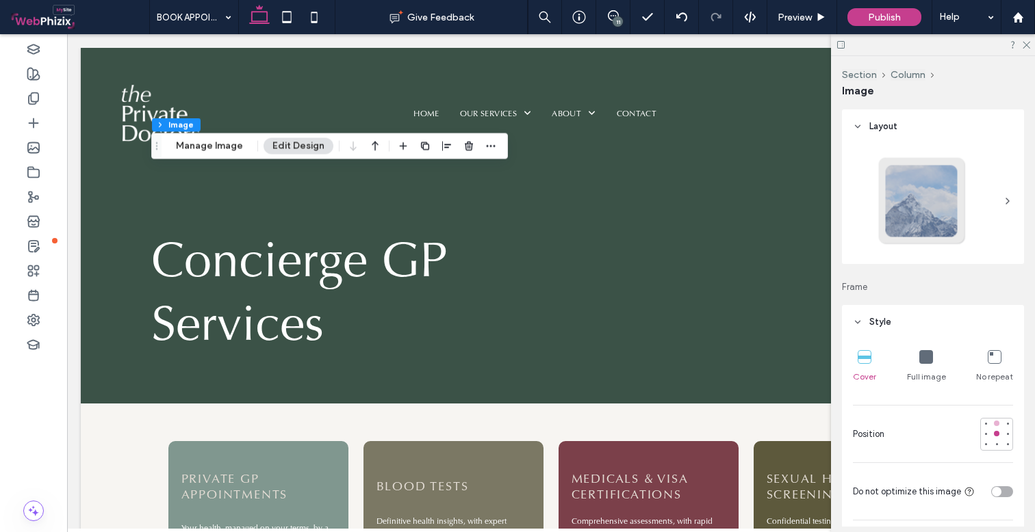
click at [994, 422] on div at bounding box center [996, 423] width 5 height 5
click at [798, 21] on span "Preview" at bounding box center [794, 18] width 34 height 12
